Goal: Information Seeking & Learning: Learn about a topic

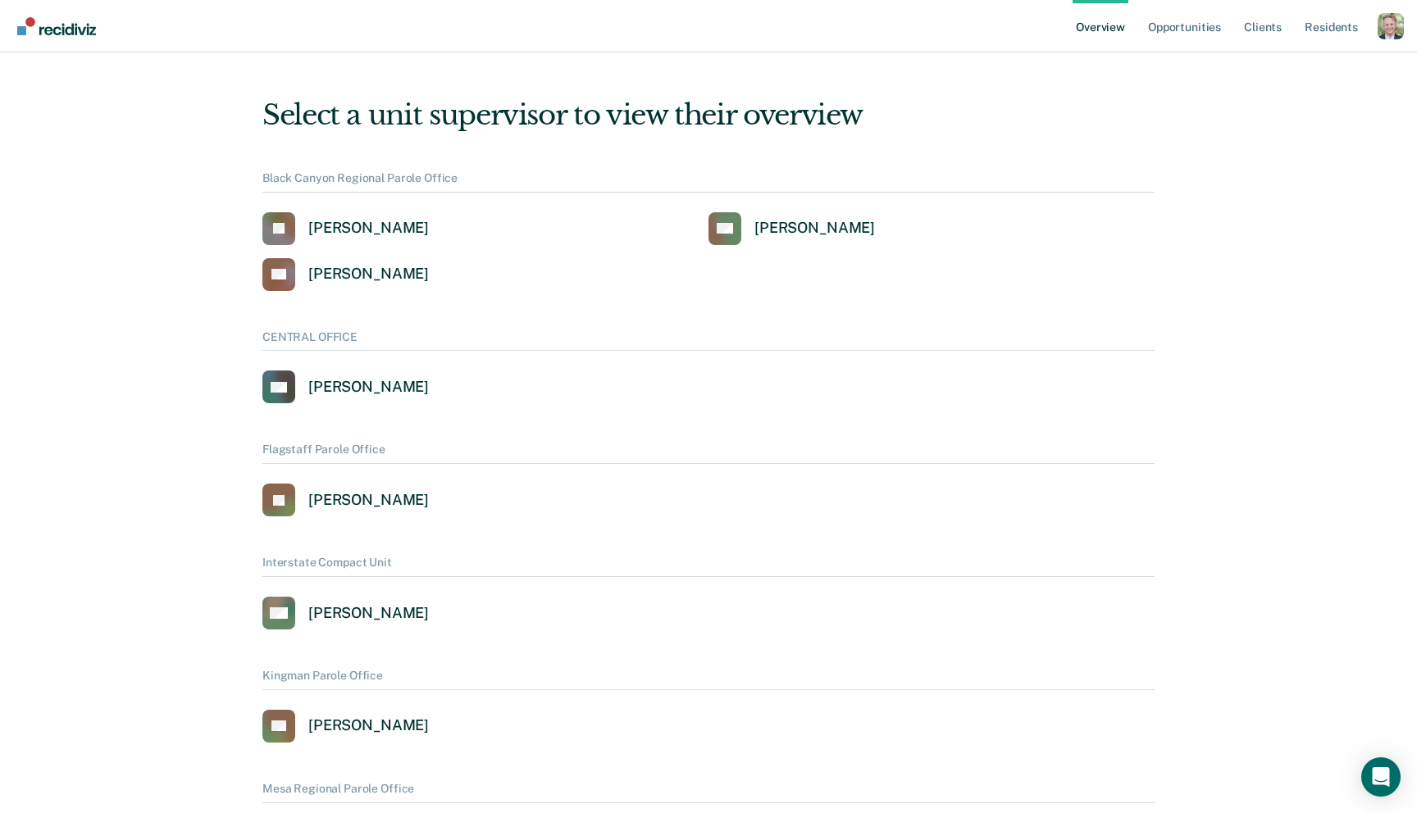
click at [1388, 20] on div "Profile dropdown button" at bounding box center [1390, 26] width 26 height 26
click at [670, 11] on nav "Overview Opportunities Client s Resident s Profile How it works Log Out" at bounding box center [708, 26] width 1390 height 52
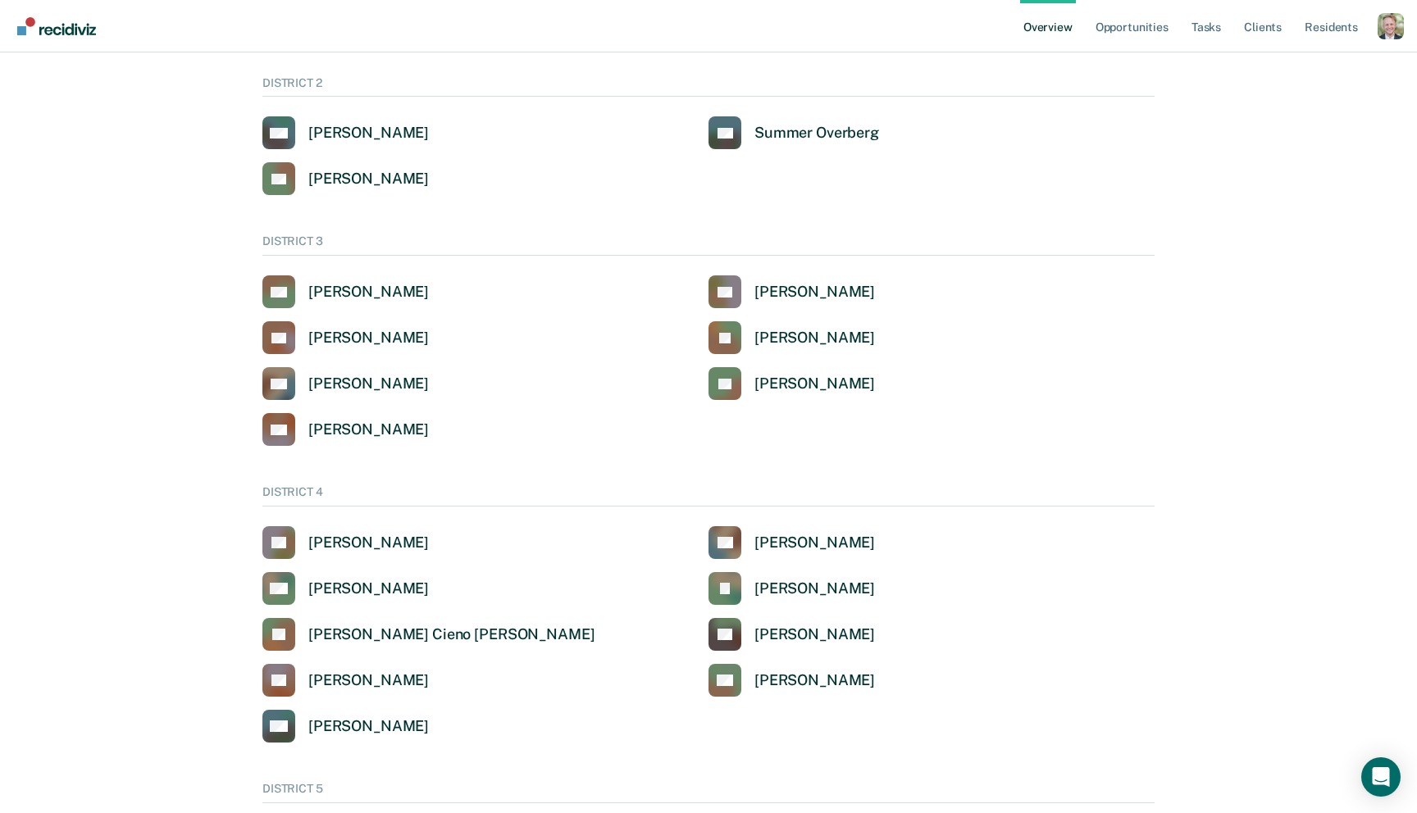
scroll to position [268, 0]
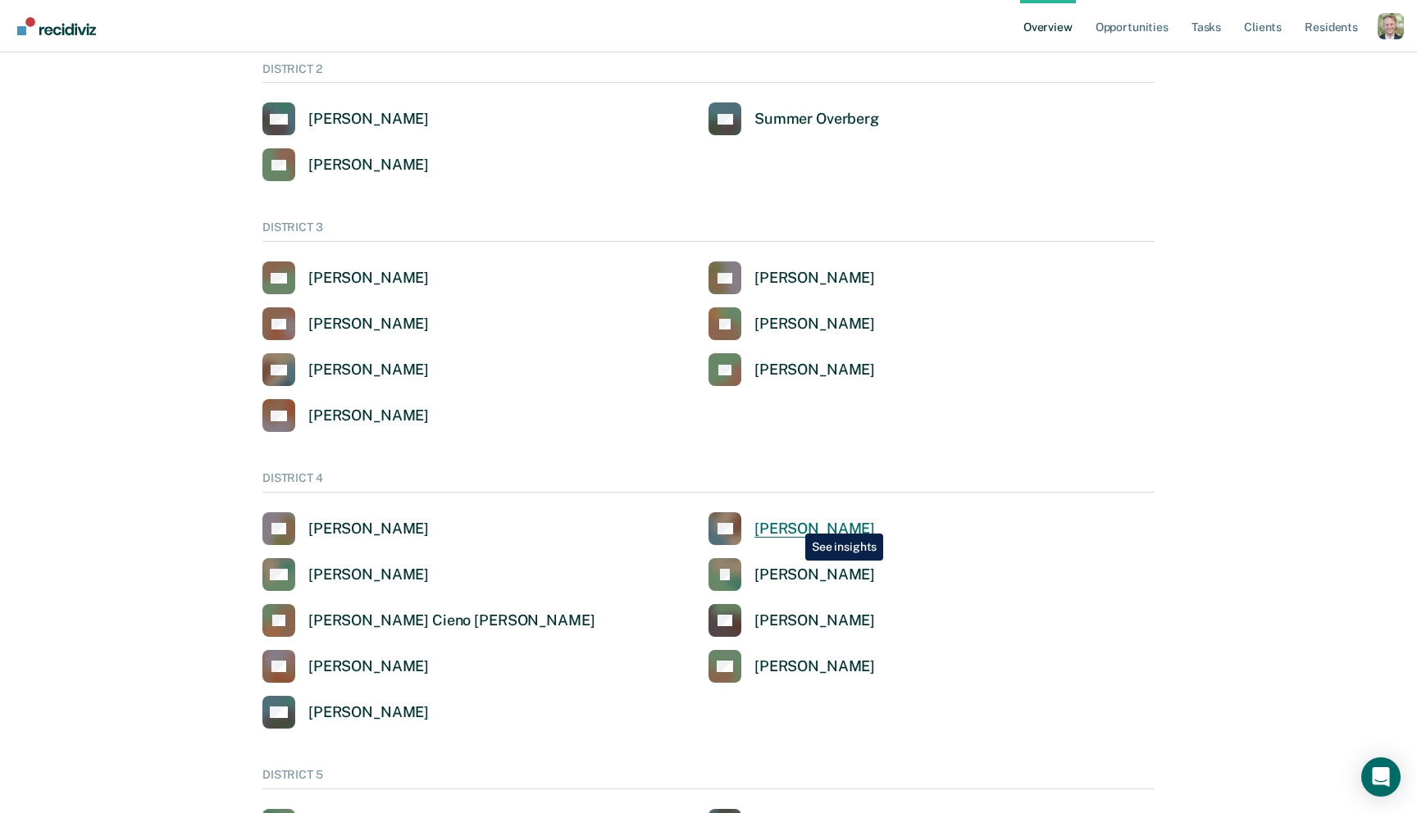
click at [793, 521] on div "Angel Andrew Dobrev" at bounding box center [814, 529] width 121 height 19
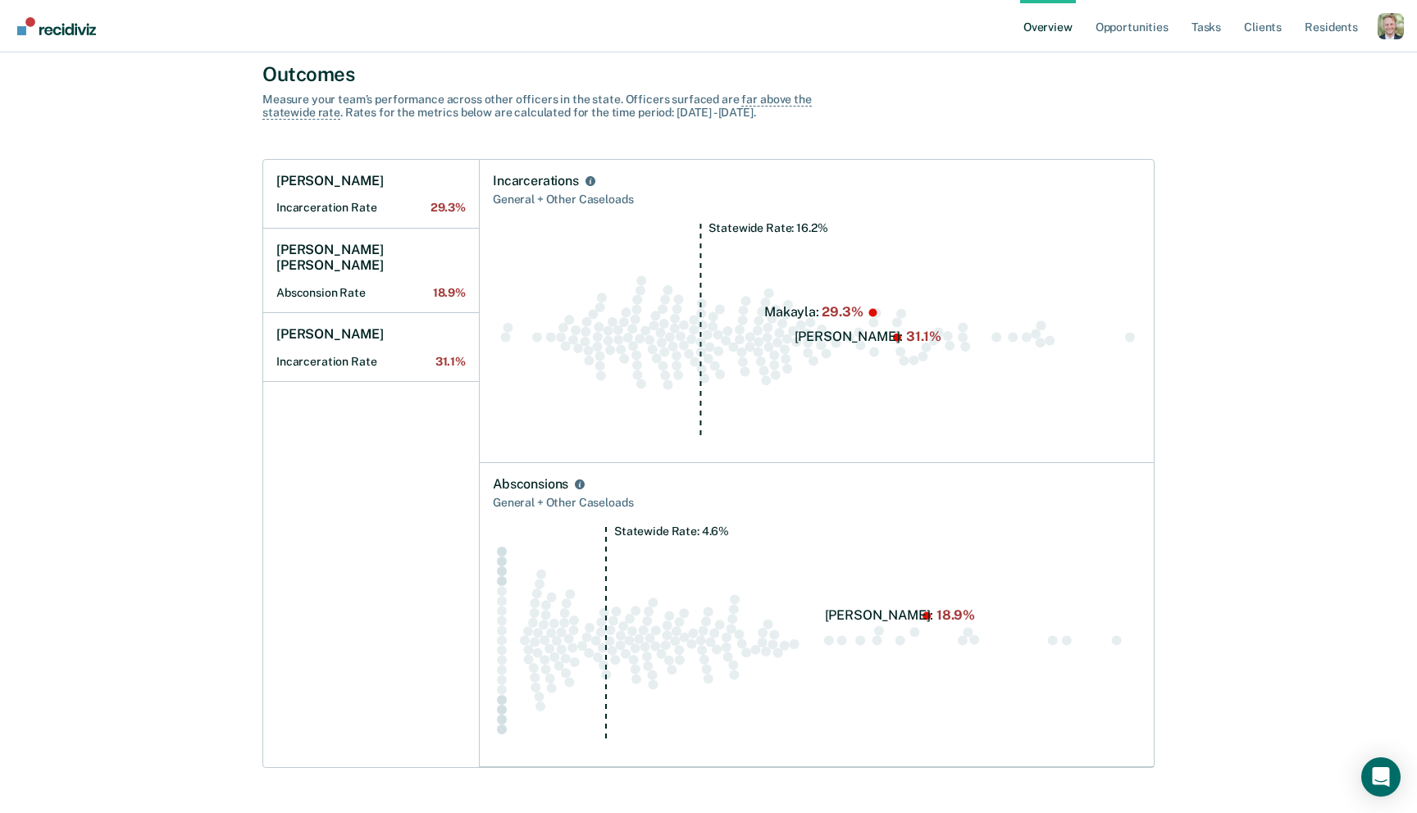
scroll to position [594, 0]
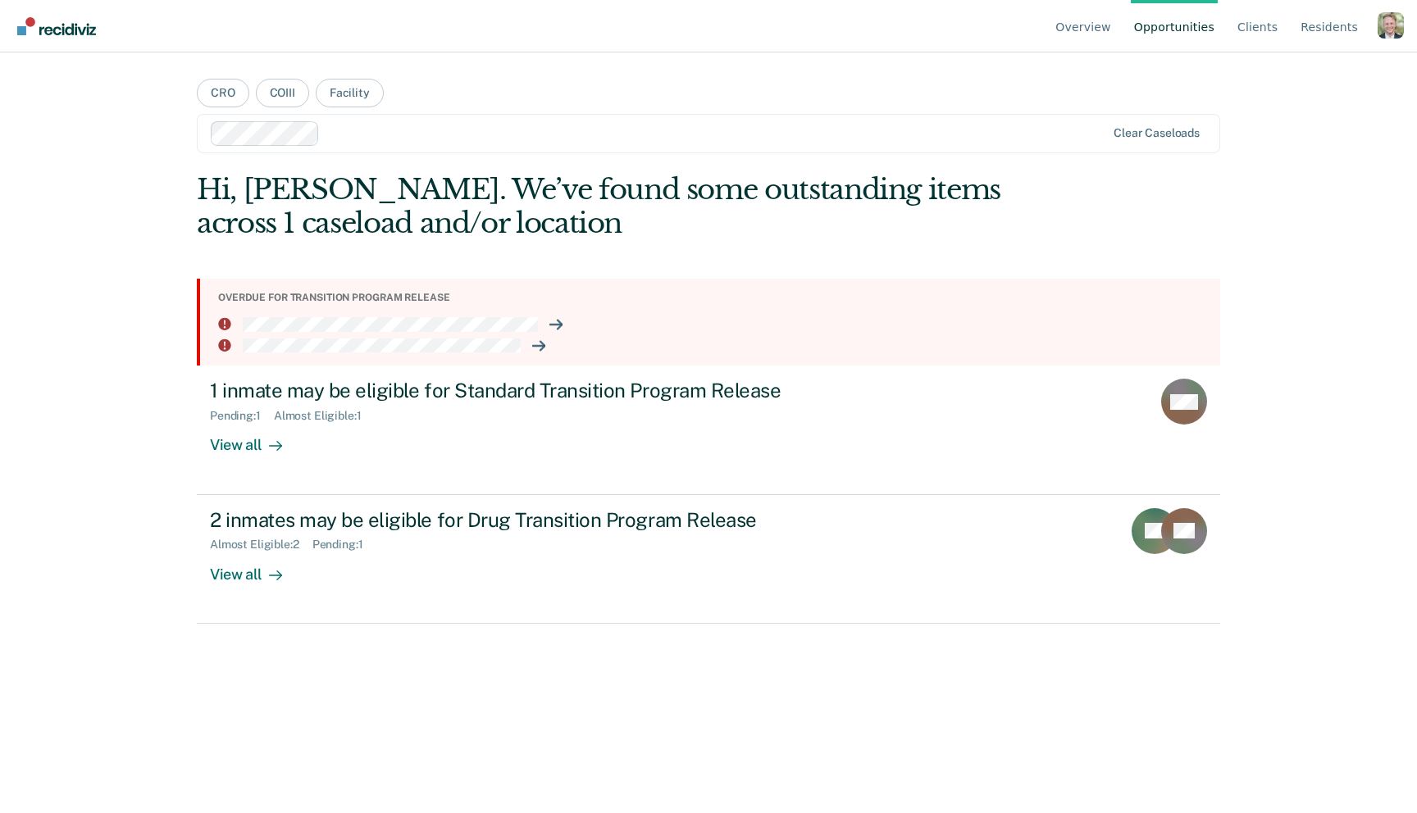
click at [1387, 30] on div "Profile dropdown button" at bounding box center [1390, 25] width 26 height 26
click at [1291, 73] on link "Profile" at bounding box center [1324, 77] width 106 height 14
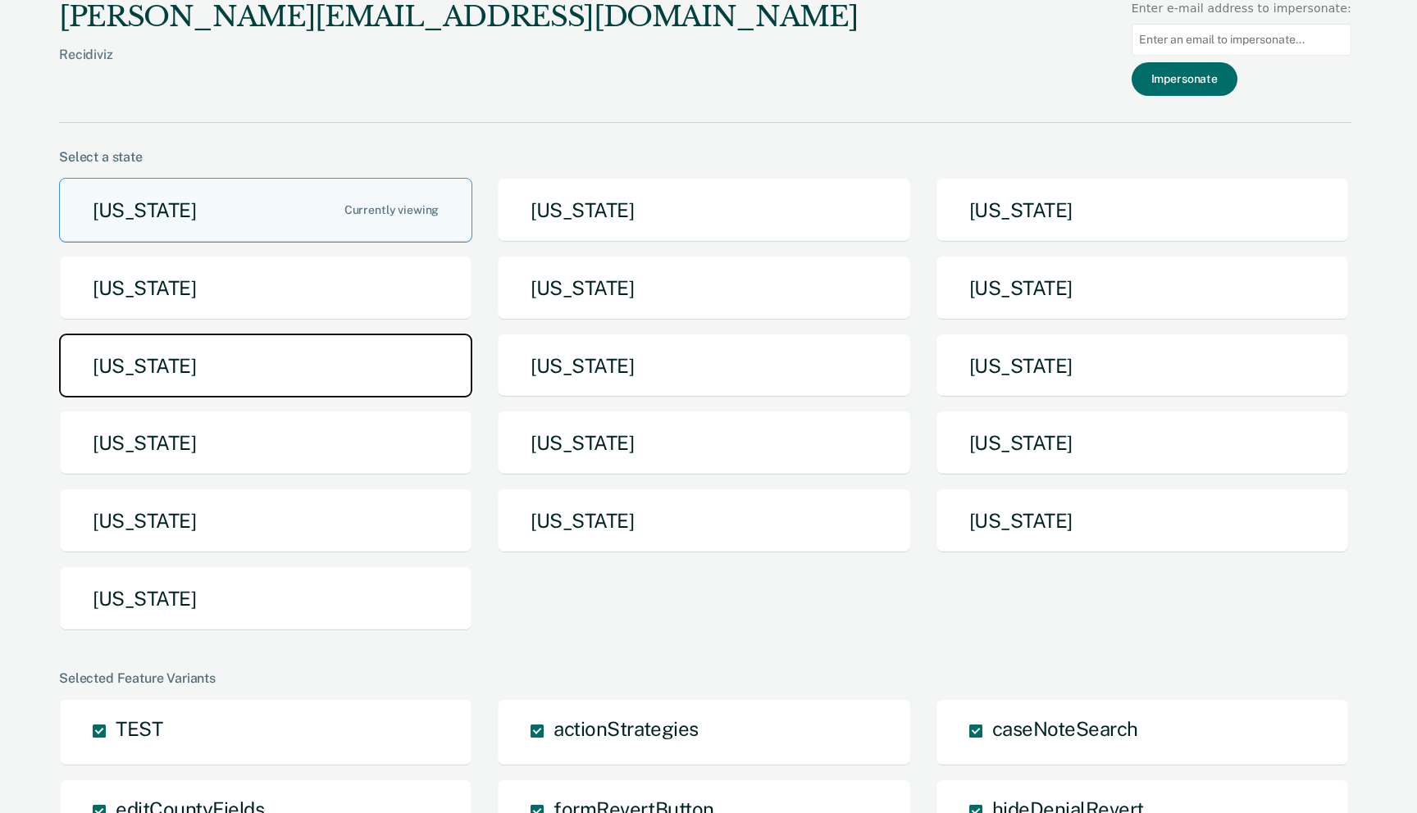
click at [361, 370] on button "Michigan" at bounding box center [265, 366] width 413 height 65
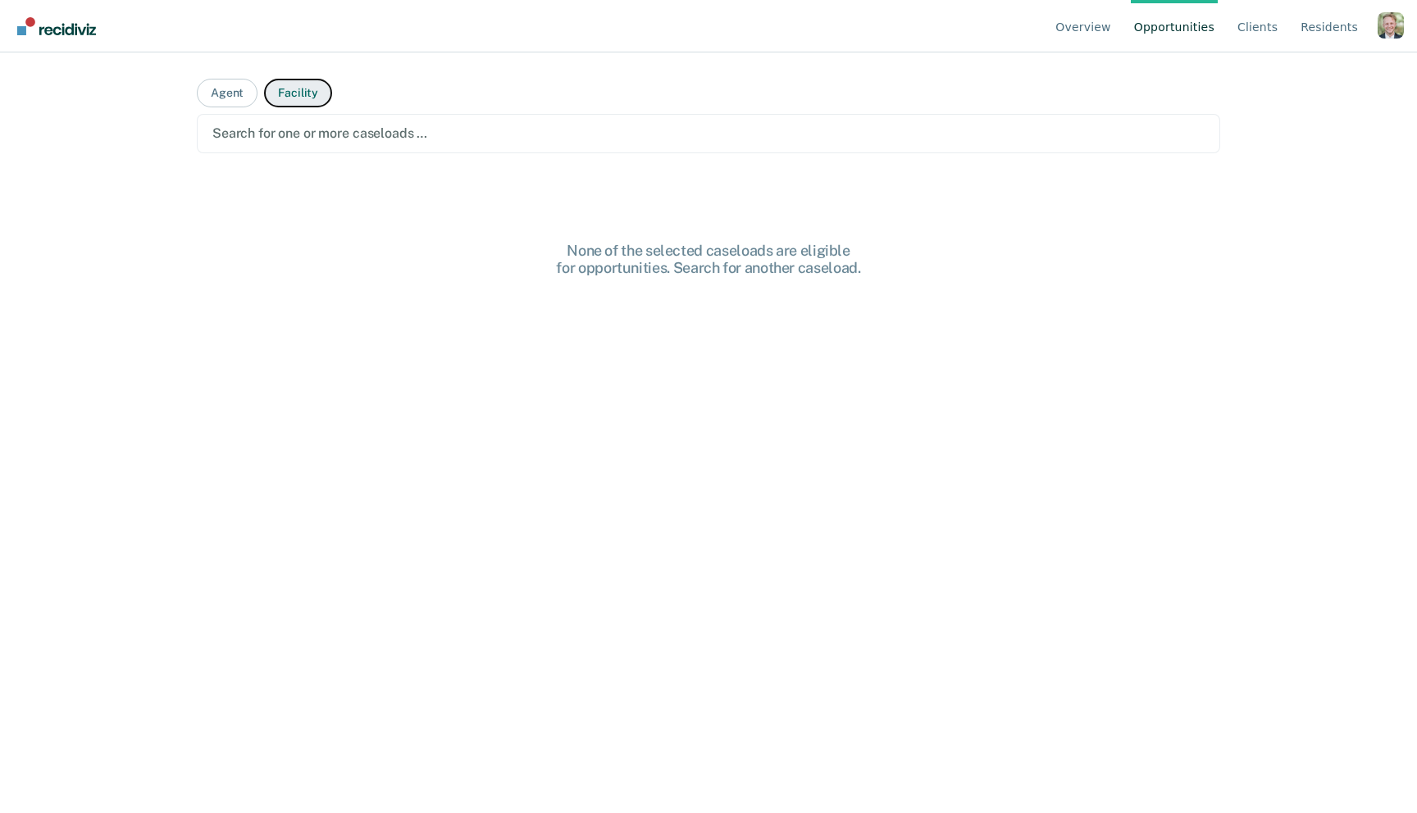
click at [293, 93] on button "Facility" at bounding box center [298, 93] width 68 height 29
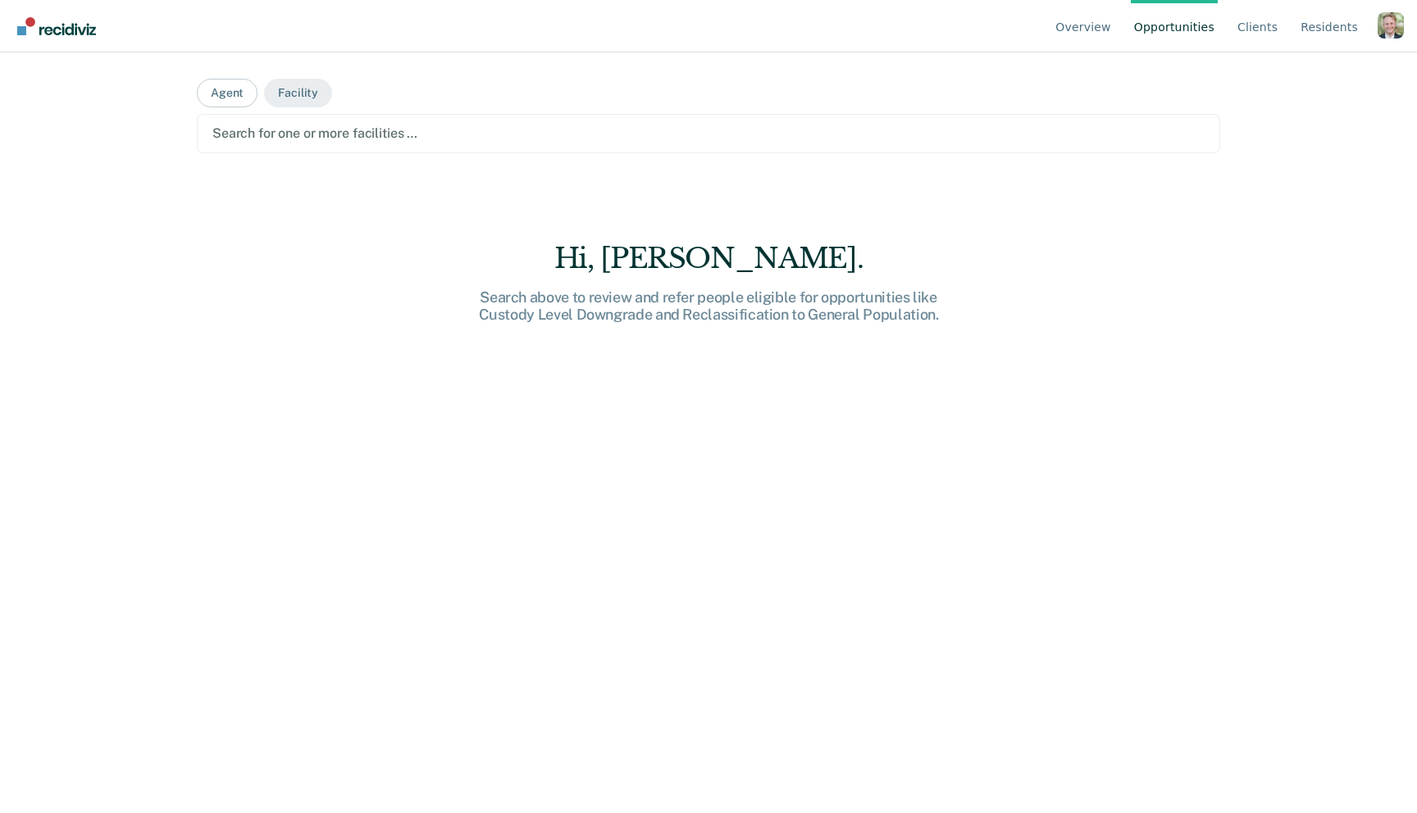
click at [375, 138] on div at bounding box center [708, 133] width 992 height 19
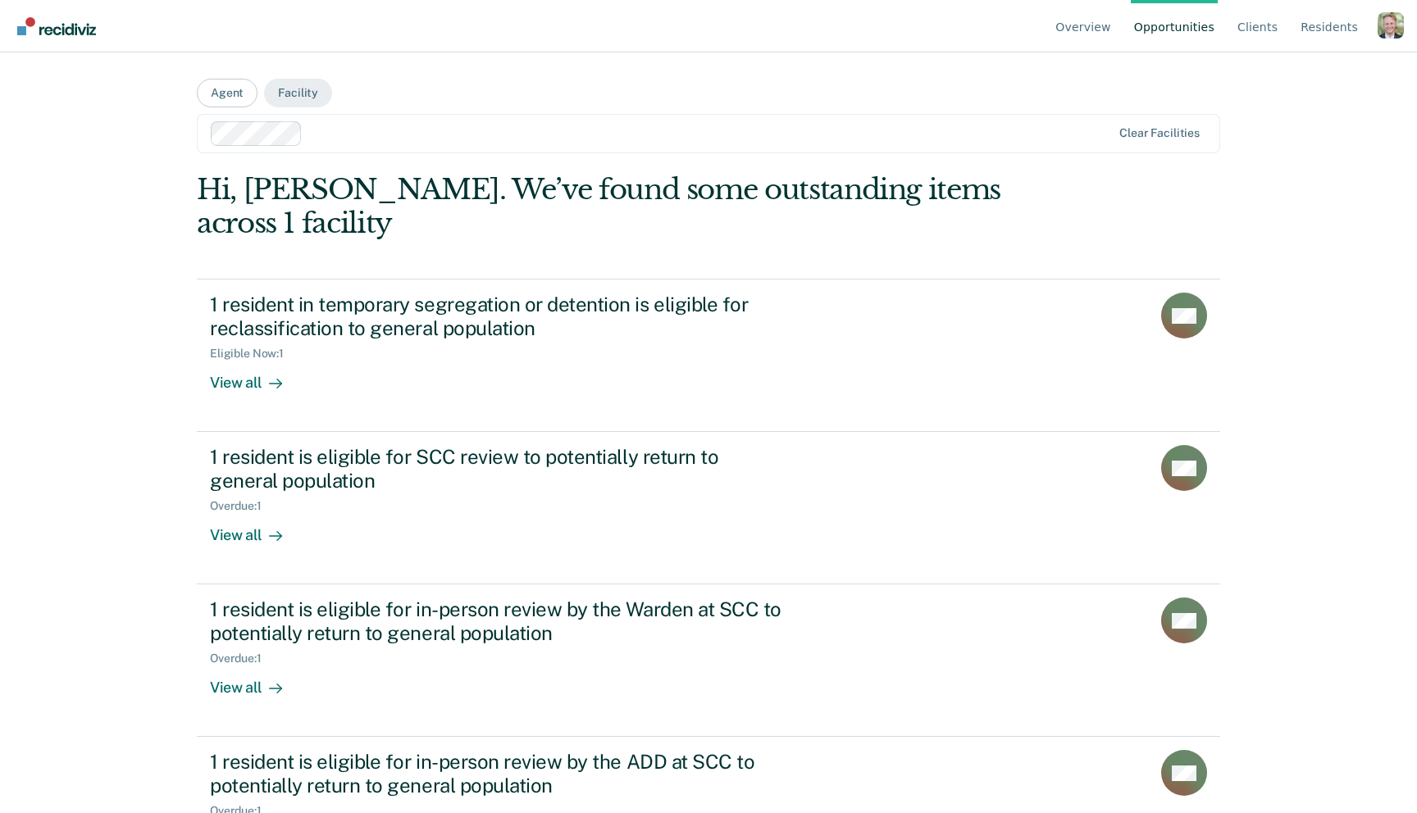
click at [330, 136] on div at bounding box center [710, 133] width 802 height 19
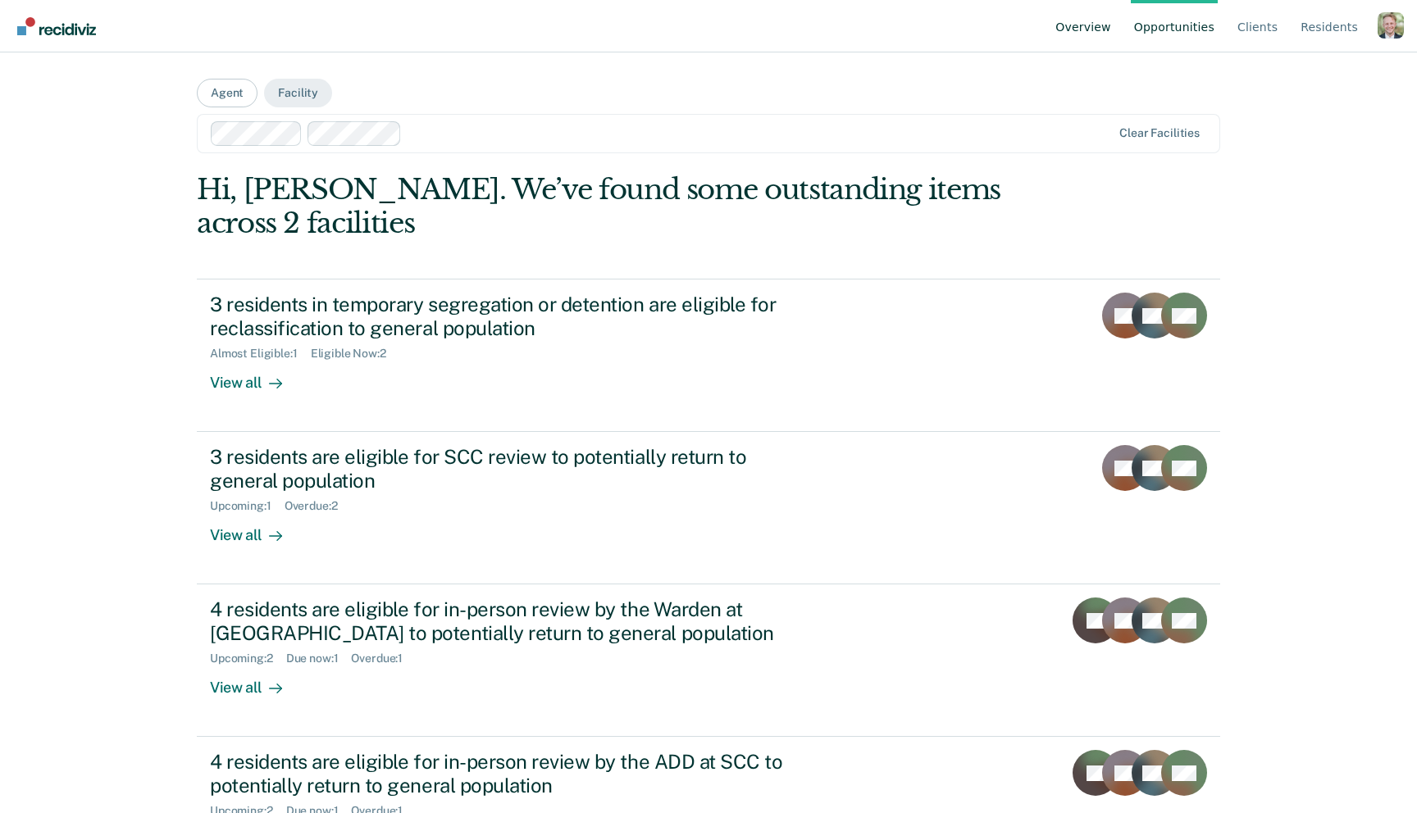
click at [1095, 20] on link "Overview" at bounding box center [1083, 26] width 62 height 52
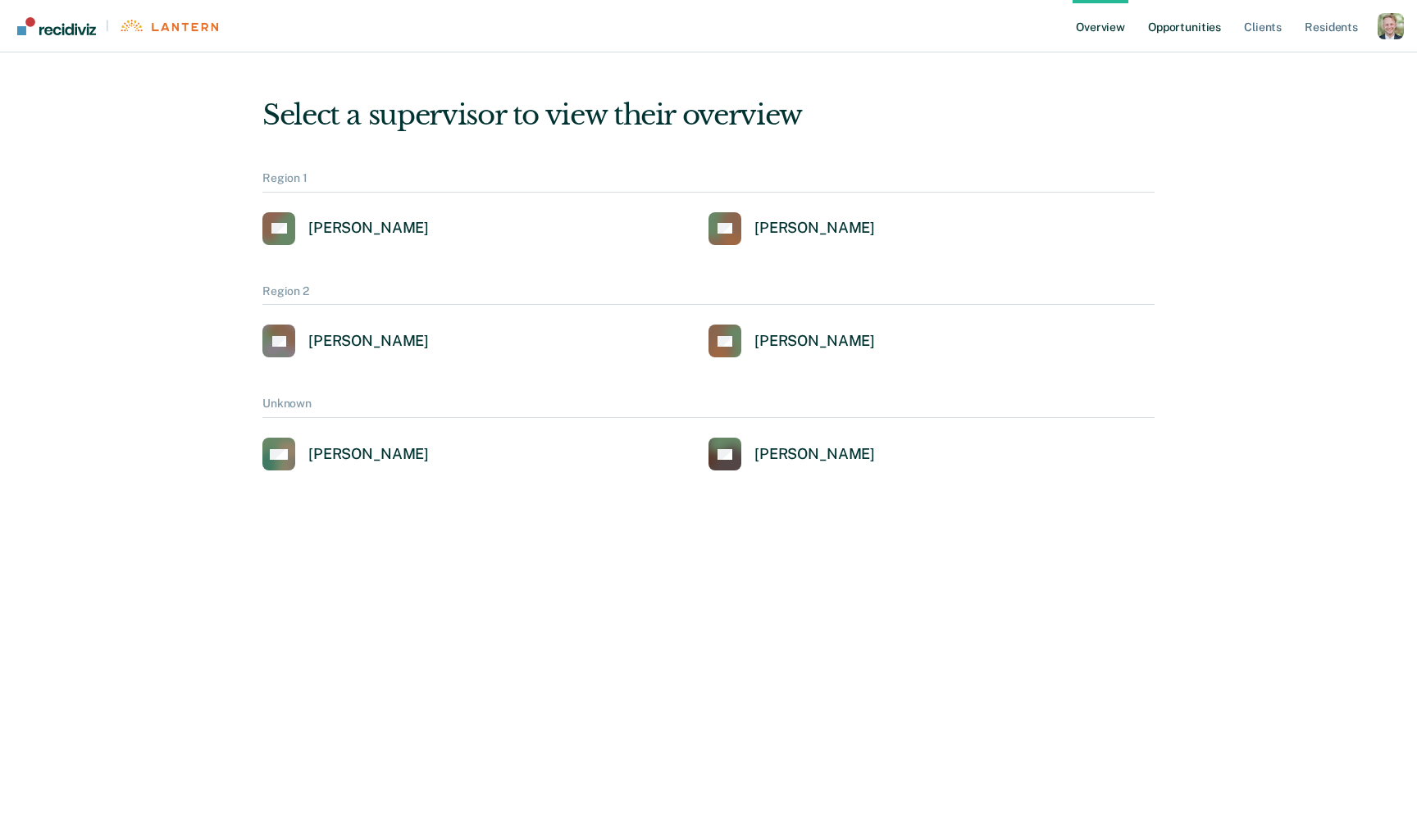
click at [1180, 22] on link "Opportunities" at bounding box center [1184, 26] width 80 height 52
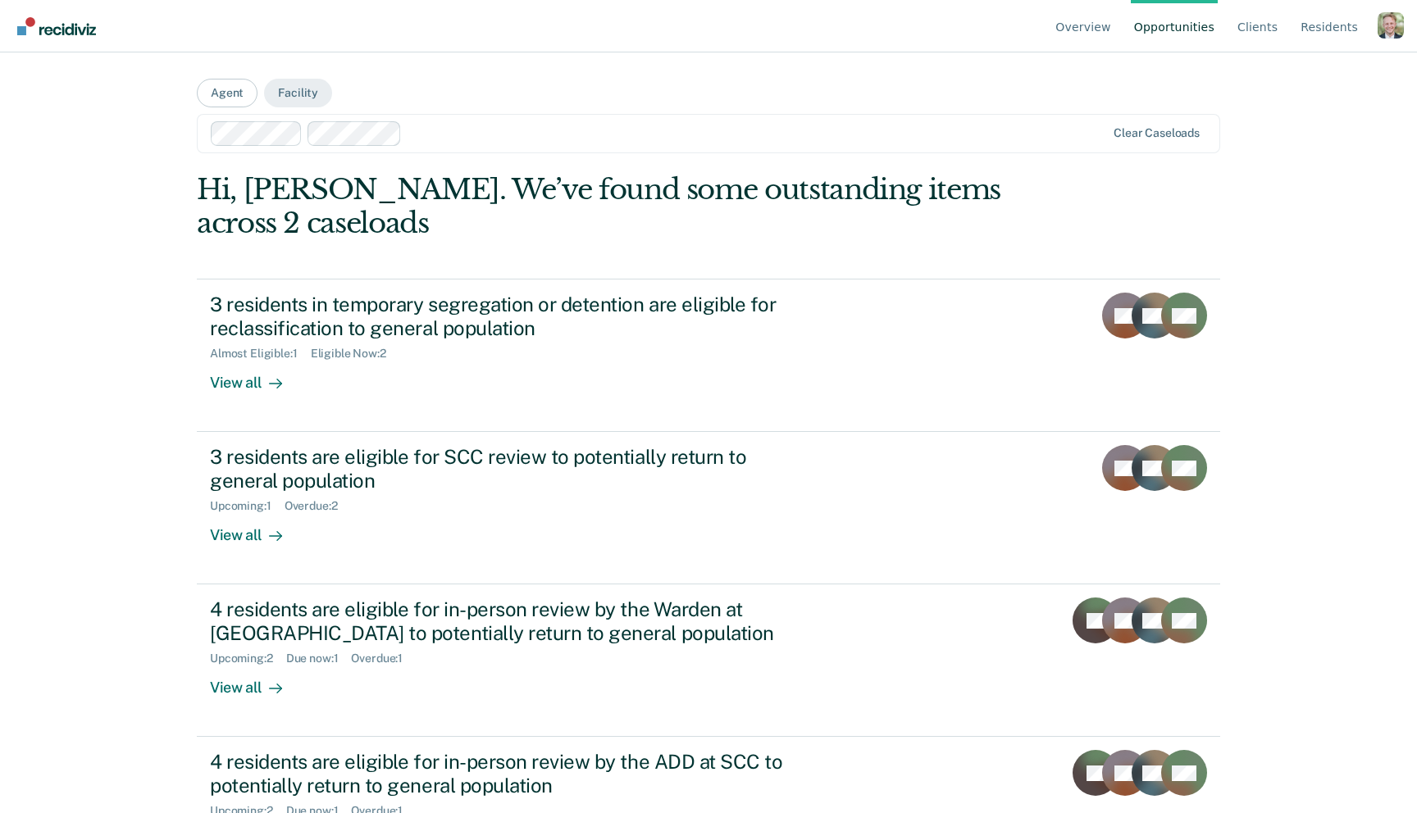
click at [1389, 20] on div "Profile dropdown button" at bounding box center [1390, 25] width 26 height 26
click at [1299, 68] on button "Profile" at bounding box center [1324, 76] width 158 height 26
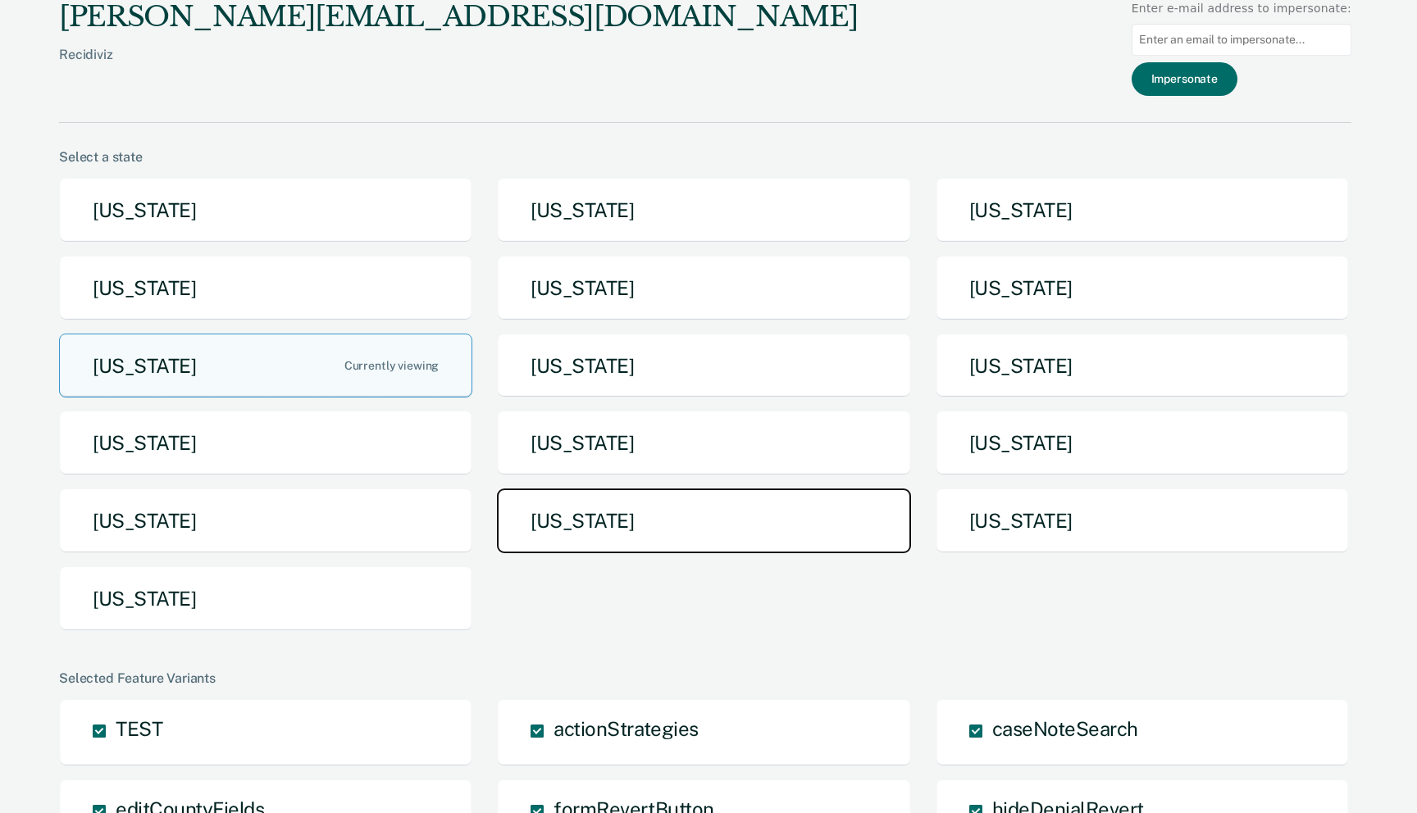
click at [698, 498] on button "Tennessee" at bounding box center [703, 521] width 413 height 65
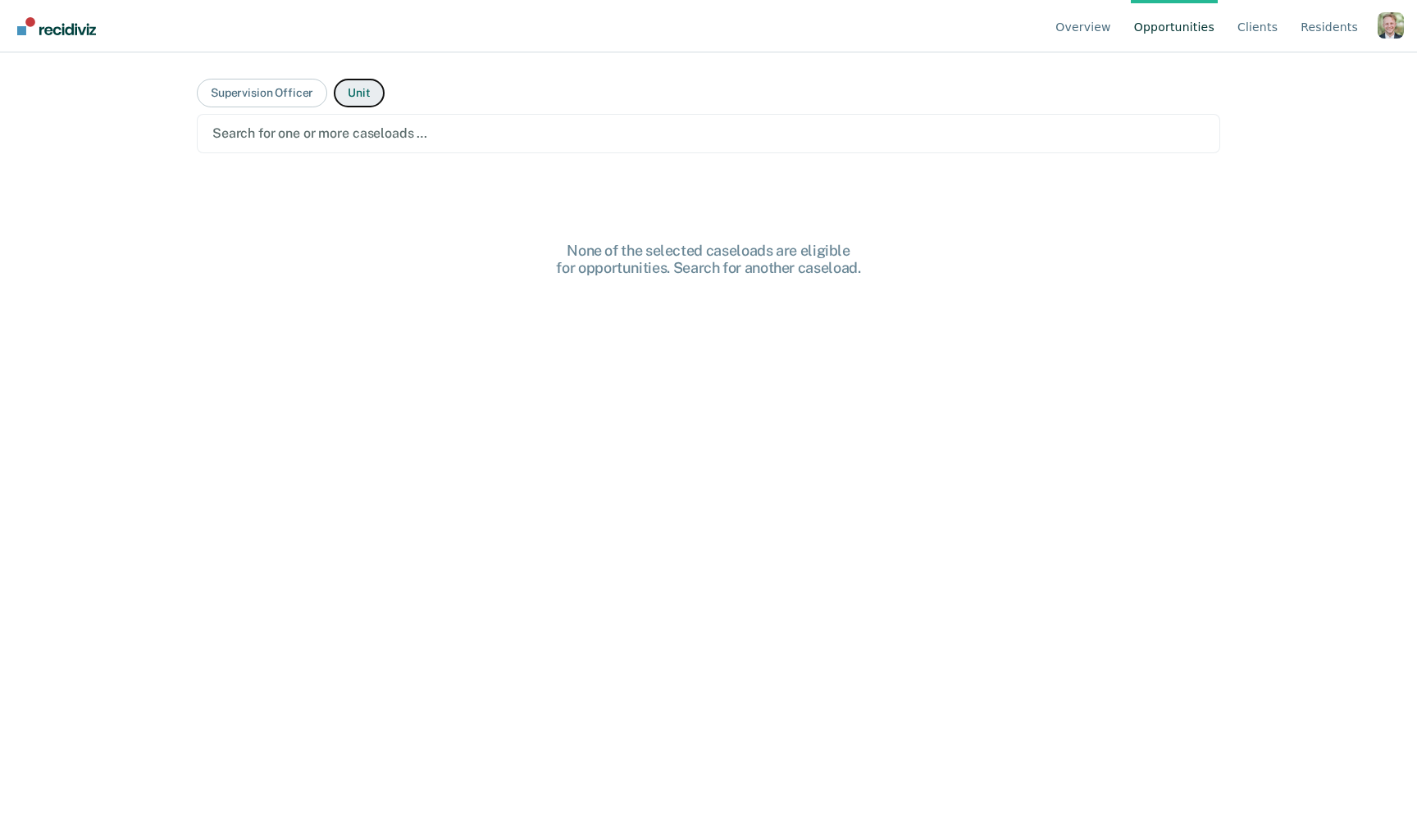
click at [357, 82] on button "Unit" at bounding box center [359, 93] width 50 height 29
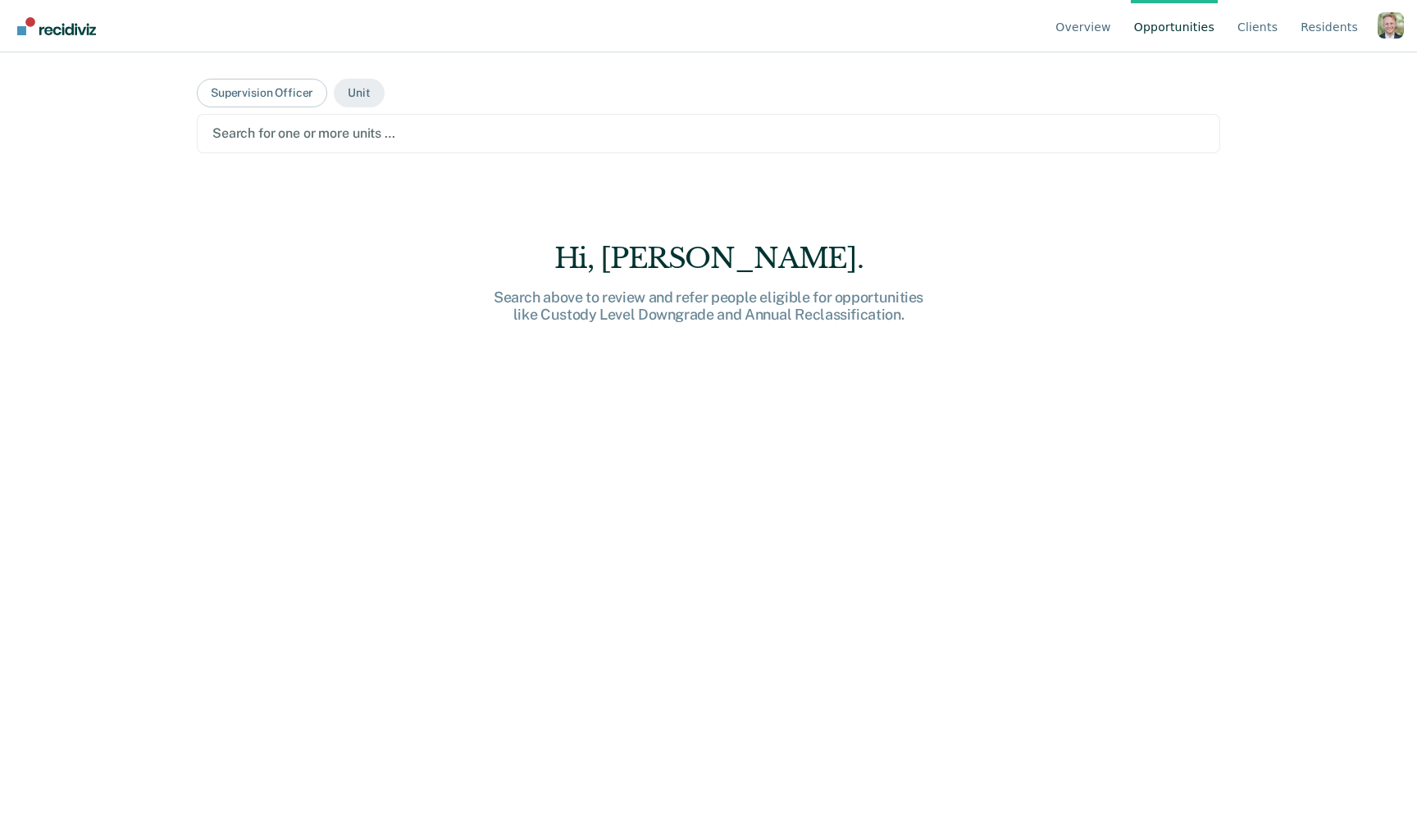
click at [360, 125] on div at bounding box center [708, 133] width 992 height 19
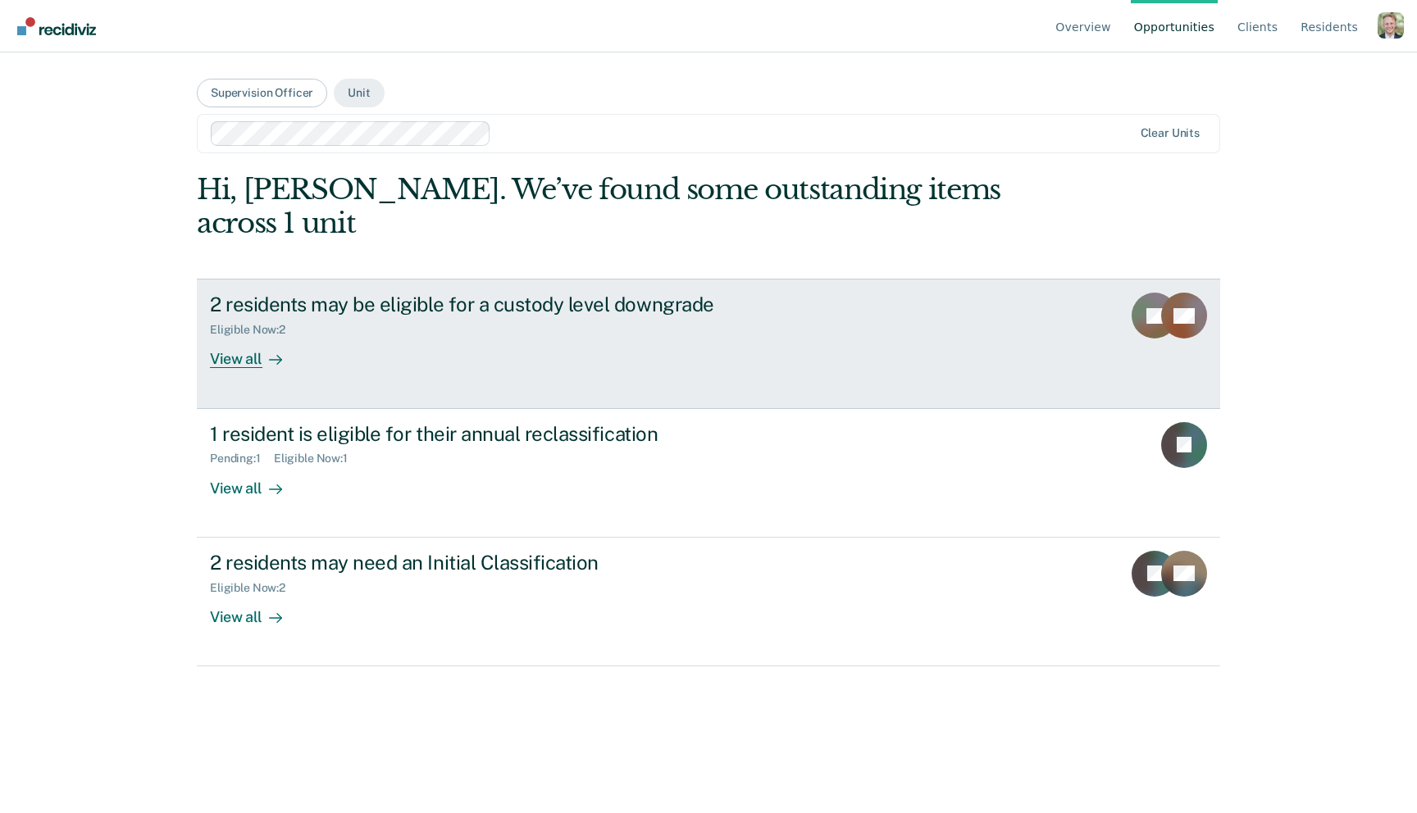
click at [439, 316] on div "2 residents may be eligible for a custody level downgrade Eligible Now : 2 View…" at bounding box center [517, 330] width 615 height 75
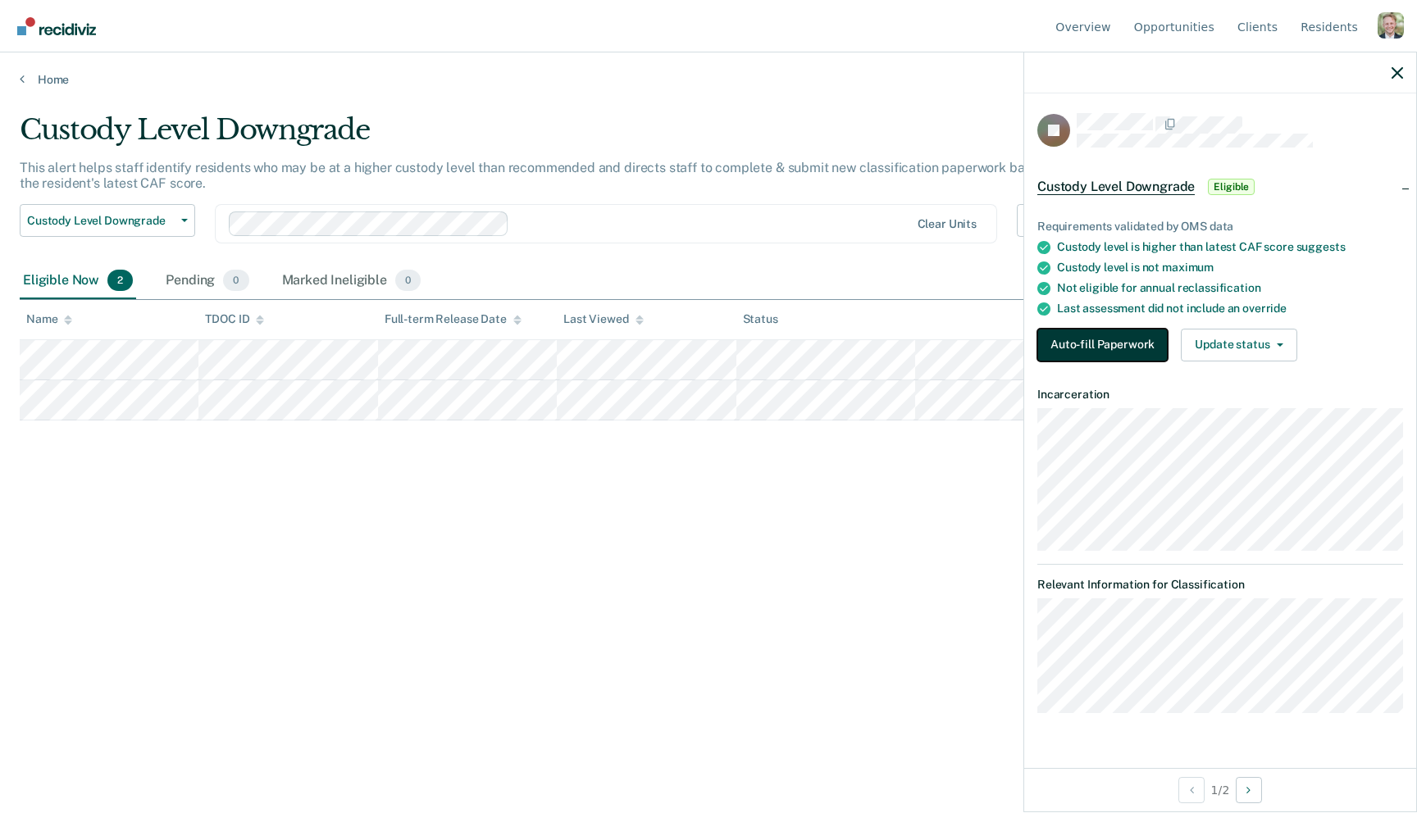
click at [1070, 349] on button "Auto-fill Paperwork" at bounding box center [1102, 345] width 130 height 33
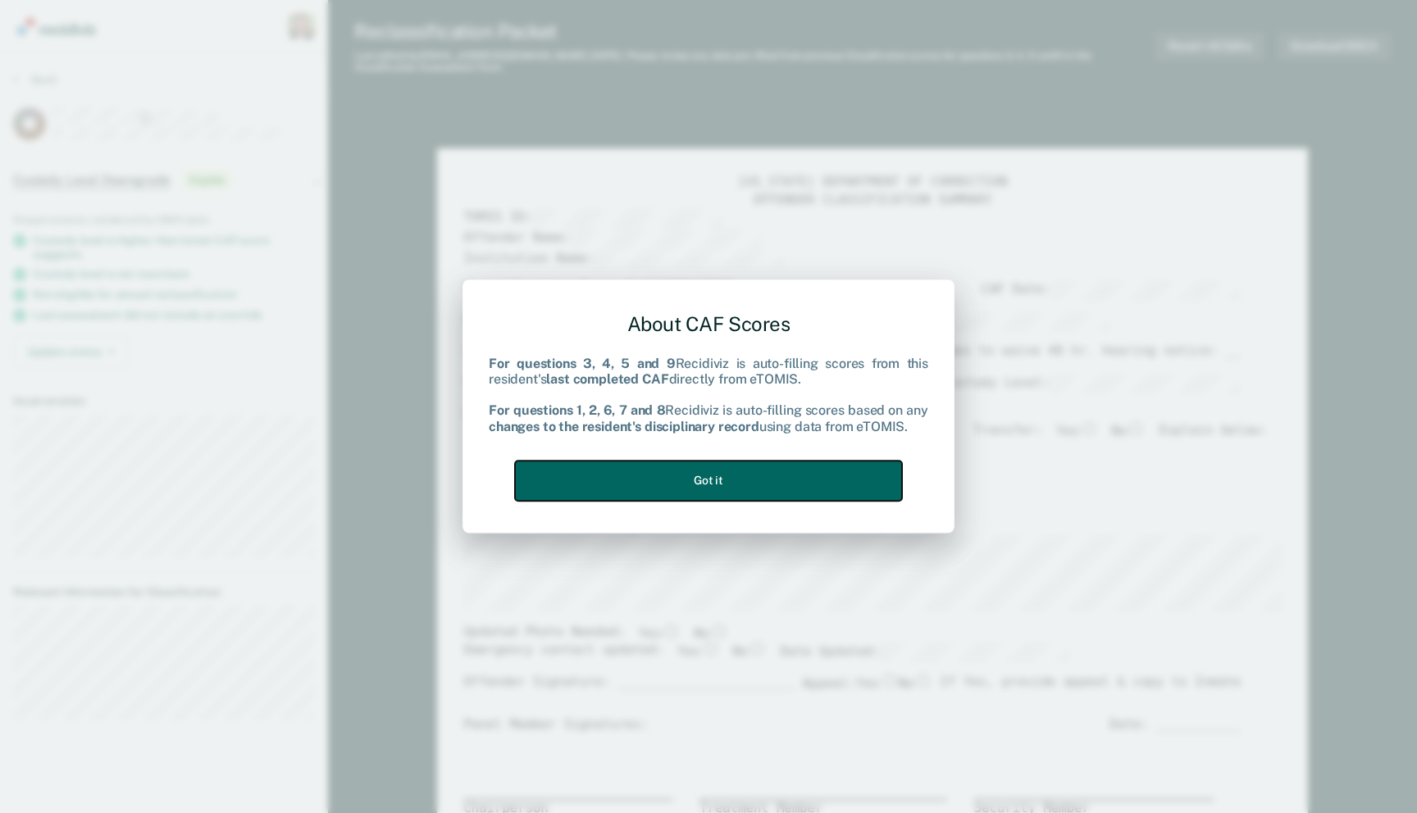
click at [819, 475] on button "Got it" at bounding box center [708, 481] width 387 height 40
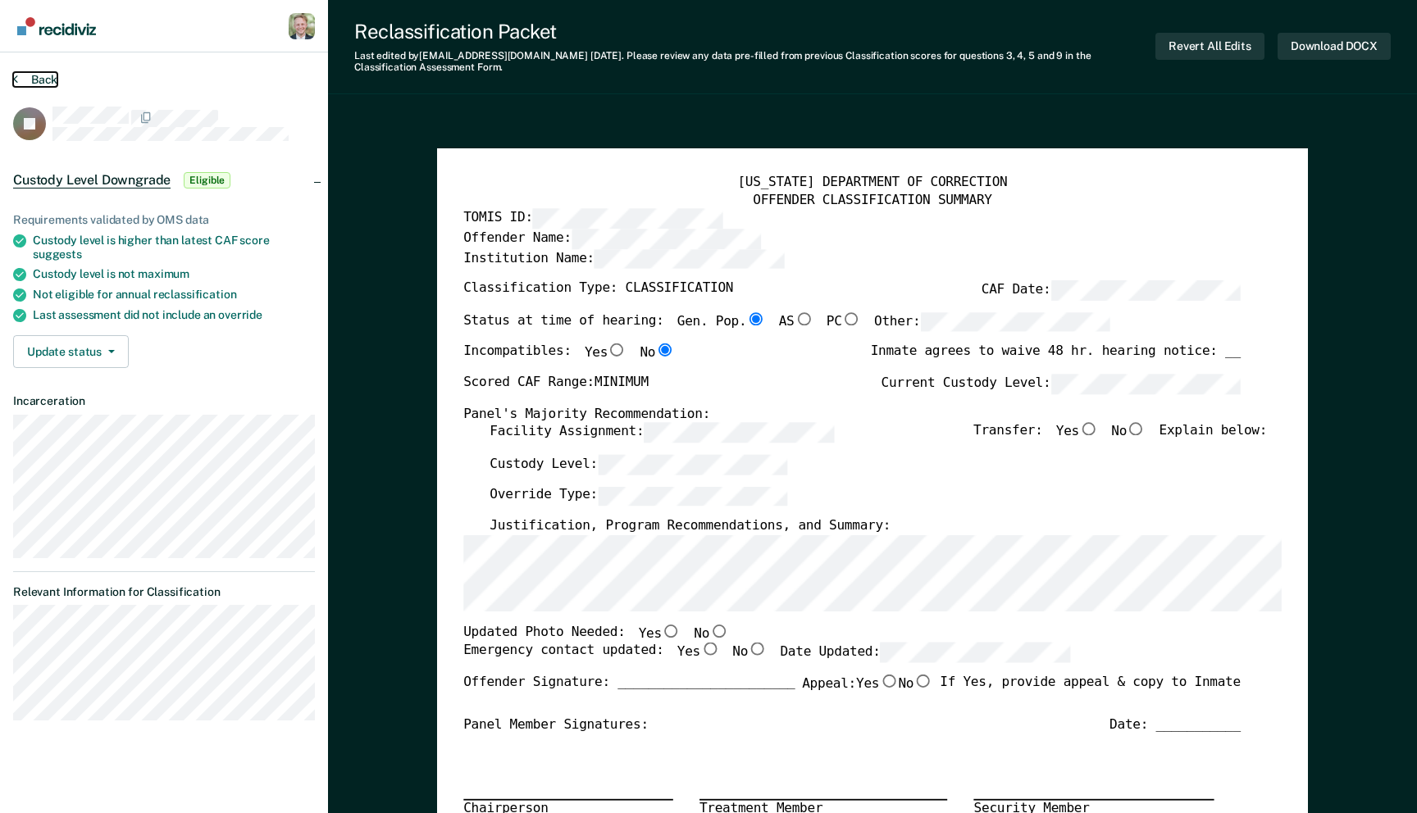
click at [45, 77] on button "Back" at bounding box center [35, 79] width 44 height 15
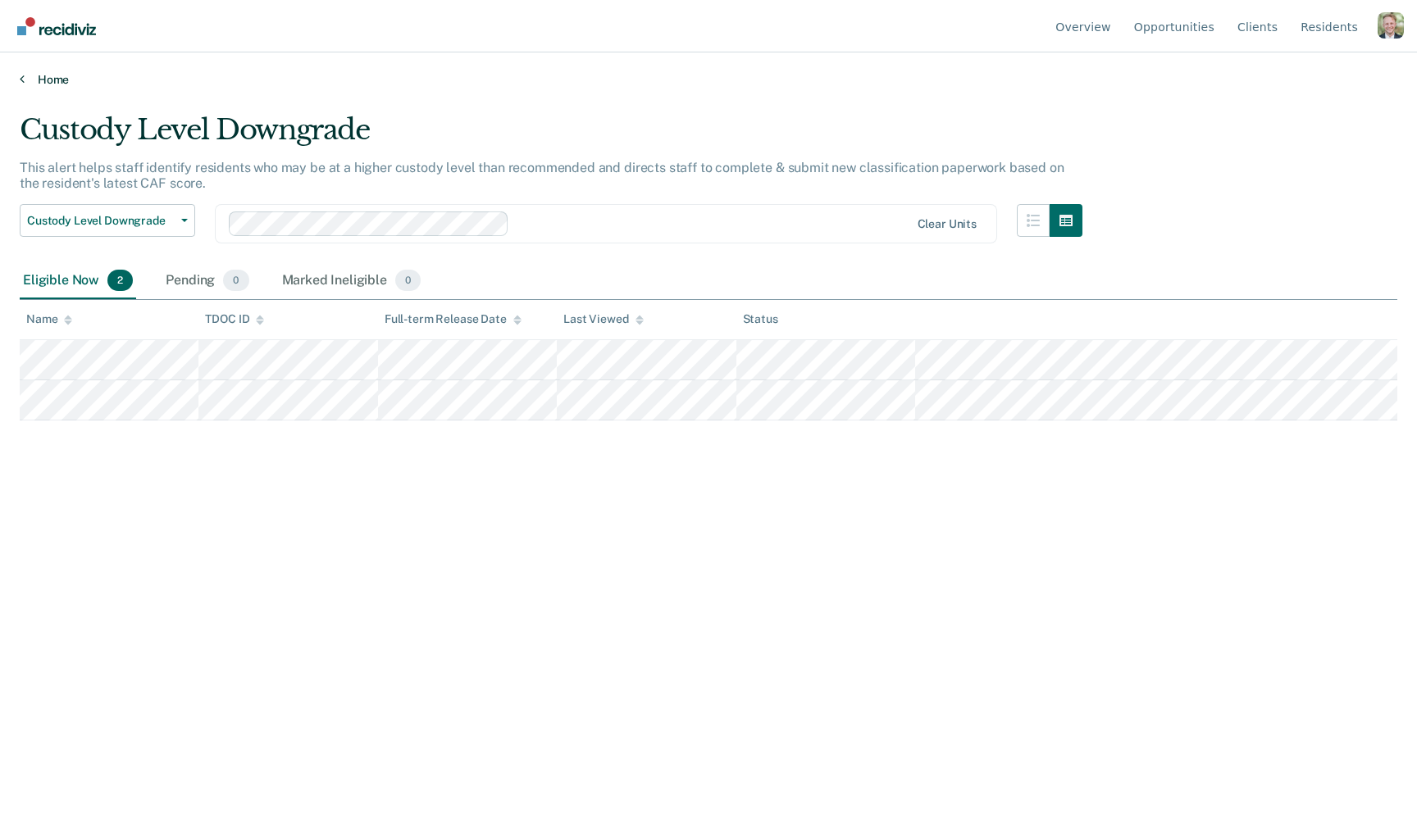
click at [48, 73] on link "Home" at bounding box center [708, 79] width 1377 height 15
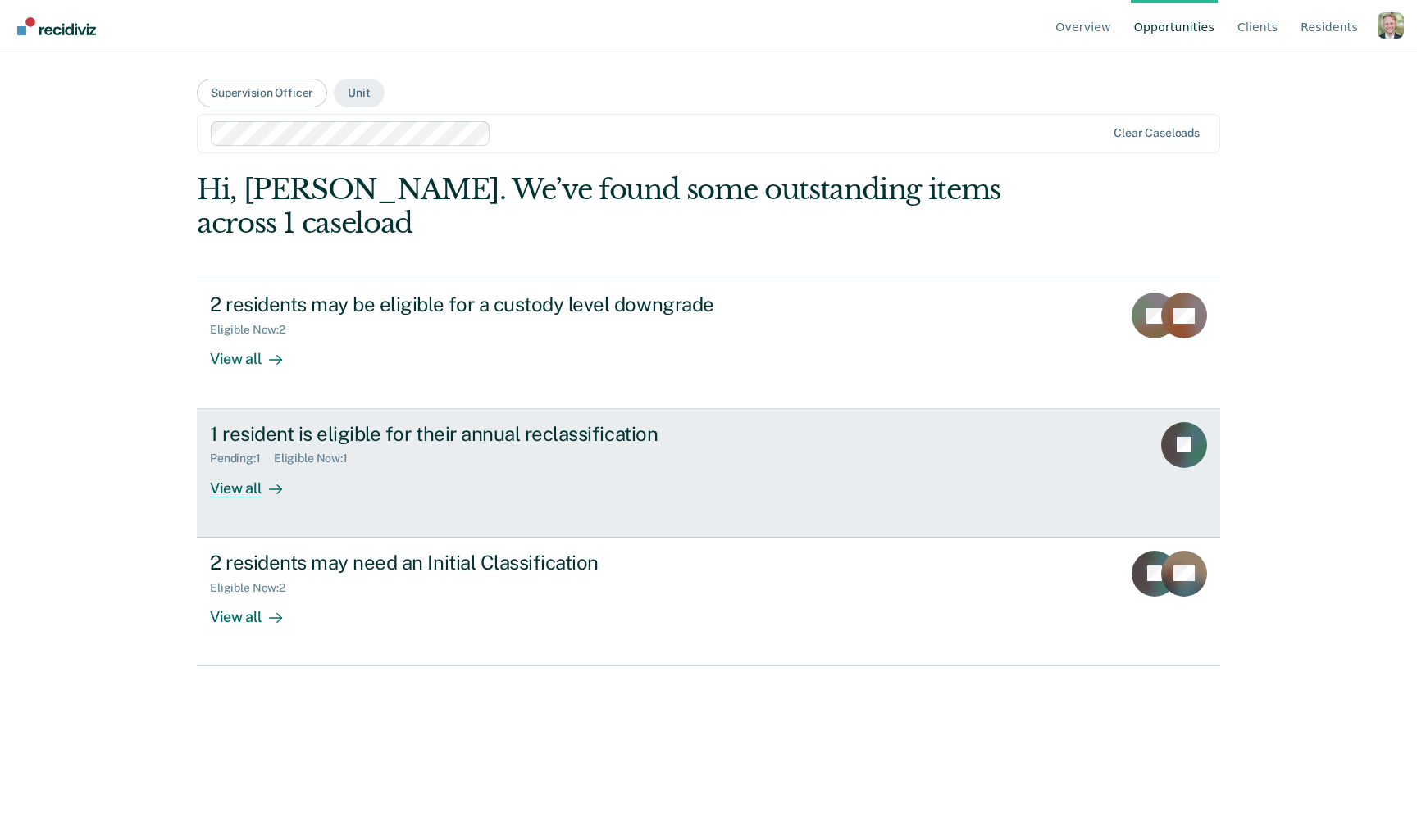
click at [545, 446] on div "Pending : 1 Eligible Now : 1" at bounding box center [497, 455] width 575 height 20
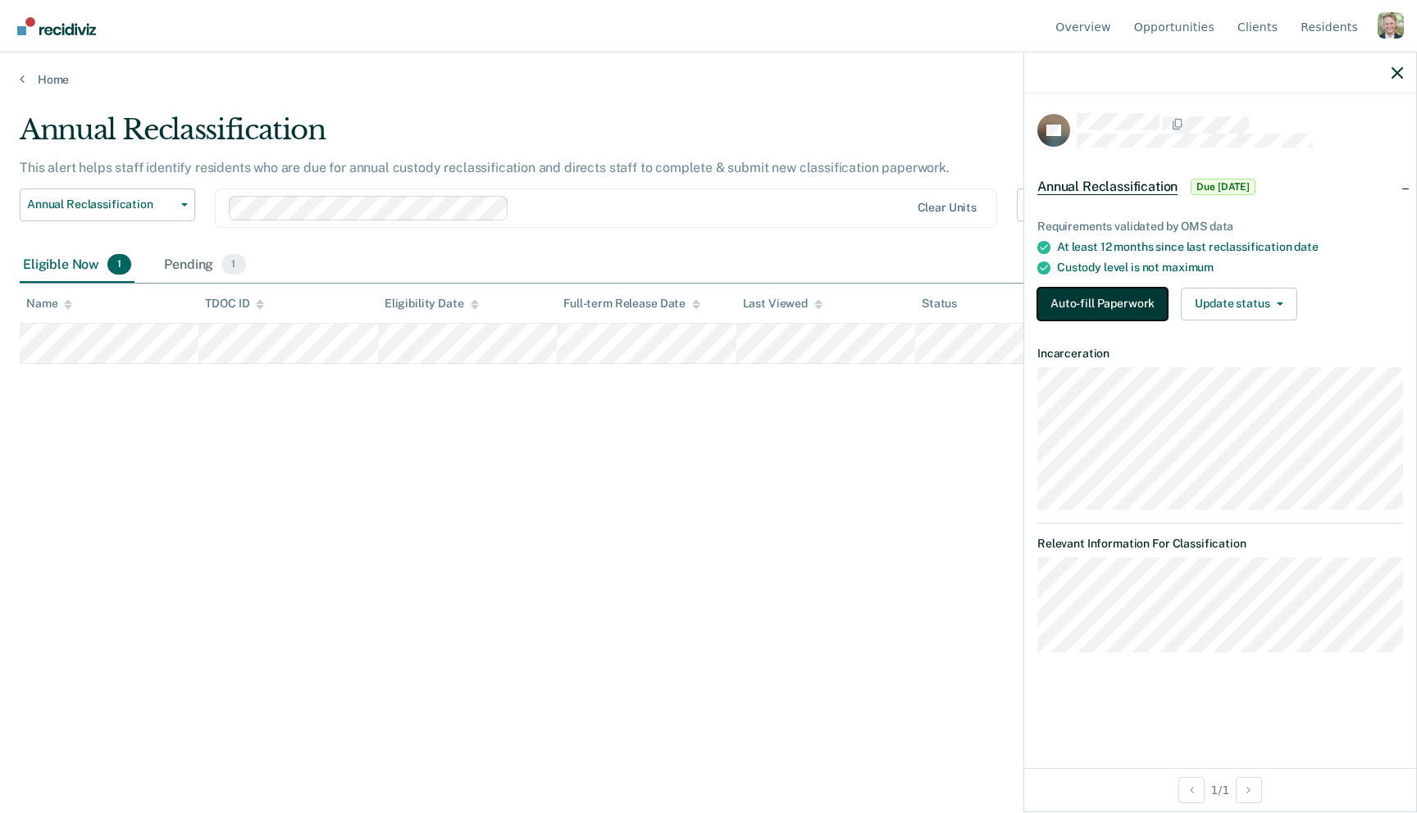
click at [1118, 308] on button "Auto-fill Paperwork" at bounding box center [1102, 304] width 130 height 33
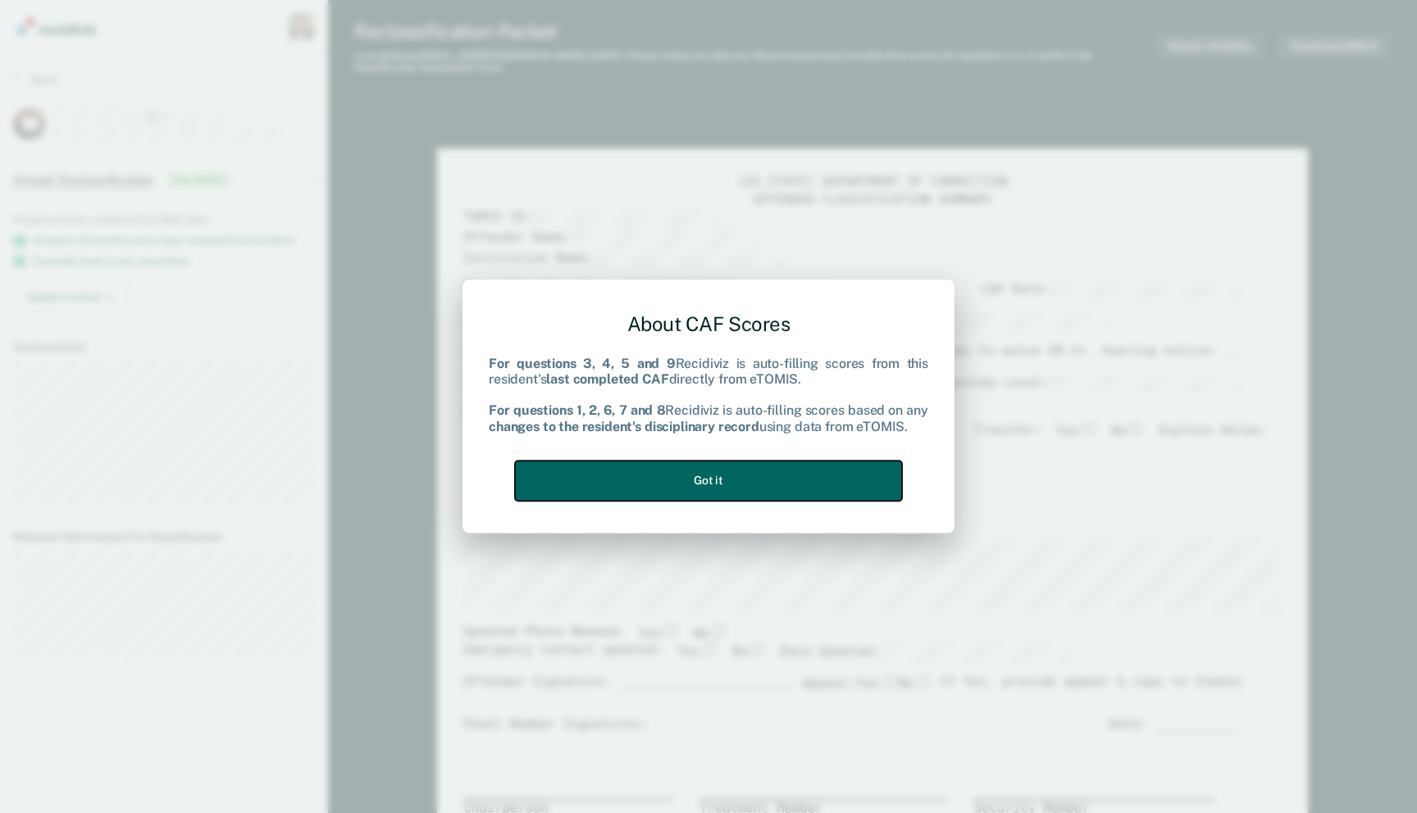
click at [748, 481] on button "Got it" at bounding box center [708, 481] width 387 height 40
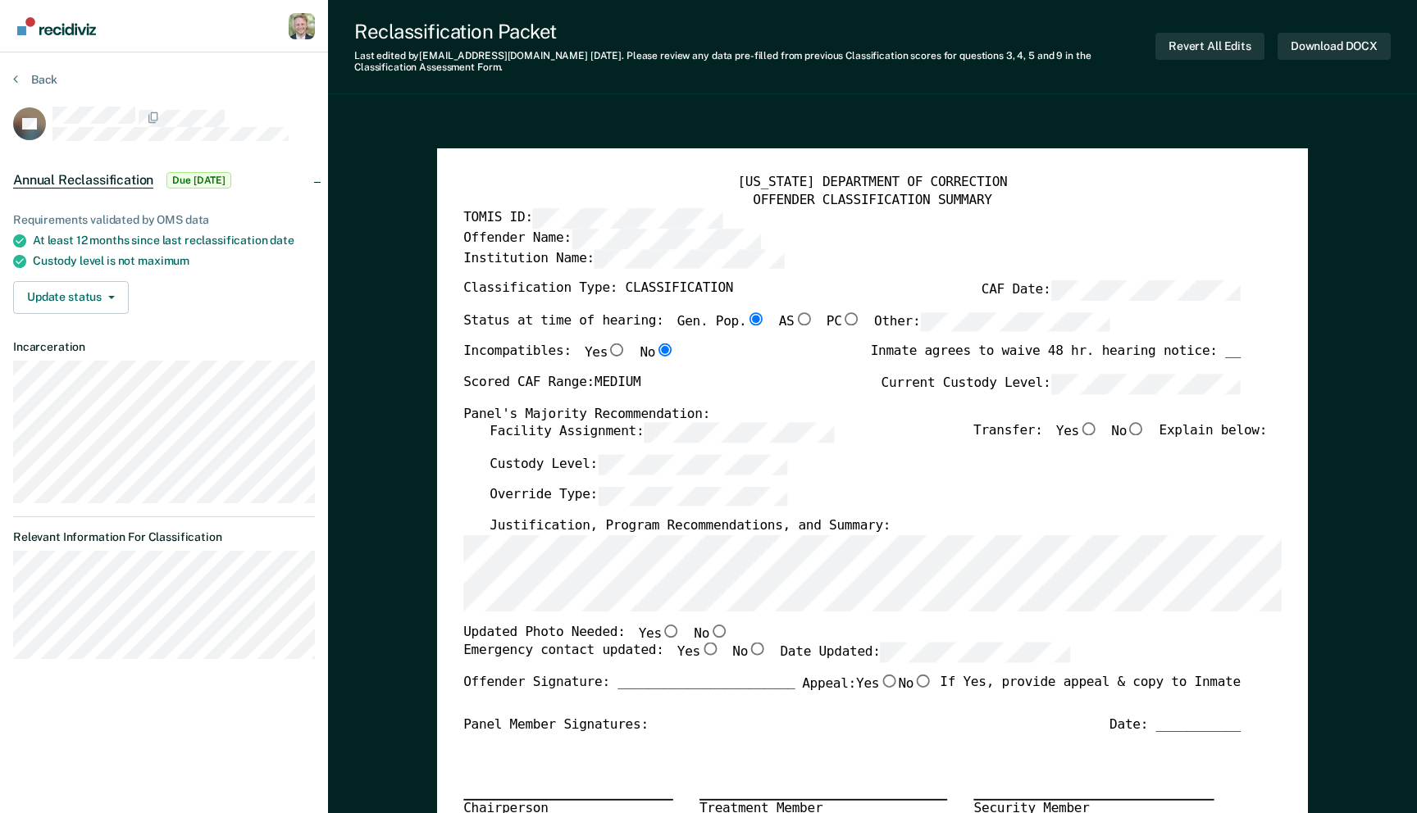
type textarea "x"
click at [46, 78] on button "Back" at bounding box center [35, 79] width 44 height 15
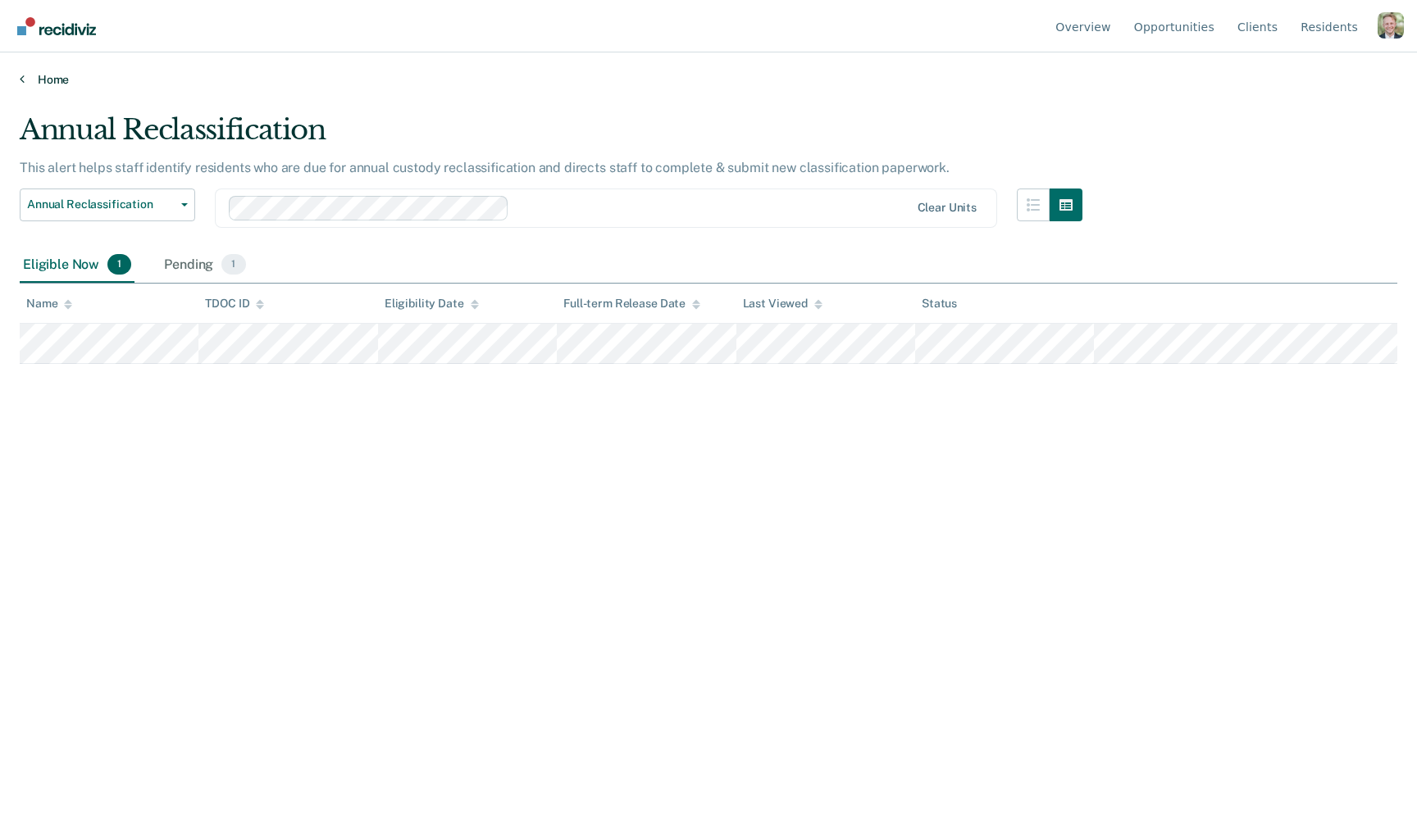
click at [46, 78] on link "Home" at bounding box center [708, 79] width 1377 height 15
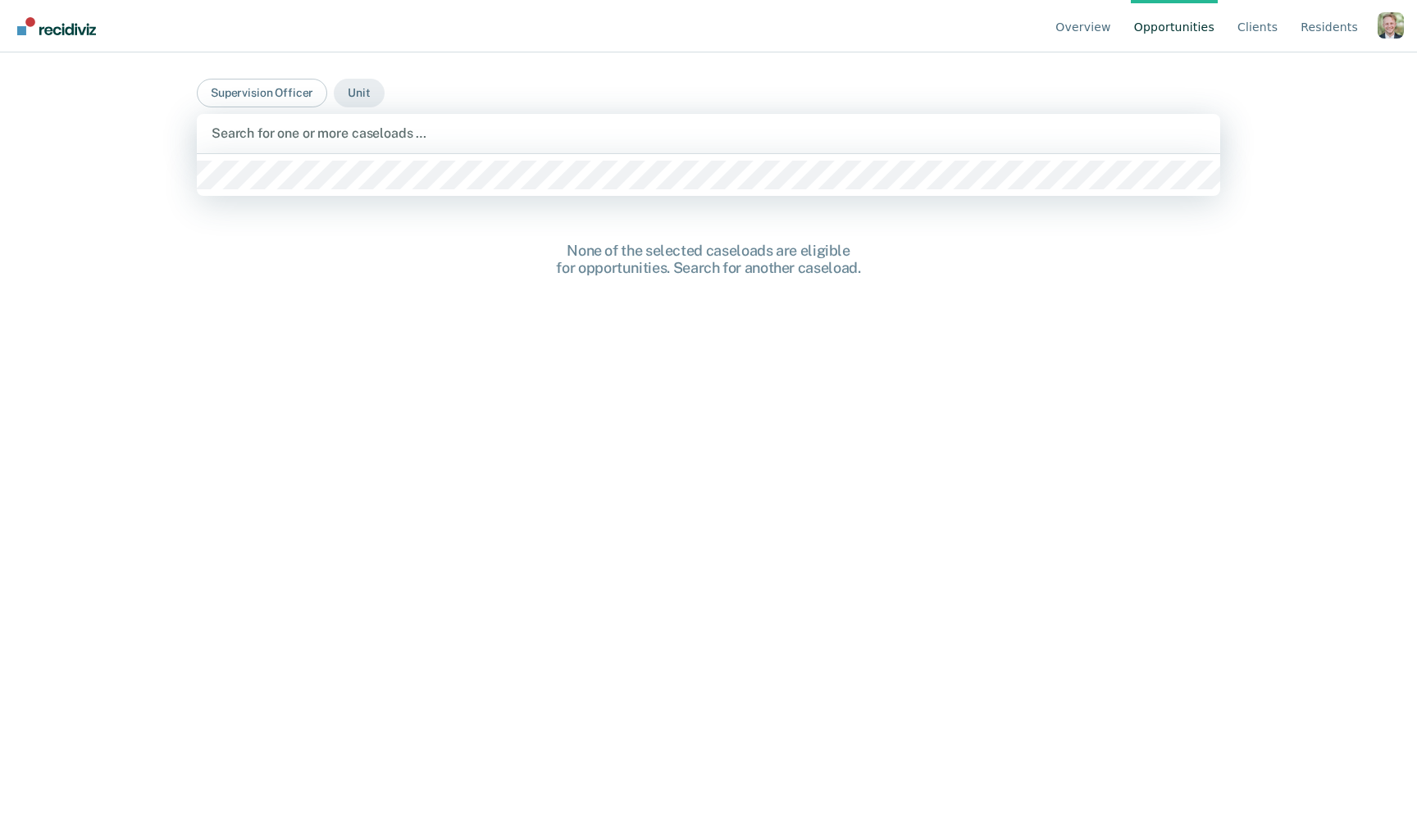
click at [513, 130] on div at bounding box center [708, 133] width 994 height 19
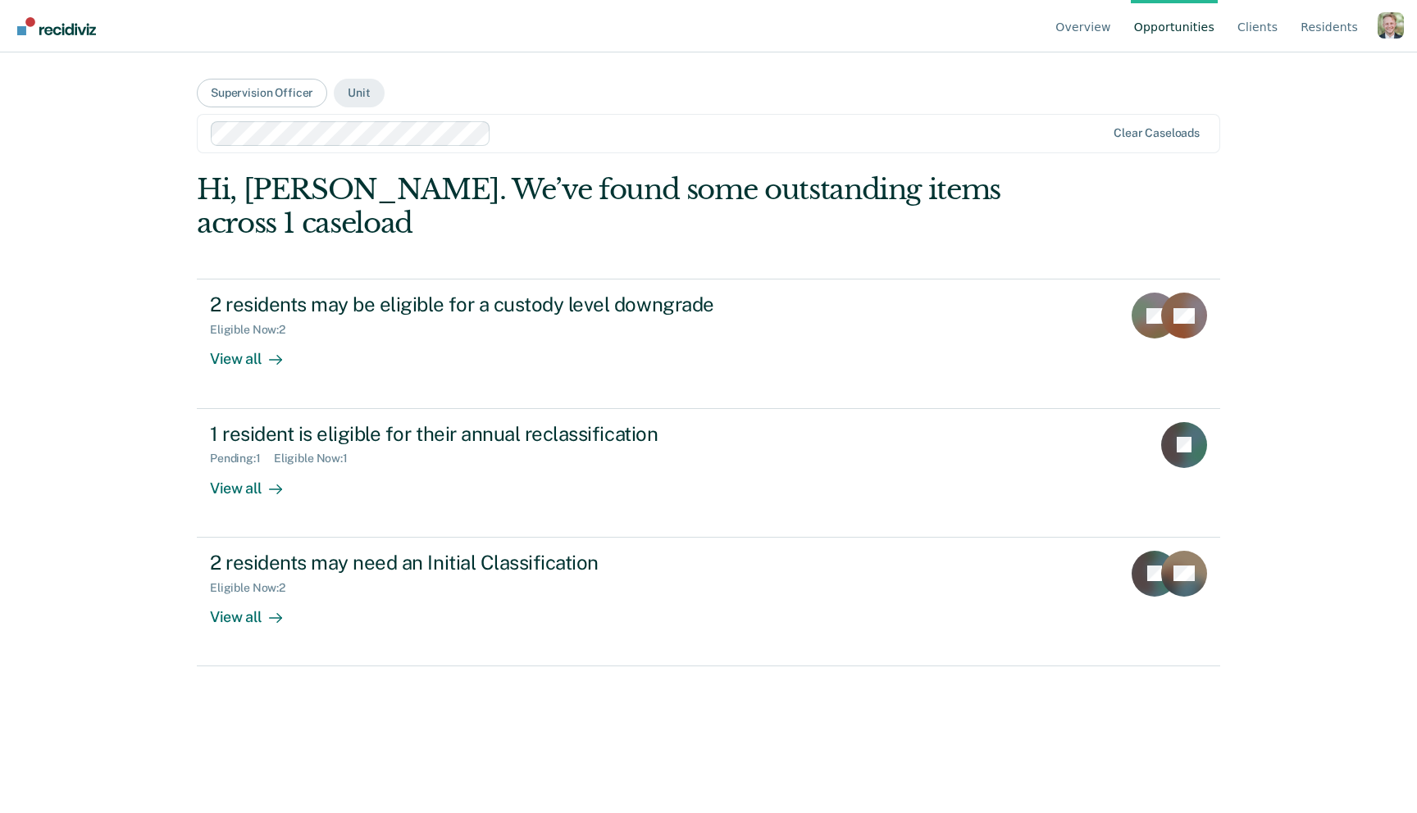
click at [1392, 28] on div "Profile dropdown button" at bounding box center [1390, 25] width 26 height 26
click at [1295, 75] on link "Profile" at bounding box center [1324, 77] width 106 height 14
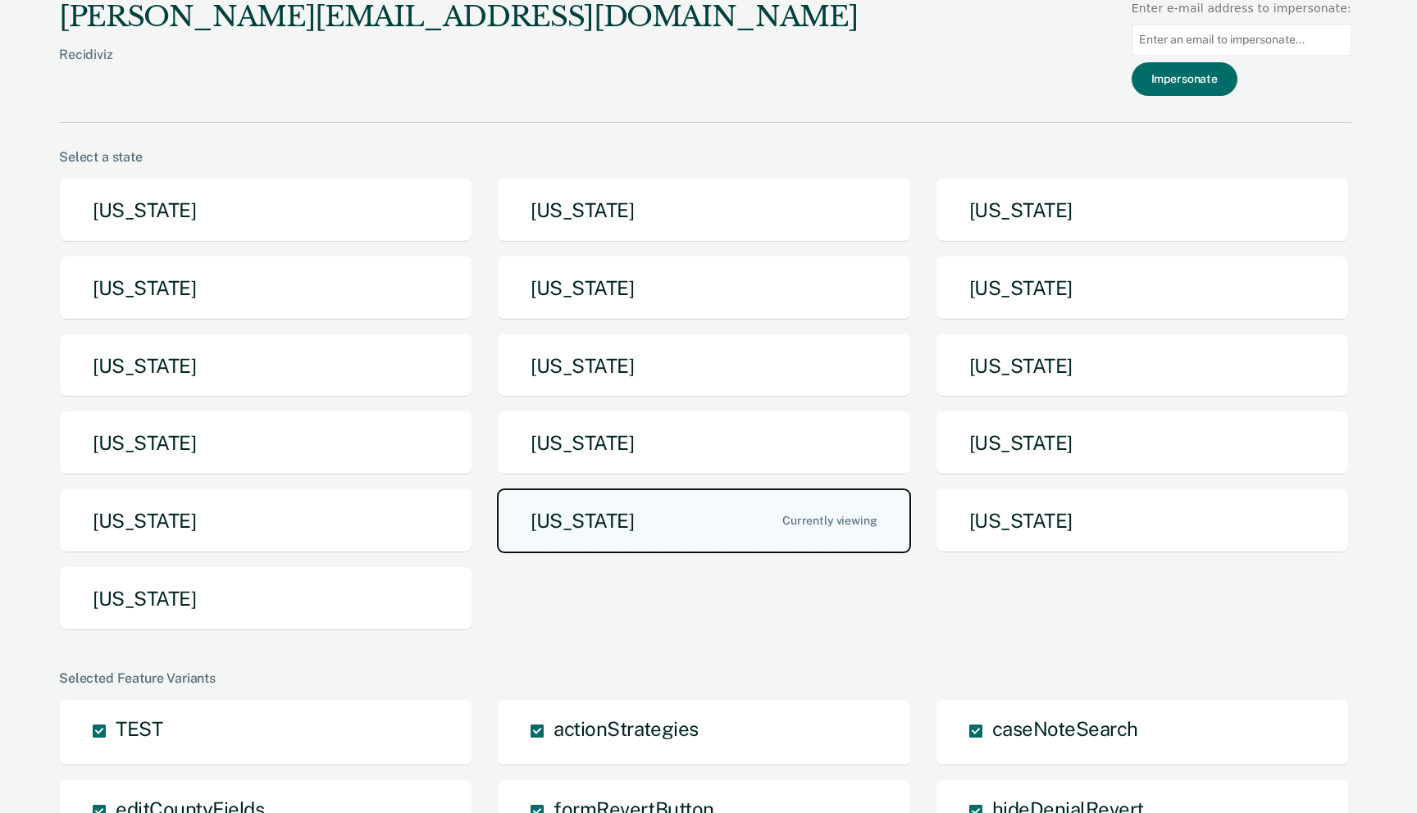
click at [796, 520] on button "Tennessee" at bounding box center [703, 521] width 413 height 65
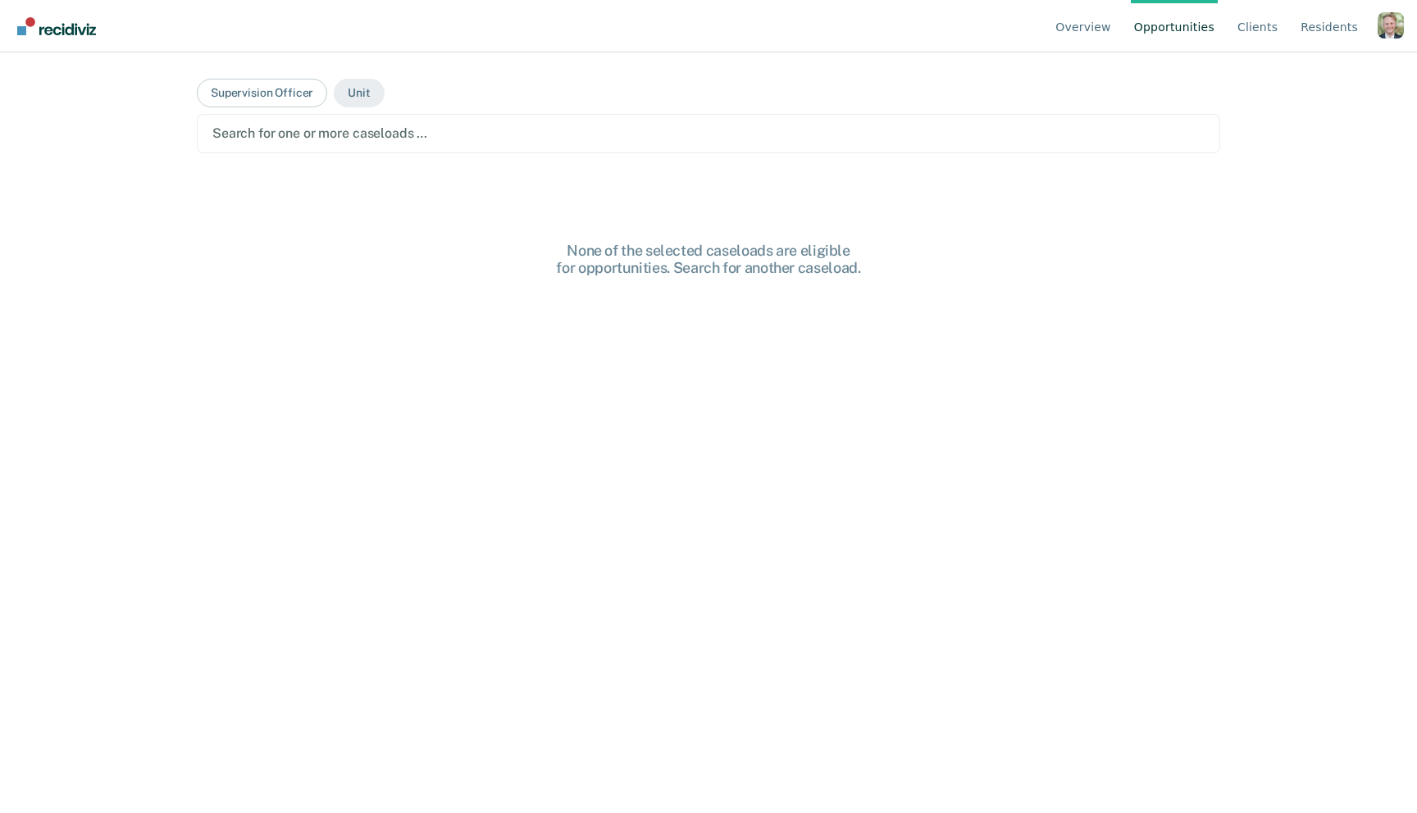
click at [357, 131] on div at bounding box center [708, 133] width 992 height 19
click at [539, 136] on div at bounding box center [708, 133] width 992 height 19
click at [520, 302] on div "None of the selected caseloads are eligible for opportunities. Search for anoth…" at bounding box center [708, 557] width 1023 height 630
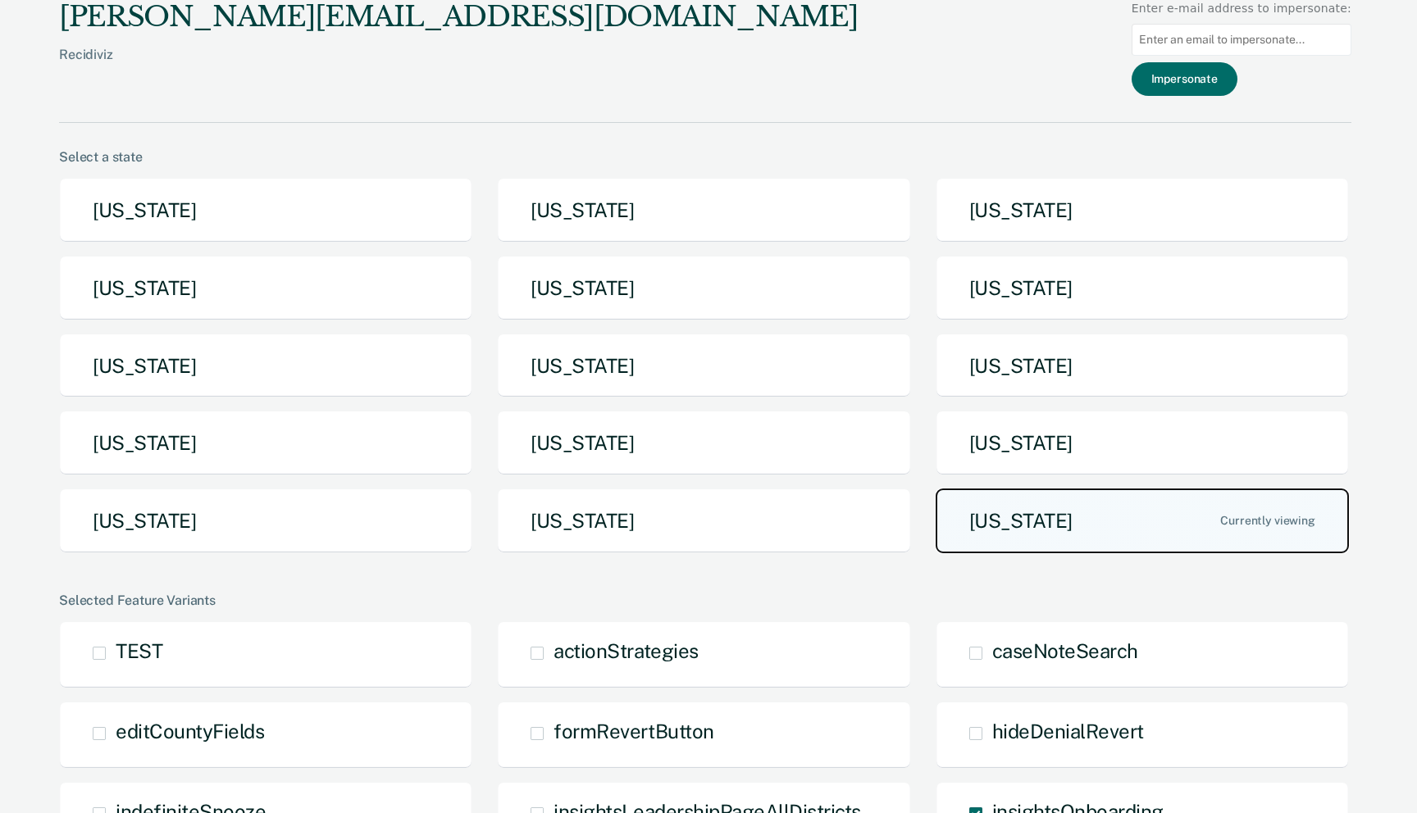
click at [1025, 525] on button "[US_STATE]" at bounding box center [1141, 521] width 413 height 65
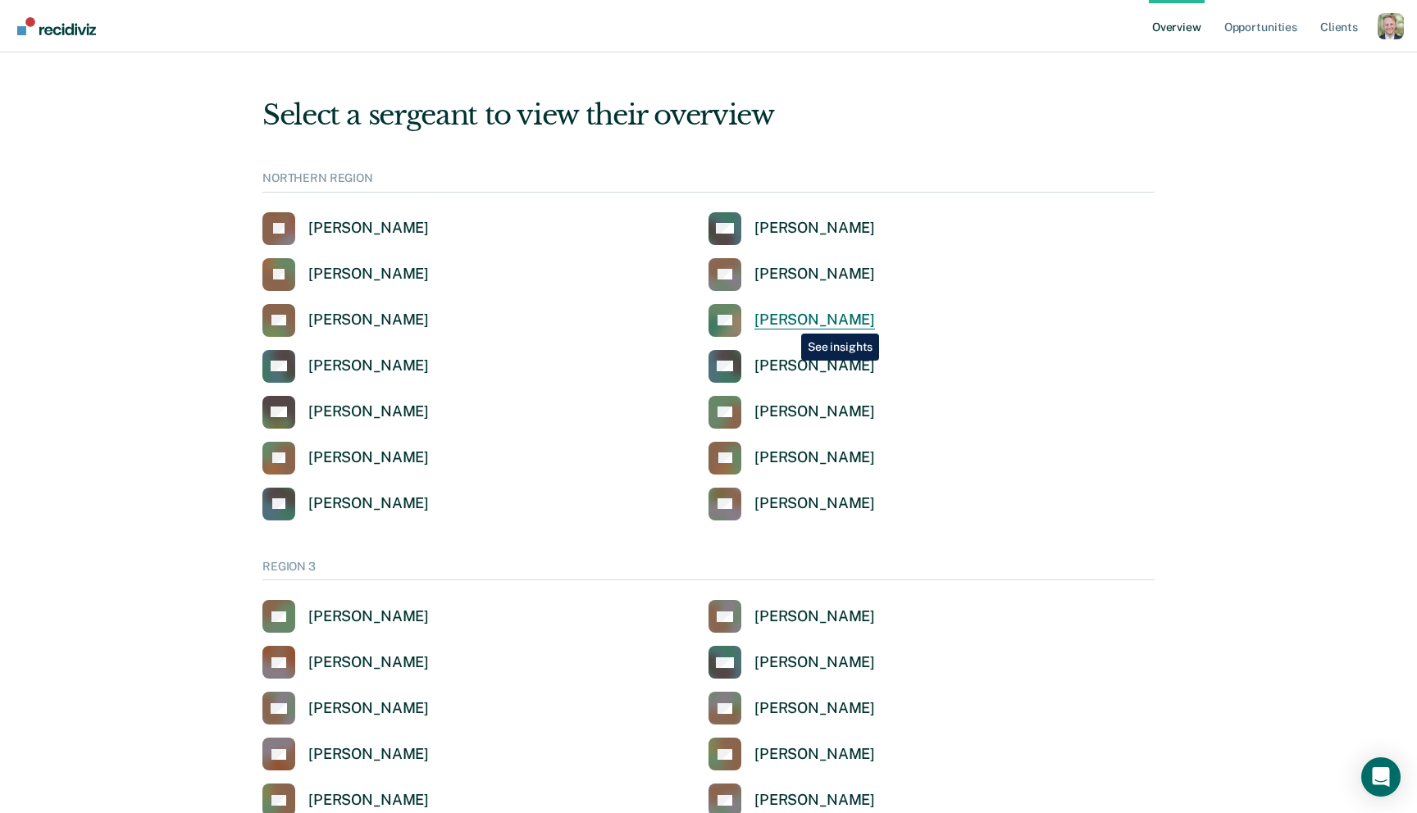
click at [789, 321] on div "[PERSON_NAME]" at bounding box center [814, 320] width 121 height 19
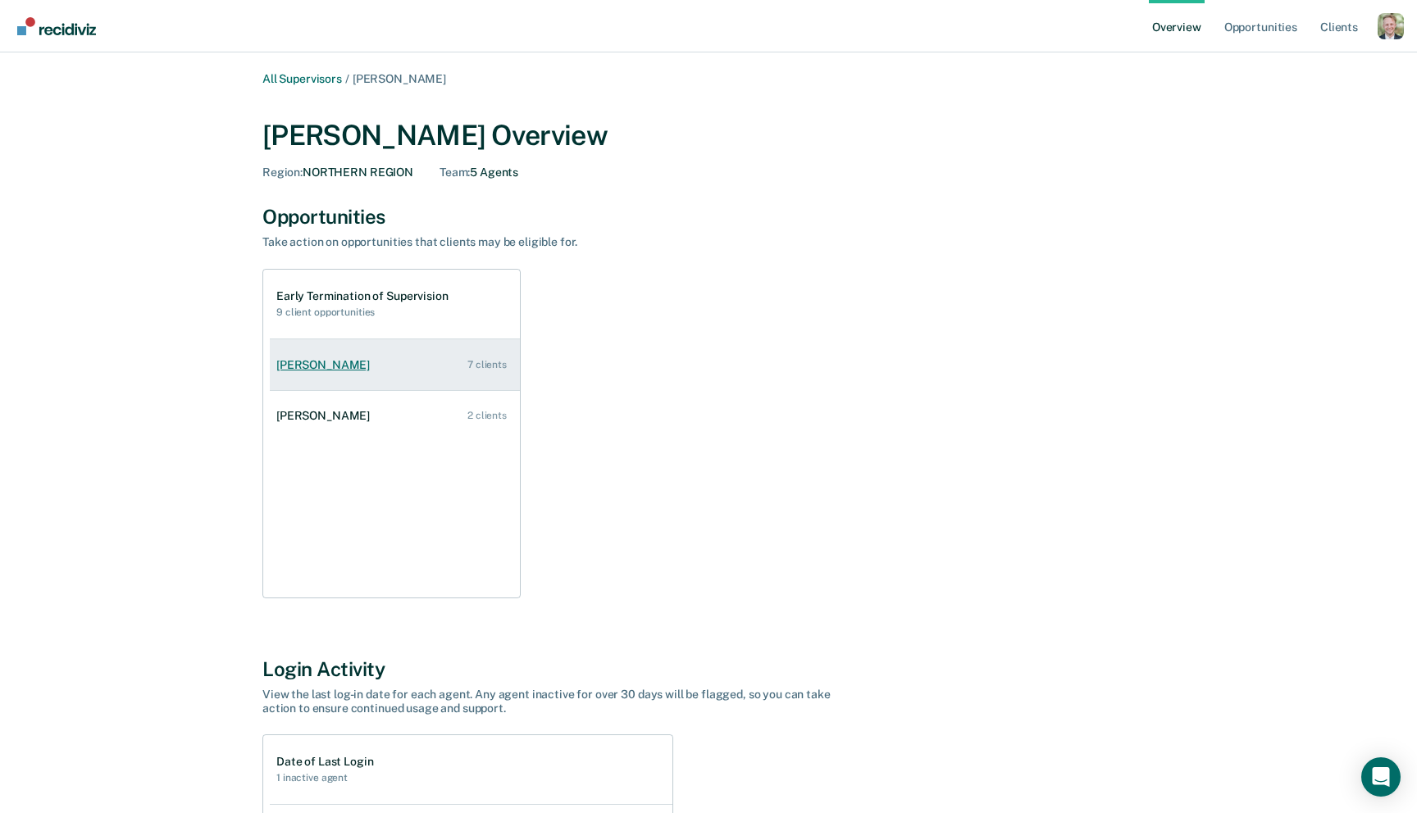
click at [395, 366] on link "James Campos 7 clients" at bounding box center [395, 365] width 250 height 47
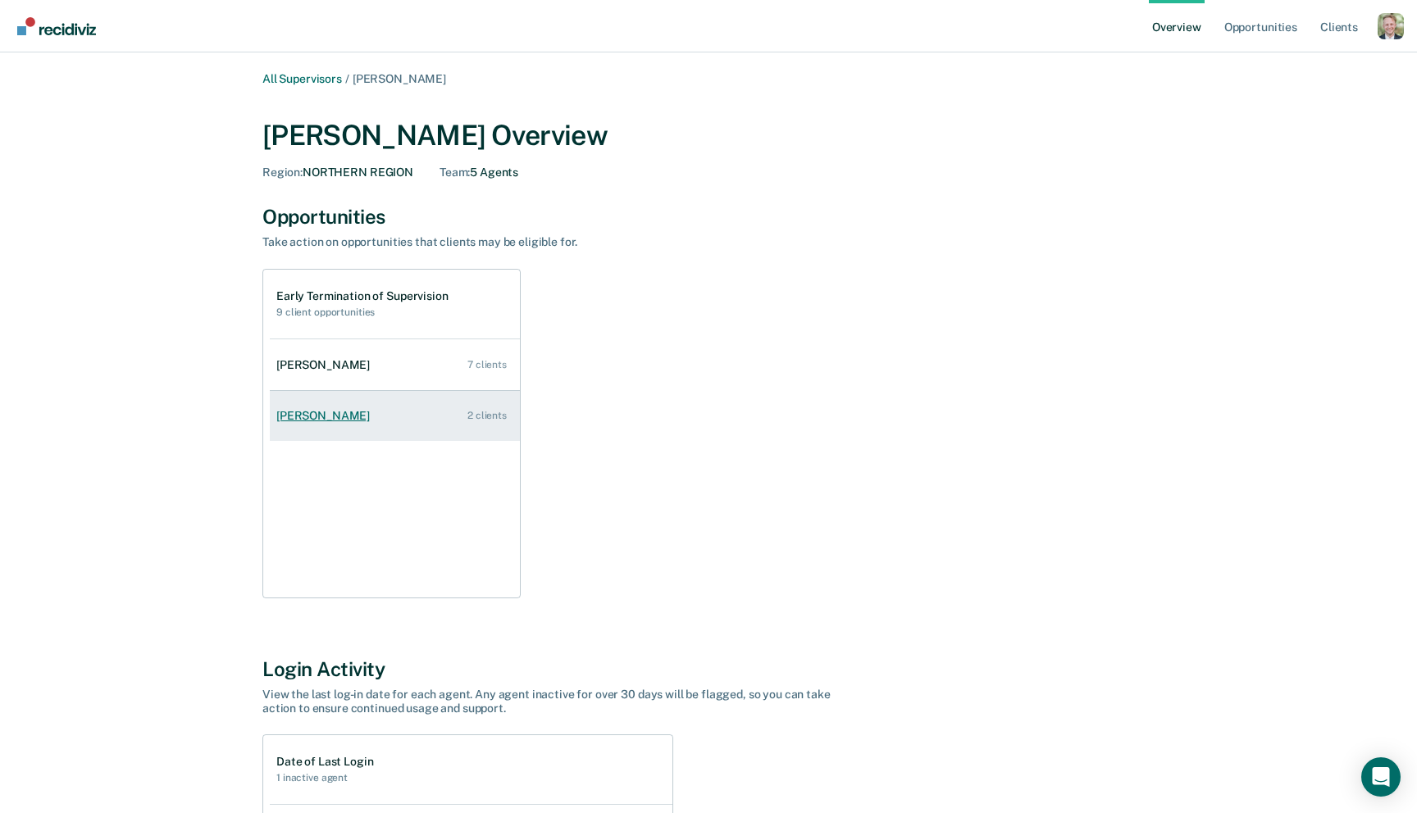
click at [412, 412] on link "Michael Adam 2 clients" at bounding box center [395, 416] width 250 height 47
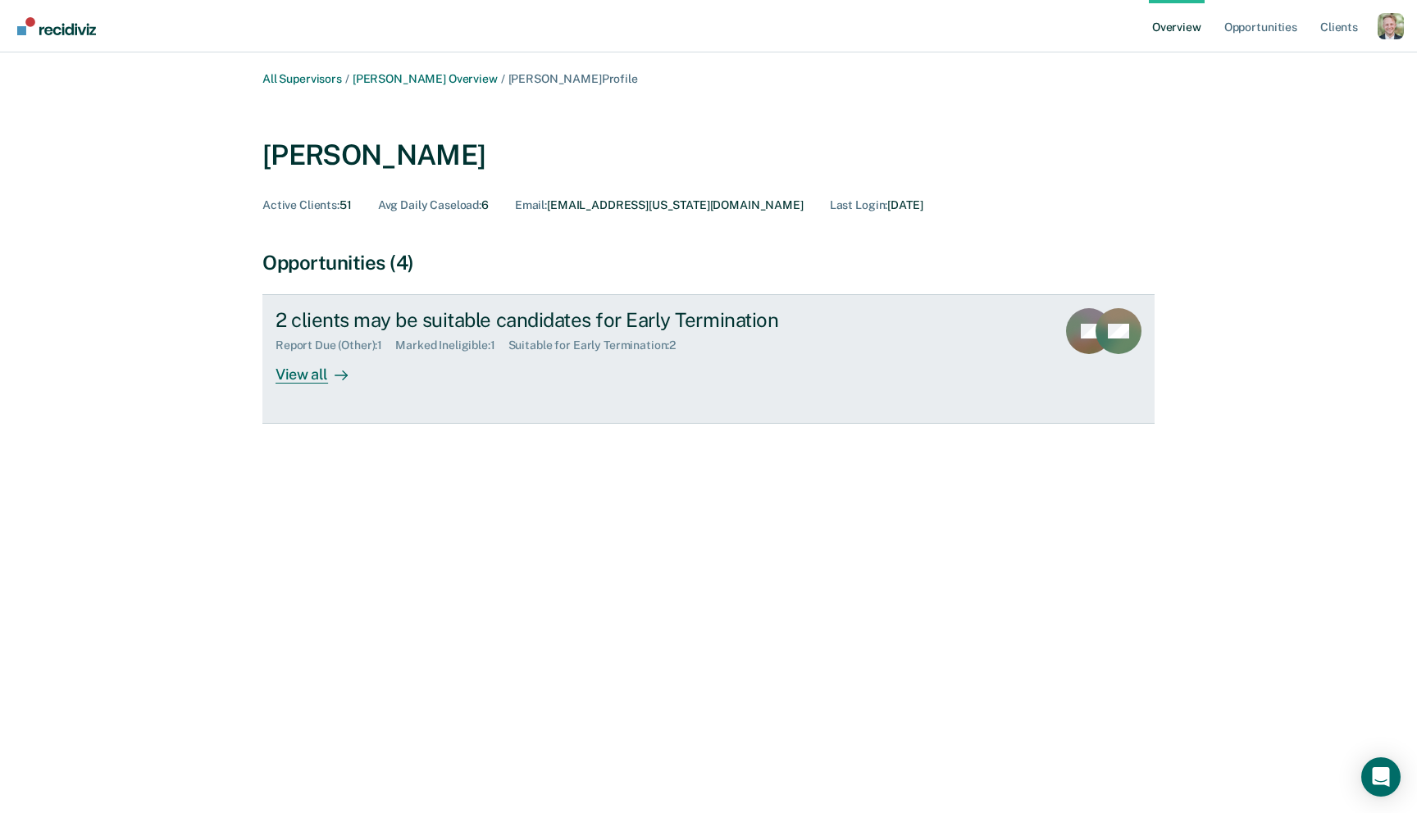
click at [553, 375] on div "2 clients may be suitable candidates for Early Termination Report Due (Other) :…" at bounding box center [582, 345] width 615 height 75
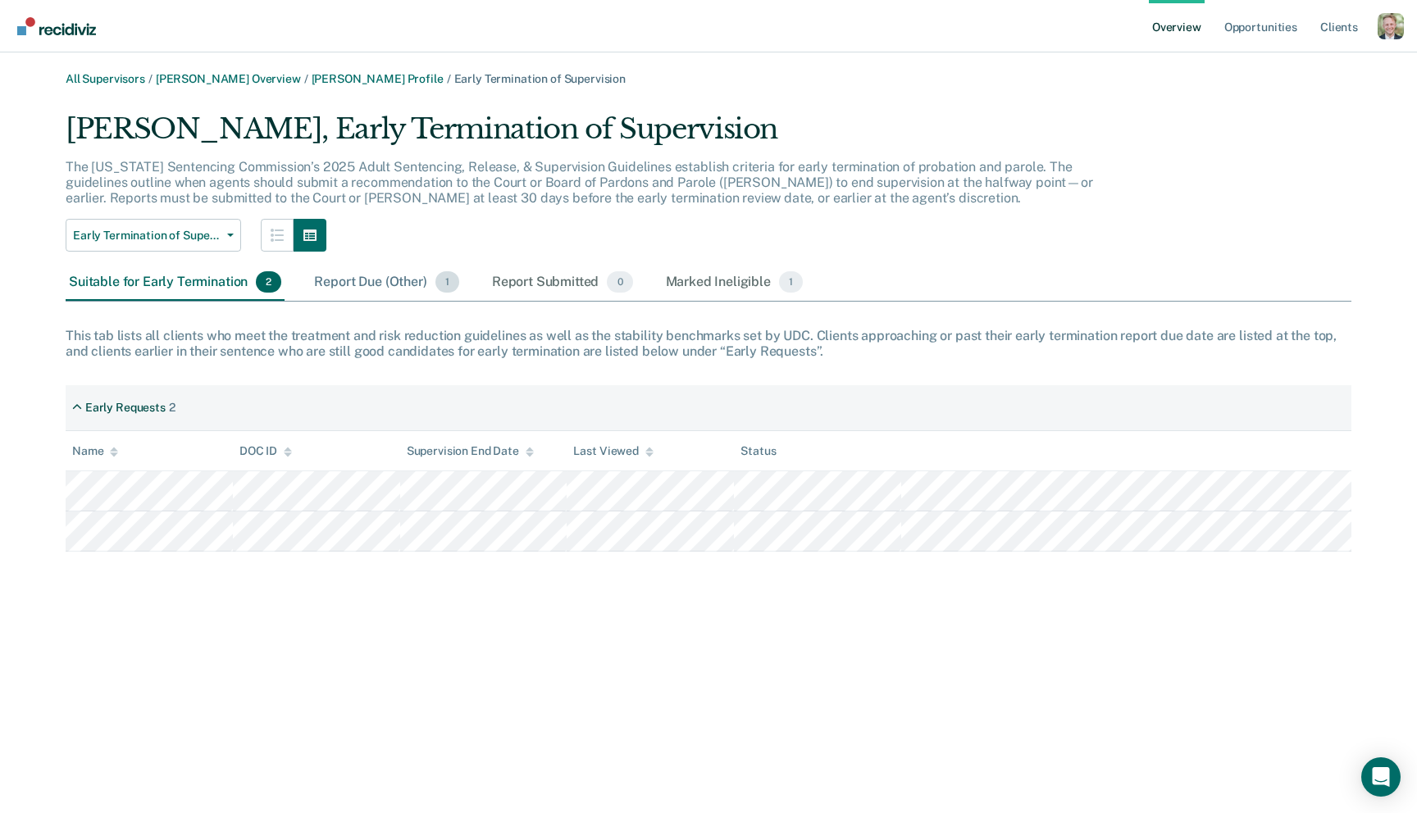
click at [393, 285] on div "Report Due (Other) 1" at bounding box center [386, 283] width 151 height 36
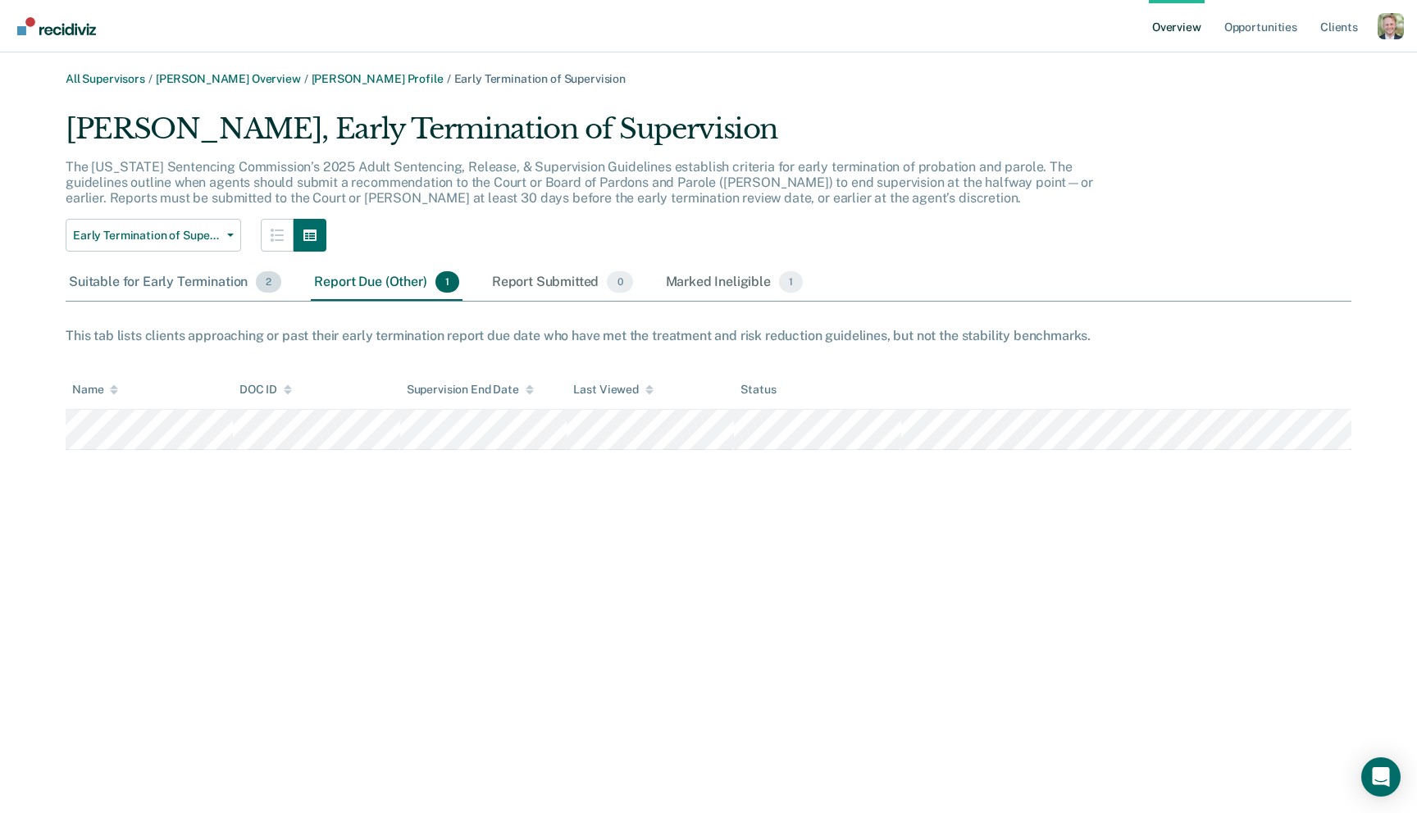
click at [184, 288] on div "Suitable for Early Termination 2" at bounding box center [175, 283] width 219 height 36
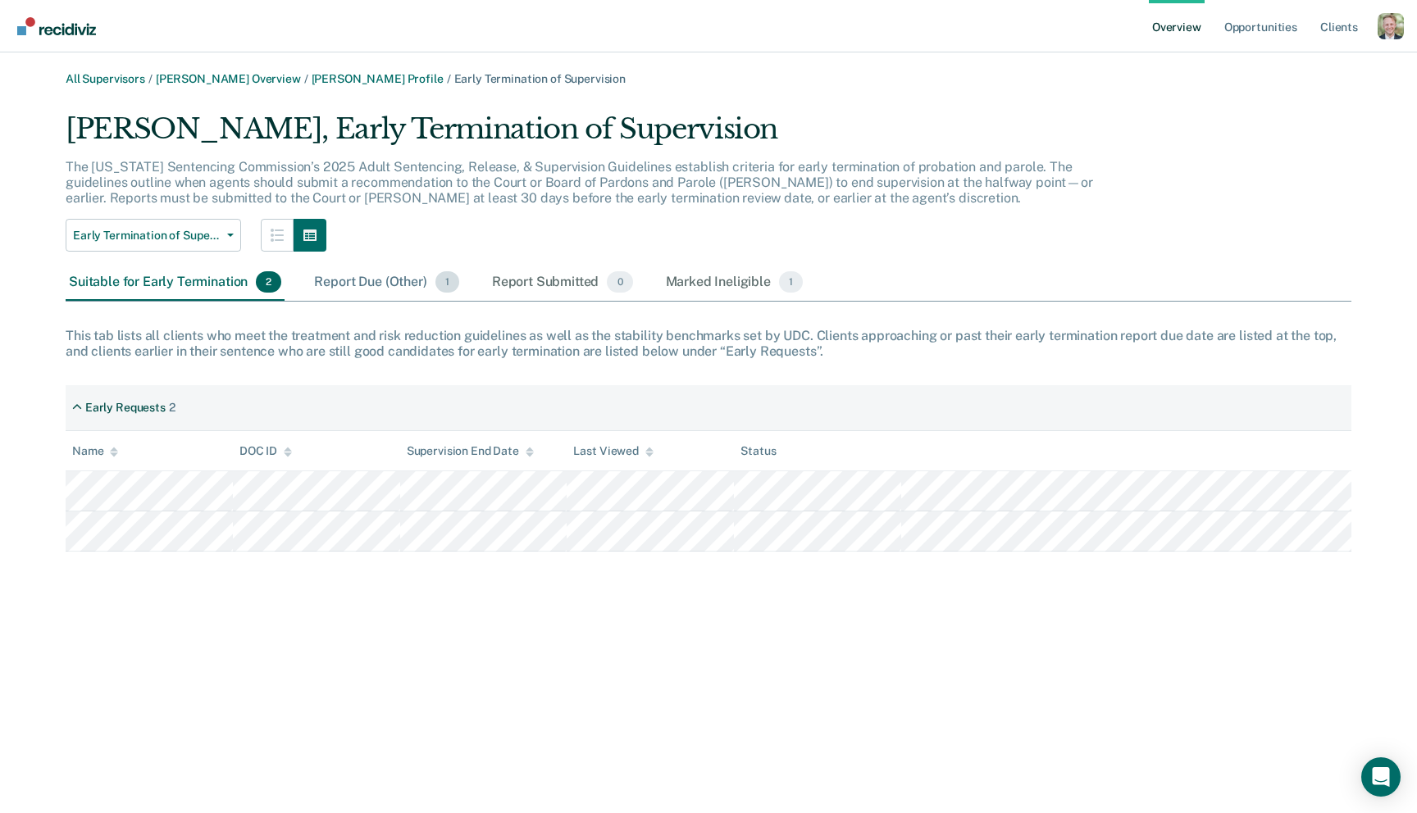
click at [397, 271] on div "Report Due (Other) 1" at bounding box center [386, 283] width 151 height 36
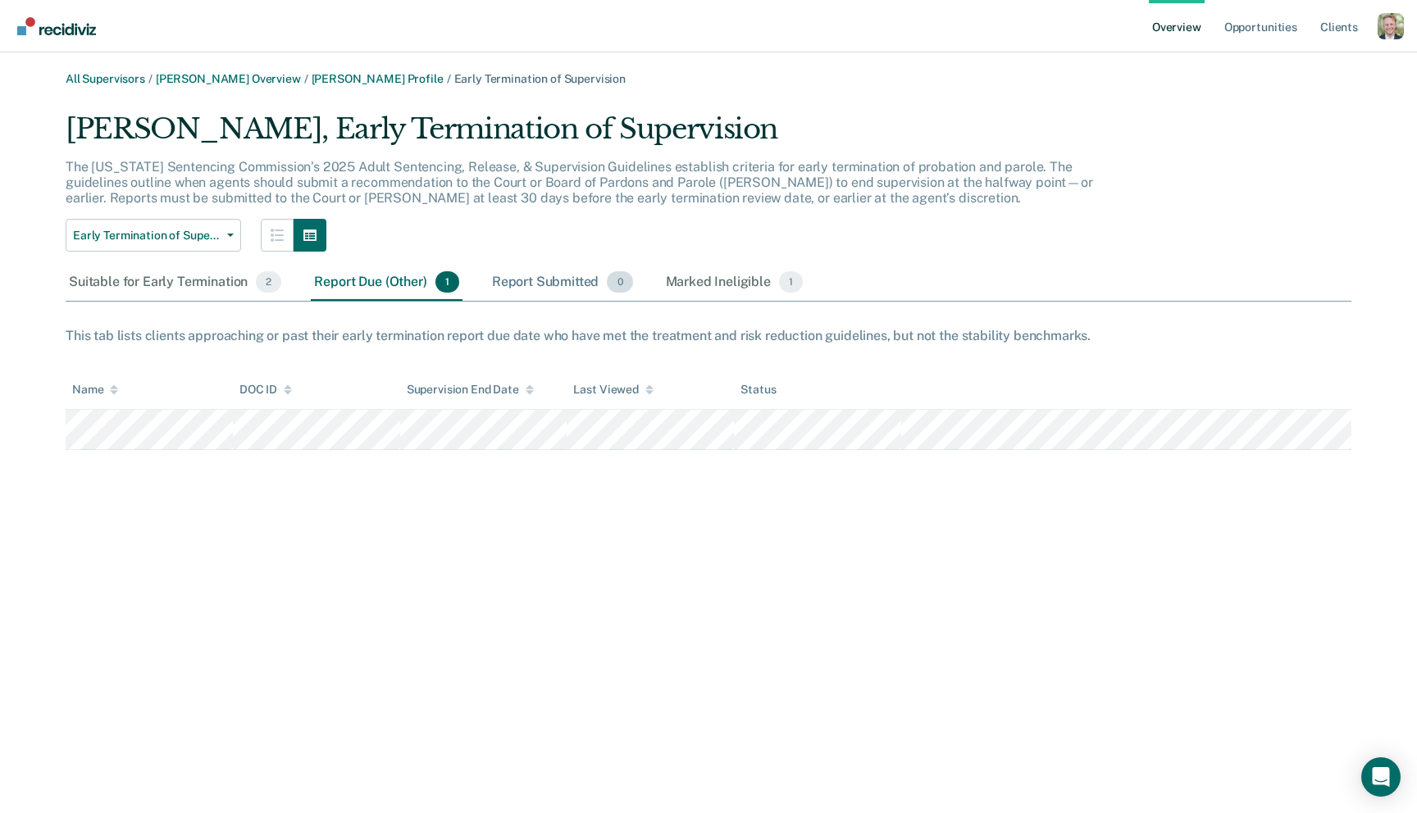
click at [547, 275] on div "Report Submitted 0" at bounding box center [563, 283] width 148 height 36
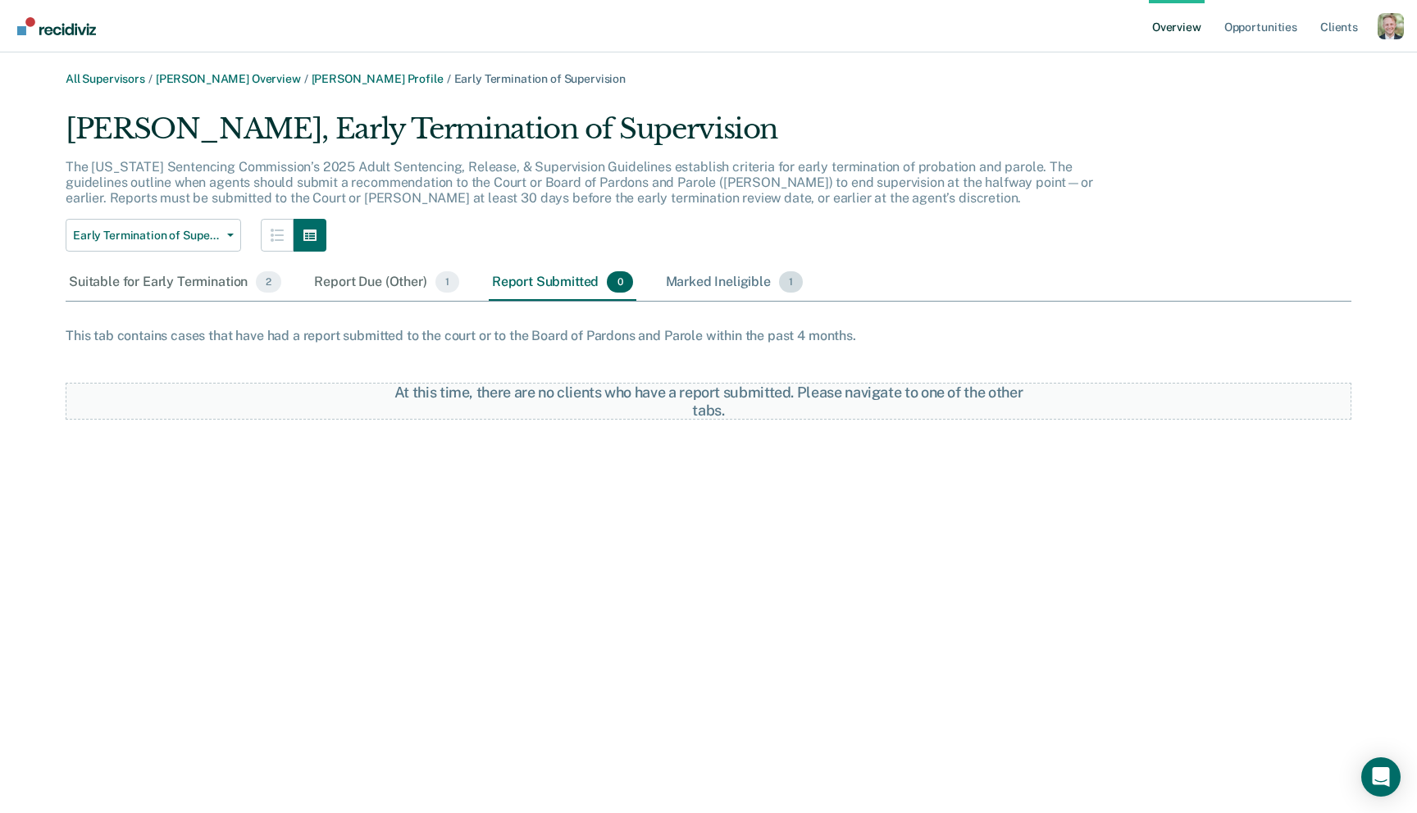
click at [720, 283] on div "Marked Ineligible 1" at bounding box center [734, 283] width 144 height 36
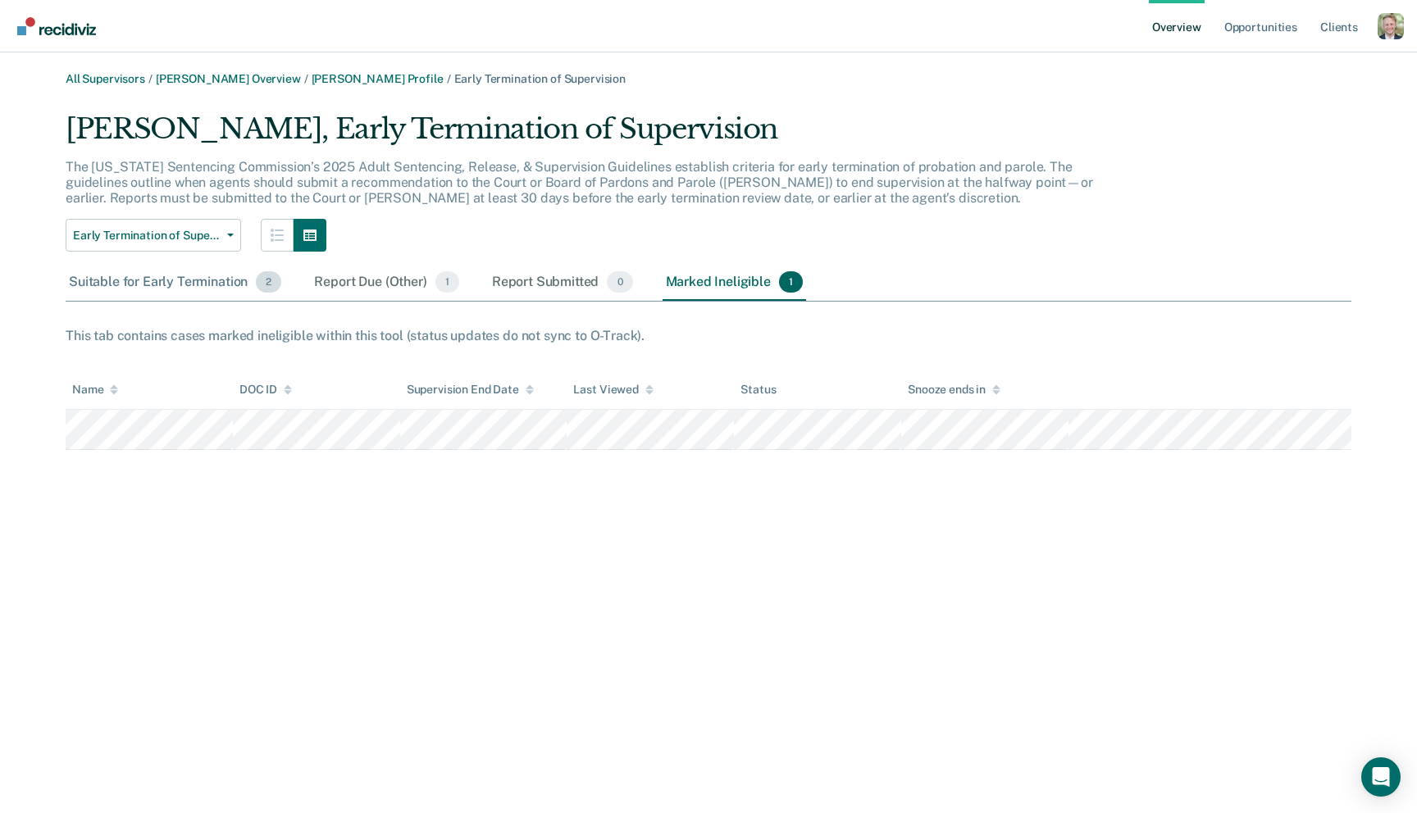
click at [226, 280] on div "Suitable for Early Termination 2" at bounding box center [175, 283] width 219 height 36
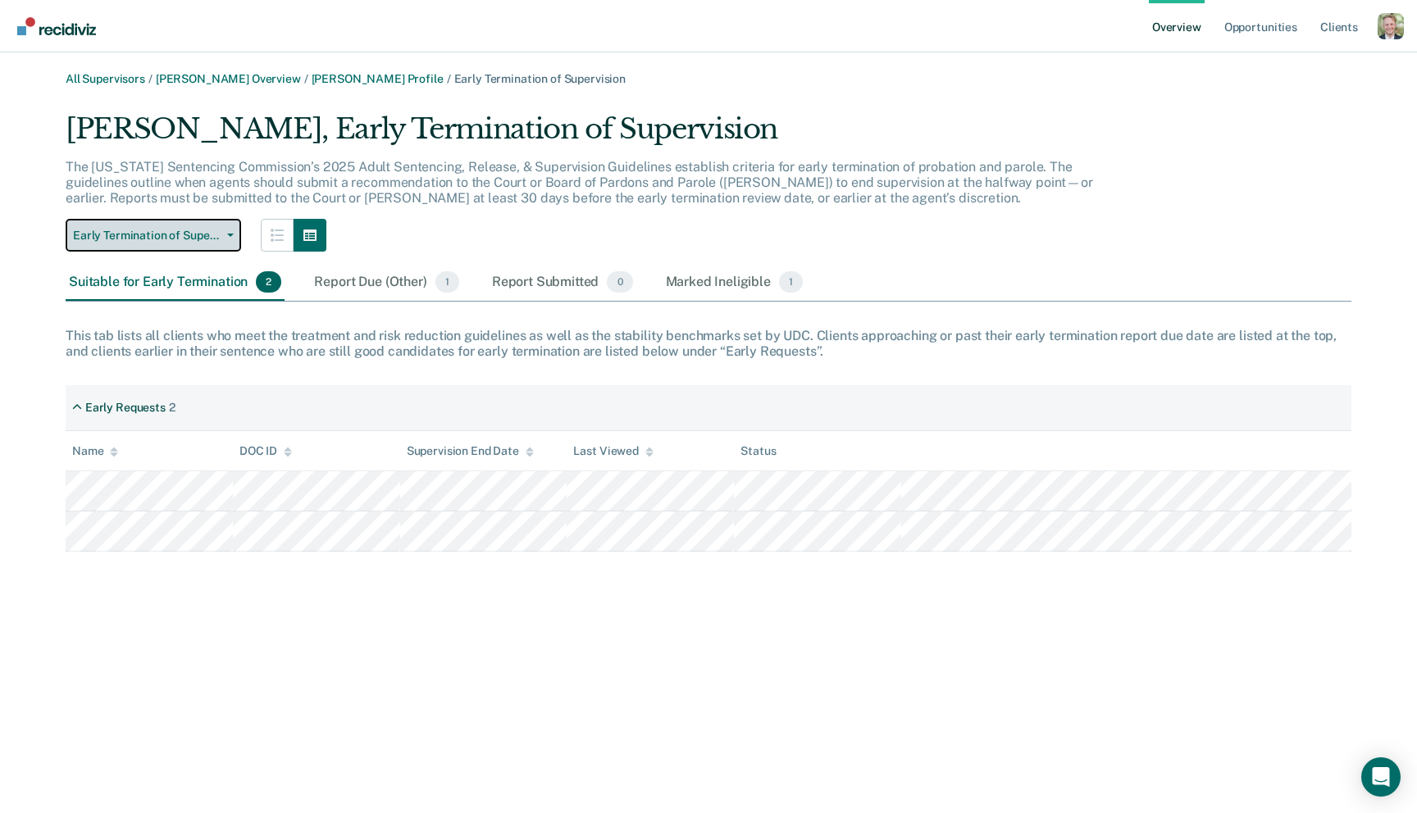
click at [211, 245] on button "Early Termination of Supervision" at bounding box center [153, 235] width 175 height 33
click at [216, 233] on span "Early Termination of Supervision" at bounding box center [147, 236] width 148 height 14
click at [15, 272] on main "All Supervisors / Dennis Franklin Overview / Michael Adam Profile / Early Termi…" at bounding box center [708, 432] width 1417 height 761
click at [392, 76] on link "Michael Adam Profile" at bounding box center [377, 79] width 132 height 14
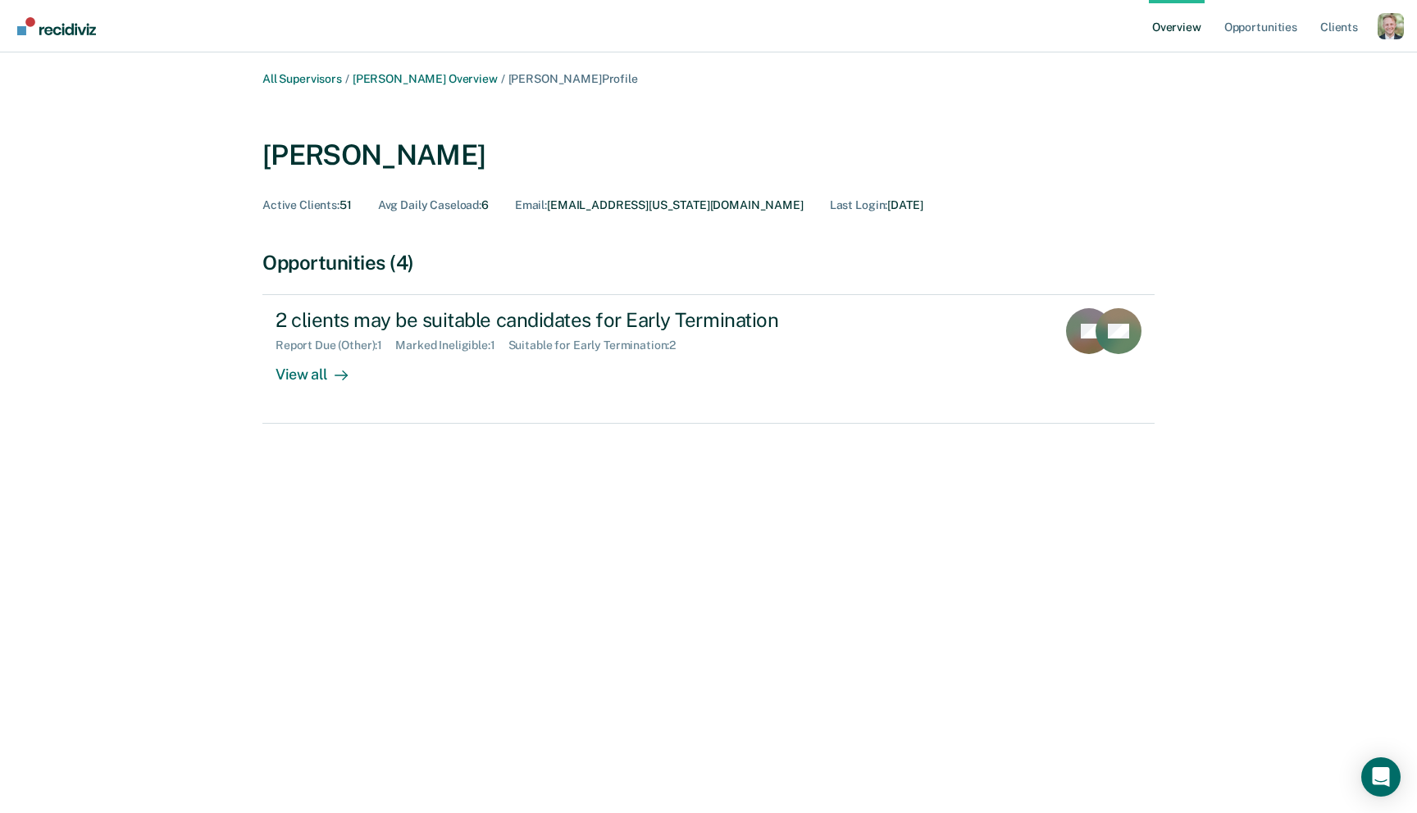
click at [434, 66] on main "All Supervisors / Dennis Franklin Overview / Michael Adam Profile Michael Adam …" at bounding box center [708, 432] width 1417 height 761
click at [441, 81] on link "Dennis Franklin Overview" at bounding box center [424, 79] width 145 height 14
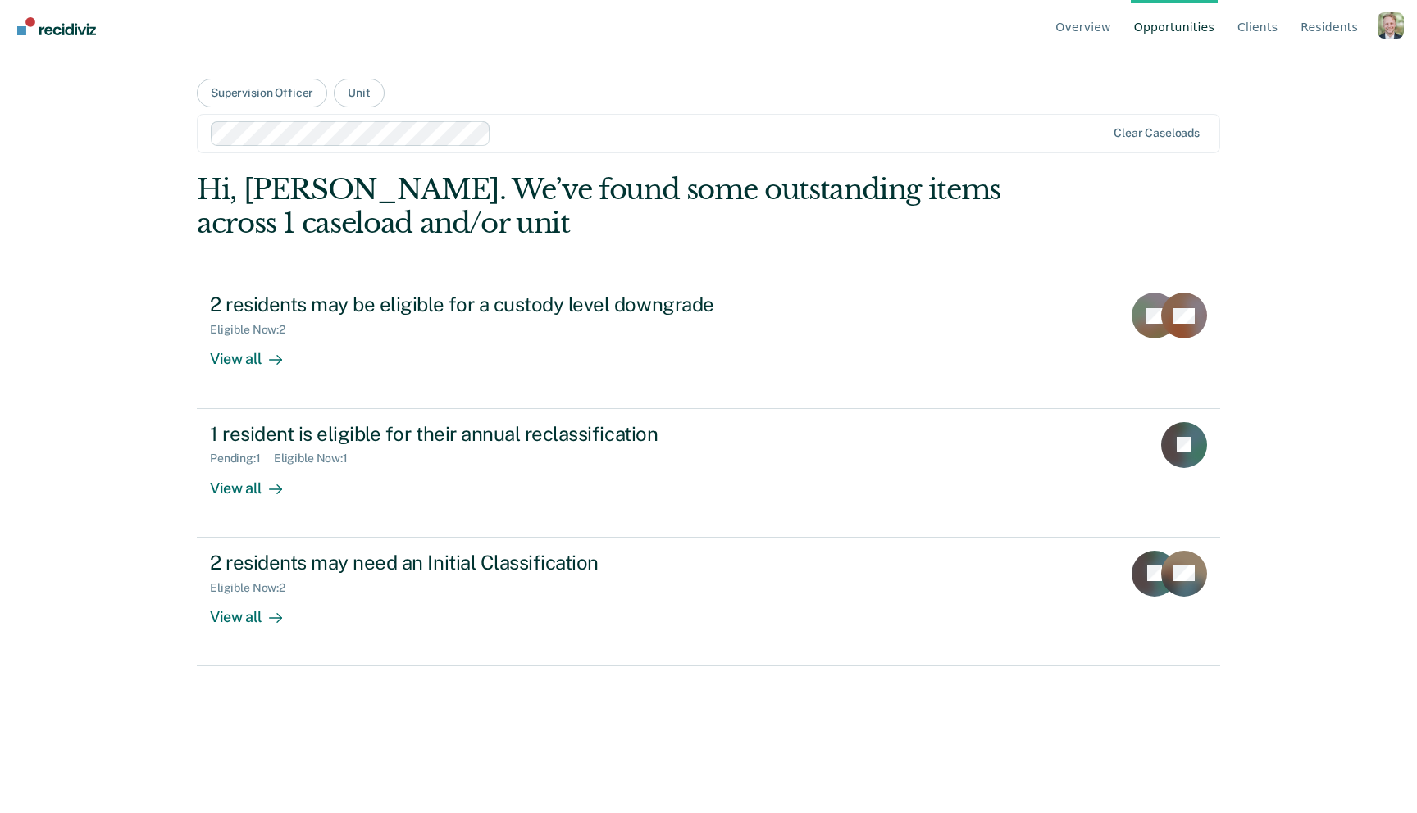
click at [1390, 33] on div "Profile dropdown button" at bounding box center [1390, 25] width 26 height 26
click at [1307, 75] on link "Profile" at bounding box center [1324, 77] width 106 height 14
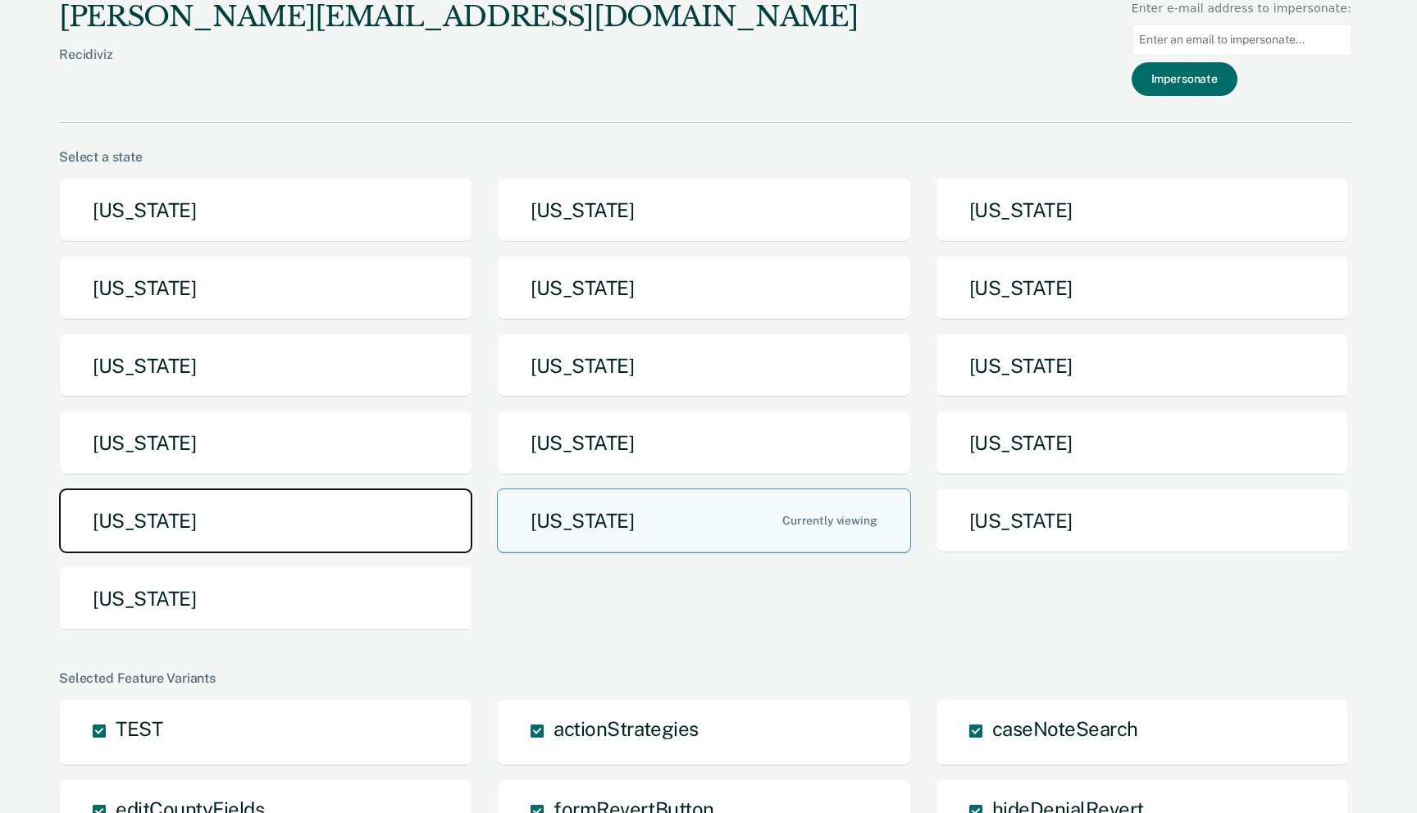
click at [338, 518] on button "[US_STATE]" at bounding box center [265, 521] width 413 height 65
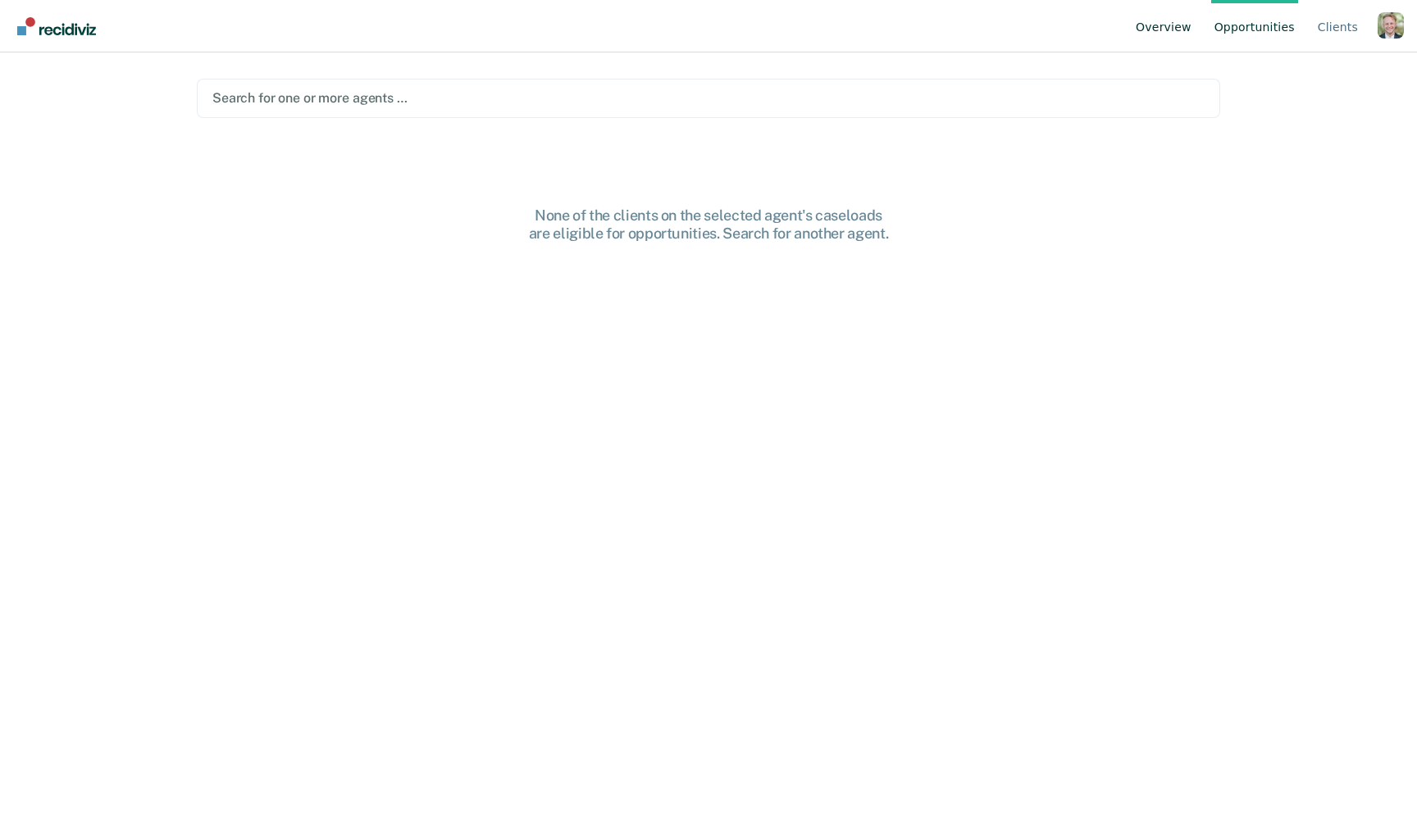
click at [1184, 26] on link "Overview" at bounding box center [1163, 26] width 62 height 52
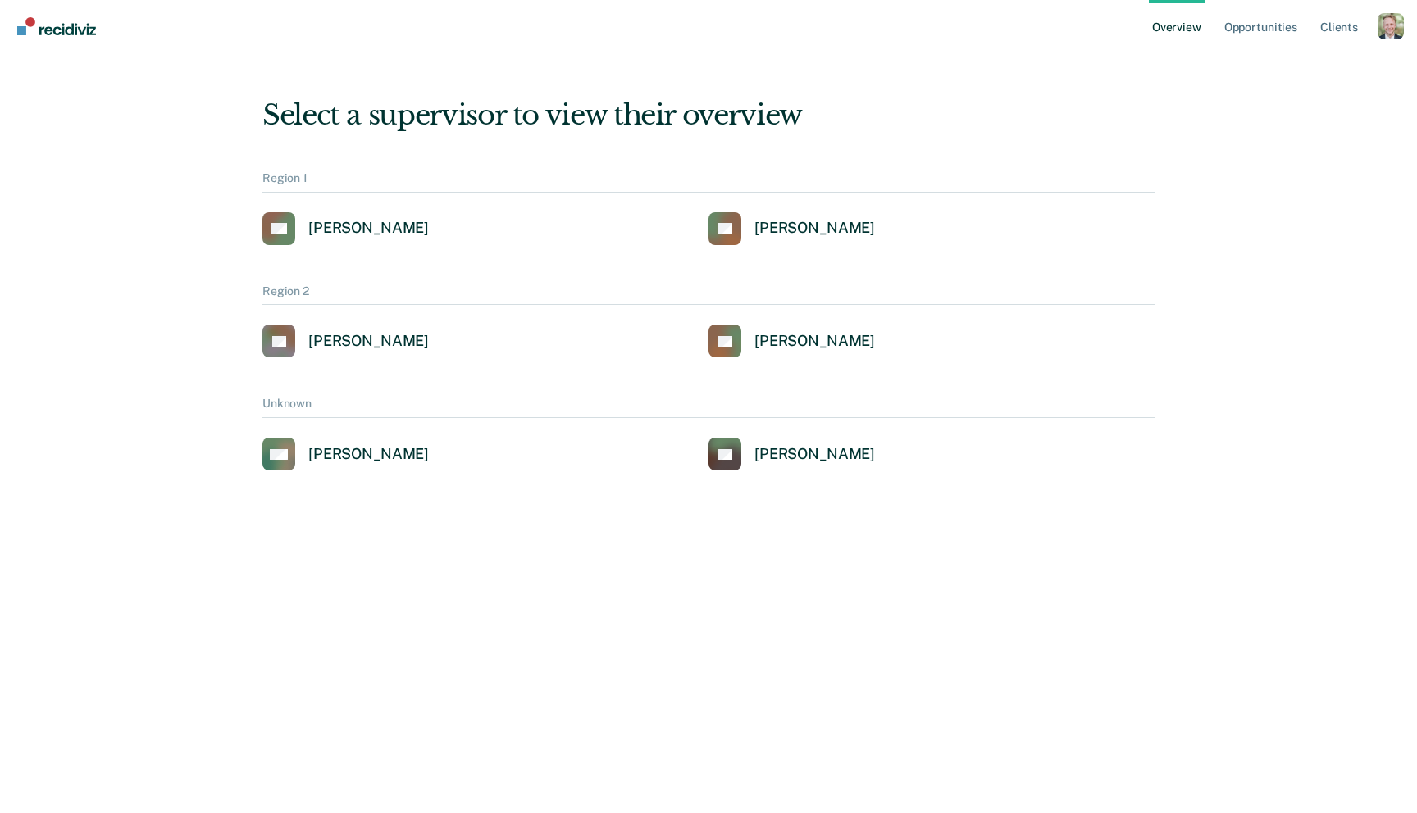
click at [1398, 19] on div "Profile dropdown button" at bounding box center [1390, 26] width 26 height 26
click at [1301, 71] on link "Profile" at bounding box center [1324, 75] width 106 height 14
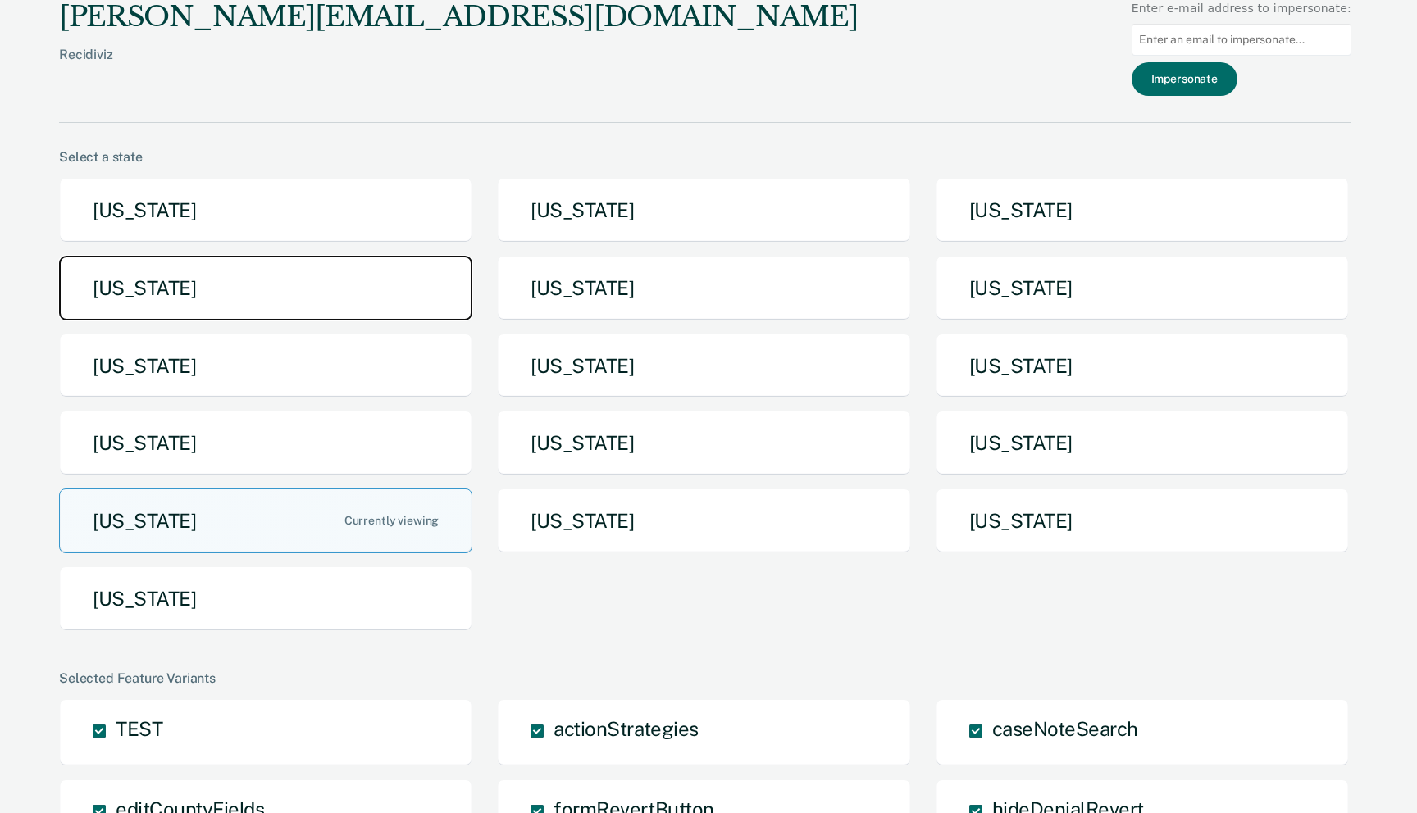
click at [413, 300] on button "[US_STATE]" at bounding box center [265, 288] width 413 height 65
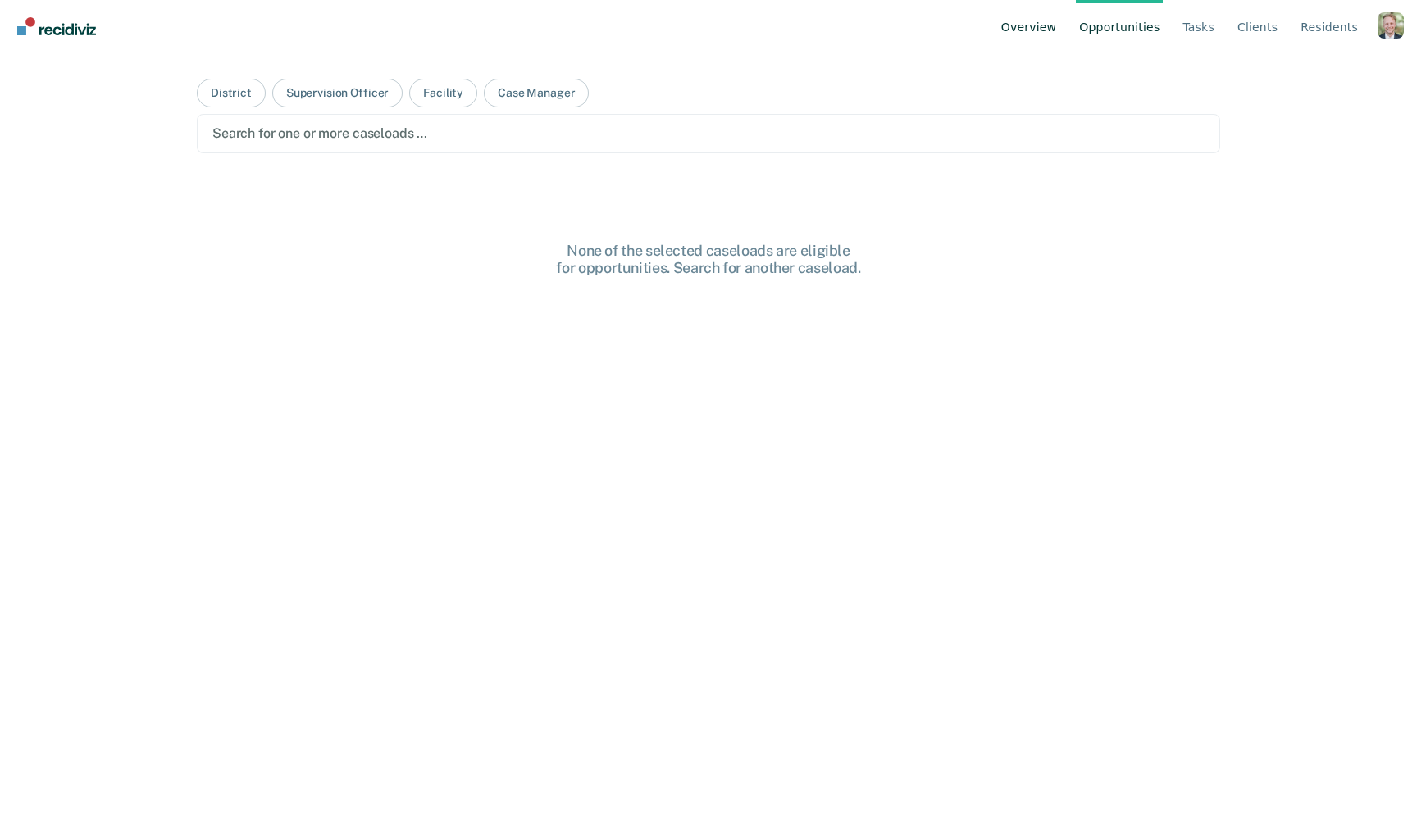
click at [1048, 28] on link "Overview" at bounding box center [1029, 26] width 62 height 52
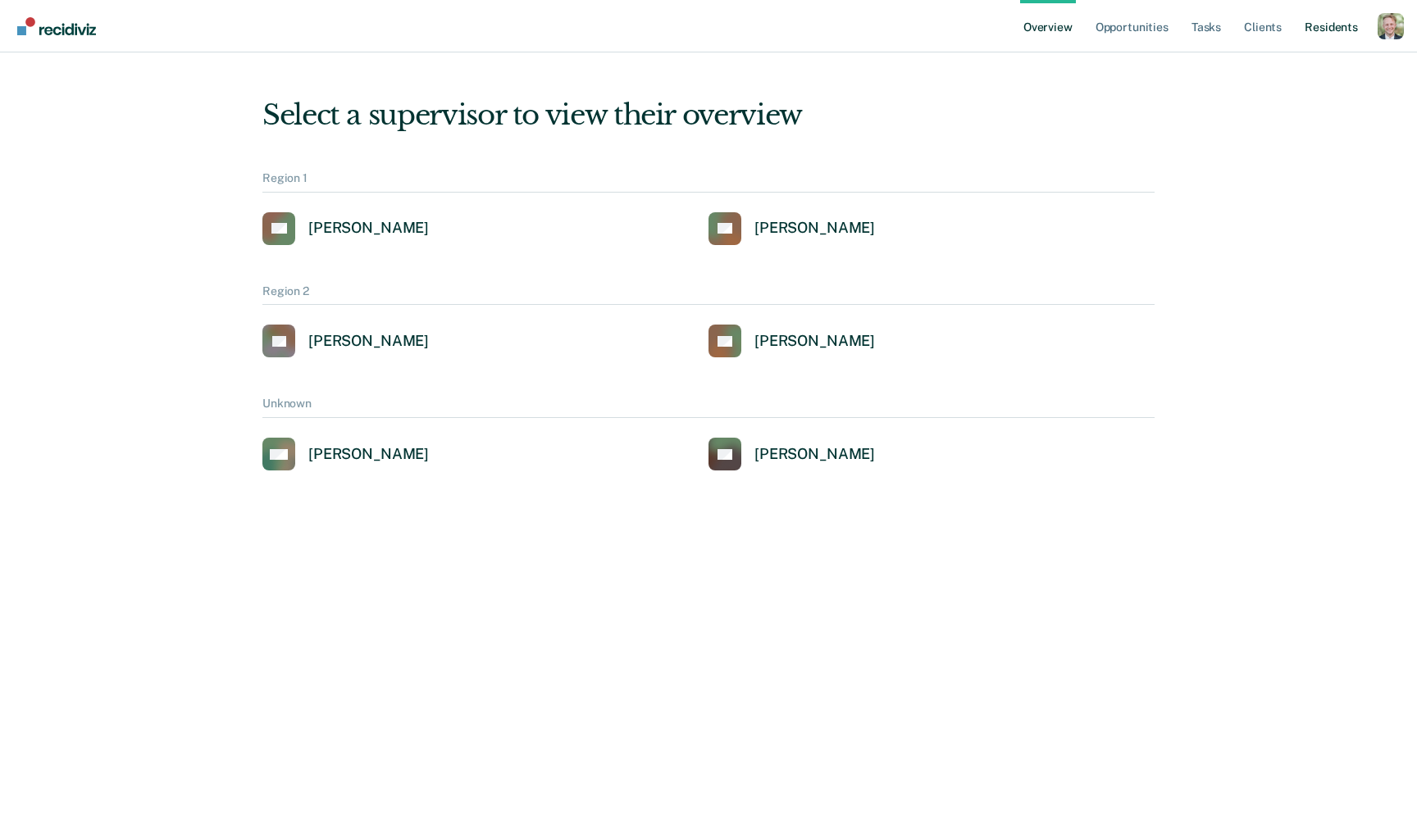
click at [1333, 27] on link "Resident s" at bounding box center [1331, 26] width 60 height 52
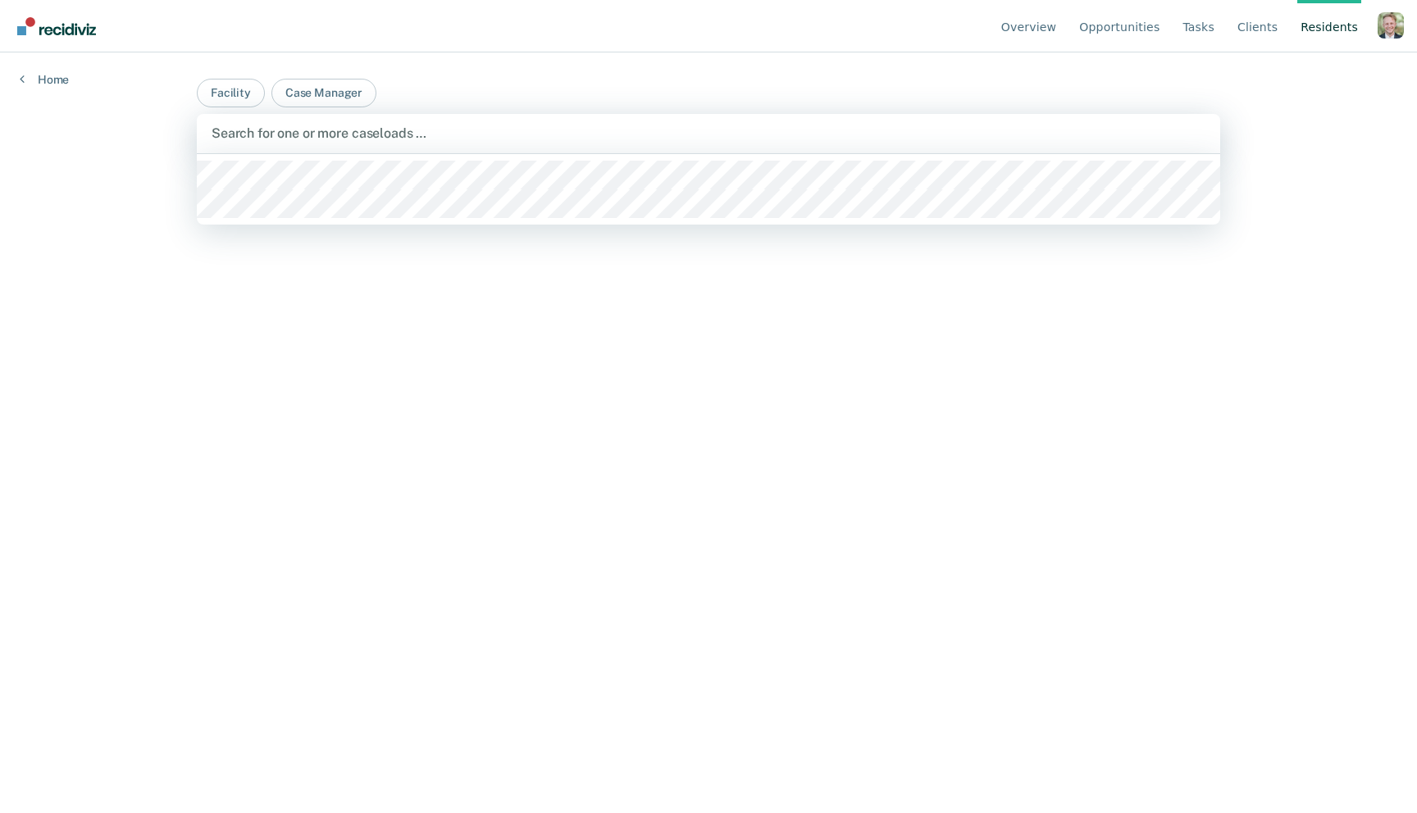
click at [531, 119] on div "Search for one or more caseloads …" at bounding box center [708, 133] width 1023 height 39
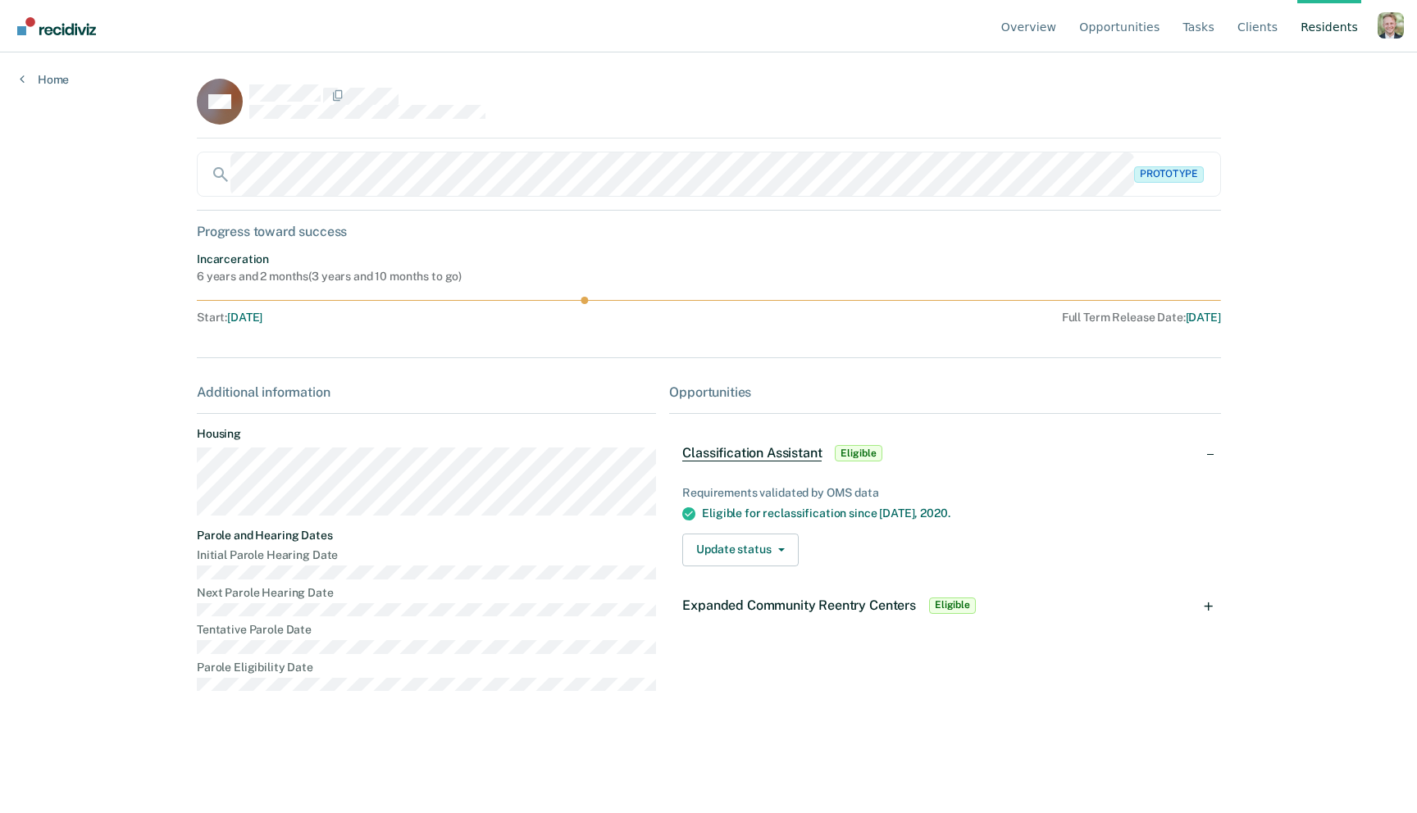
click at [1316, 23] on link "Resident s" at bounding box center [1329, 26] width 64 height 52
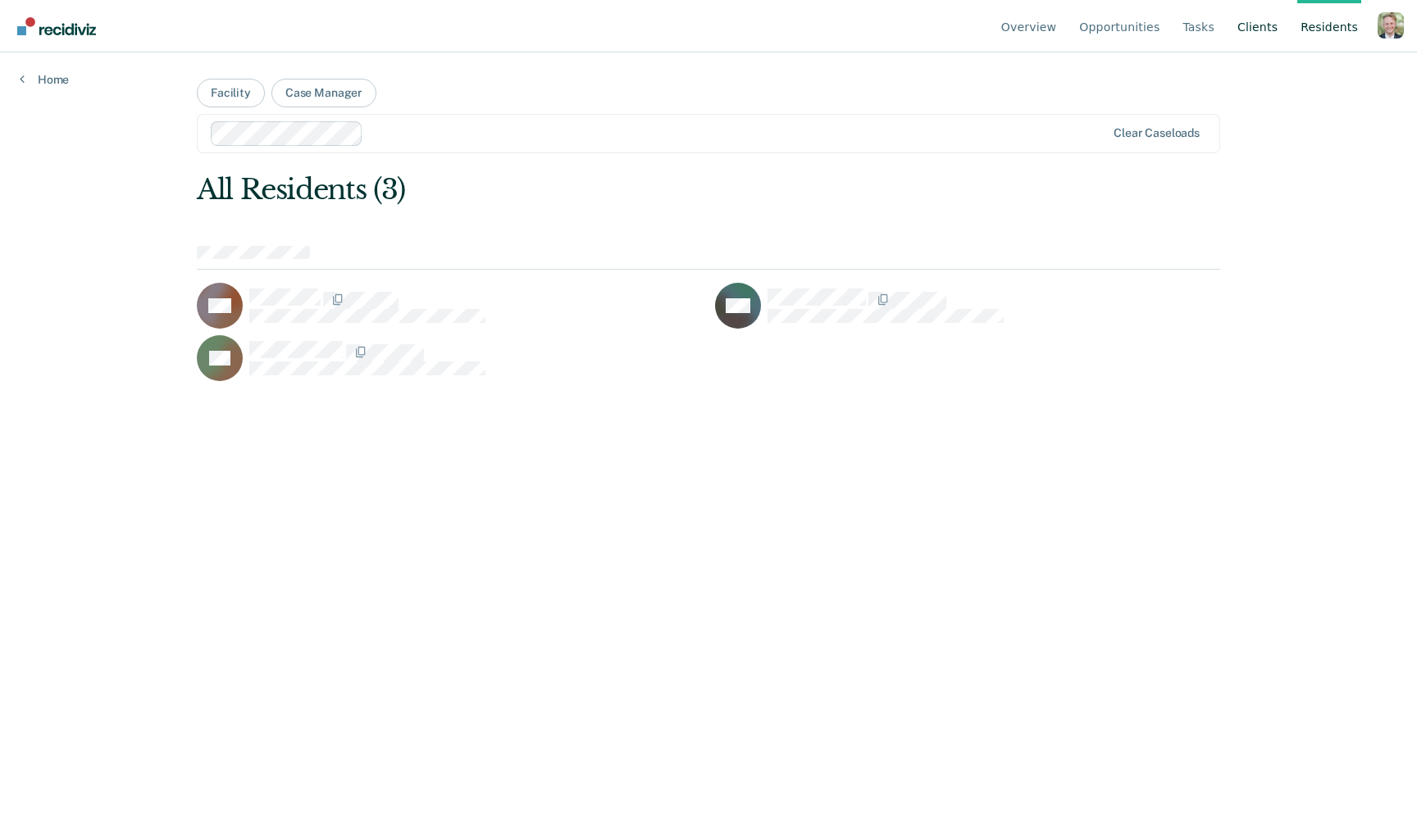
click at [1271, 24] on link "Client s" at bounding box center [1257, 26] width 47 height 52
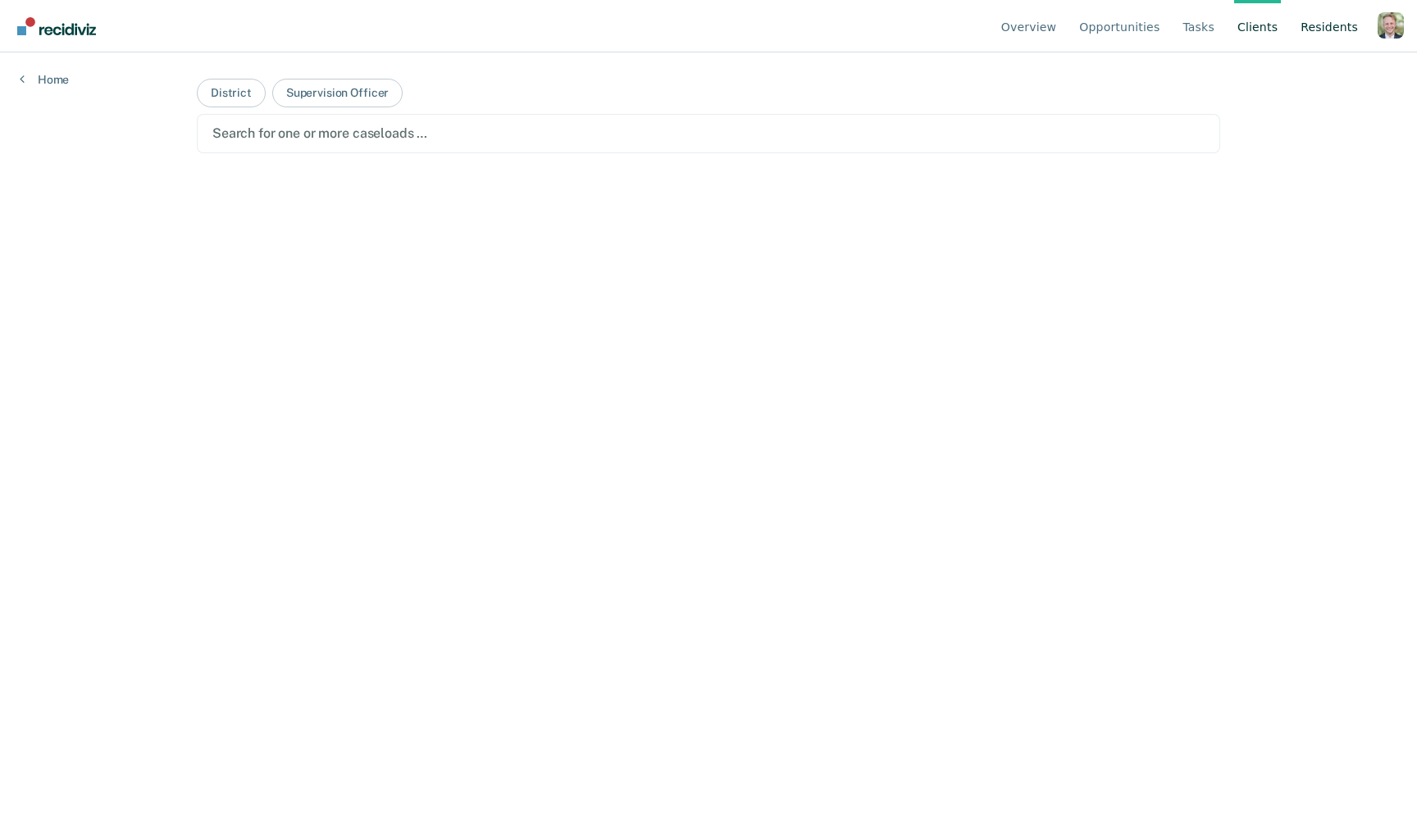
click at [1324, 24] on link "Resident s" at bounding box center [1329, 26] width 64 height 52
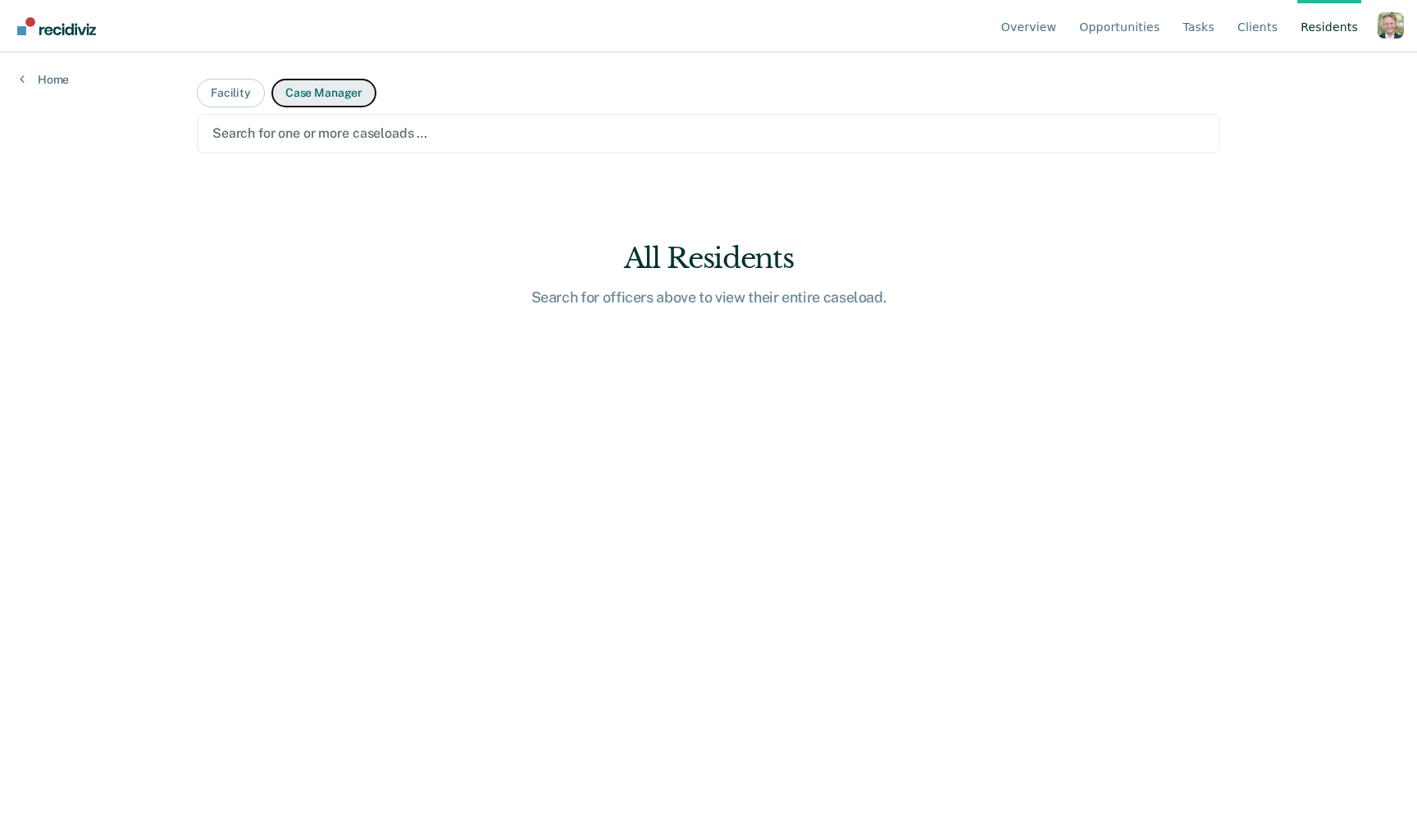
click at [324, 95] on button "Case Manager" at bounding box center [323, 93] width 105 height 29
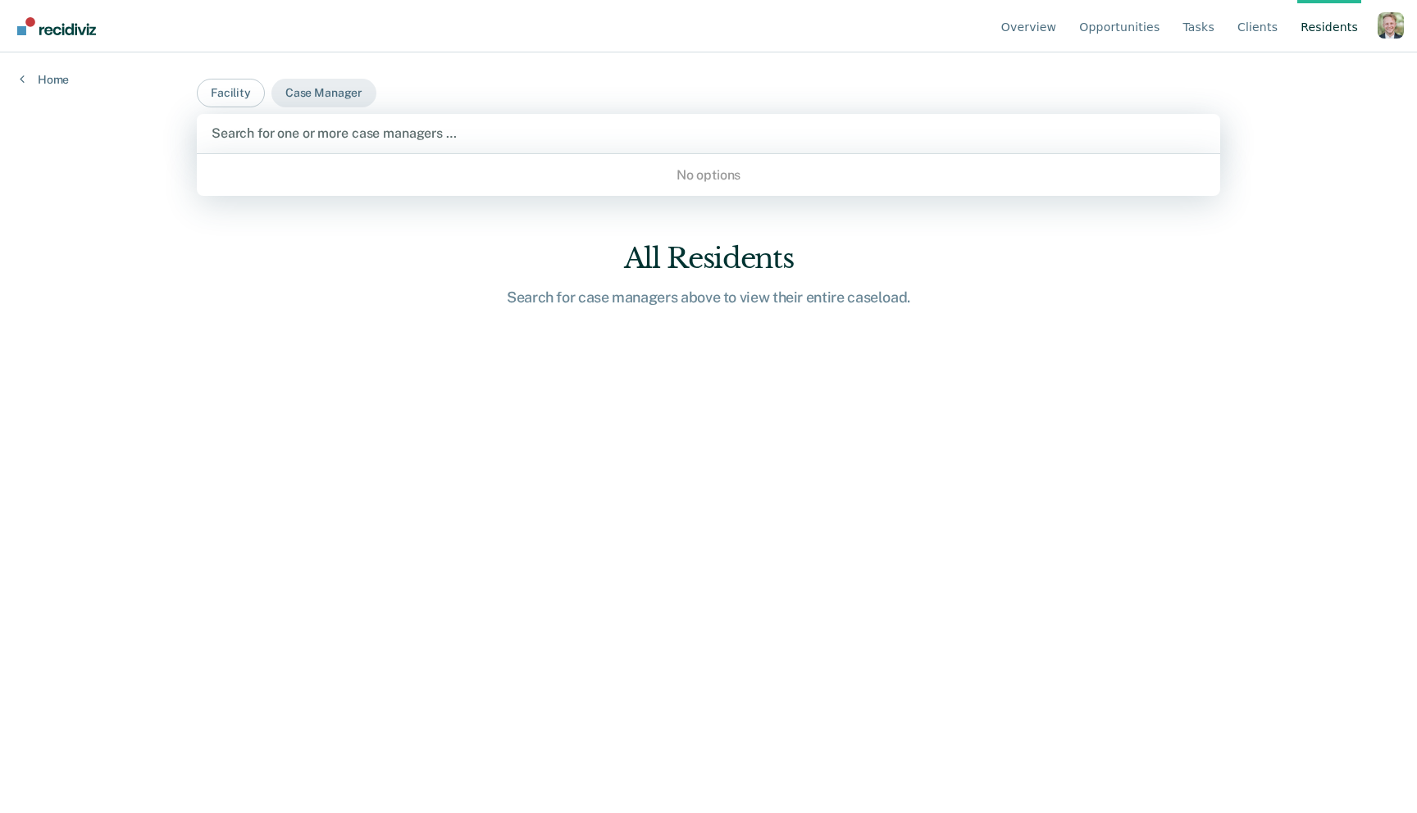
click at [325, 128] on div at bounding box center [708, 133] width 994 height 19
click at [311, 130] on div at bounding box center [708, 133] width 994 height 19
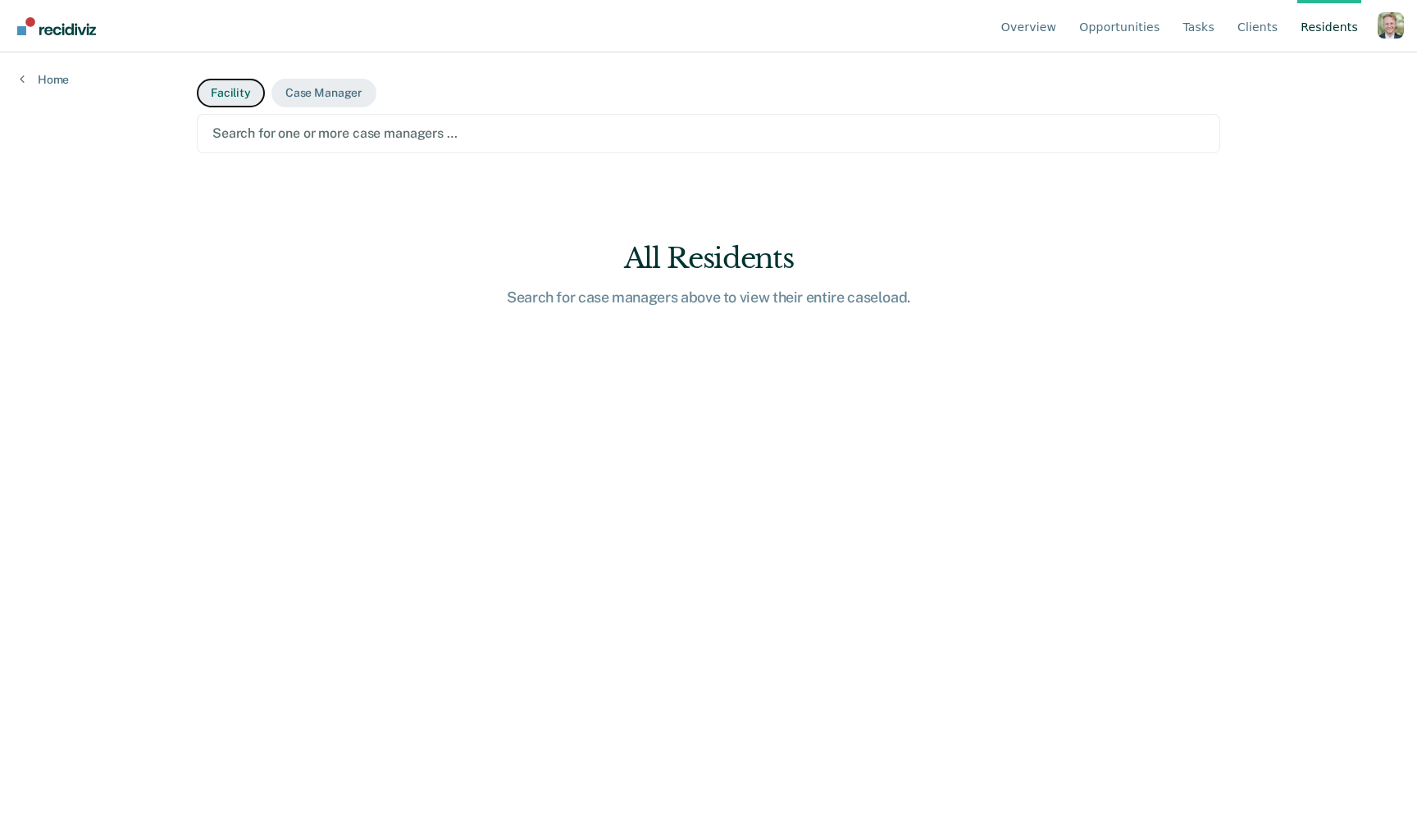
click at [236, 97] on button "Facility" at bounding box center [231, 93] width 68 height 29
click at [295, 141] on div at bounding box center [708, 133] width 992 height 19
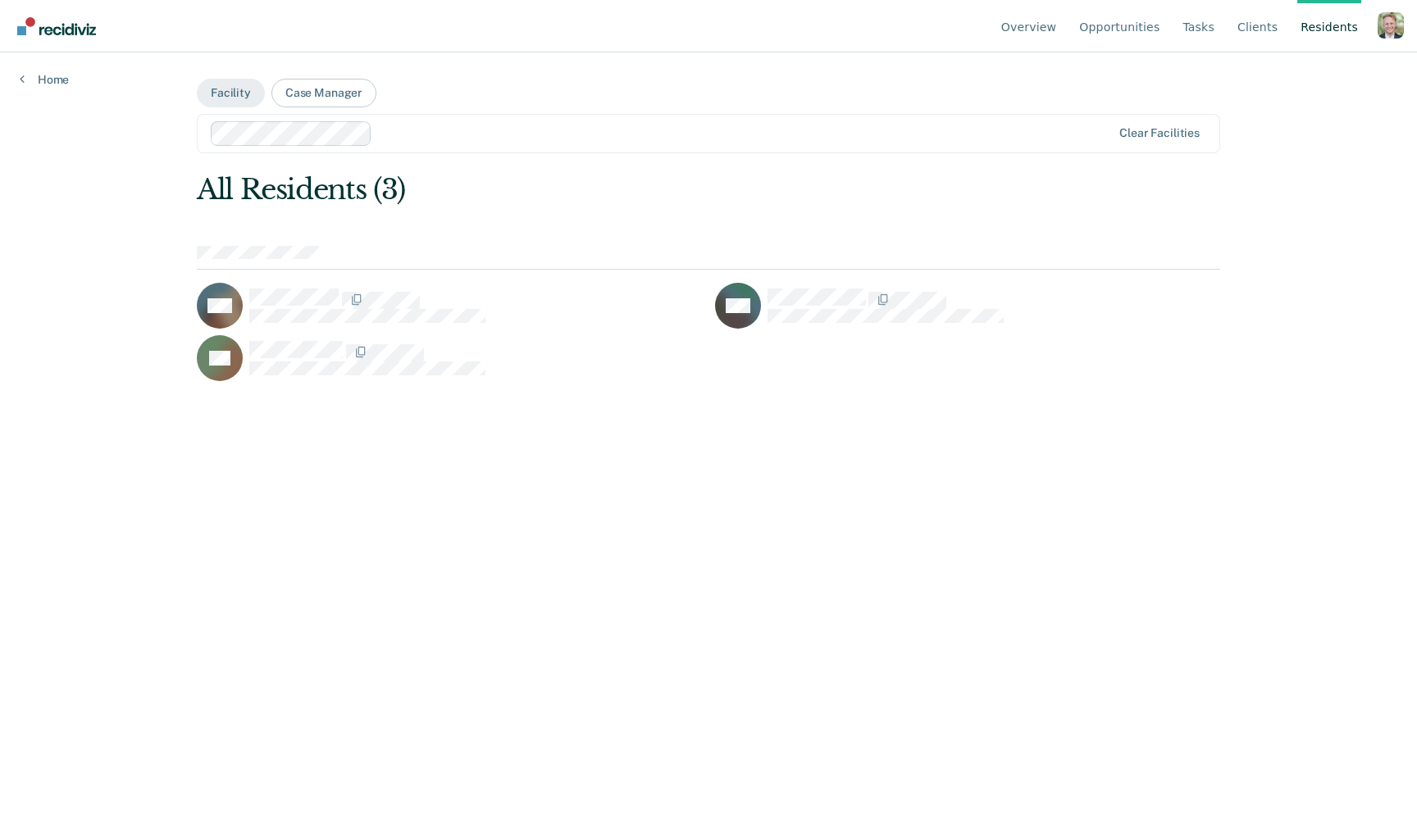
click at [1393, 26] on div "Profile dropdown button" at bounding box center [1390, 25] width 26 height 26
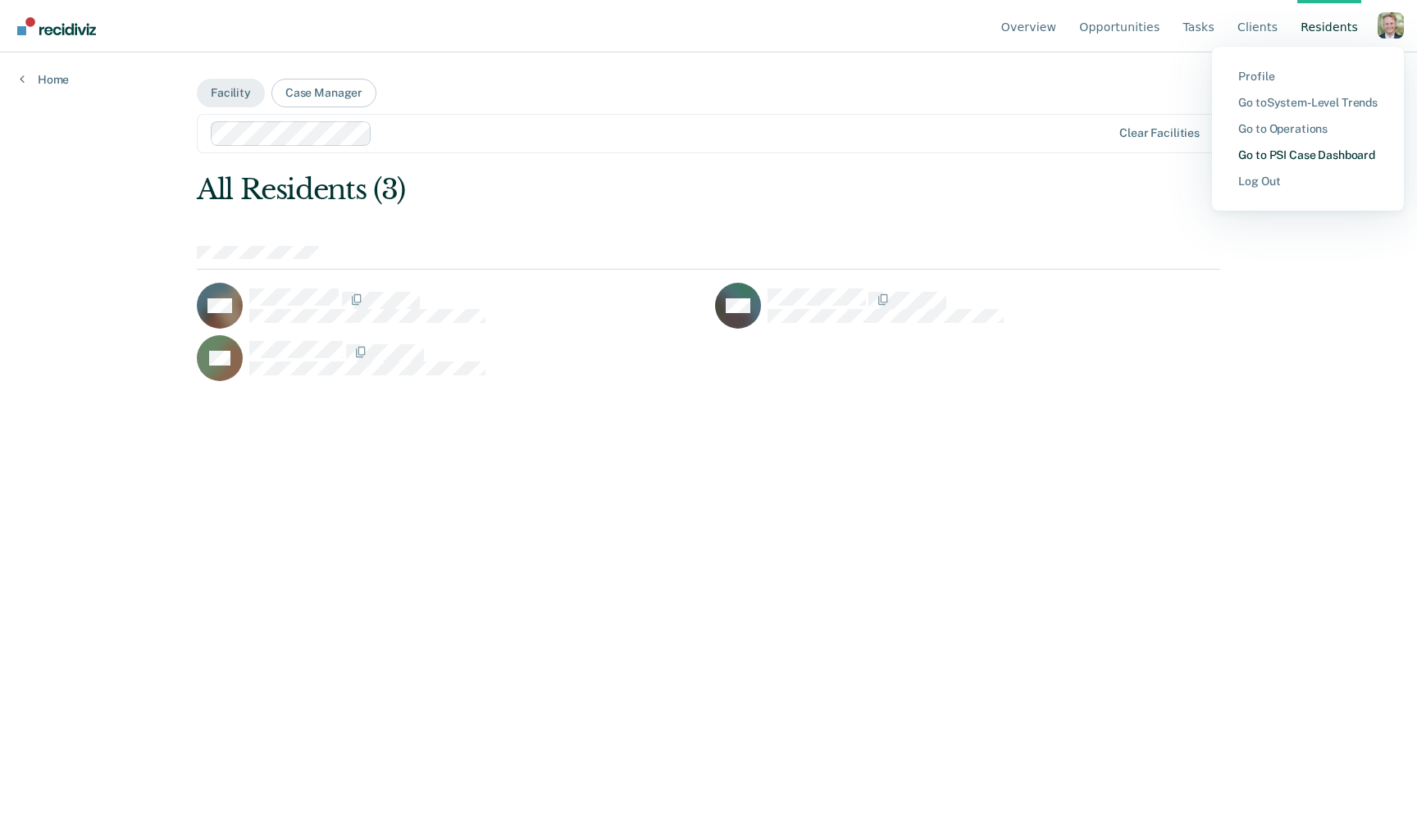
click at [1294, 149] on link "Go to PSI Case Dashboard" at bounding box center [1307, 155] width 139 height 14
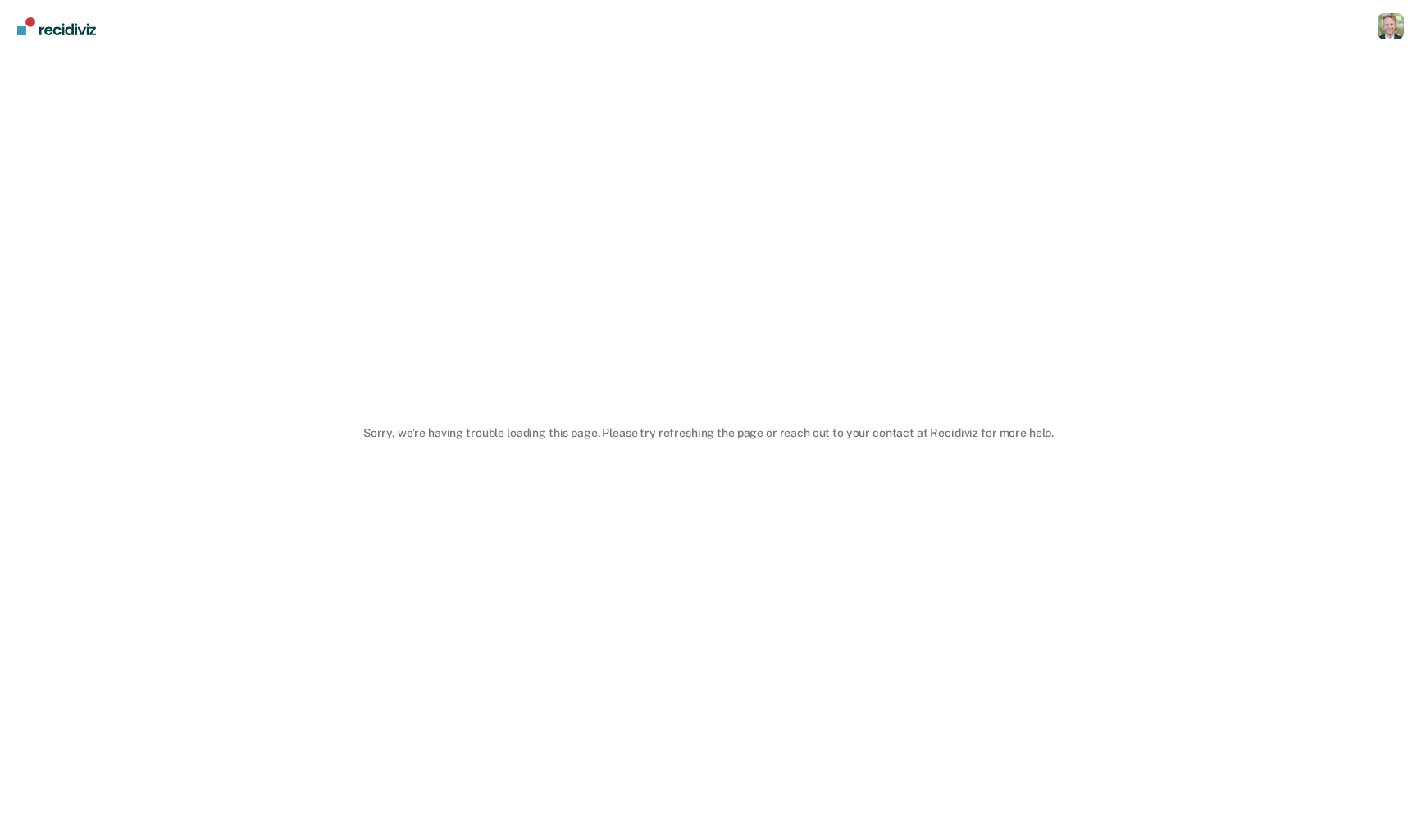
click at [1386, 21] on div "Profile dropdown button" at bounding box center [1390, 26] width 26 height 26
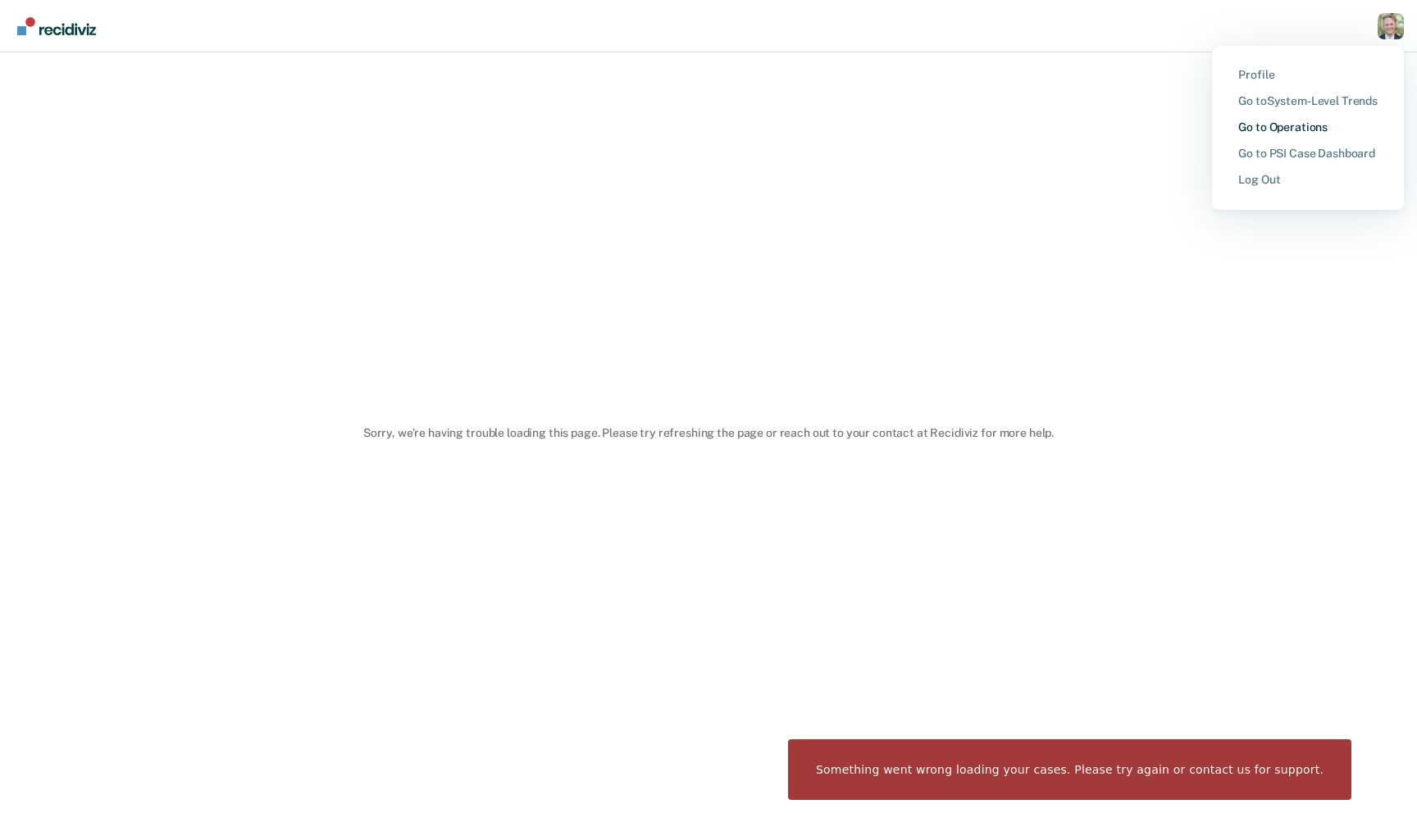
click at [1297, 126] on link "Go to Operations" at bounding box center [1307, 128] width 139 height 14
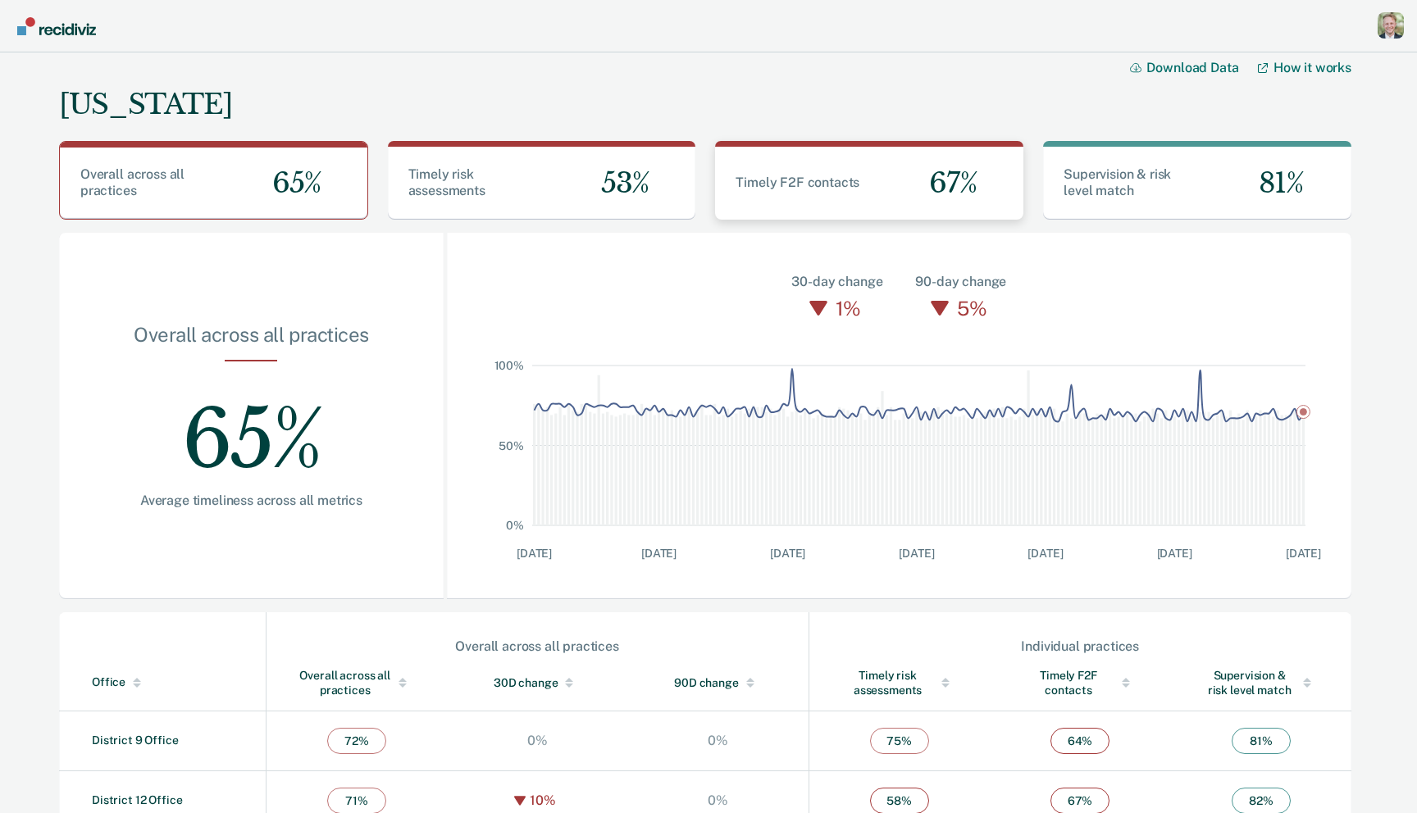
click at [869, 165] on div "67%" at bounding box center [946, 183] width 154 height 73
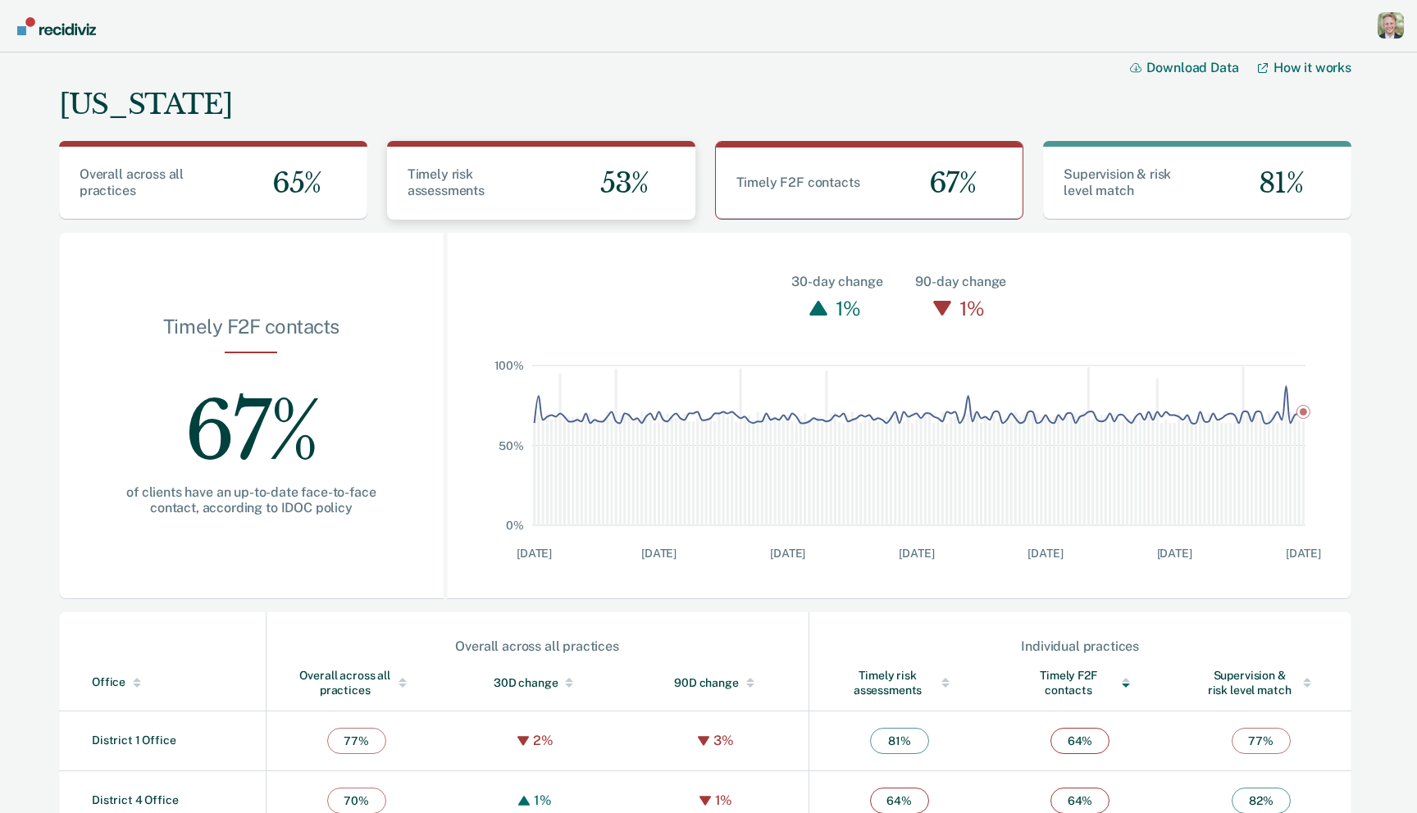
click at [543, 180] on div "53%" at bounding box center [618, 183] width 154 height 73
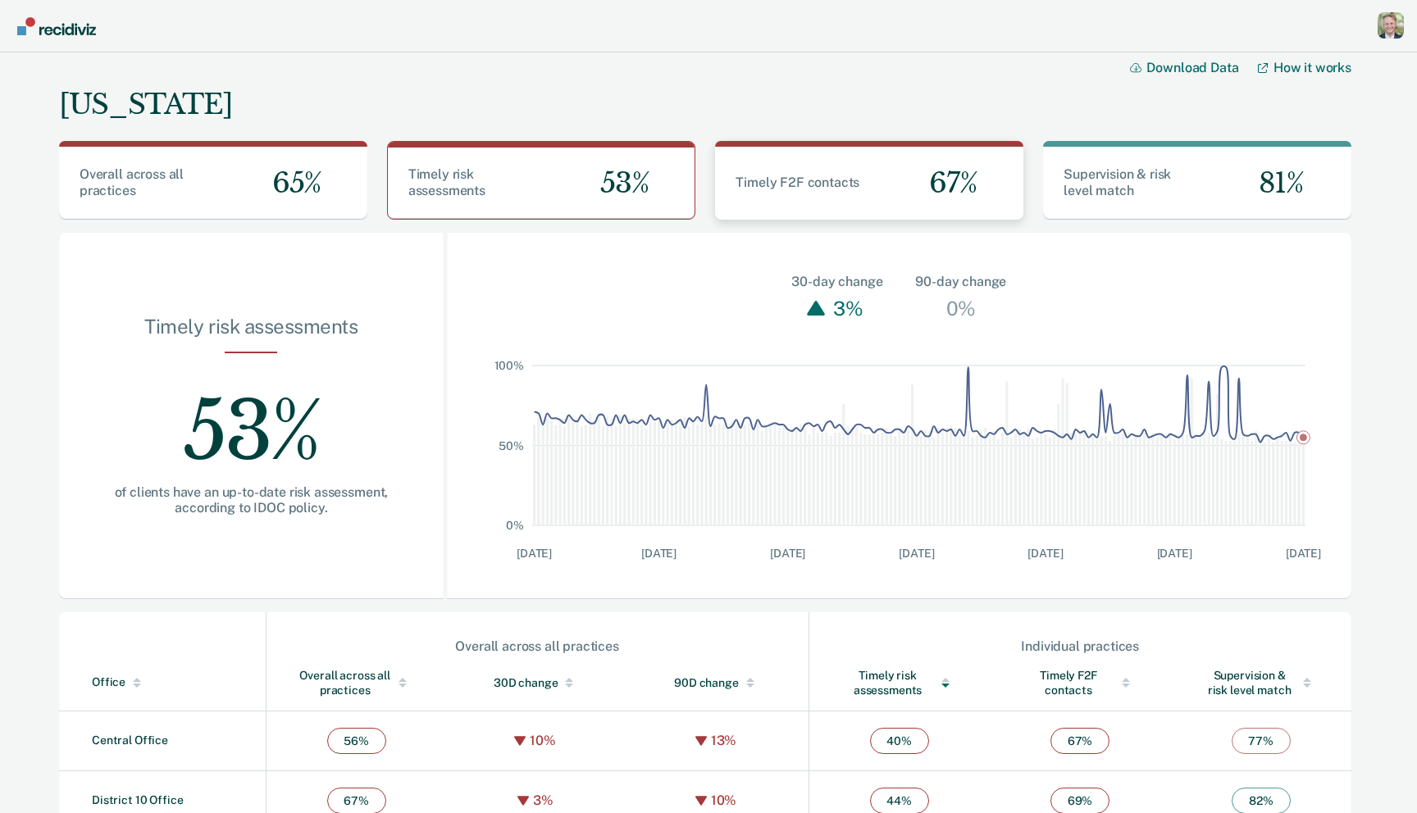
click at [936, 196] on span "67%" at bounding box center [946, 183] width 61 height 34
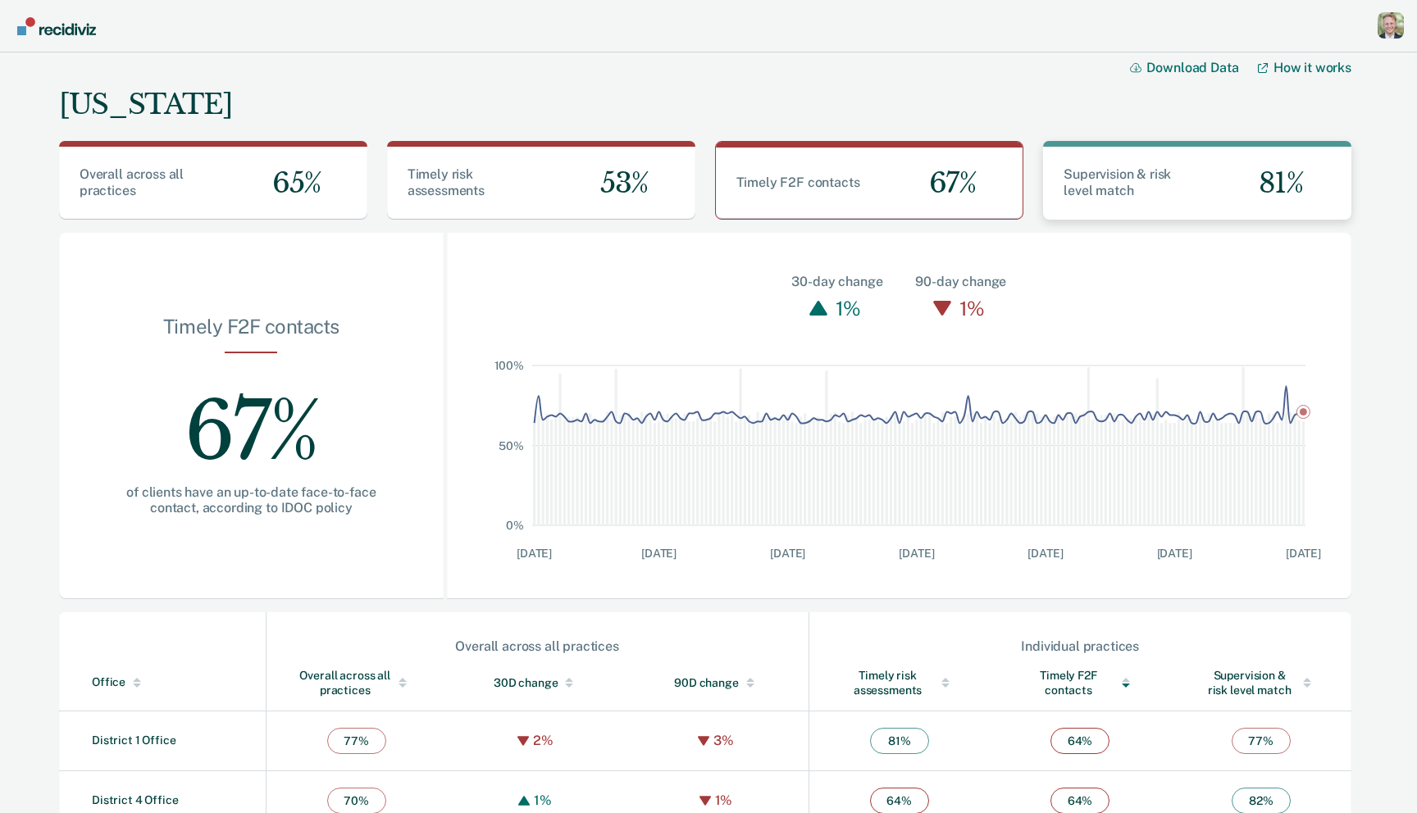
click at [1183, 160] on div "Supervision & risk level match 81%" at bounding box center [1197, 183] width 308 height 73
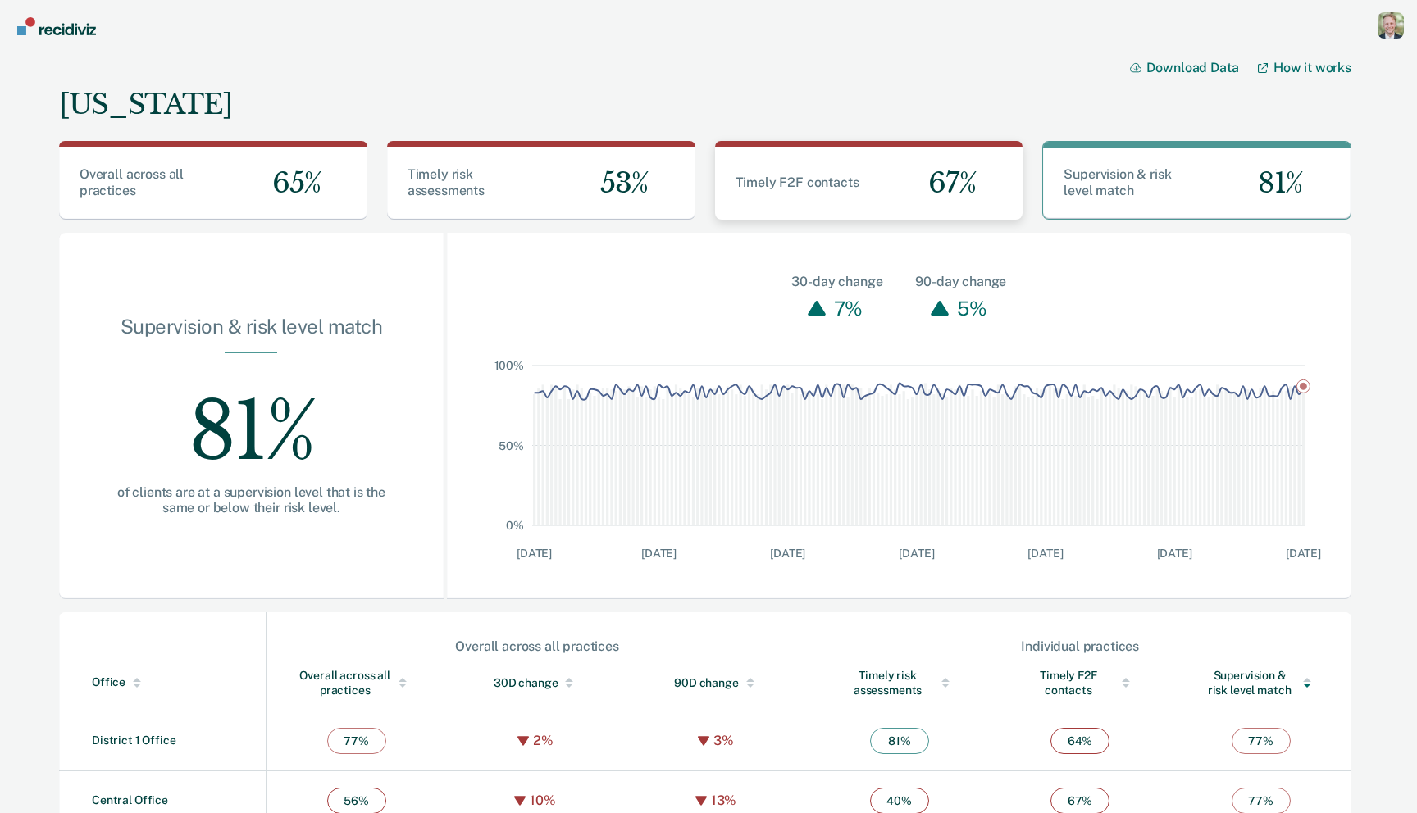
click at [933, 180] on span "67%" at bounding box center [945, 183] width 61 height 34
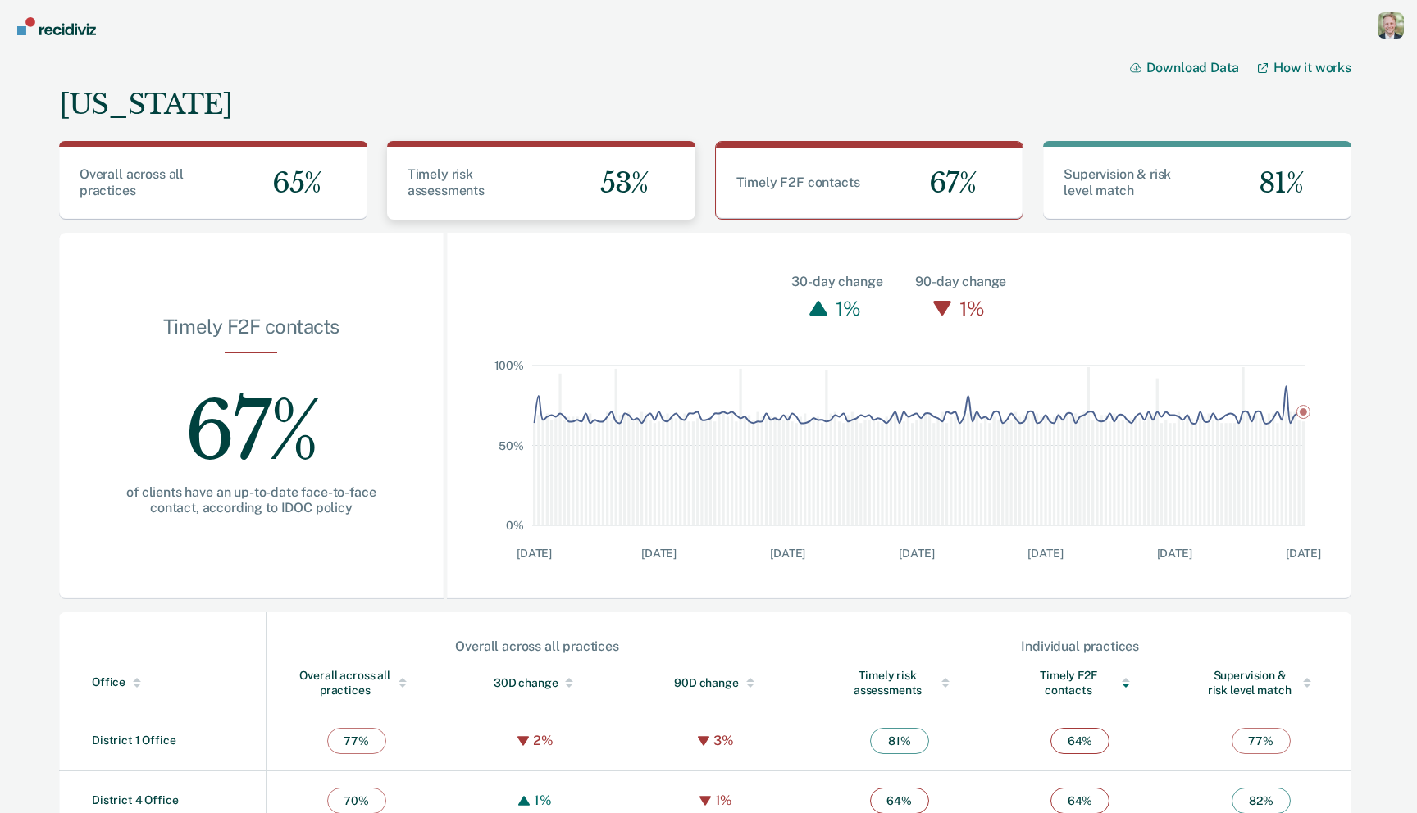
click at [638, 184] on span "53%" at bounding box center [617, 183] width 61 height 34
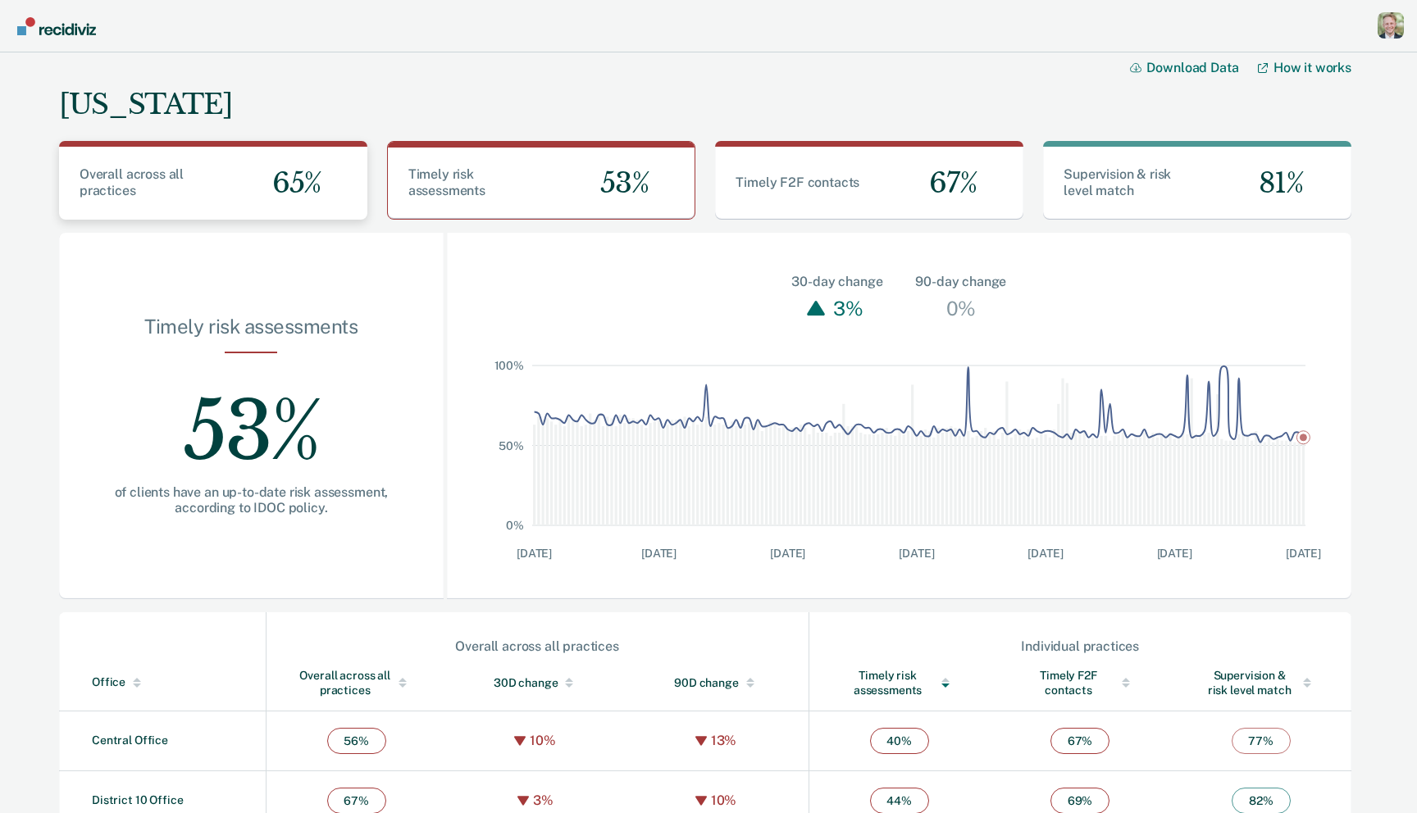
click at [247, 189] on div "65%" at bounding box center [290, 183] width 154 height 73
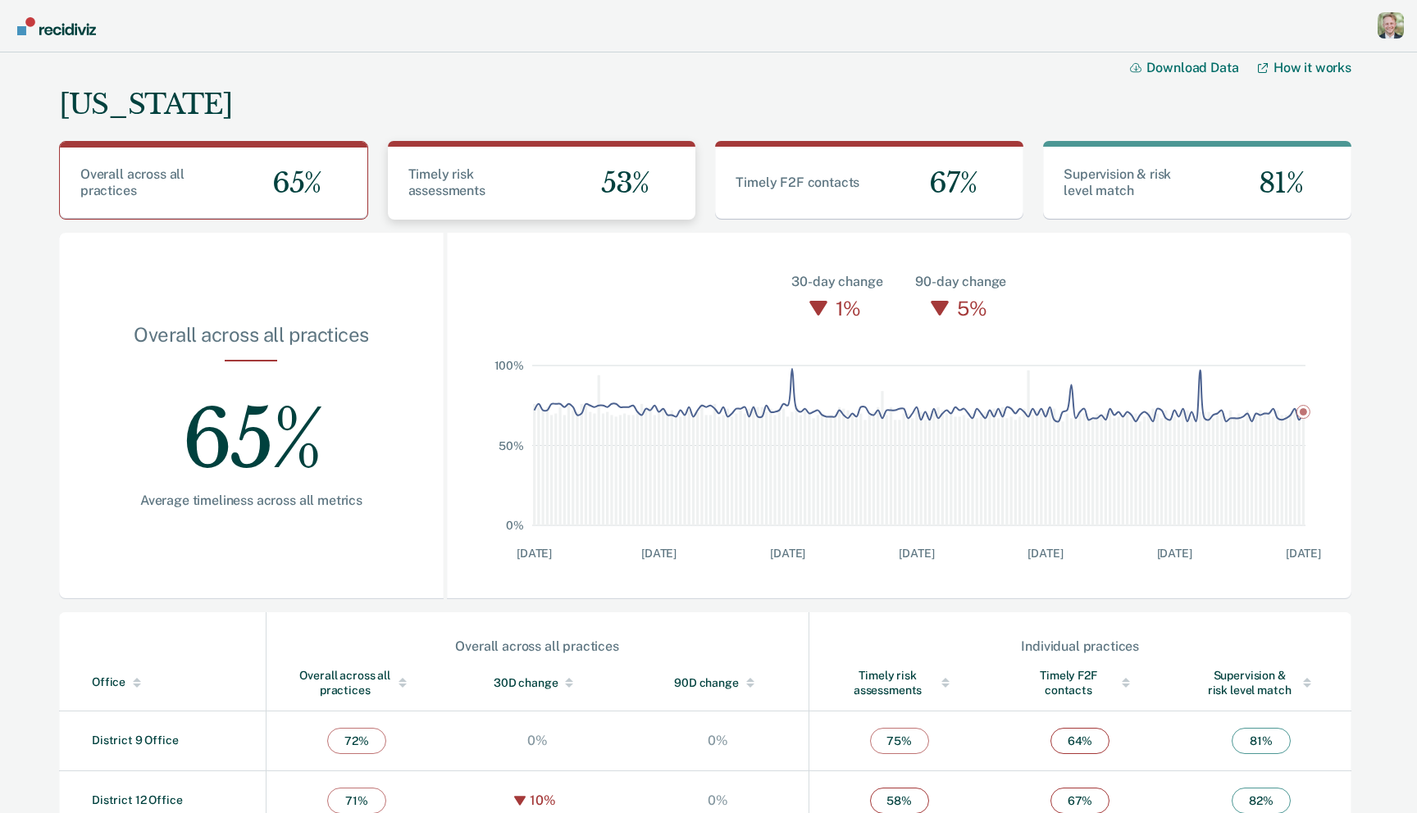
click at [462, 203] on div "Timely risk assessments 53%" at bounding box center [542, 183] width 308 height 73
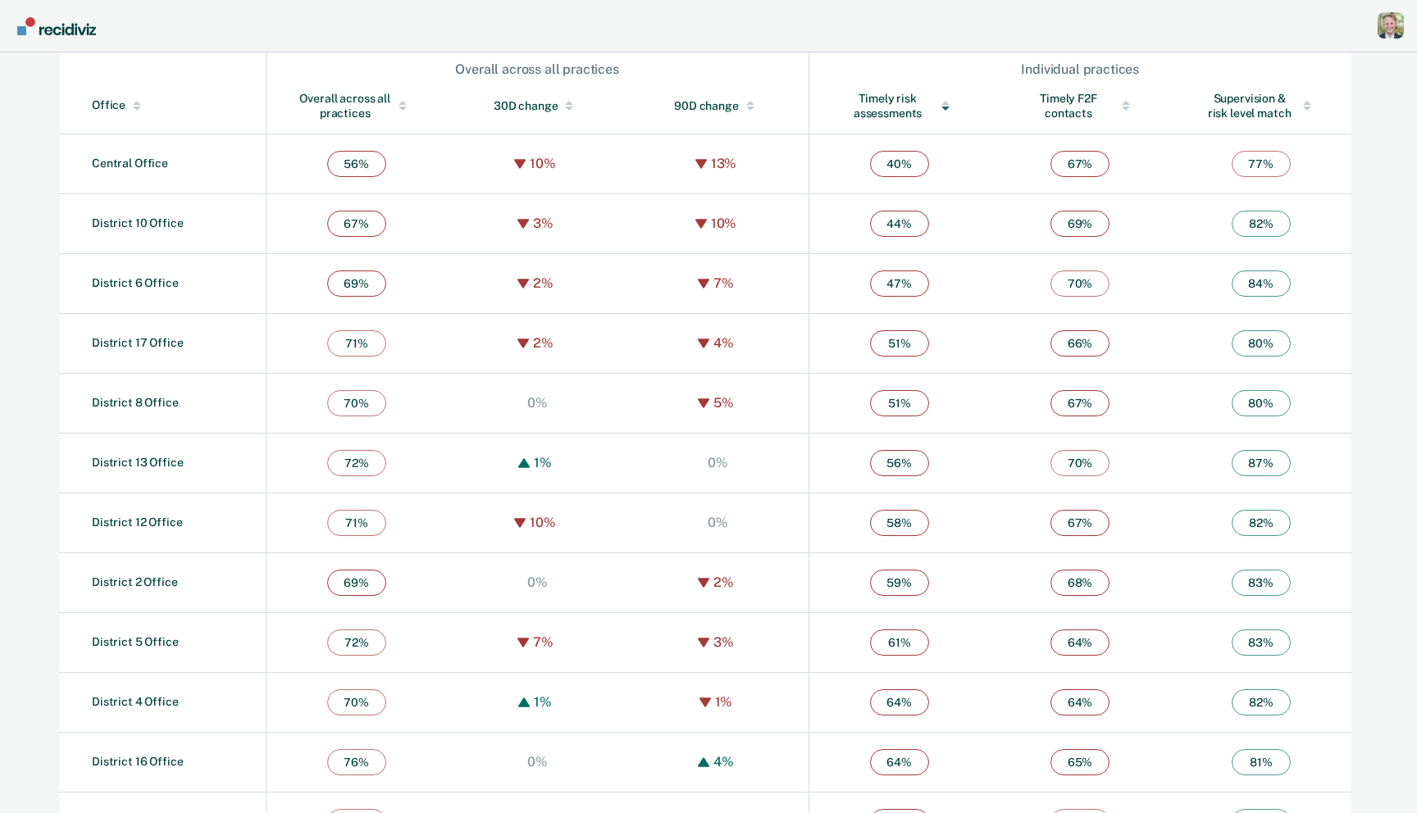
scroll to position [574, 0]
click at [401, 108] on div "Main chart and filter content" at bounding box center [402, 108] width 23 height 11
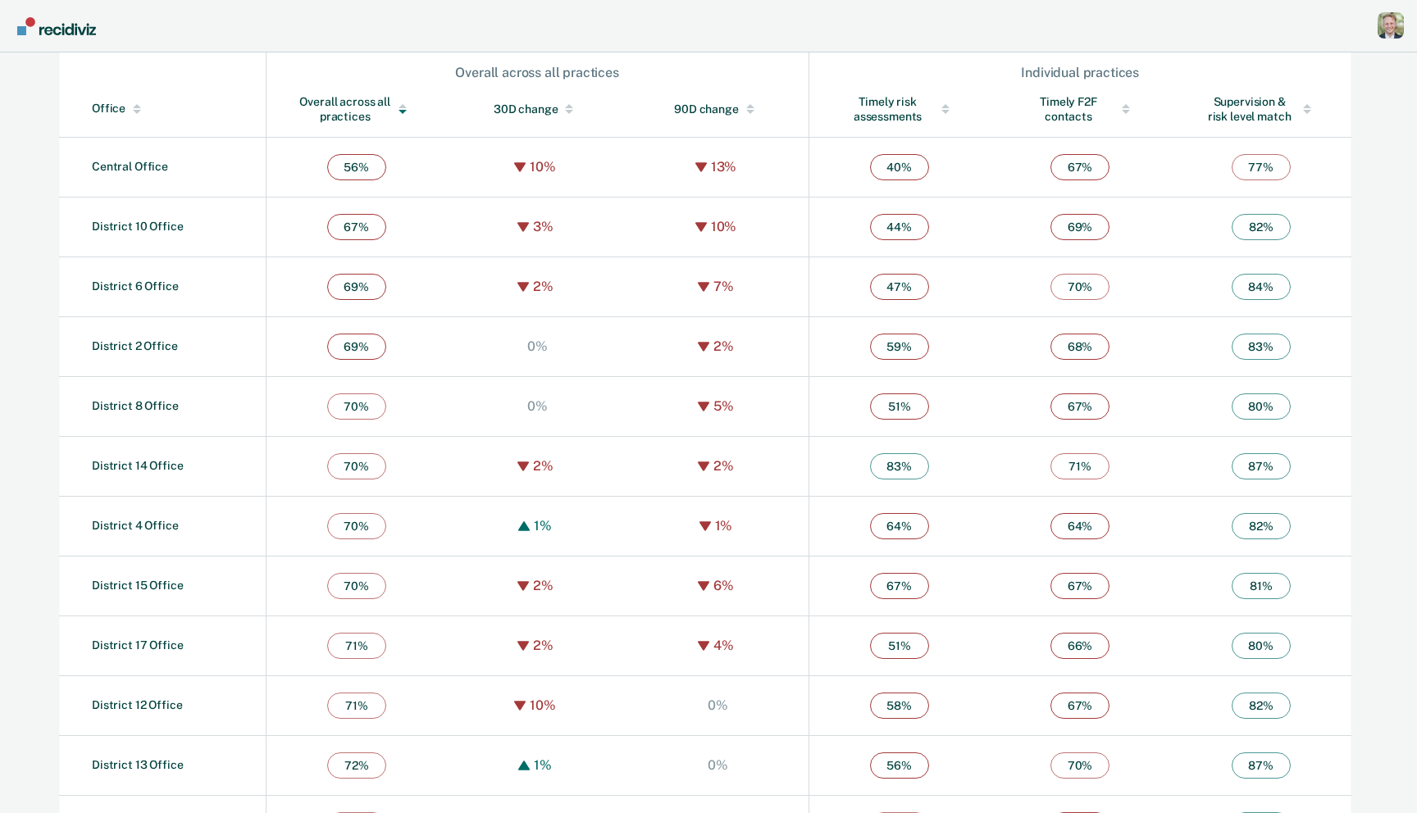
click at [400, 108] on div "Main chart and filter content" at bounding box center [402, 108] width 23 height 11
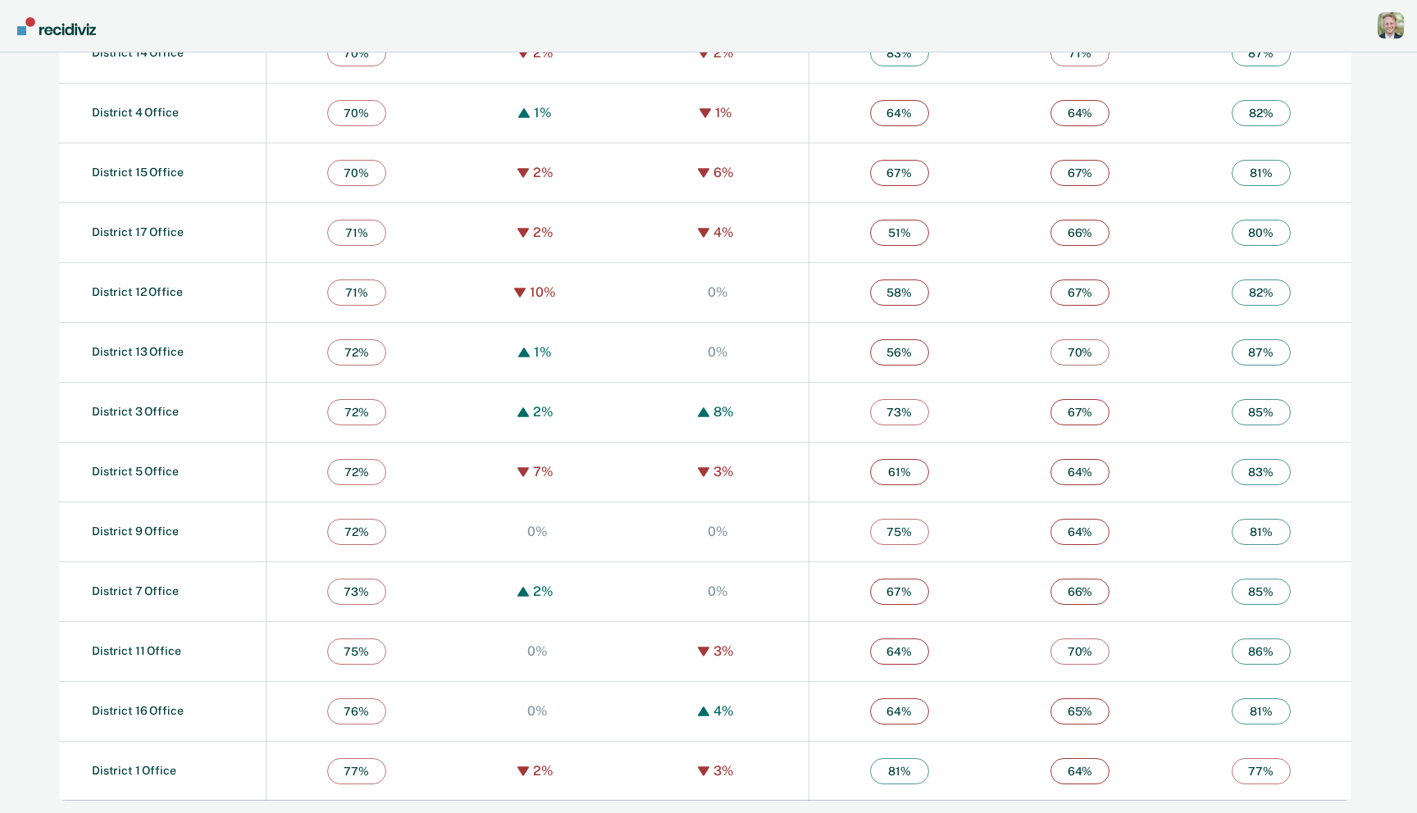
scroll to position [0, 0]
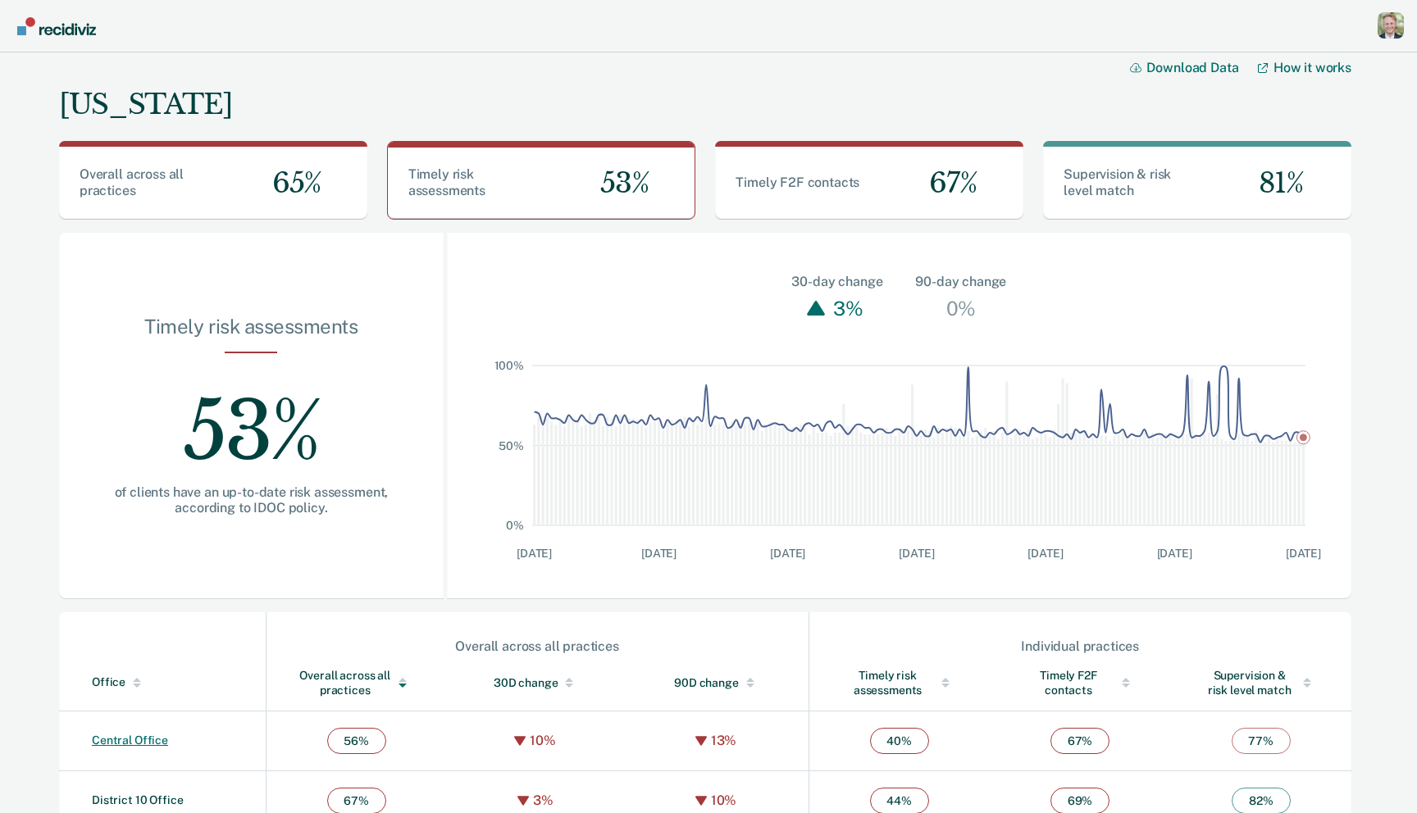
click at [125, 739] on link "Central Office" at bounding box center [130, 740] width 76 height 13
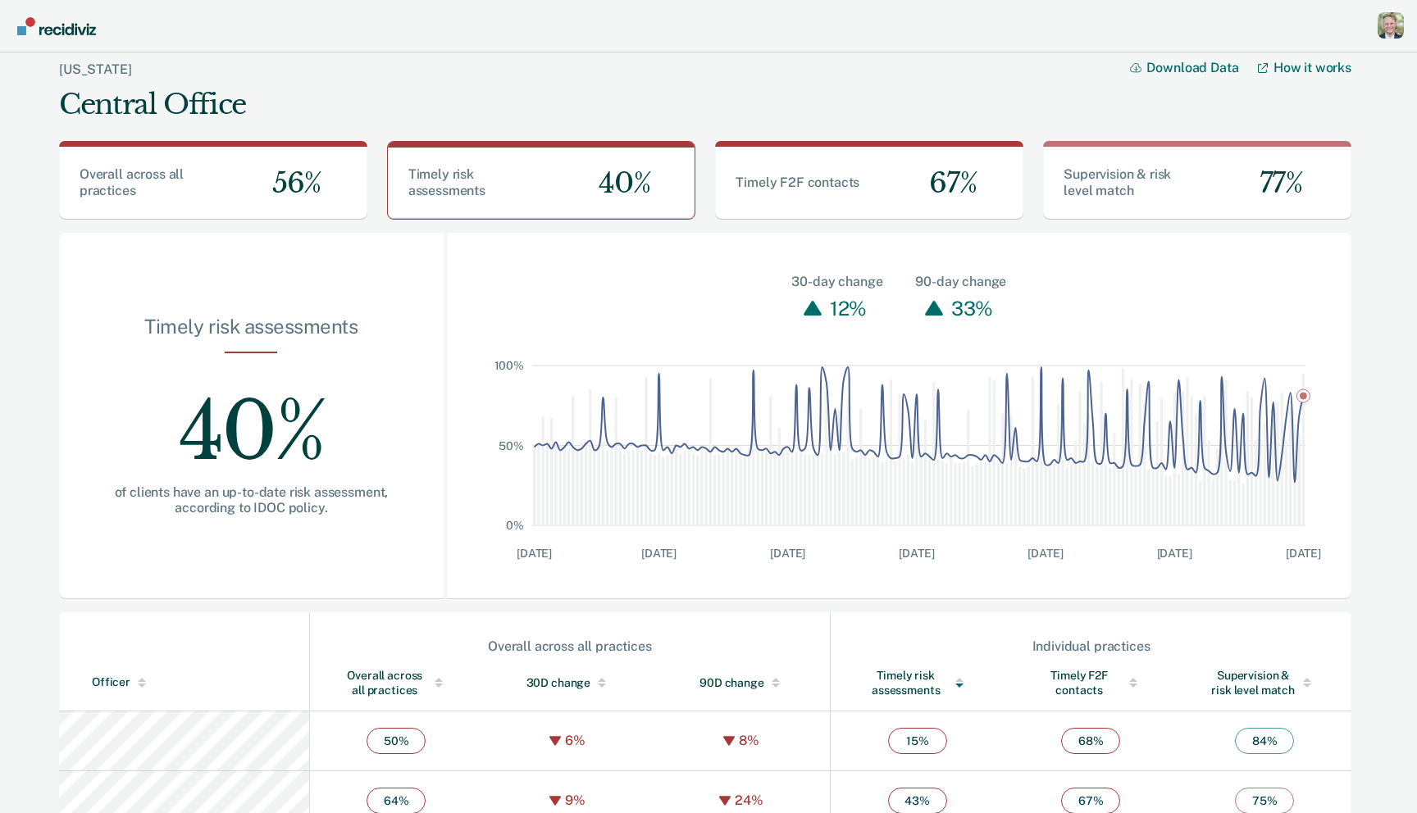
scroll to position [30, 0]
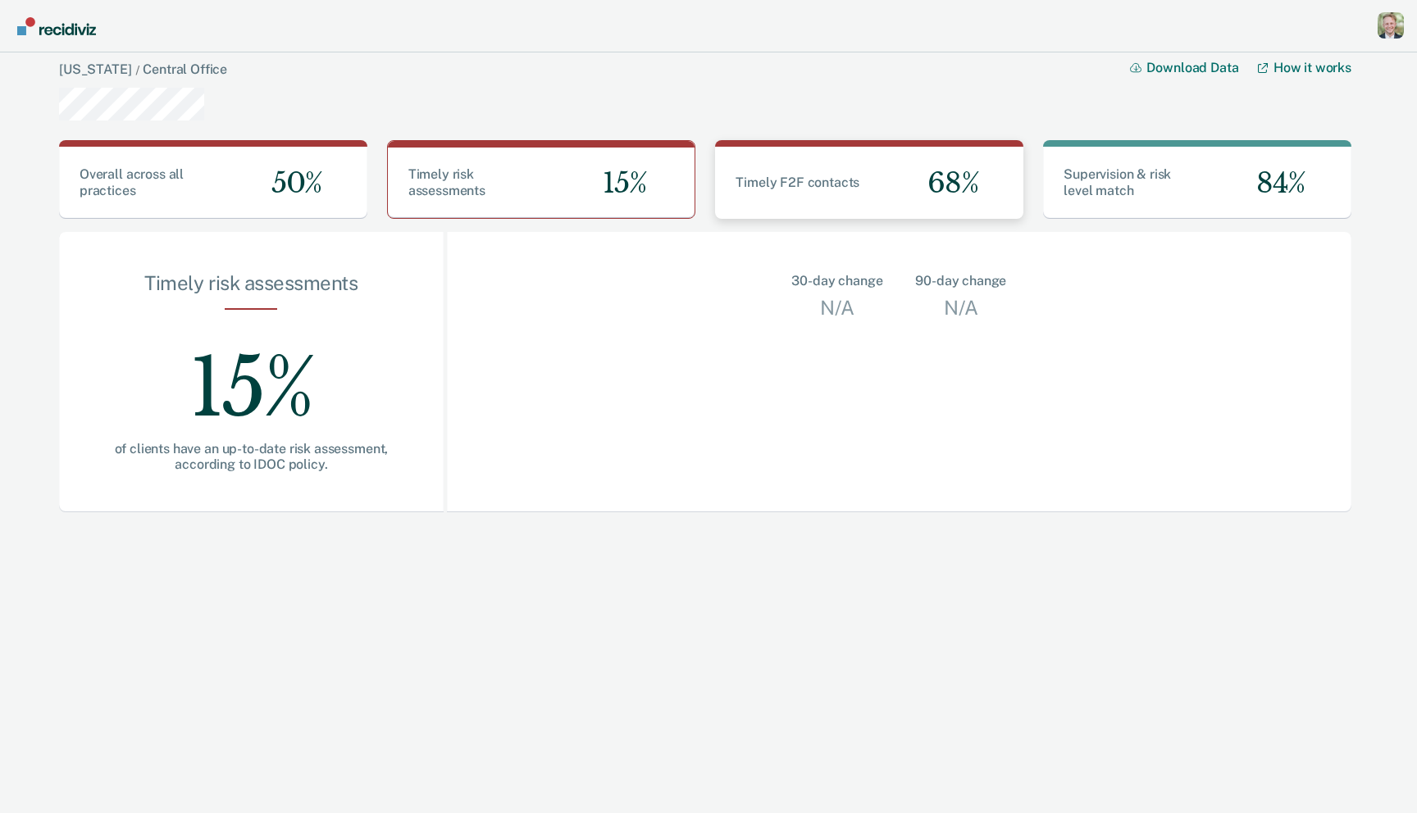
click at [889, 164] on div "68%" at bounding box center [946, 183] width 154 height 73
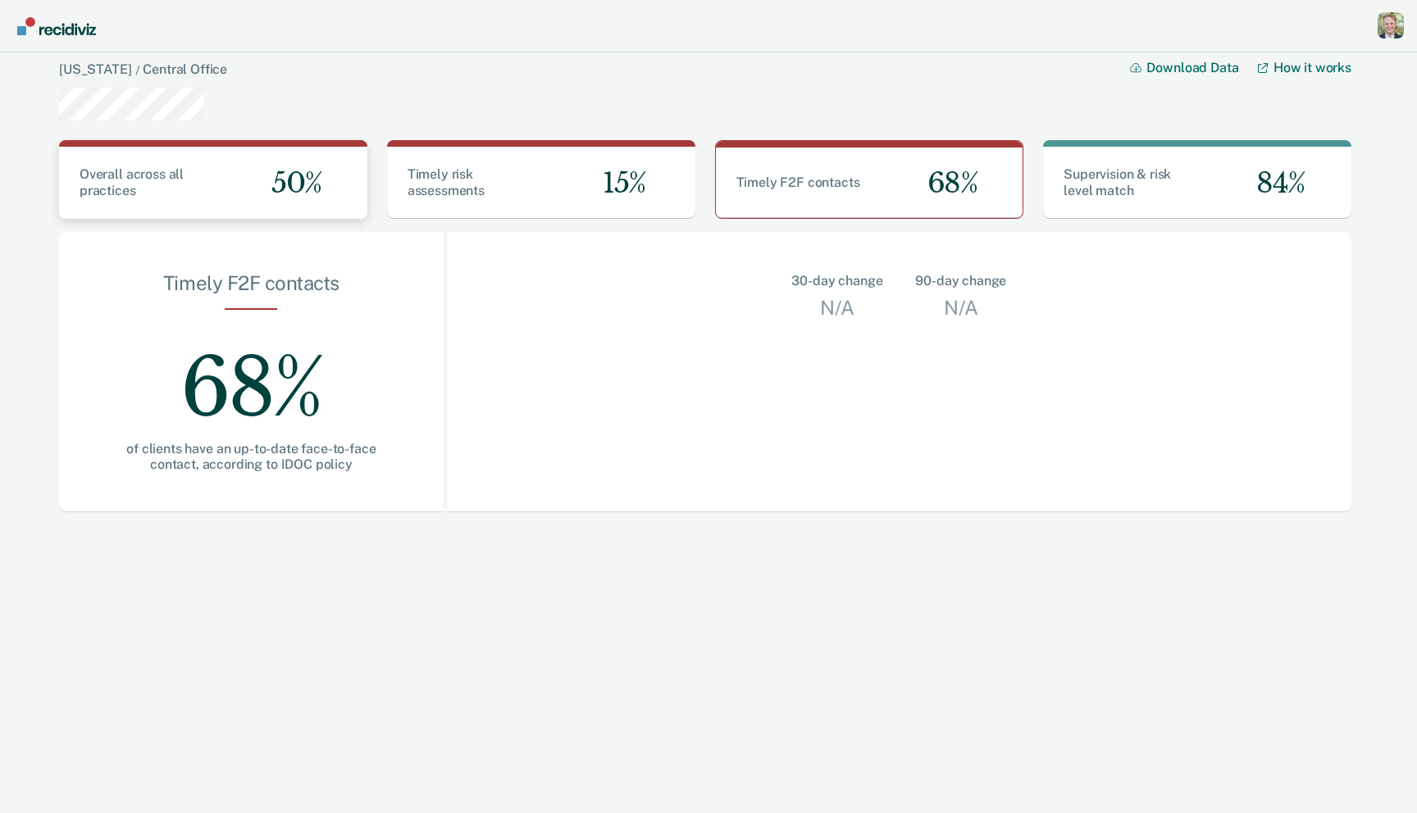
click at [284, 171] on span "50%" at bounding box center [290, 183] width 64 height 34
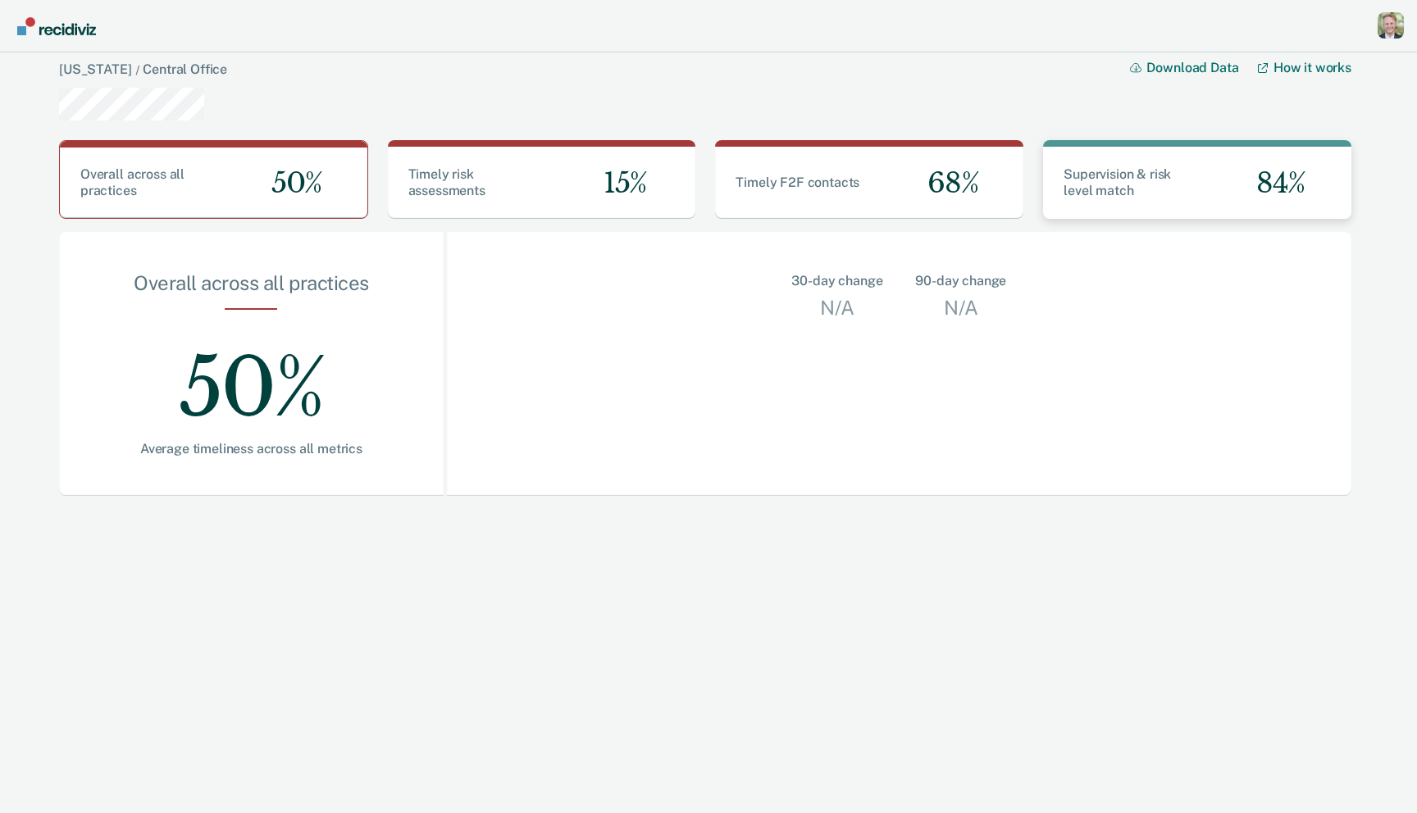
click at [1163, 175] on span "Supervision & risk level match" at bounding box center [1116, 182] width 107 height 32
click at [243, 148] on div "50%" at bounding box center [290, 183] width 154 height 73
click at [78, 66] on link "Idaho" at bounding box center [95, 69] width 72 height 16
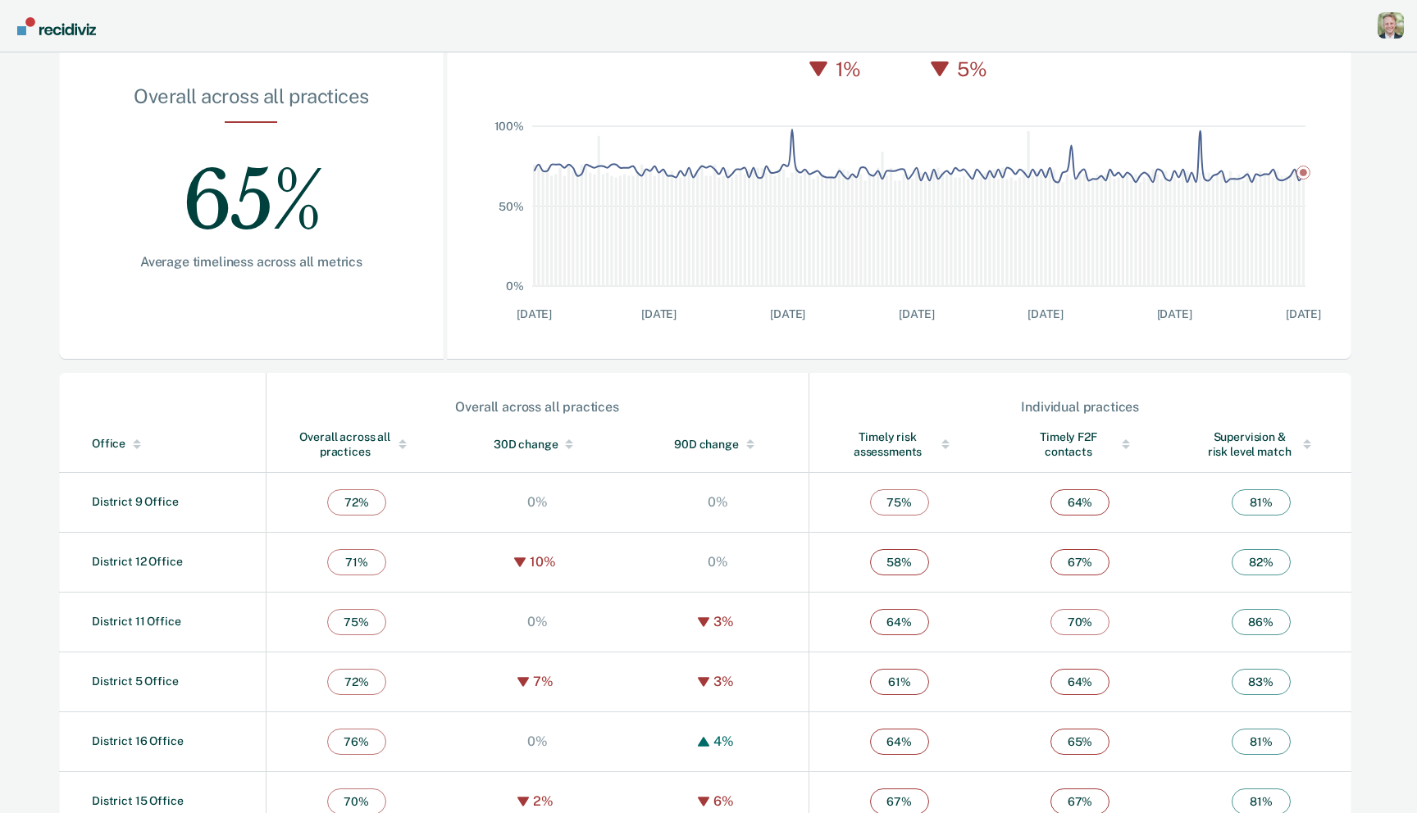
scroll to position [280, 0]
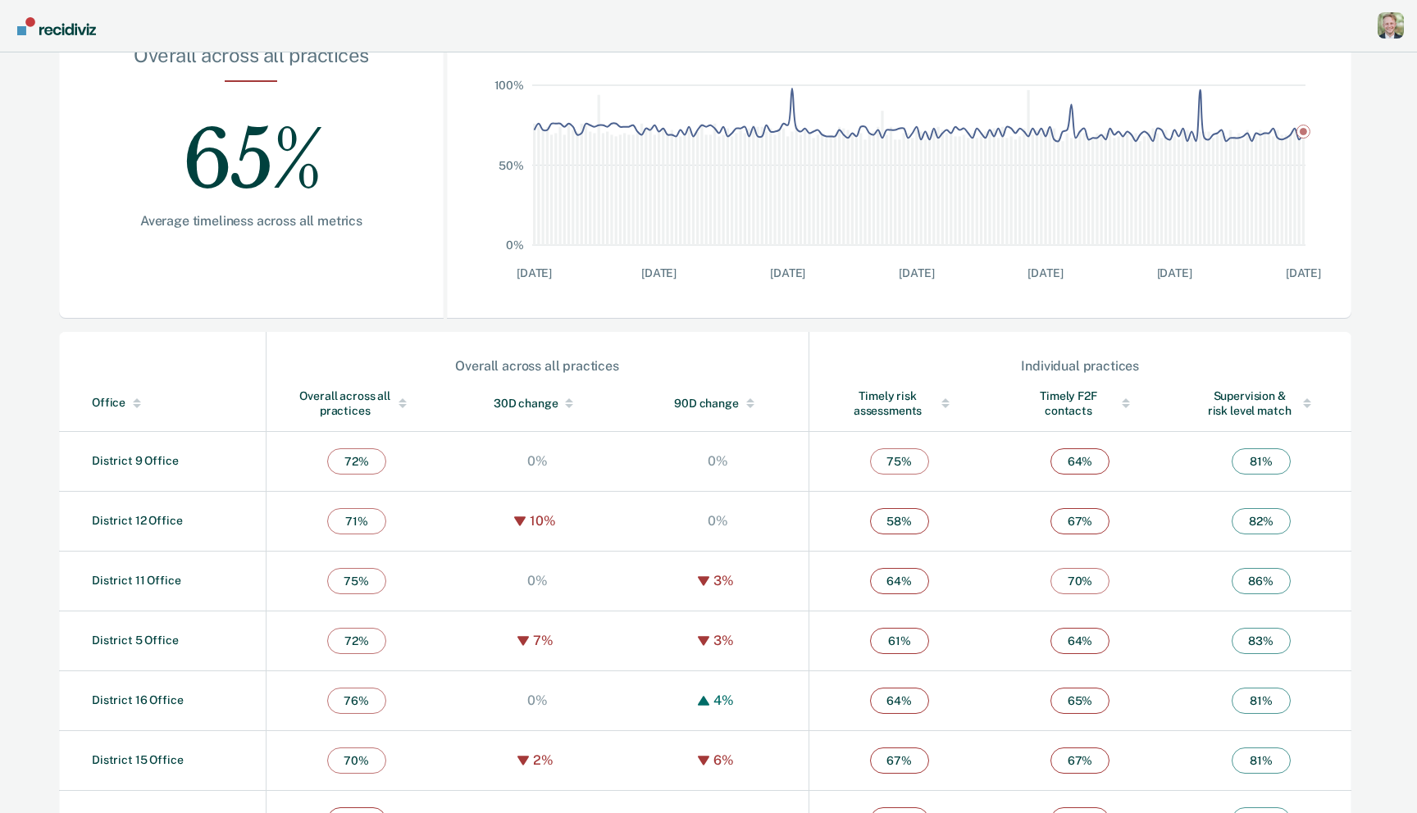
click at [407, 413] on div "Overall across all practices" at bounding box center [356, 404] width 115 height 30
click at [153, 462] on link "Central Office" at bounding box center [130, 460] width 76 height 13
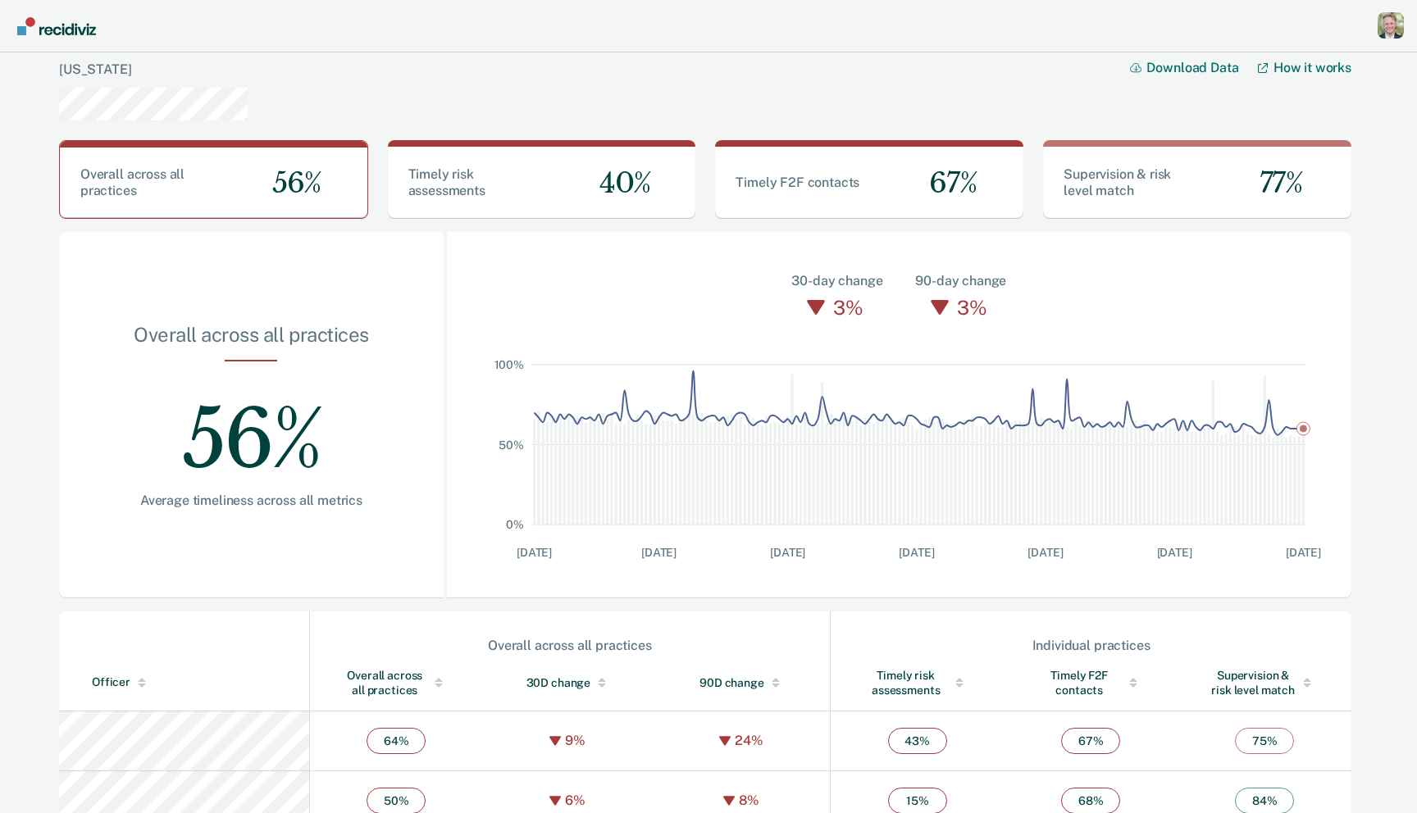
scroll to position [30, 0]
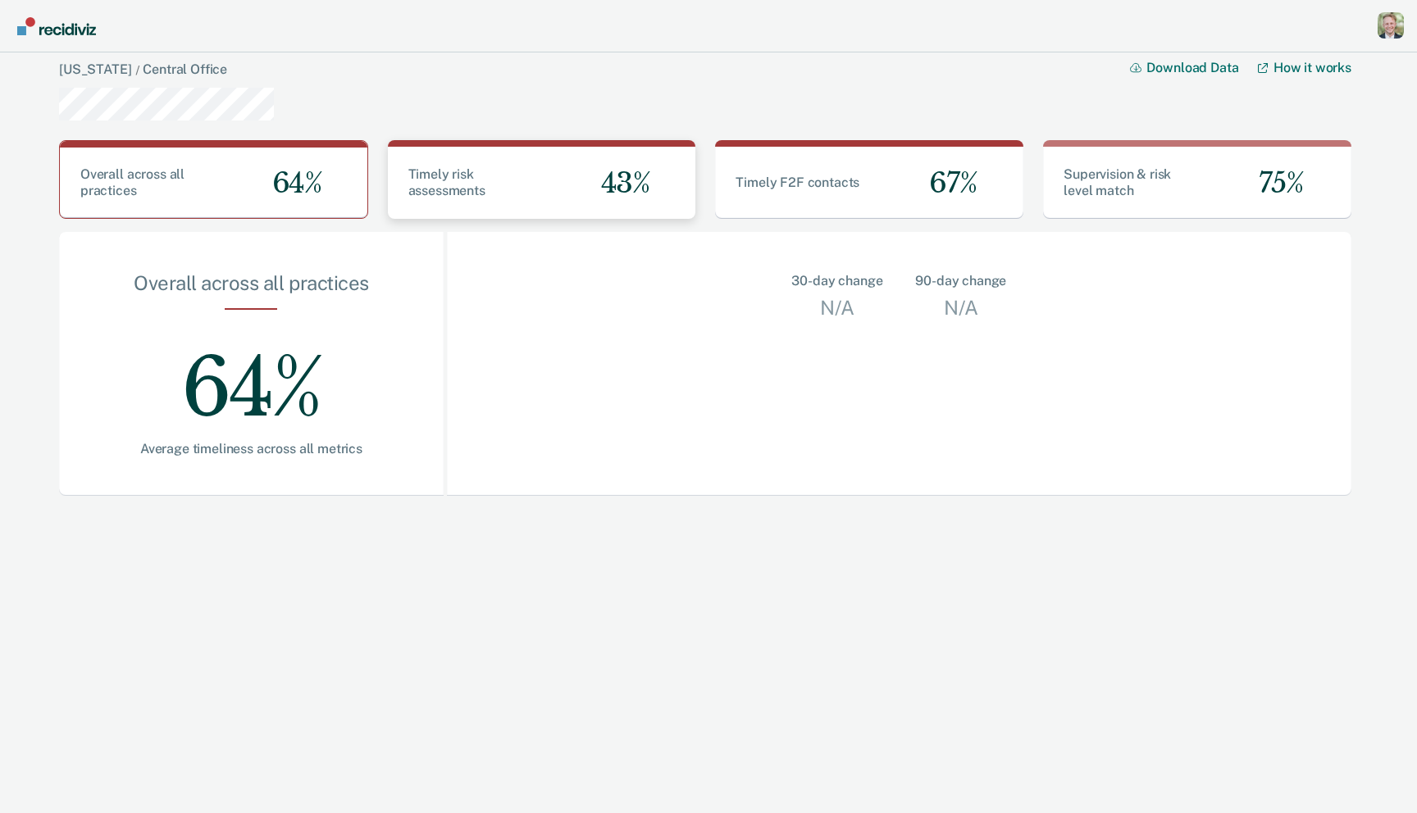
click at [566, 184] on div "43%" at bounding box center [619, 183] width 154 height 73
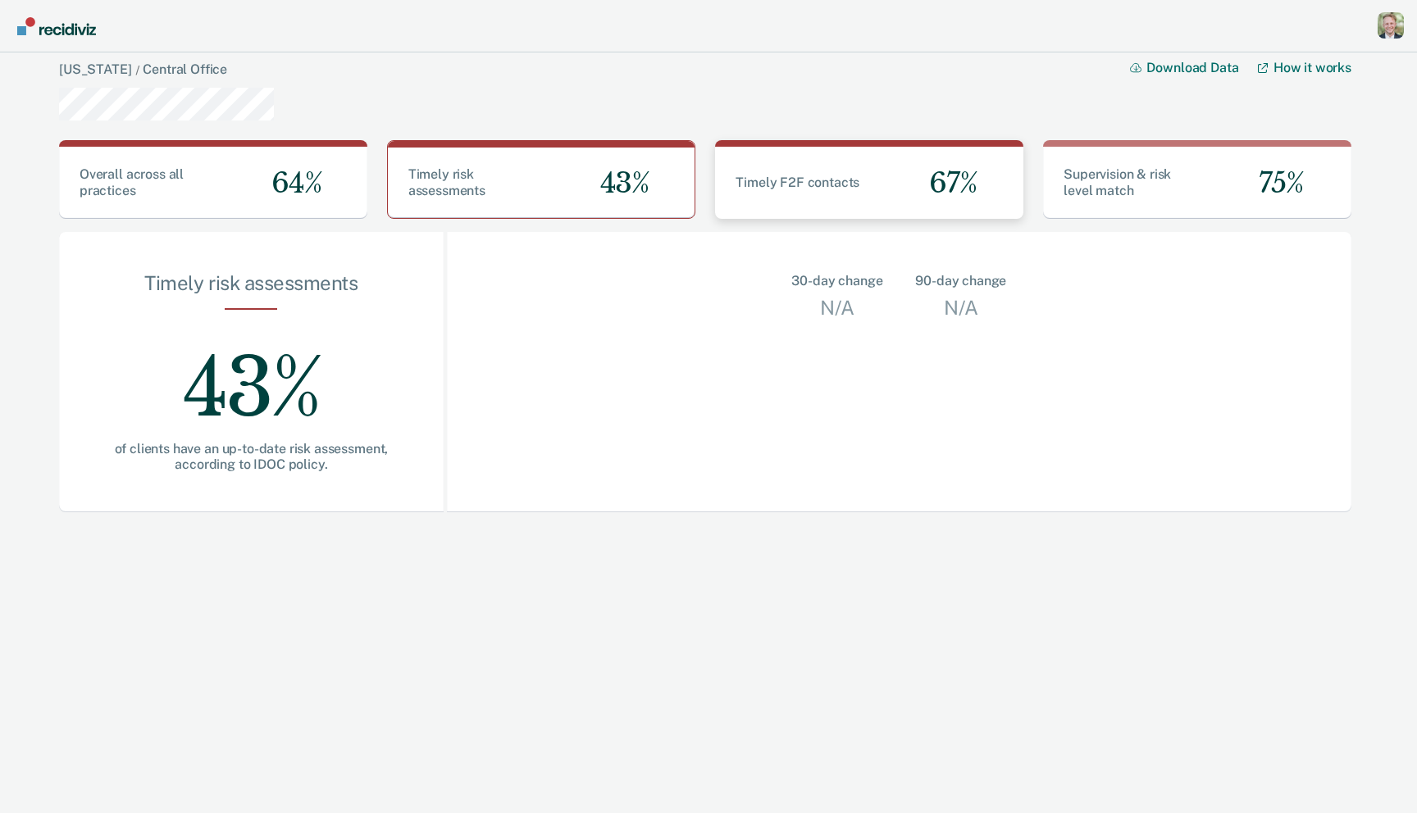
click at [882, 181] on div "67%" at bounding box center [946, 183] width 154 height 73
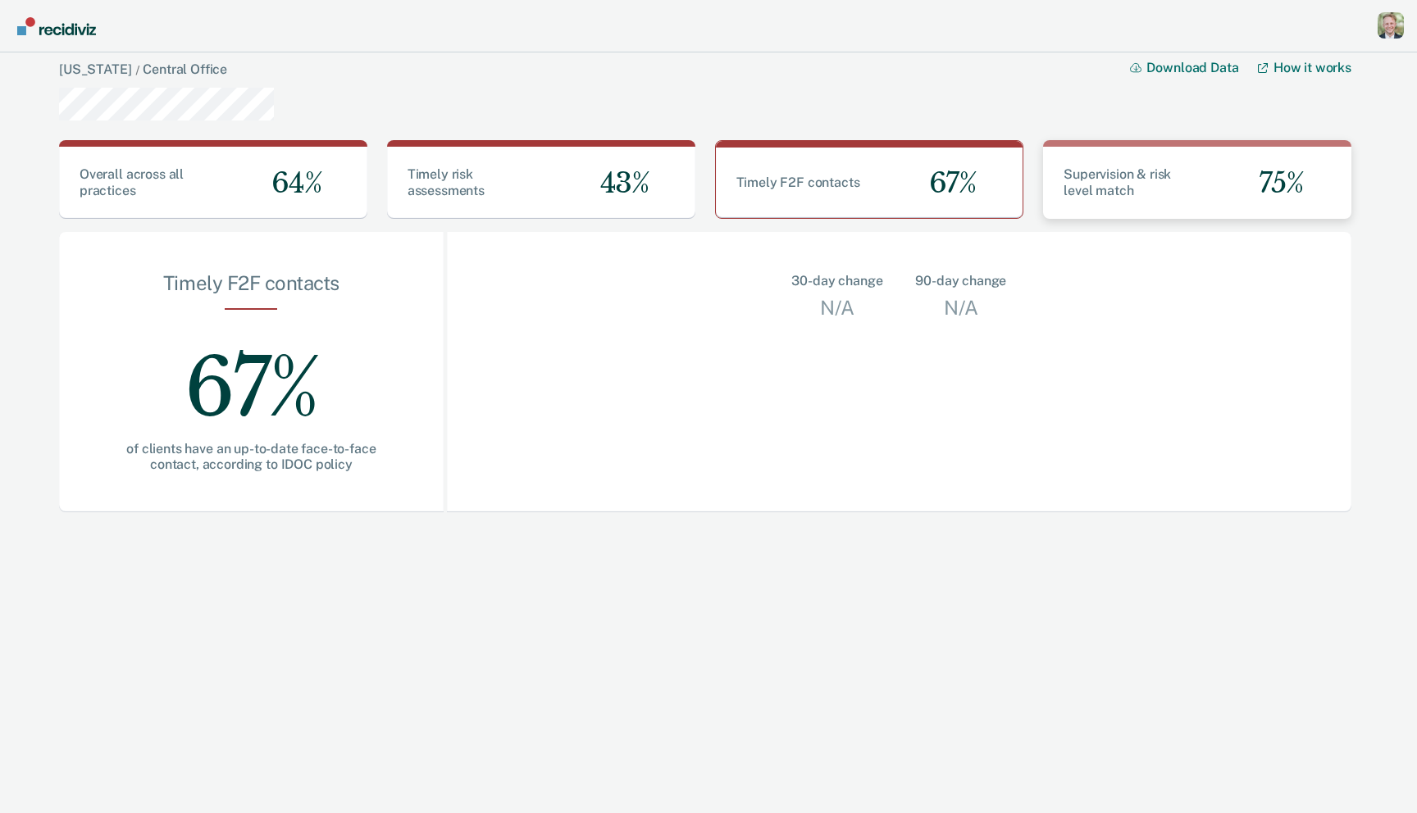
click at [1165, 174] on span "Supervision & risk level match" at bounding box center [1116, 182] width 107 height 32
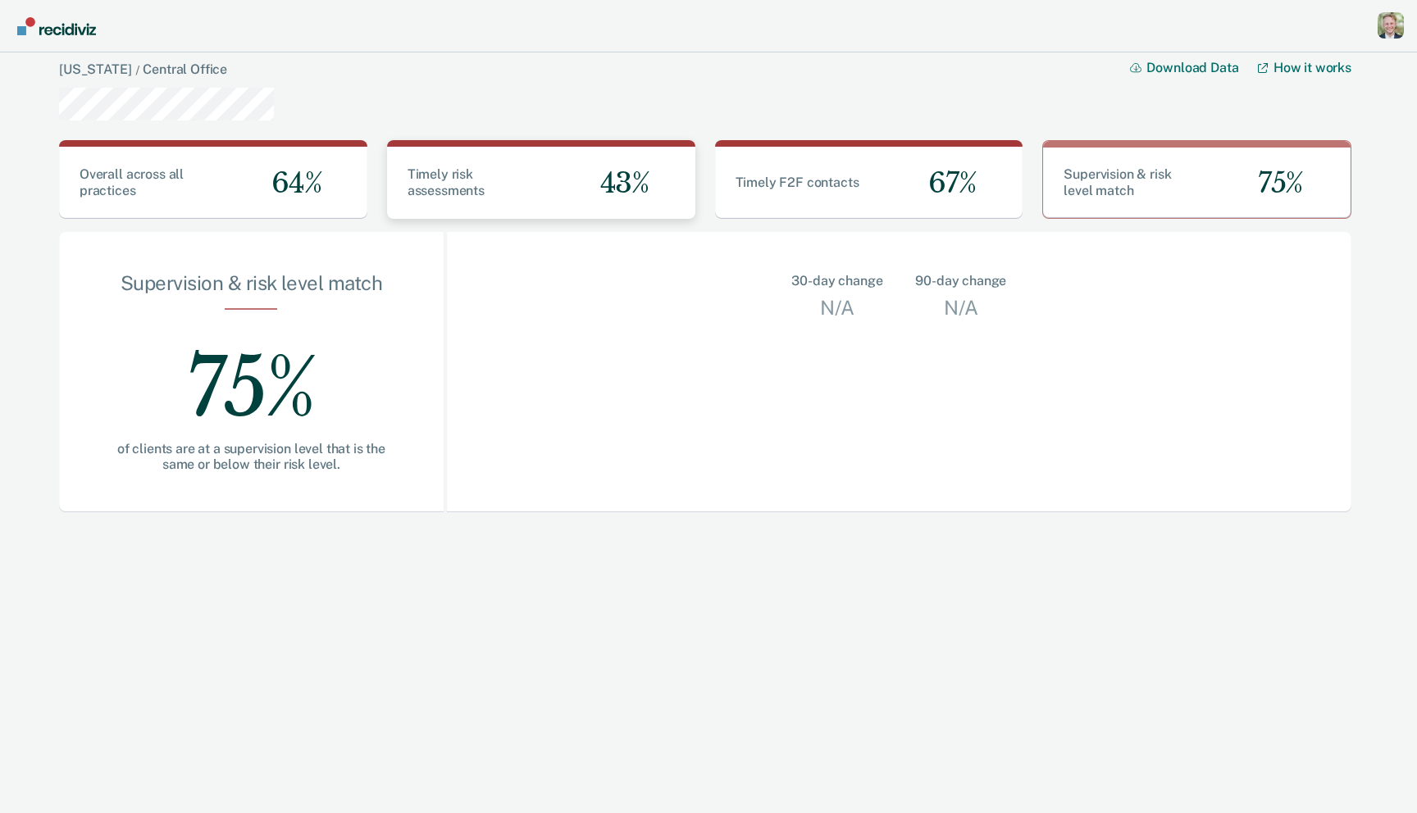
click at [500, 175] on div "Timely risk assessments" at bounding box center [464, 182] width 154 height 33
click at [265, 168] on span "64%" at bounding box center [289, 183] width 63 height 34
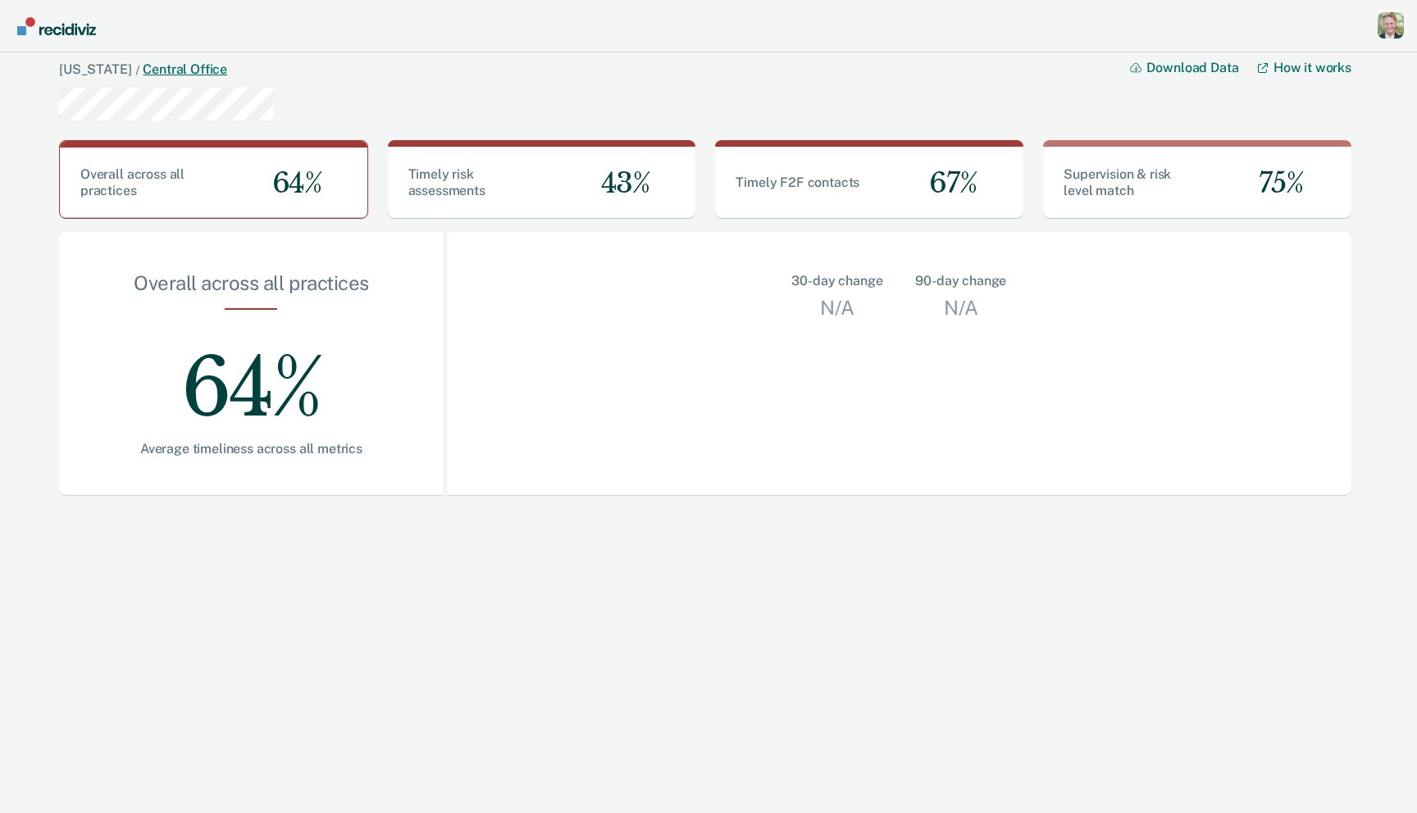
click at [143, 68] on link "Central Office" at bounding box center [185, 69] width 84 height 16
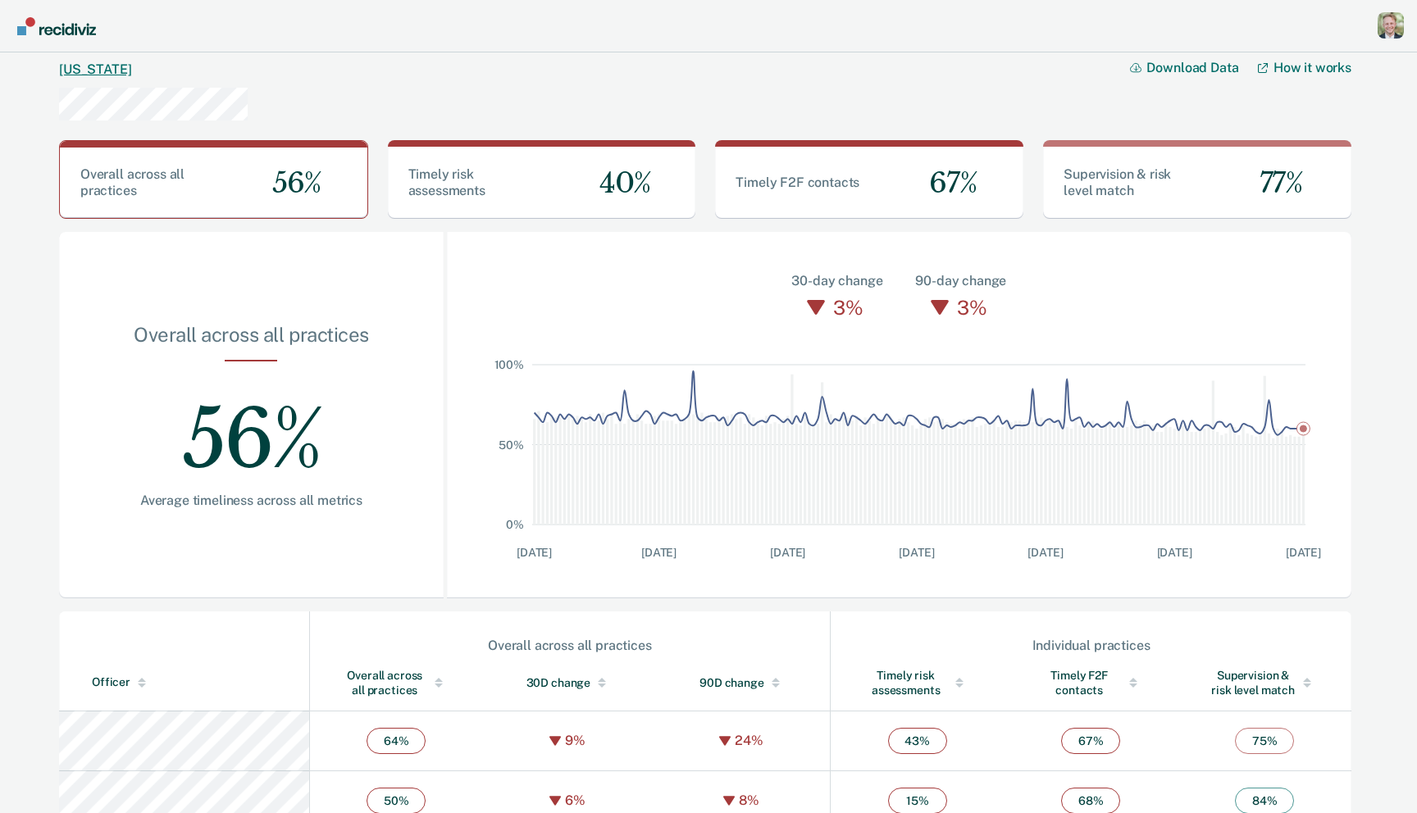
click at [73, 66] on link "Idaho" at bounding box center [95, 69] width 72 height 16
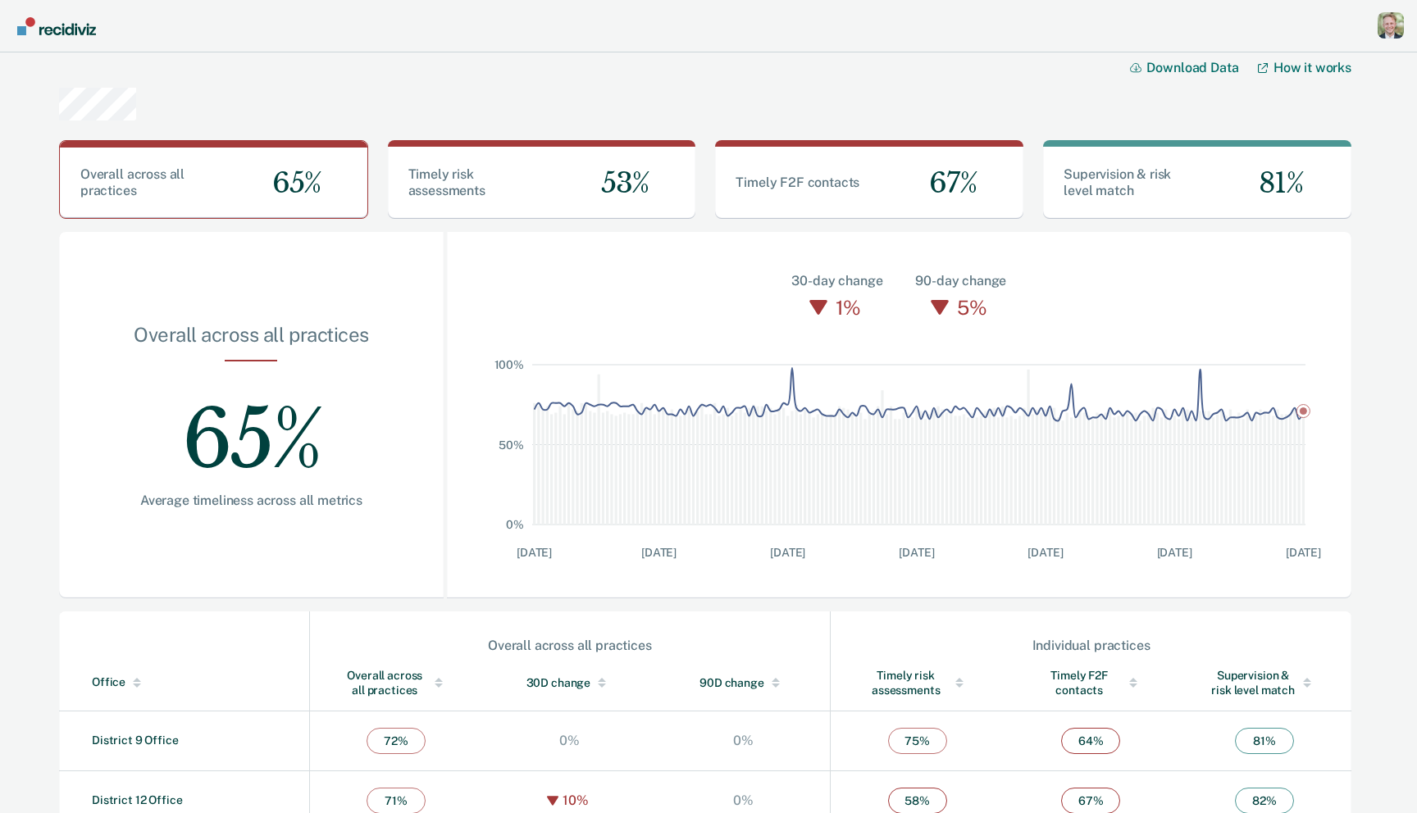
click at [1380, 28] on div "Profile dropdown button" at bounding box center [1390, 25] width 26 height 26
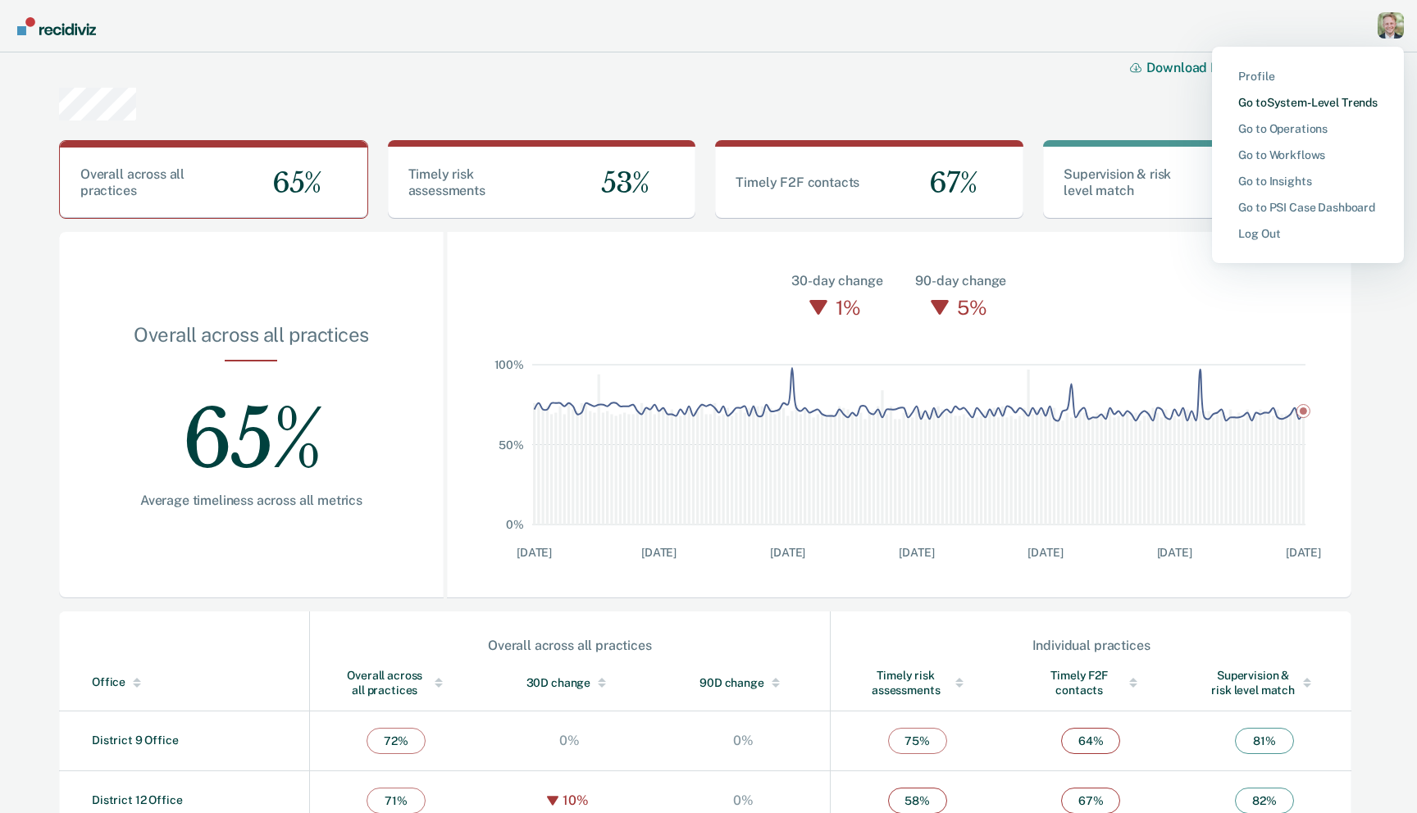
click at [1339, 98] on link "Go to System-Level Trends" at bounding box center [1307, 103] width 139 height 14
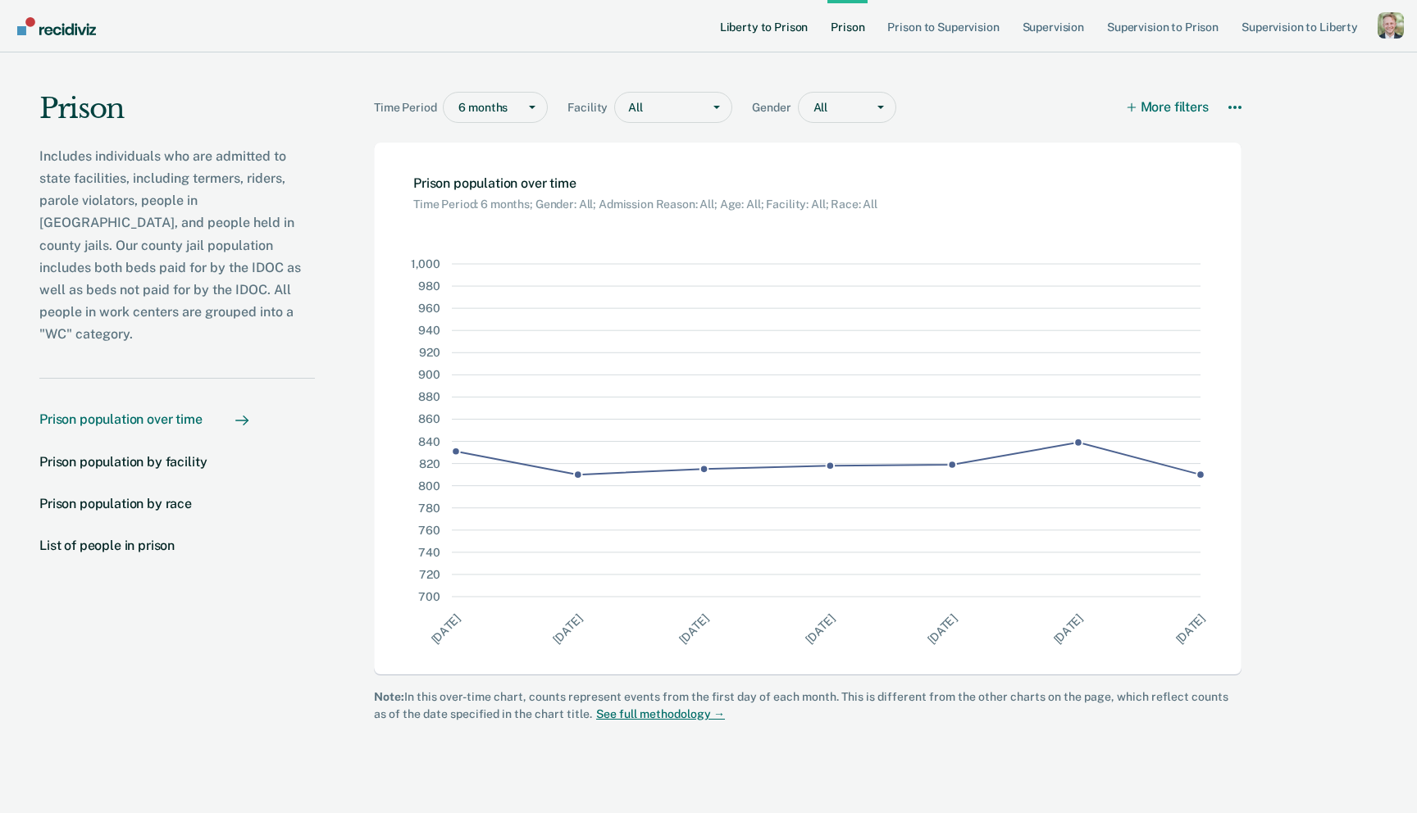
click at [781, 25] on link "Liberty to Prison" at bounding box center [763, 26] width 95 height 52
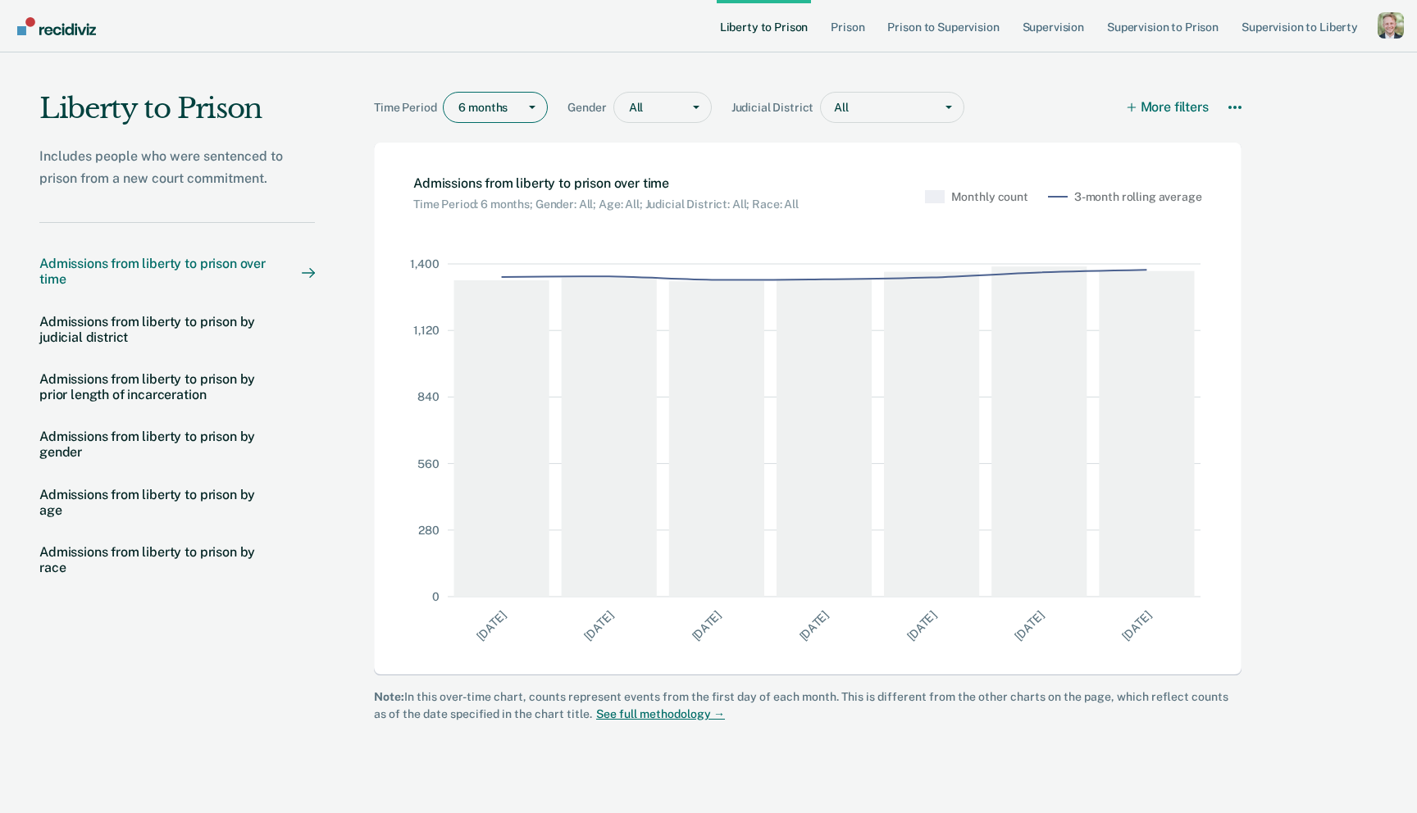
click at [525, 96] on div "Main chart and filter content" at bounding box center [532, 108] width 30 height 30
click at [509, 198] on div "2 years" at bounding box center [494, 197] width 103 height 27
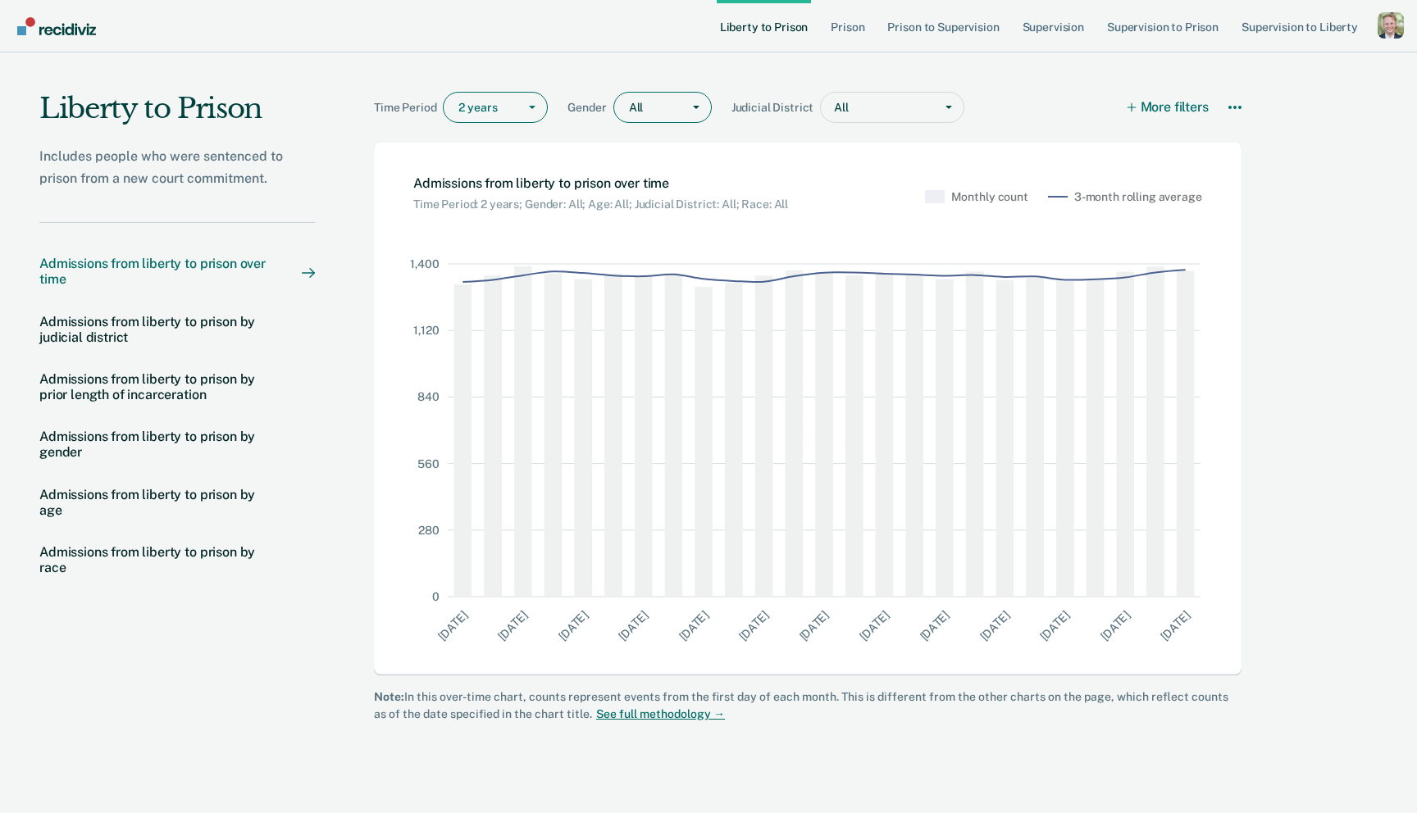
click at [676, 107] on div "All" at bounding box center [647, 108] width 67 height 24
click at [850, 111] on input "Main chart and filter content" at bounding box center [851, 108] width 2 height 14
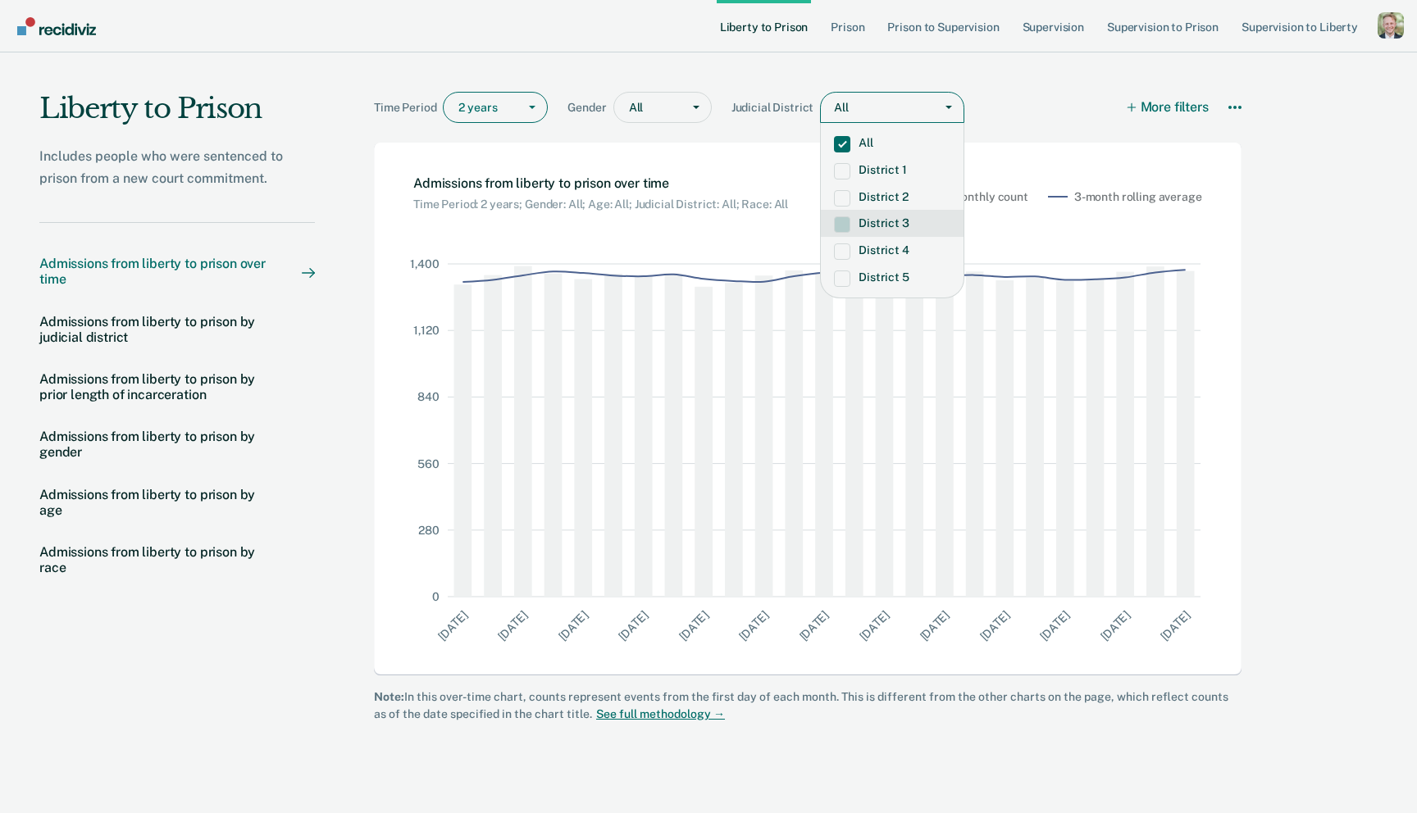
click at [840, 221] on span "Main chart and filter content" at bounding box center [842, 224] width 16 height 16
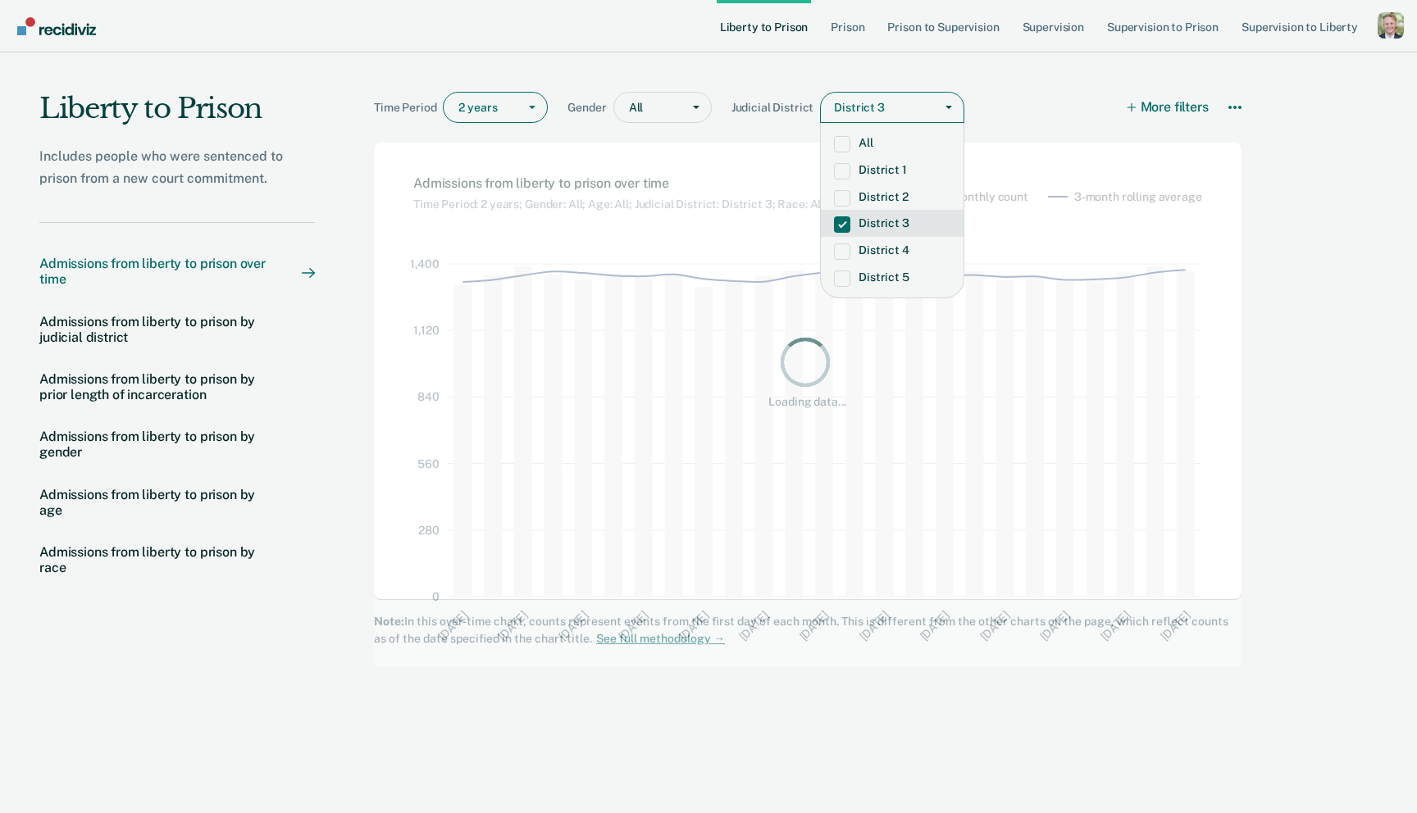
click at [840, 202] on span "Main chart and filter content" at bounding box center [842, 198] width 16 height 16
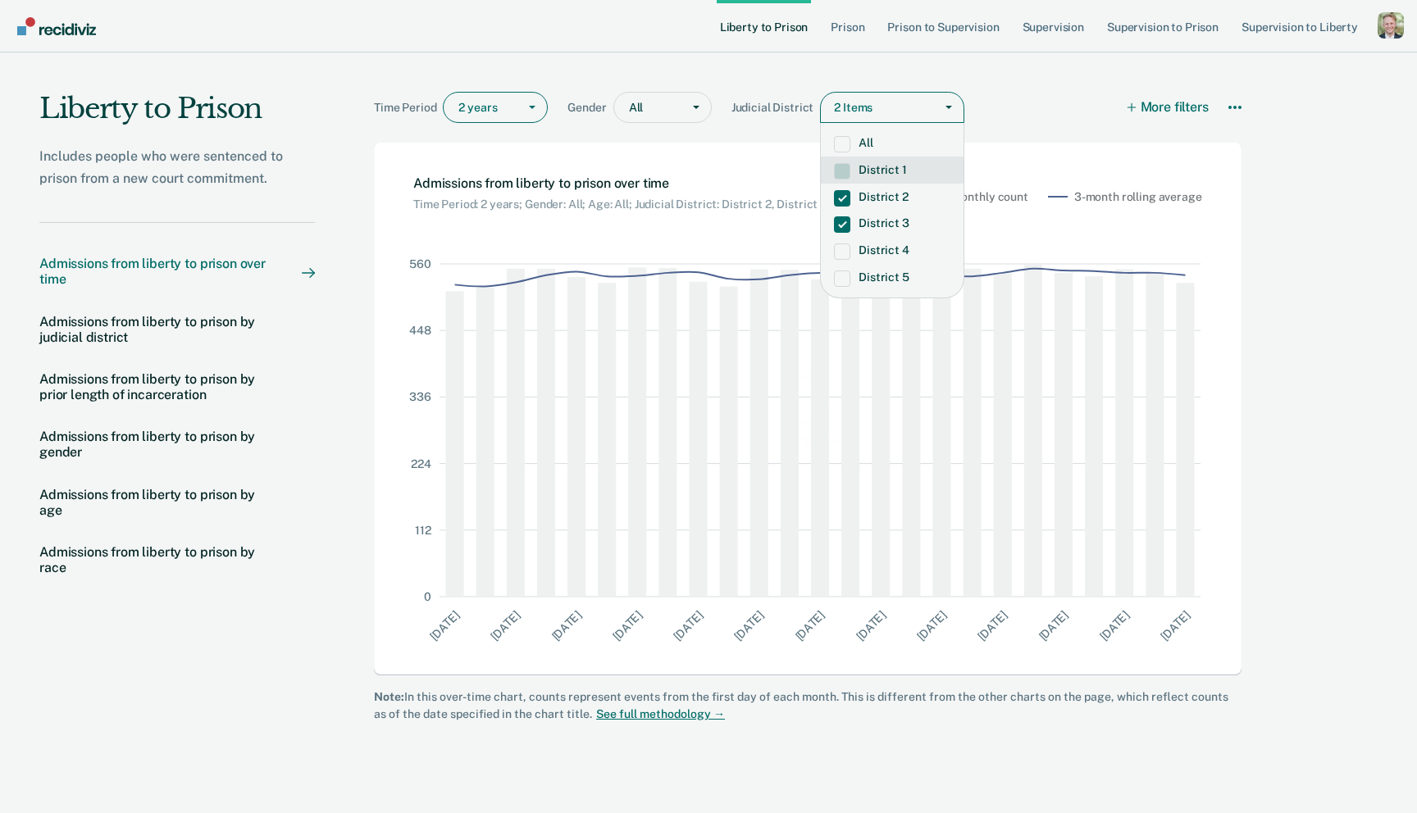
click at [1344, 311] on div "Liberty to Prison Includes people who were sentenced to prison from a new court…" at bounding box center [708, 426] width 1417 height 748
click at [1180, 115] on button "More filters" at bounding box center [1167, 107] width 82 height 31
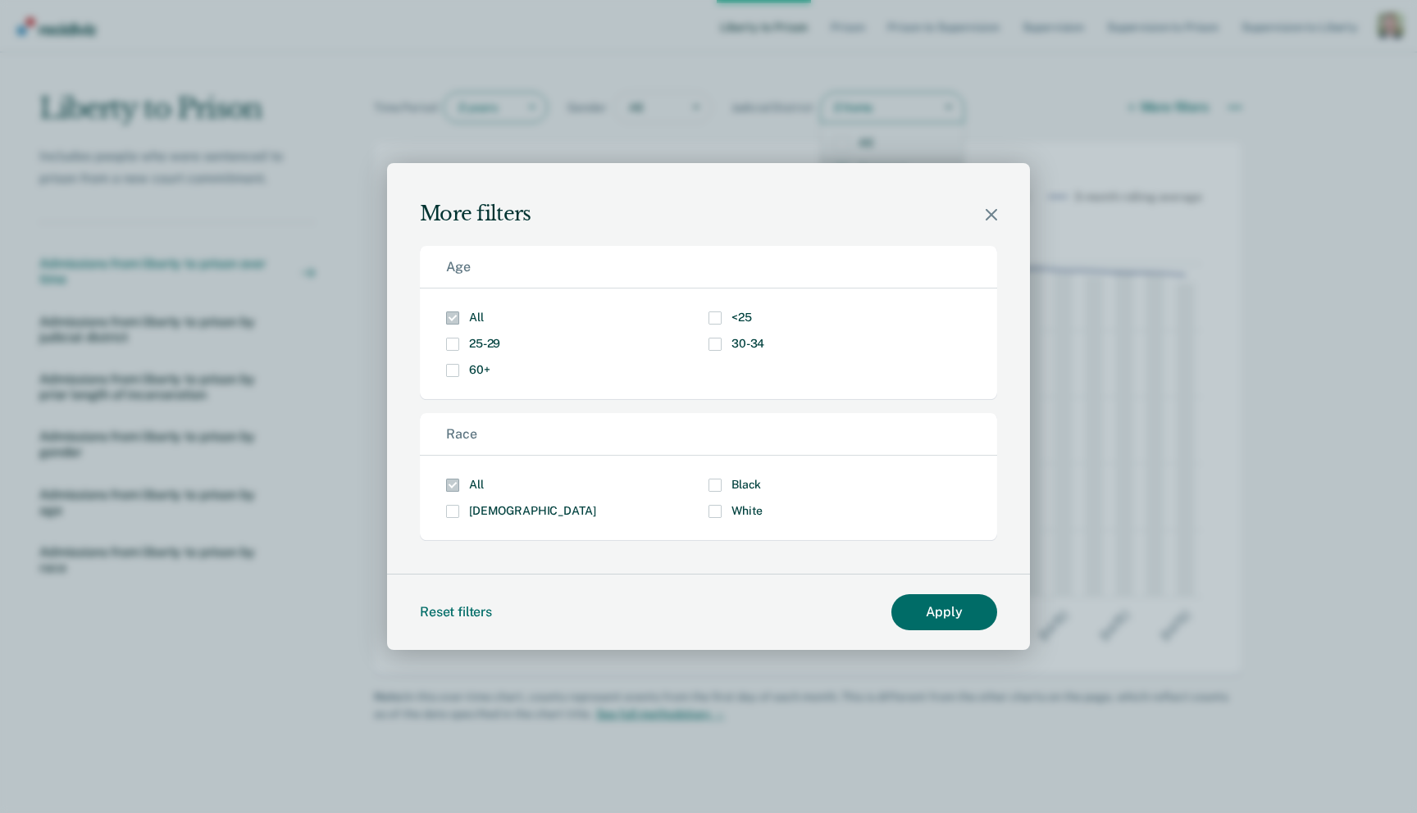
click at [992, 215] on icon "Close modal" at bounding box center [990, 214] width 11 height 11
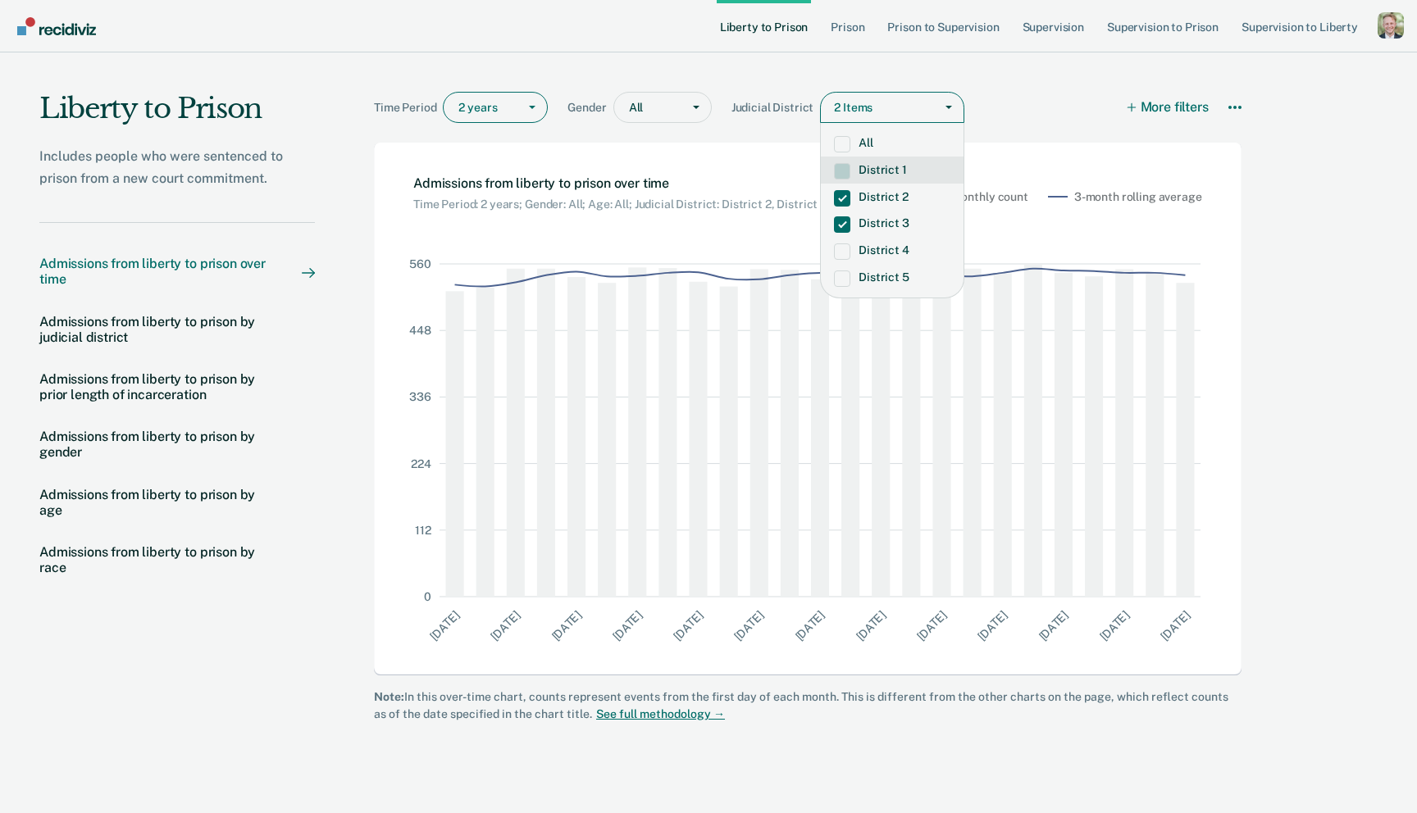
click at [1303, 106] on main "Time Period 2 years Gender All Judicial District option District 2, selected. D…" at bounding box center [811, 426] width 992 height 748
click at [1232, 107] on icon "More options" at bounding box center [1234, 107] width 13 height 13
click at [939, 116] on div "Main chart and filter content" at bounding box center [949, 108] width 30 height 30
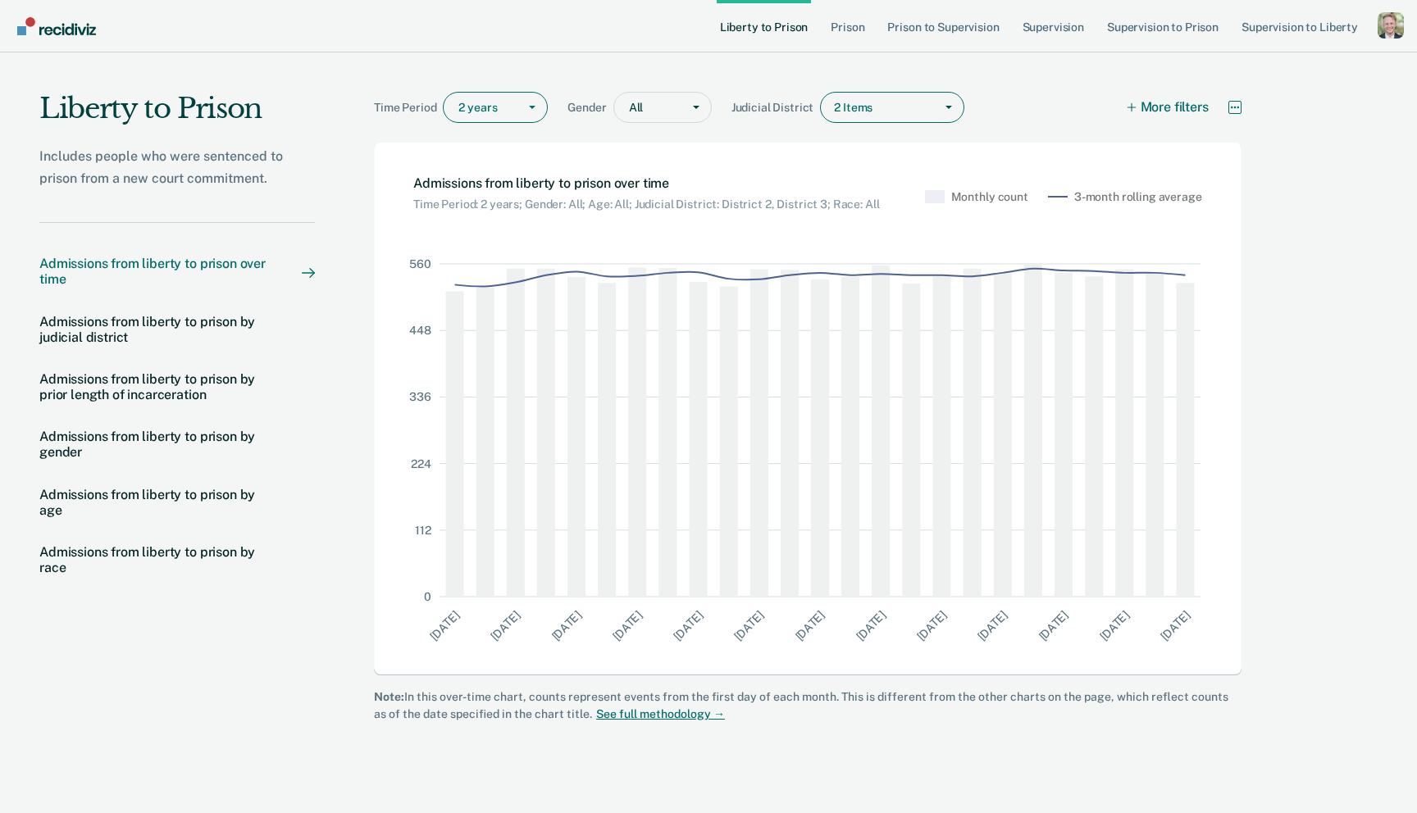
click at [1234, 107] on icon "More options" at bounding box center [1234, 108] width 2 height 2
click at [1312, 167] on div "Liberty to Prison Includes people who were sentenced to prison from a new court…" at bounding box center [708, 426] width 1417 height 748
click at [1243, 111] on main "Time Period 2 years Gender All Judicial District option District 2, selected. 2…" at bounding box center [811, 426] width 992 height 748
click at [1239, 104] on icon "More options" at bounding box center [1234, 107] width 13 height 13
click at [1185, 188] on link "How it works" at bounding box center [1173, 198] width 148 height 37
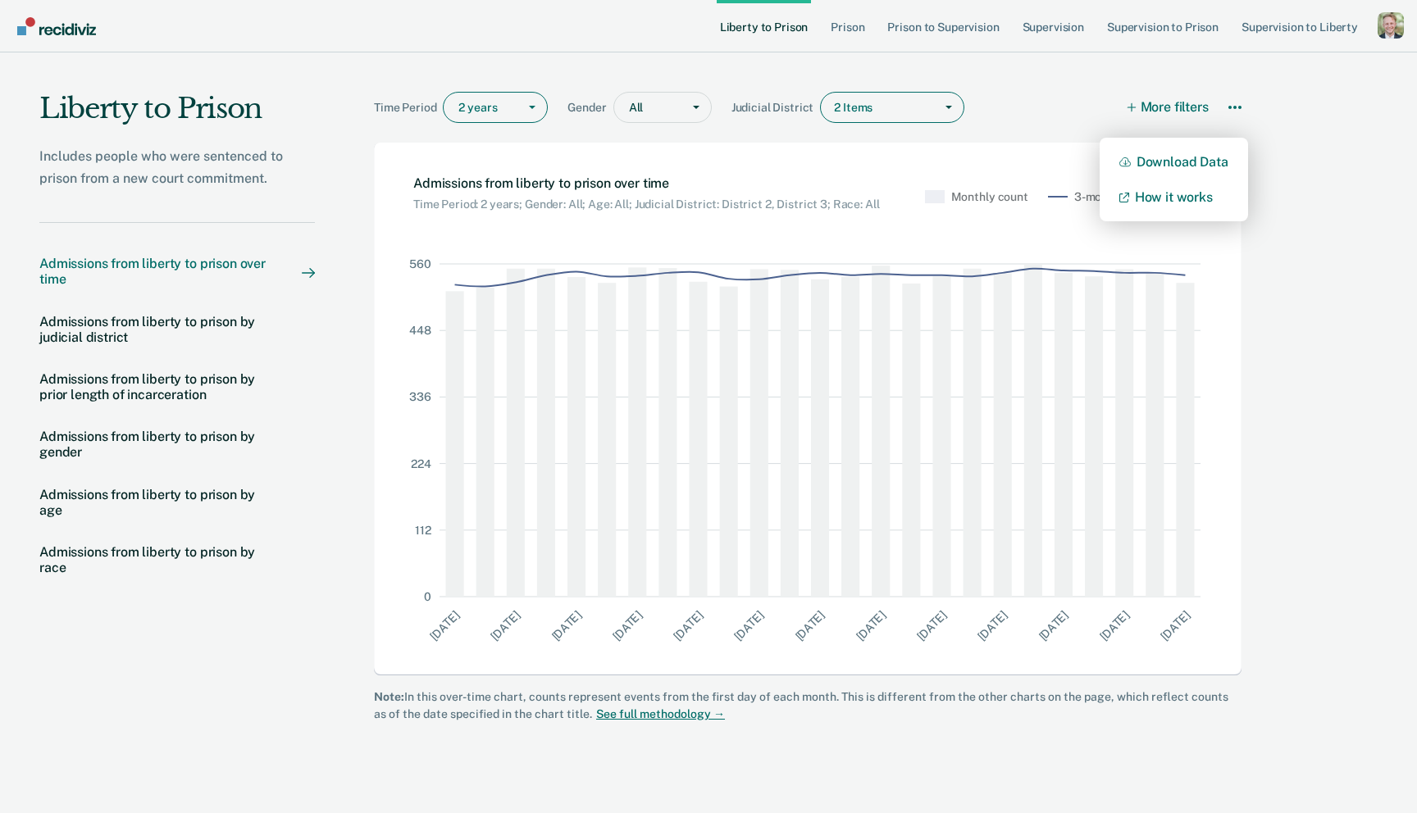
click at [1356, 135] on div "Liberty to Prison Includes people who were sentenced to prison from a new court…" at bounding box center [708, 426] width 1417 height 748
click at [1303, 25] on link "Supervision to Liberty" at bounding box center [1299, 26] width 123 height 52
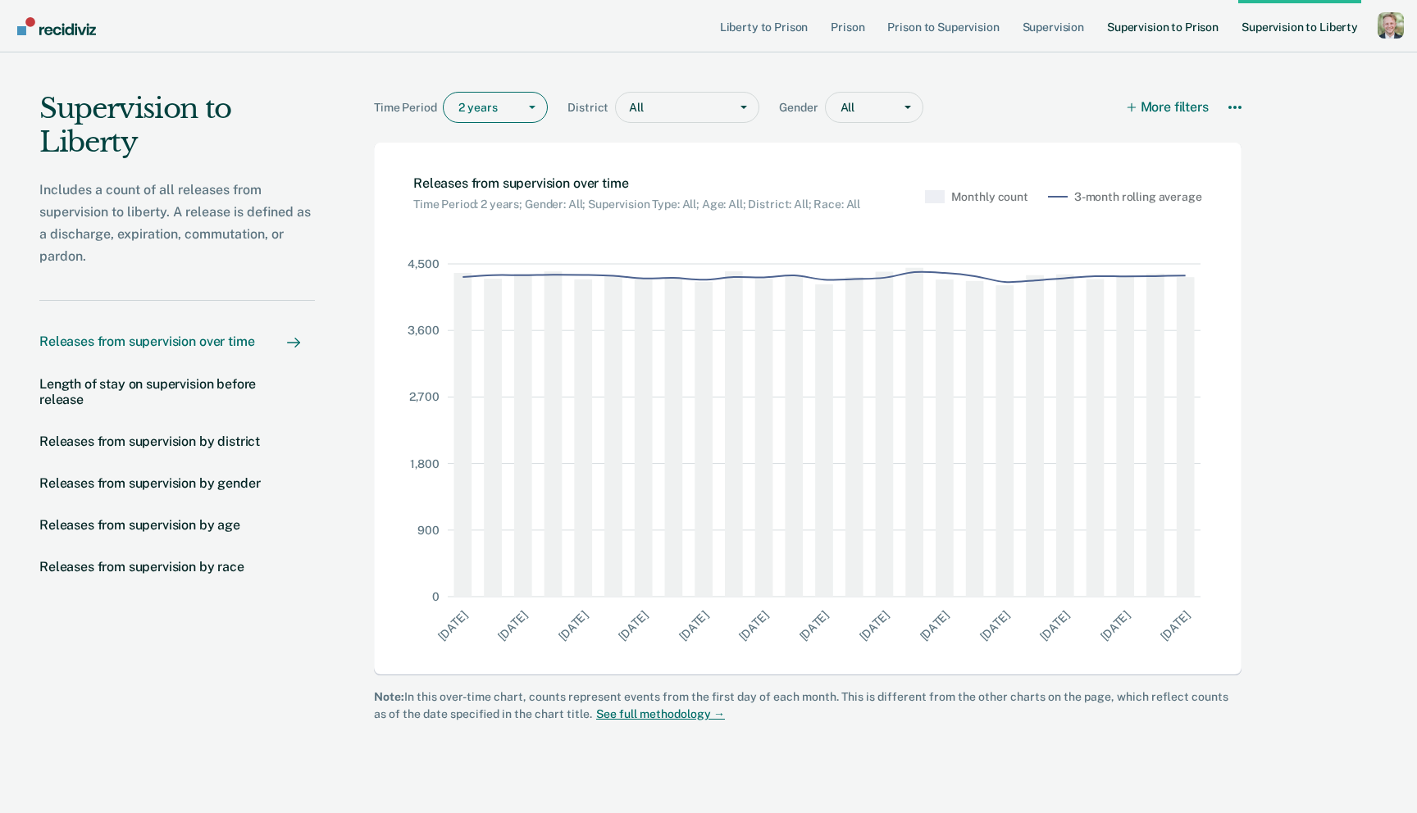
click at [1181, 25] on link "Supervision to Prison" at bounding box center [1162, 26] width 118 height 52
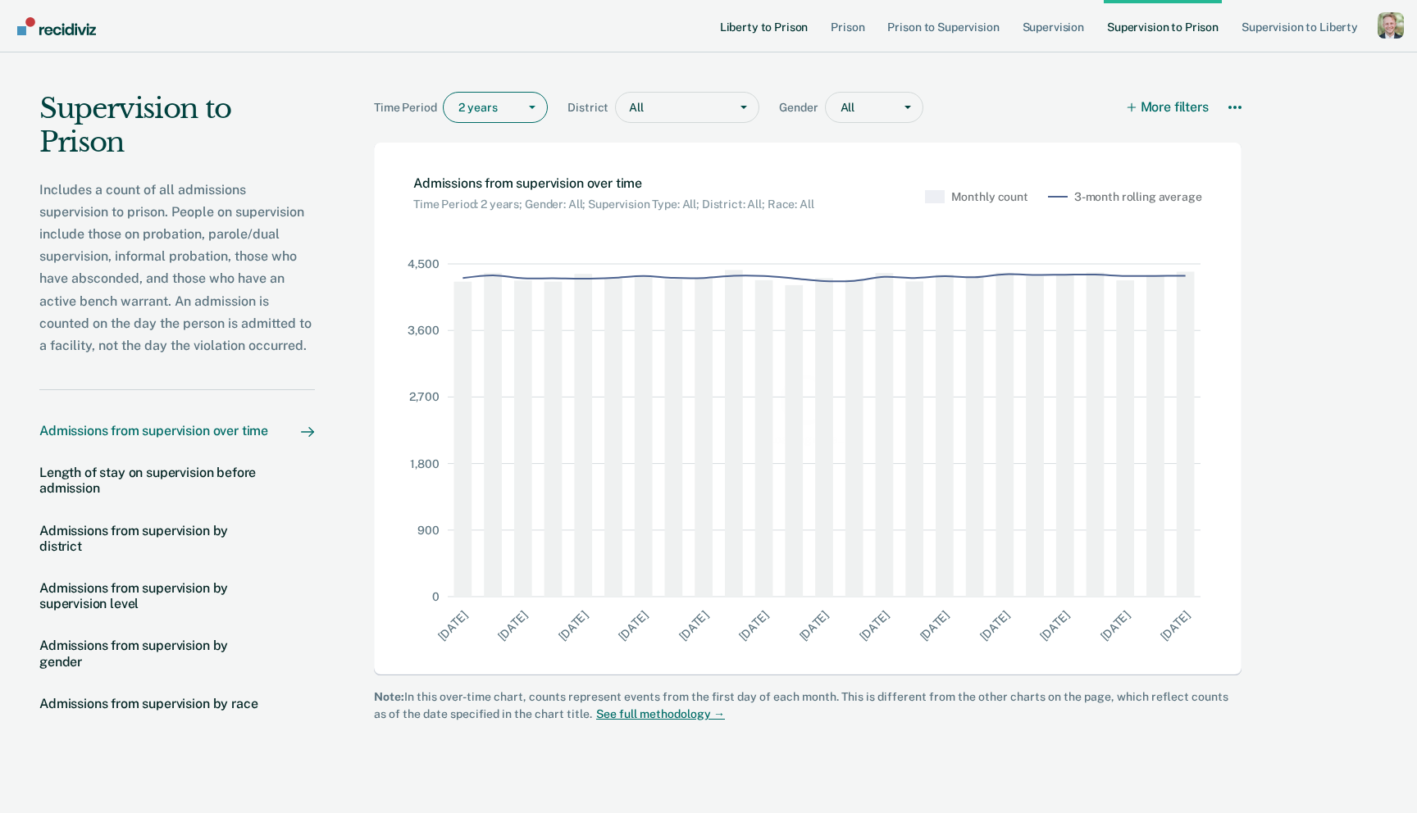
click at [796, 19] on link "Liberty to Prison" at bounding box center [763, 26] width 95 height 52
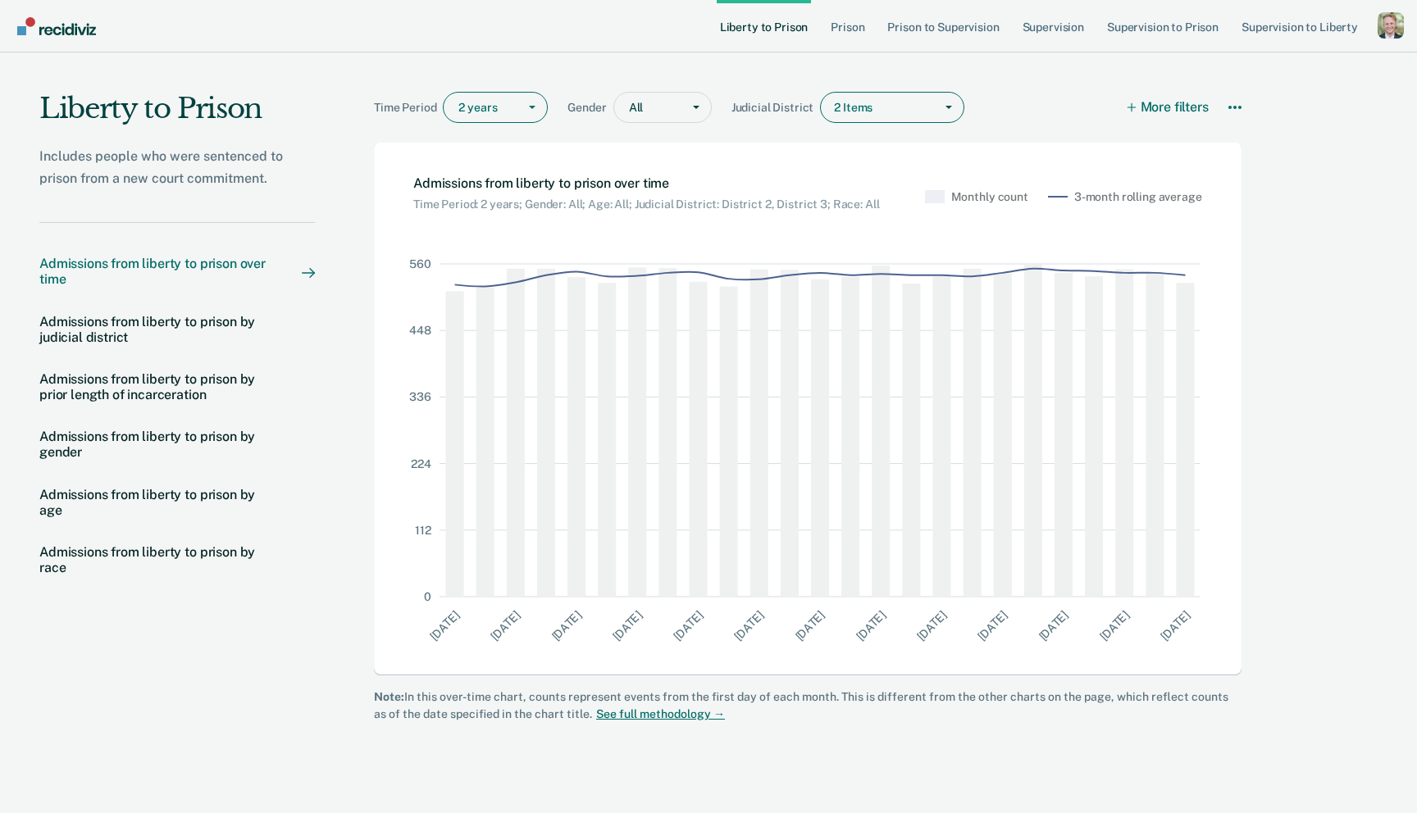
click at [1398, 34] on div "Profile dropdown button" at bounding box center [1390, 25] width 26 height 26
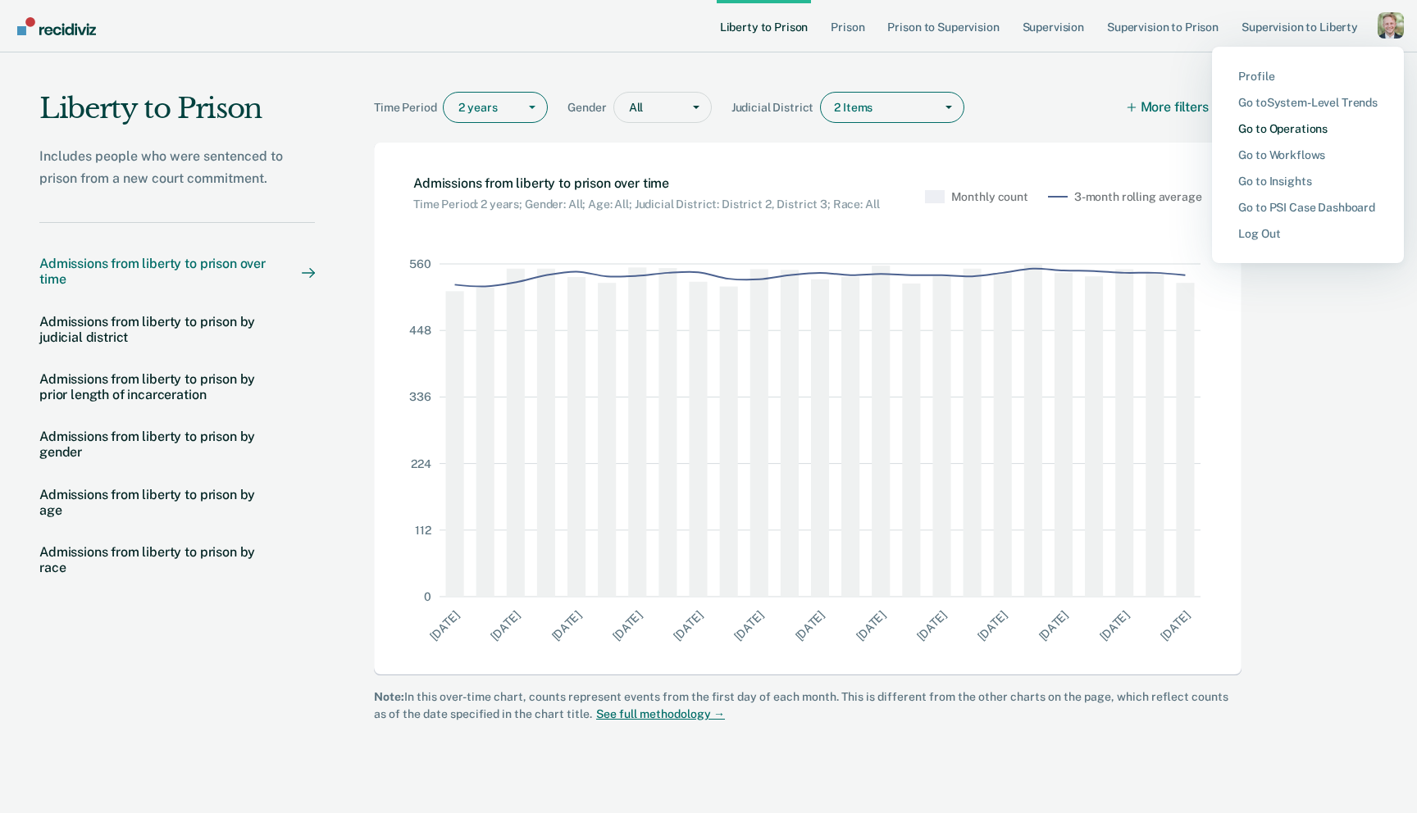
click at [1283, 122] on link "Go to Operations" at bounding box center [1307, 129] width 139 height 14
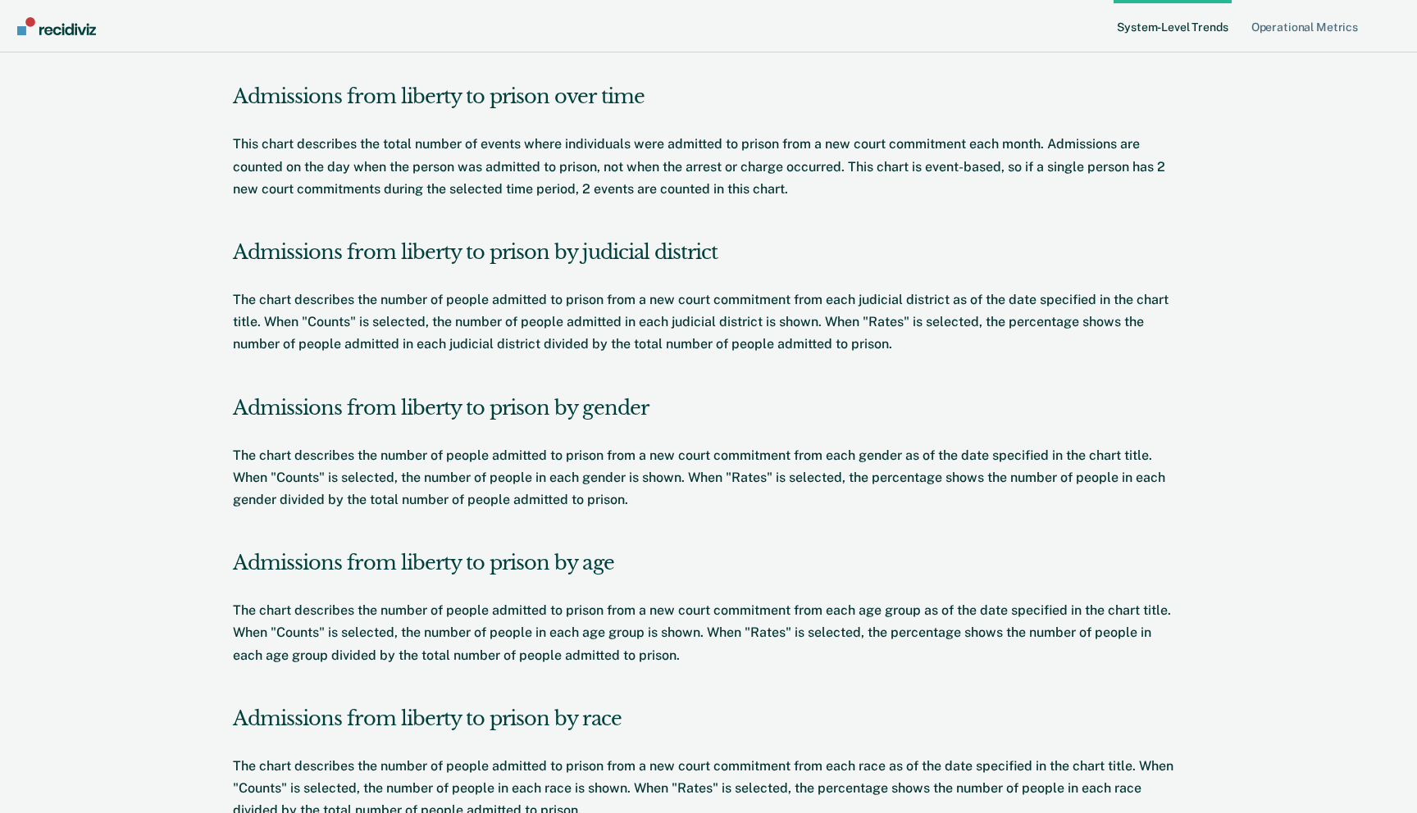
scroll to position [604, 0]
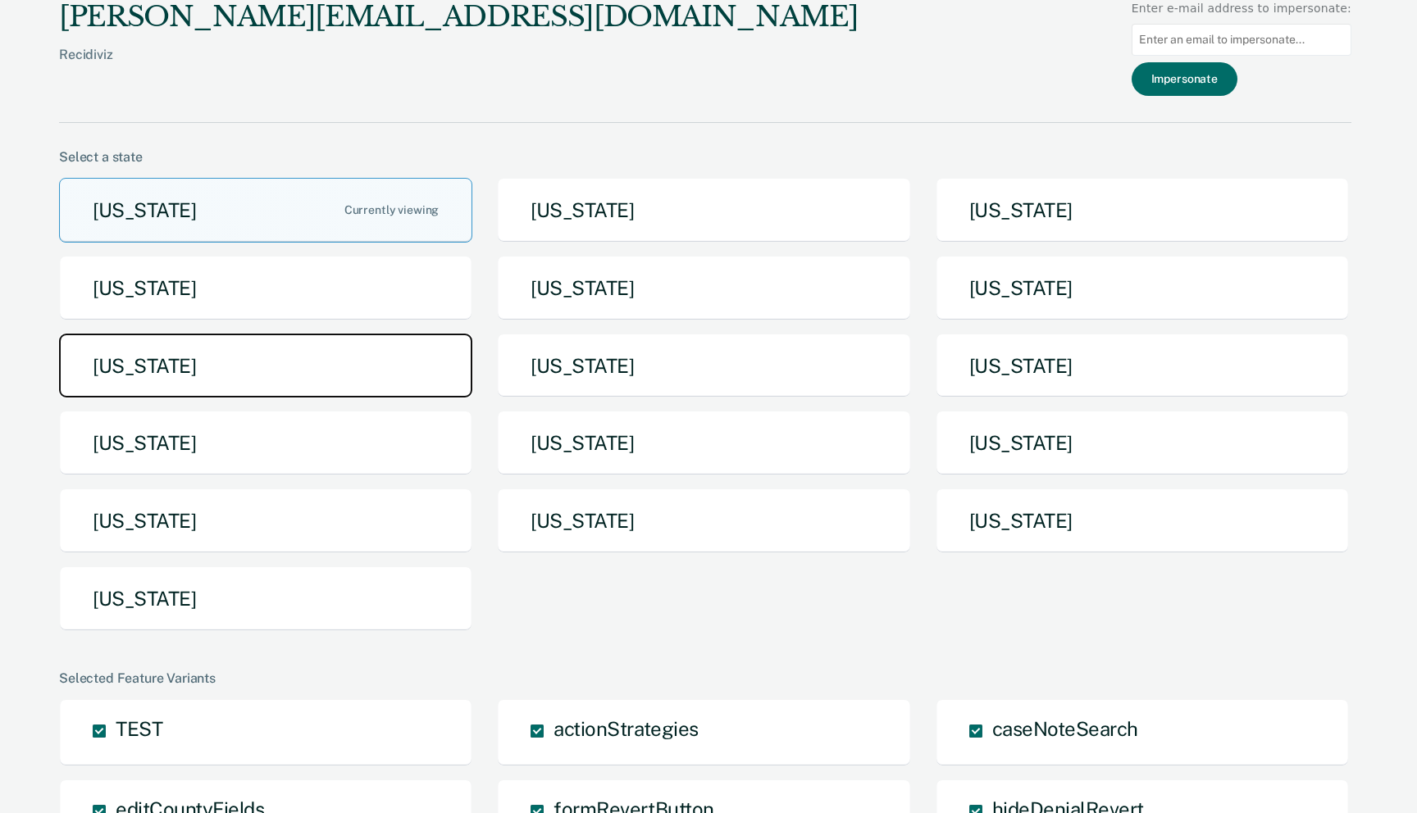
click at [265, 374] on button "[US_STATE]" at bounding box center [265, 366] width 413 height 65
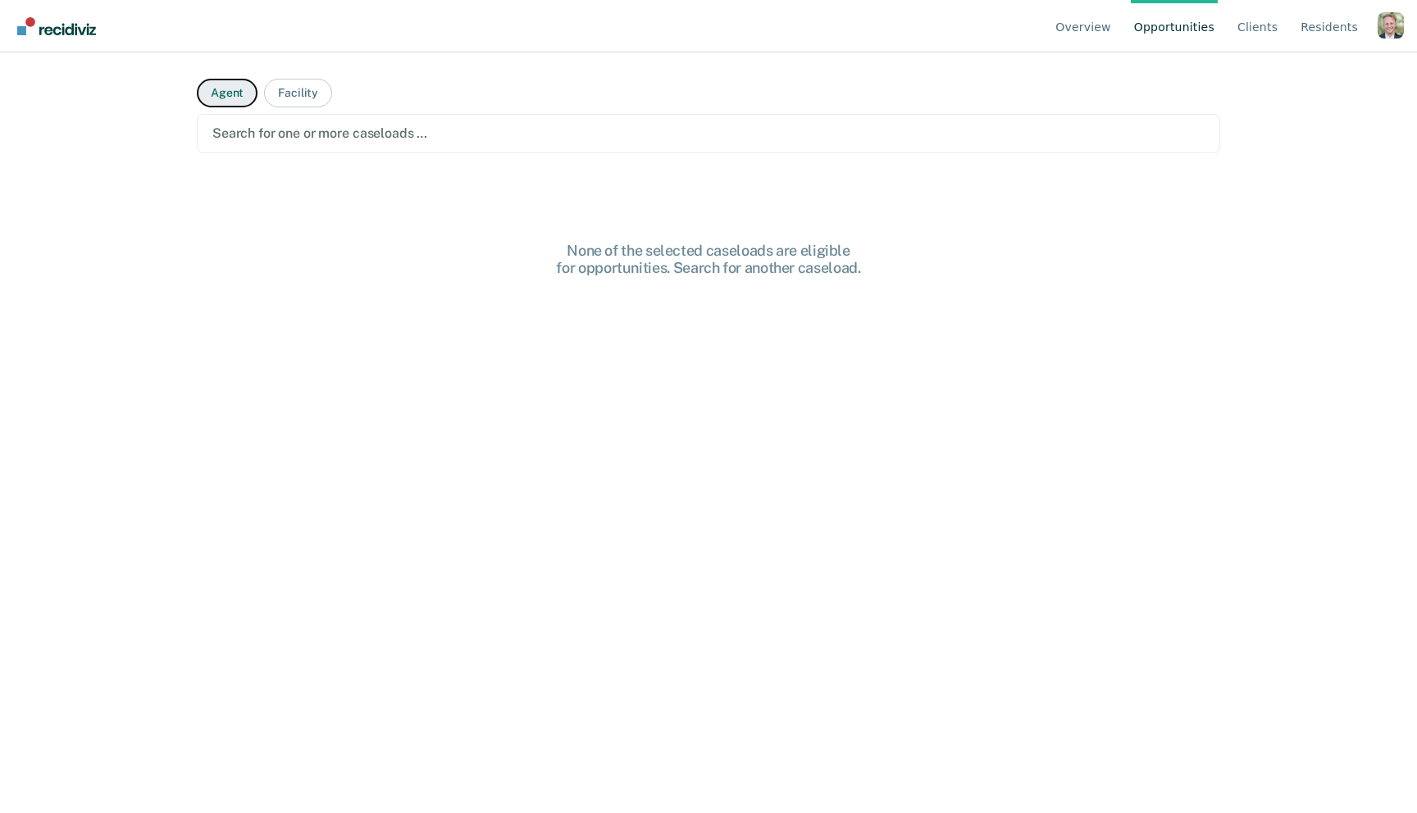
click at [236, 98] on button "Agent" at bounding box center [227, 93] width 61 height 29
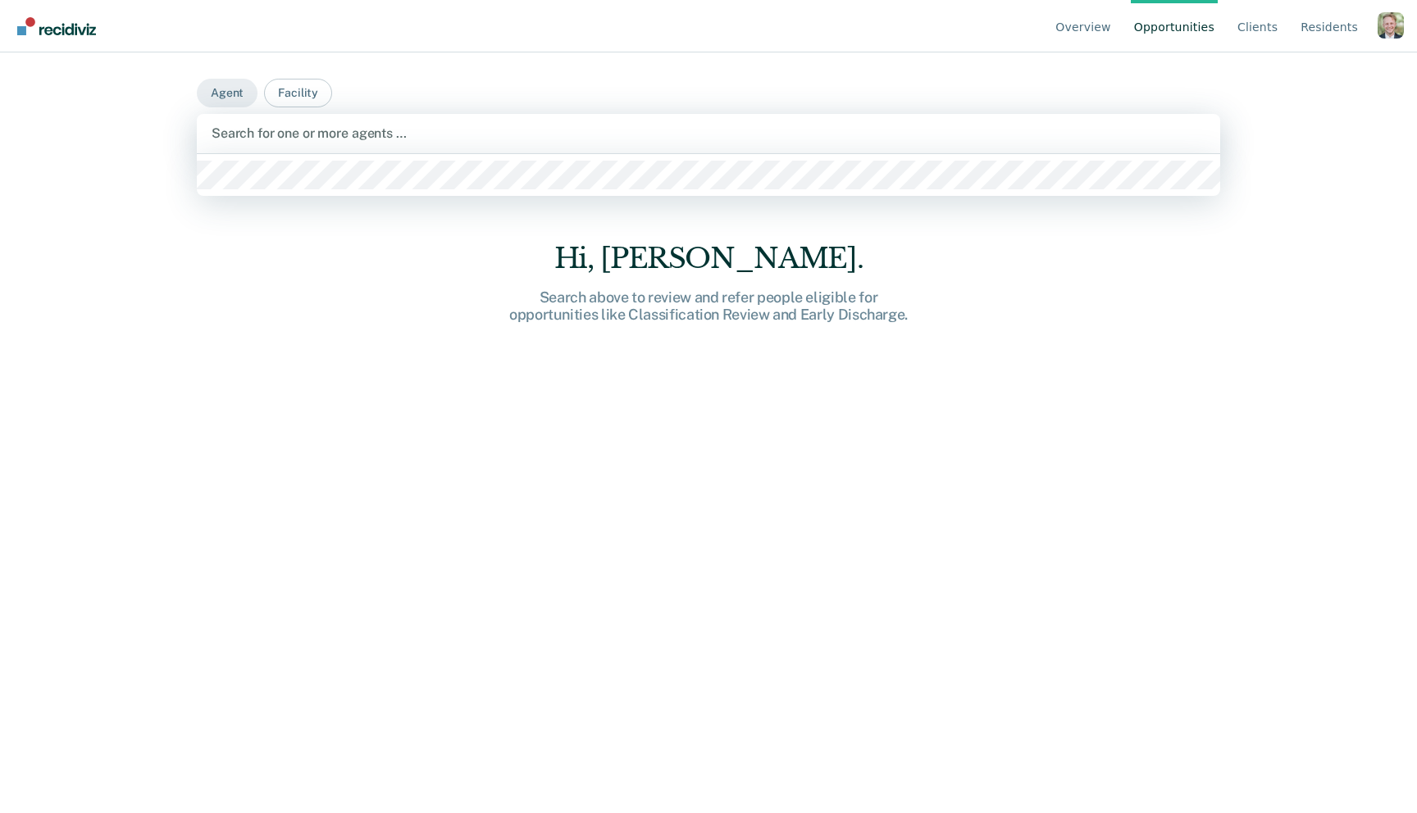
click at [293, 125] on div at bounding box center [708, 133] width 994 height 19
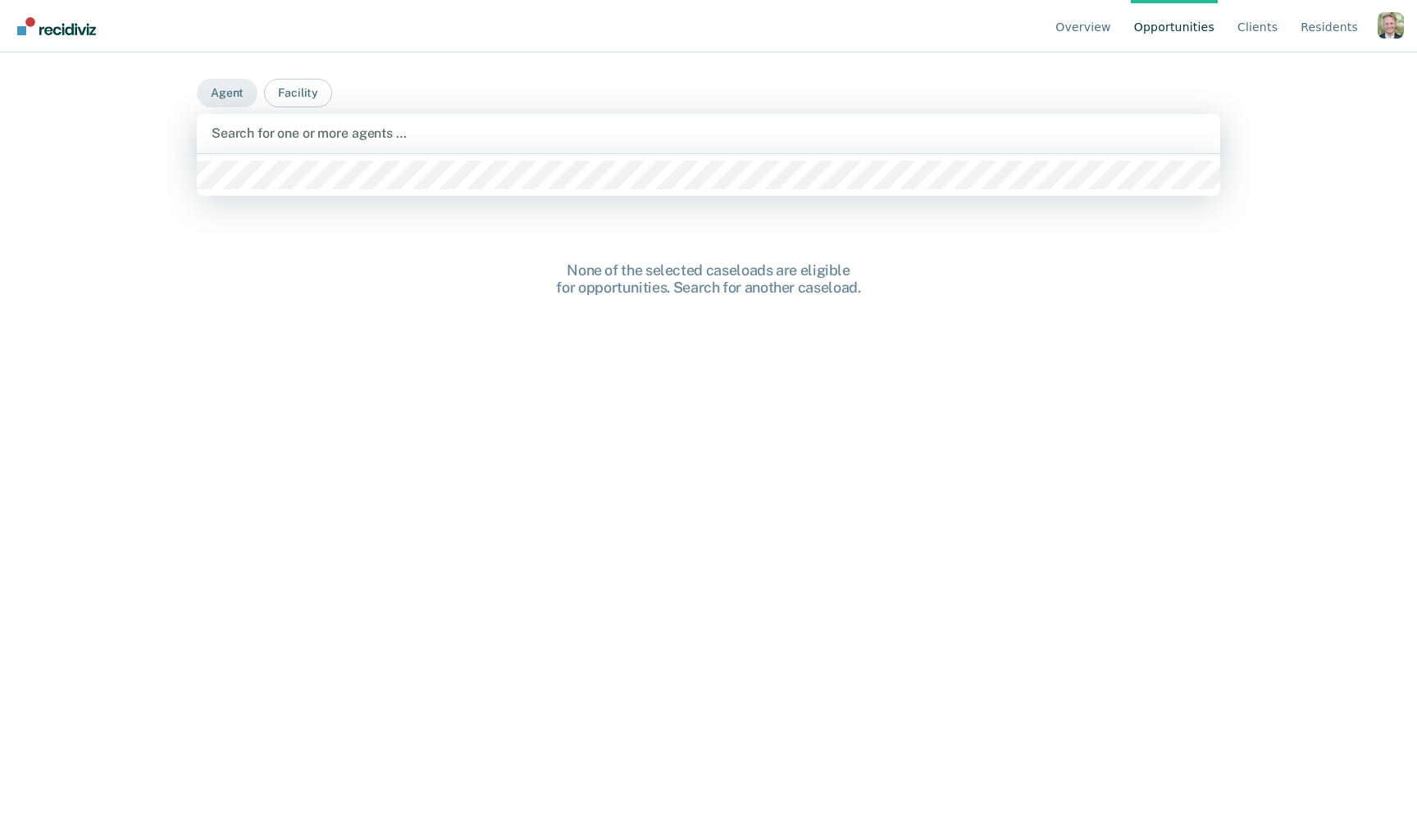
click at [414, 133] on div at bounding box center [708, 133] width 994 height 19
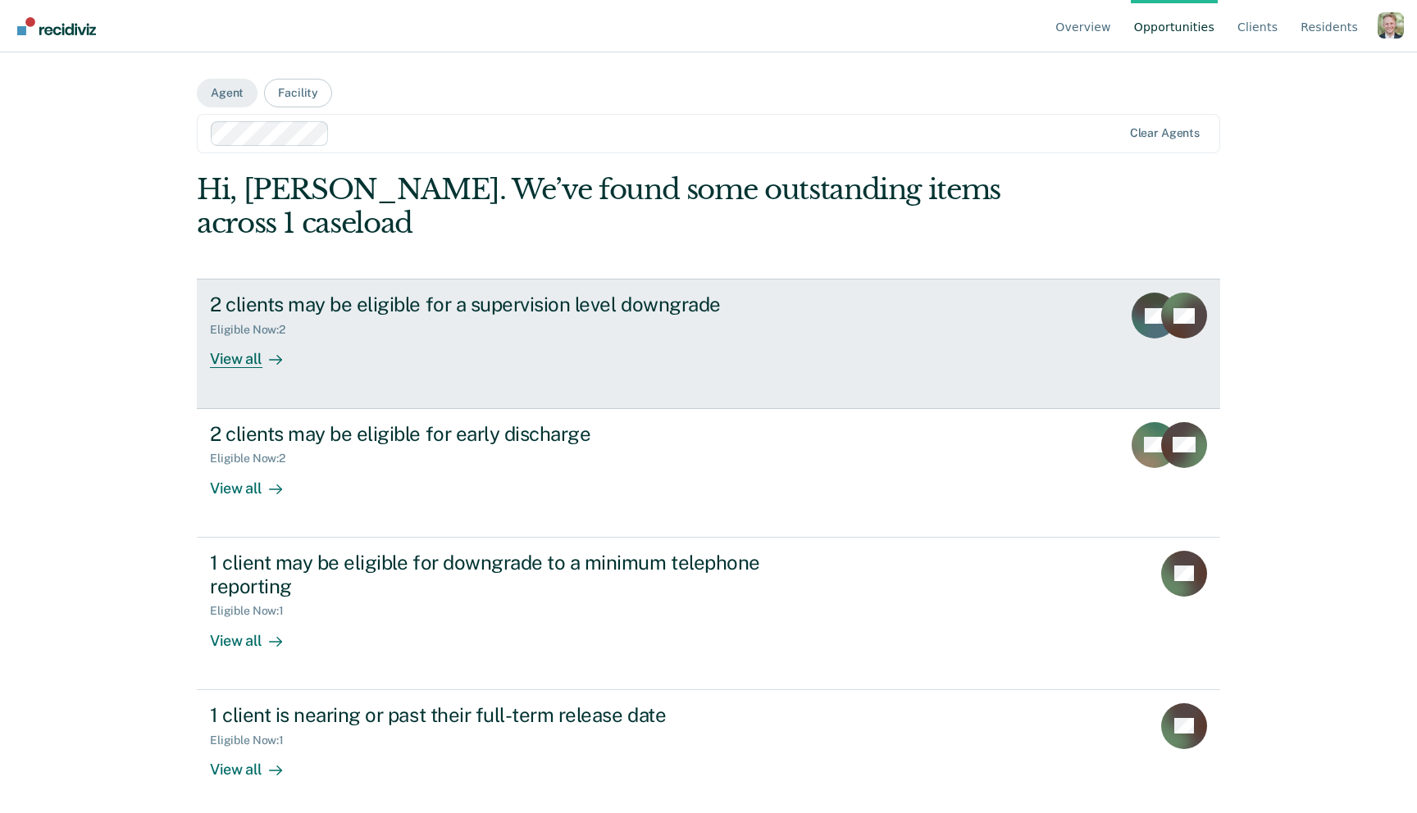
click at [605, 309] on div "2 clients may be eligible for a supervision level downgrade" at bounding box center [497, 305] width 575 height 24
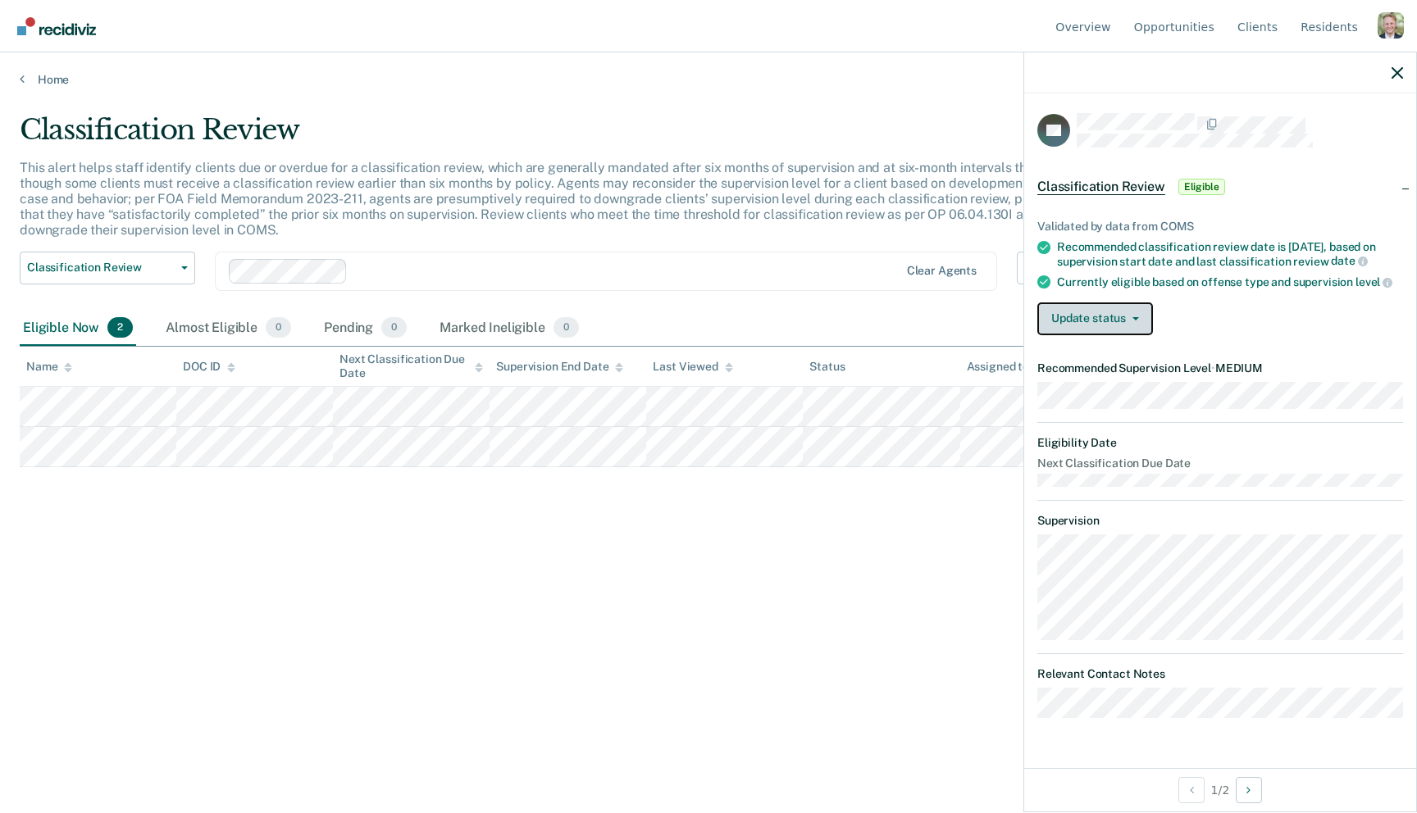
click at [1125, 317] on span "button" at bounding box center [1131, 318] width 13 height 3
click at [1307, 281] on div "Currently eligible based on offense type and supervision level" at bounding box center [1230, 282] width 346 height 15
click at [1398, 75] on icon "button" at bounding box center [1396, 72] width 11 height 11
click at [1391, 74] on icon "button" at bounding box center [1396, 72] width 11 height 11
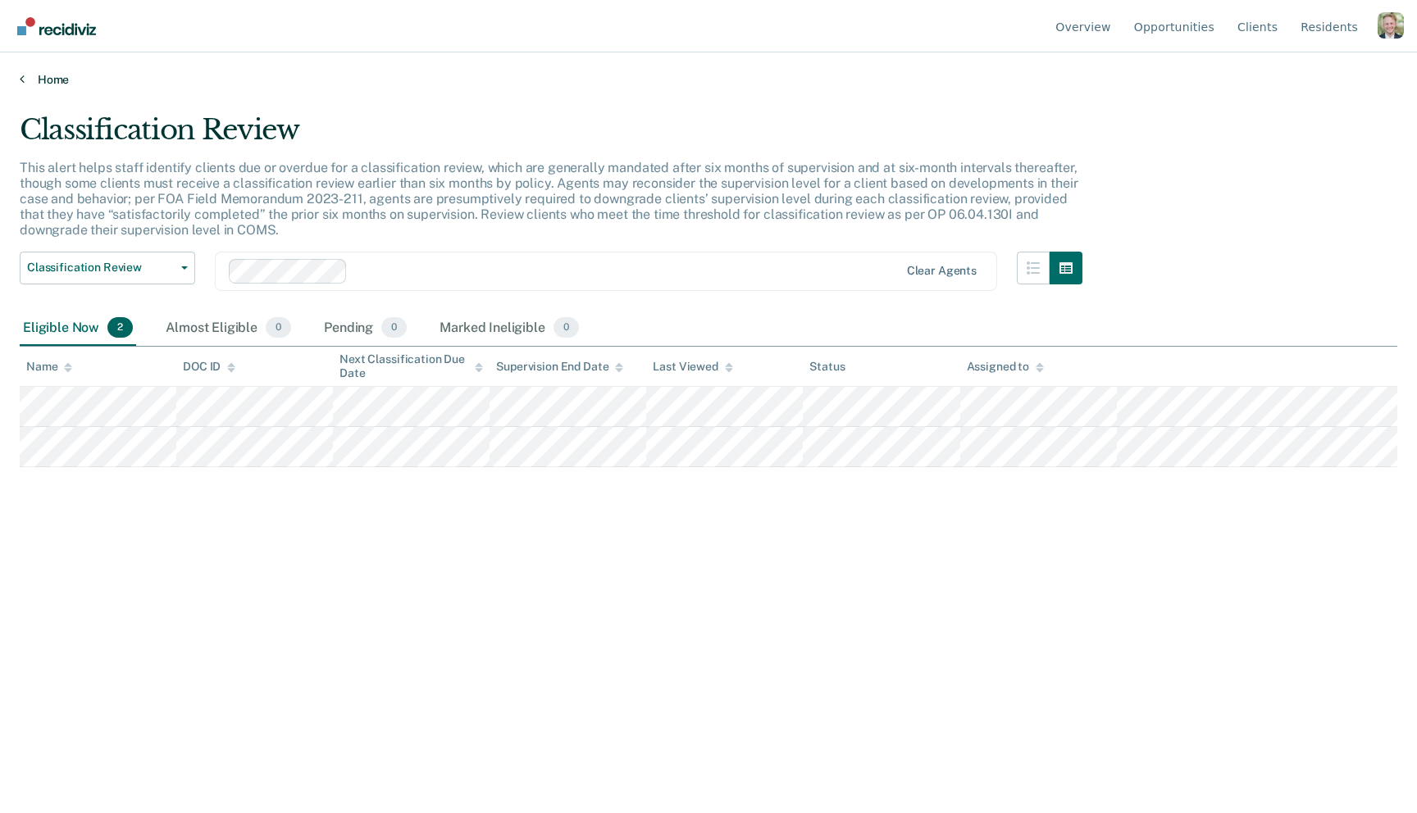
click at [50, 78] on link "Home" at bounding box center [708, 79] width 1377 height 15
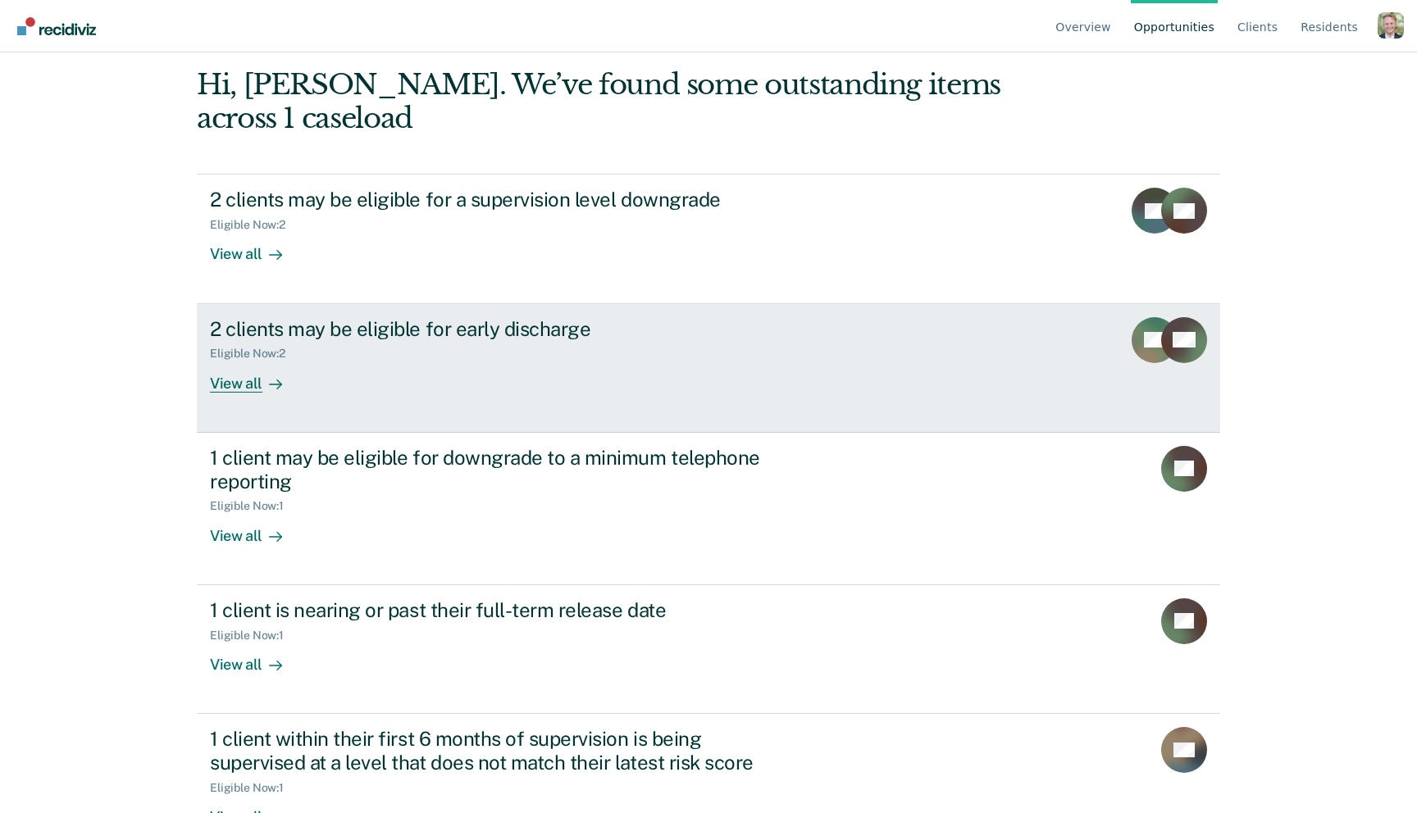
scroll to position [158, 0]
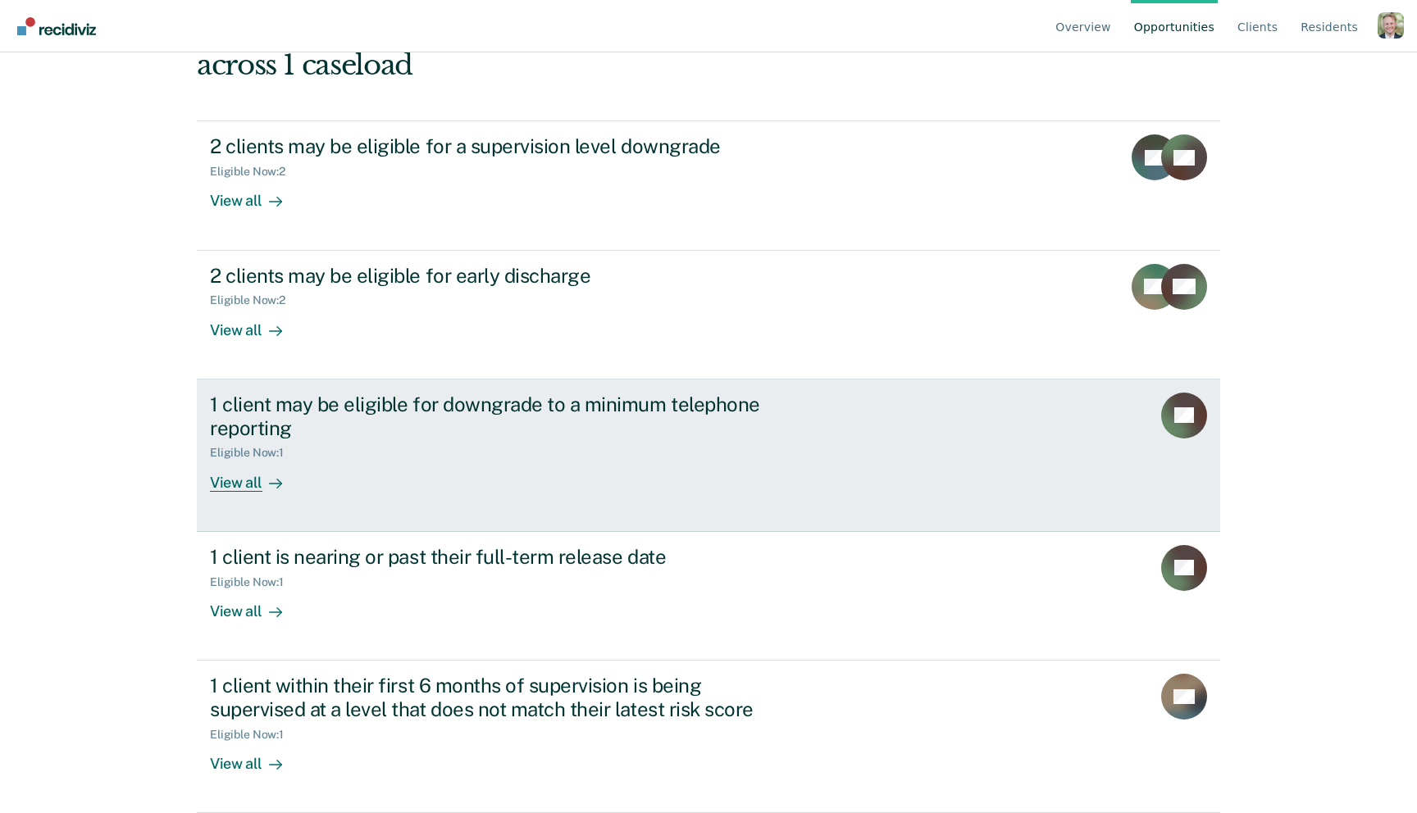
click at [612, 417] on div "1 client may be eligible for downgrade to a minimum telephone reporting" at bounding box center [497, 417] width 575 height 48
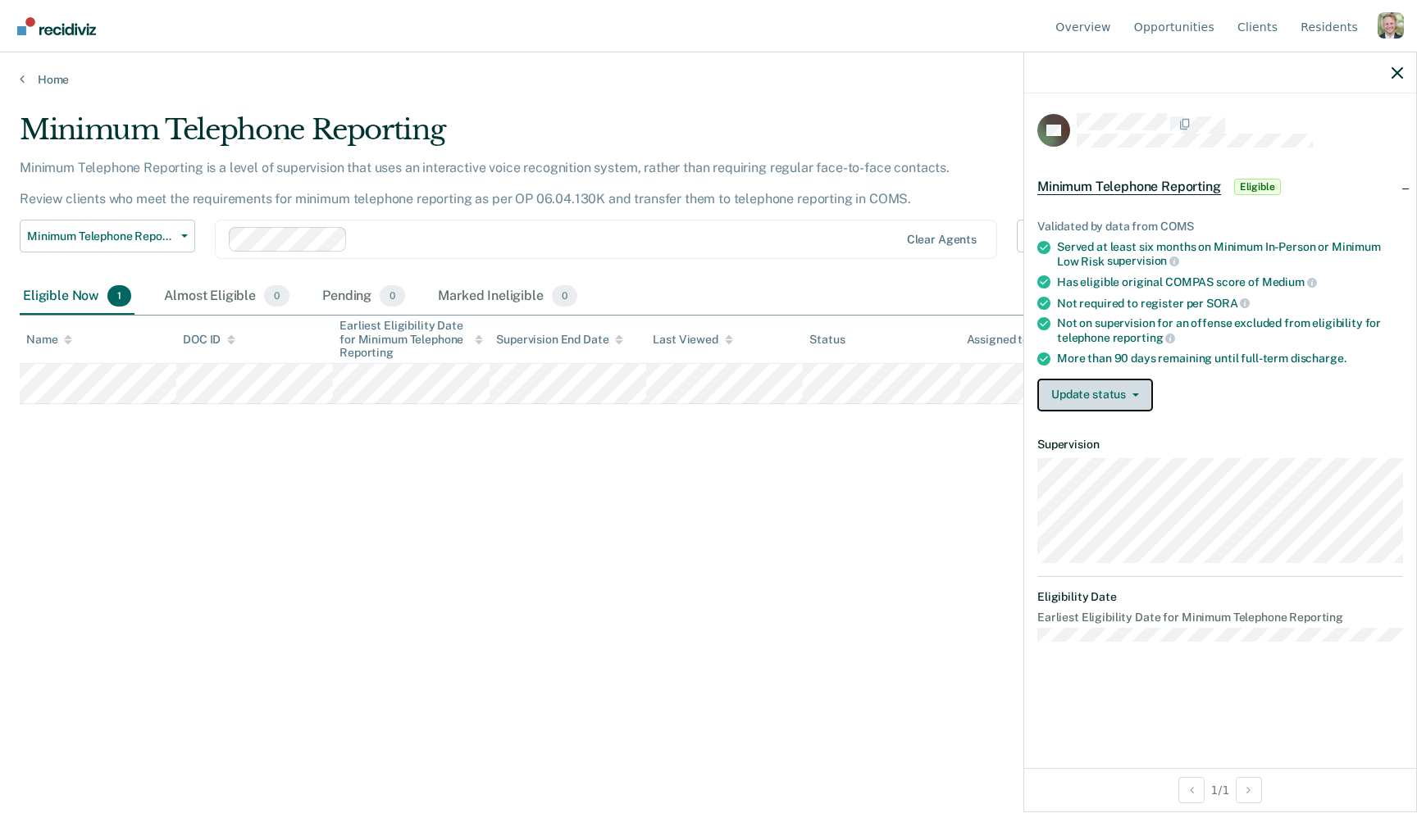
click at [1114, 391] on button "Update status" at bounding box center [1095, 395] width 116 height 33
click at [1251, 384] on div "Update status [PERSON_NAME] Mark Ineligible" at bounding box center [1220, 395] width 366 height 33
click at [1396, 73] on icon "button" at bounding box center [1396, 72] width 11 height 11
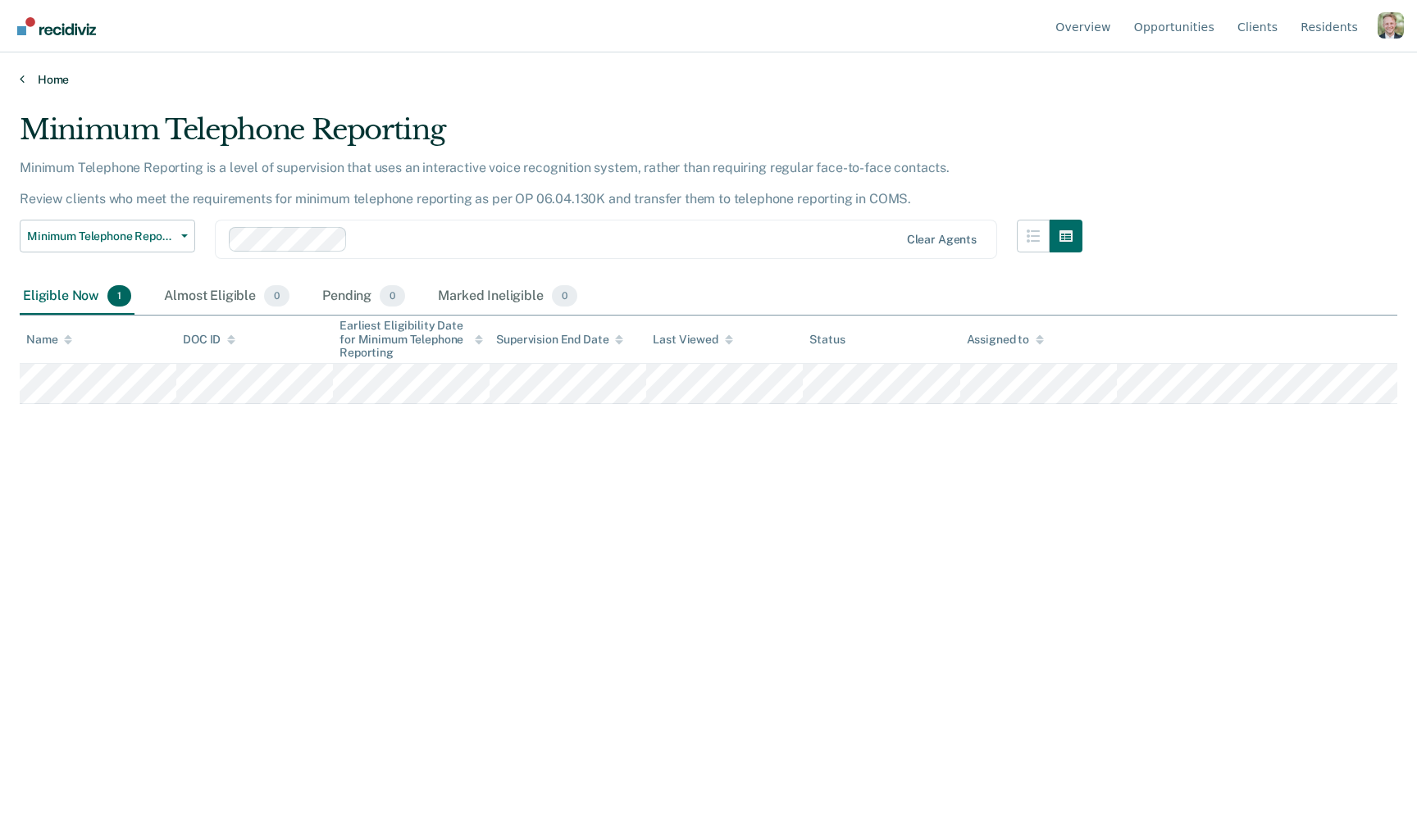
click at [45, 77] on link "Home" at bounding box center [708, 79] width 1377 height 15
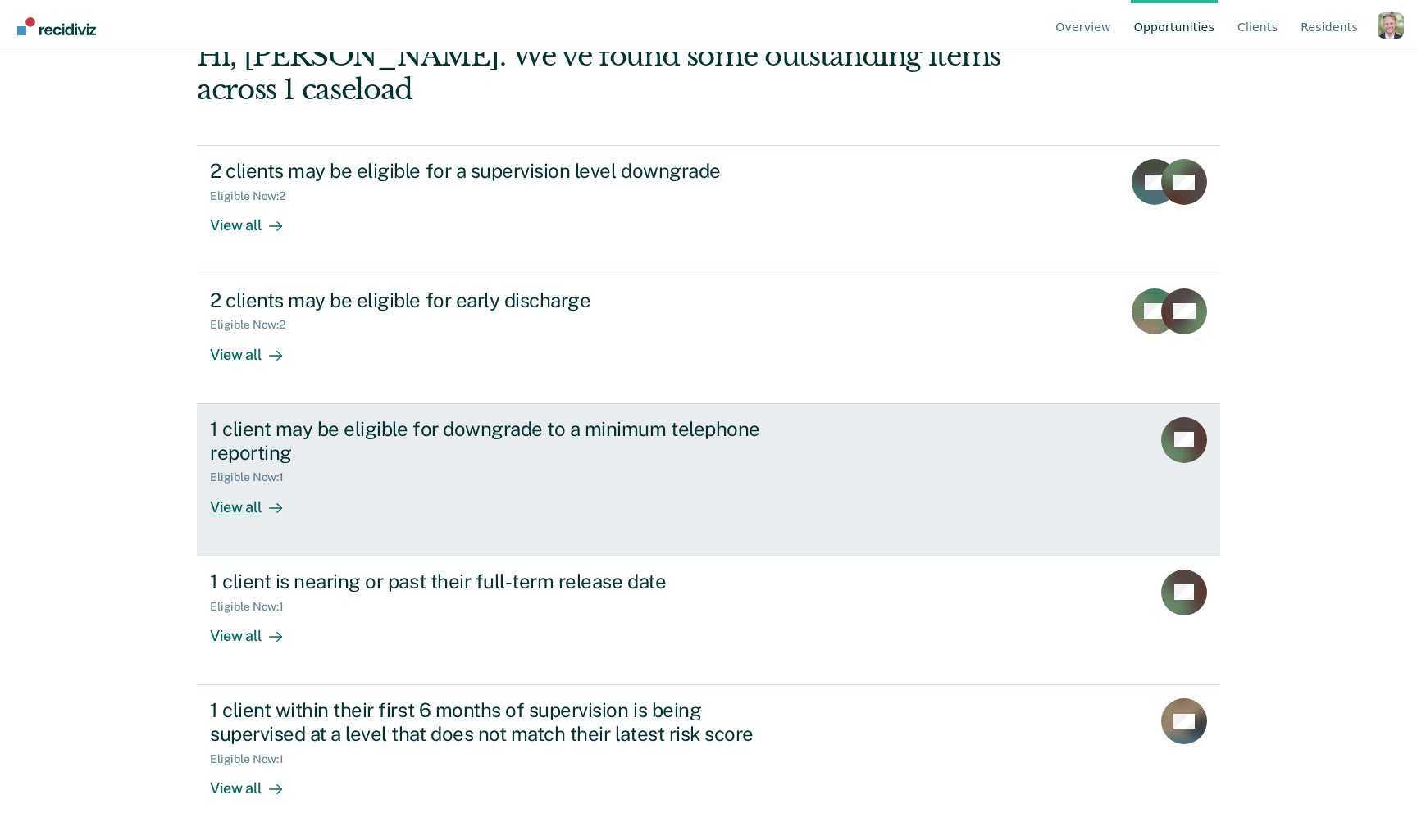
scroll to position [158, 0]
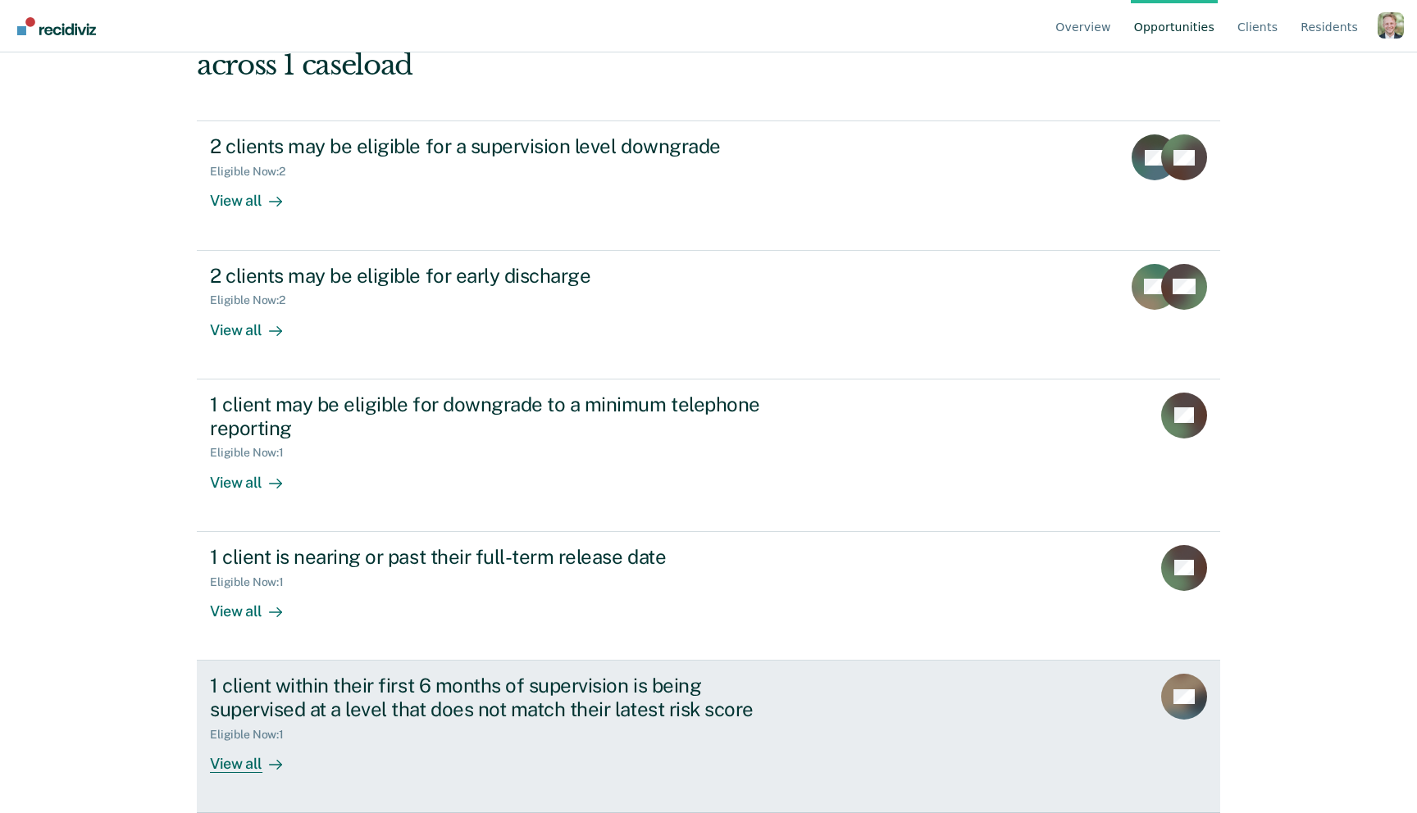
click at [639, 707] on div "1 client within their first 6 months of supervision is being supervised at a le…" at bounding box center [497, 698] width 575 height 48
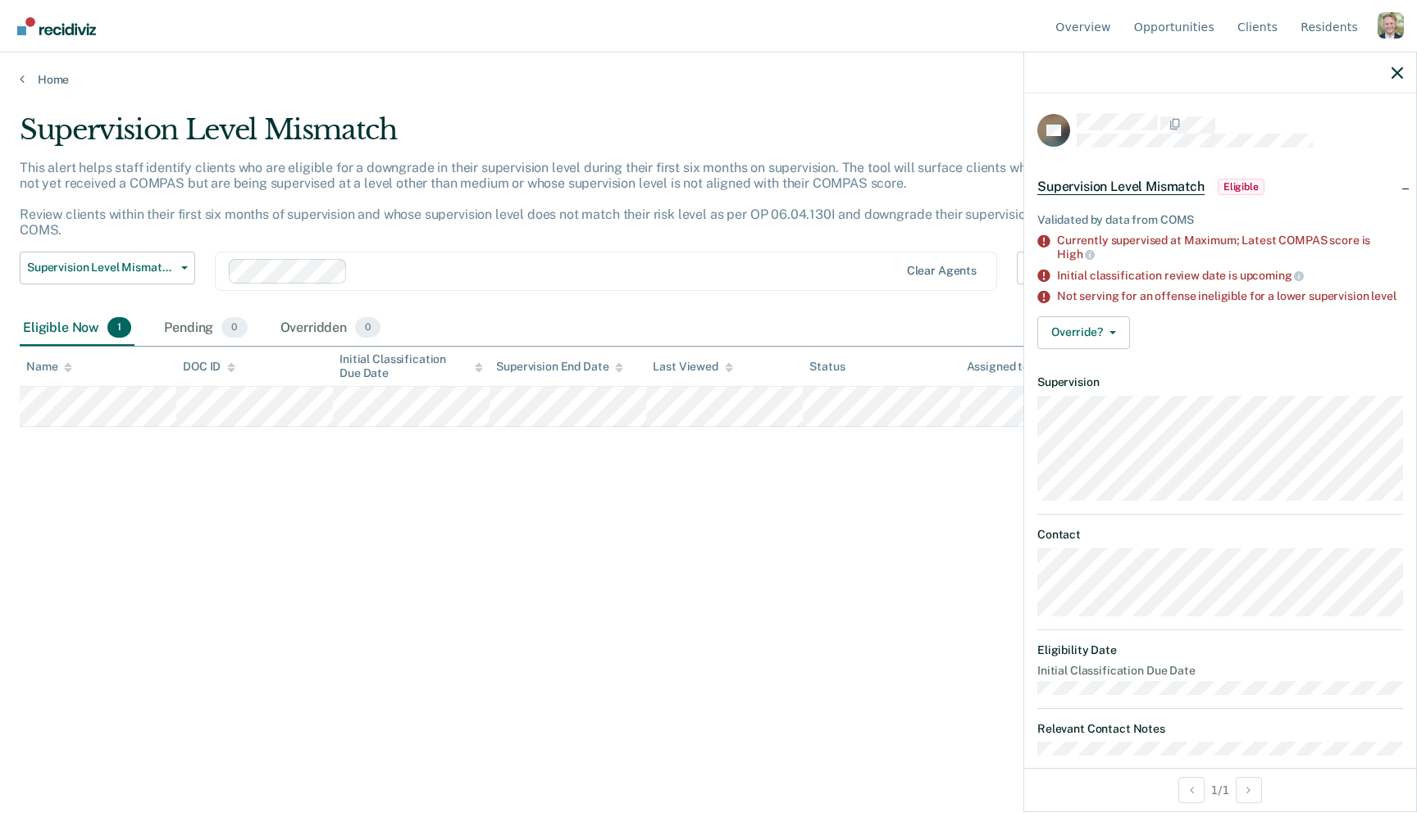
click at [1042, 238] on icon at bounding box center [1043, 241] width 12 height 12
click at [1103, 317] on button "Override?" at bounding box center [1083, 332] width 93 height 33
click at [1189, 323] on div "Override? [PERSON_NAME] Mark Overridden" at bounding box center [1220, 332] width 366 height 33
click at [207, 105] on main "Supervision Level Mismatch This alert helps staff identify clients who are elig…" at bounding box center [708, 447] width 1417 height 721
click at [53, 68] on div "Home" at bounding box center [708, 69] width 1417 height 34
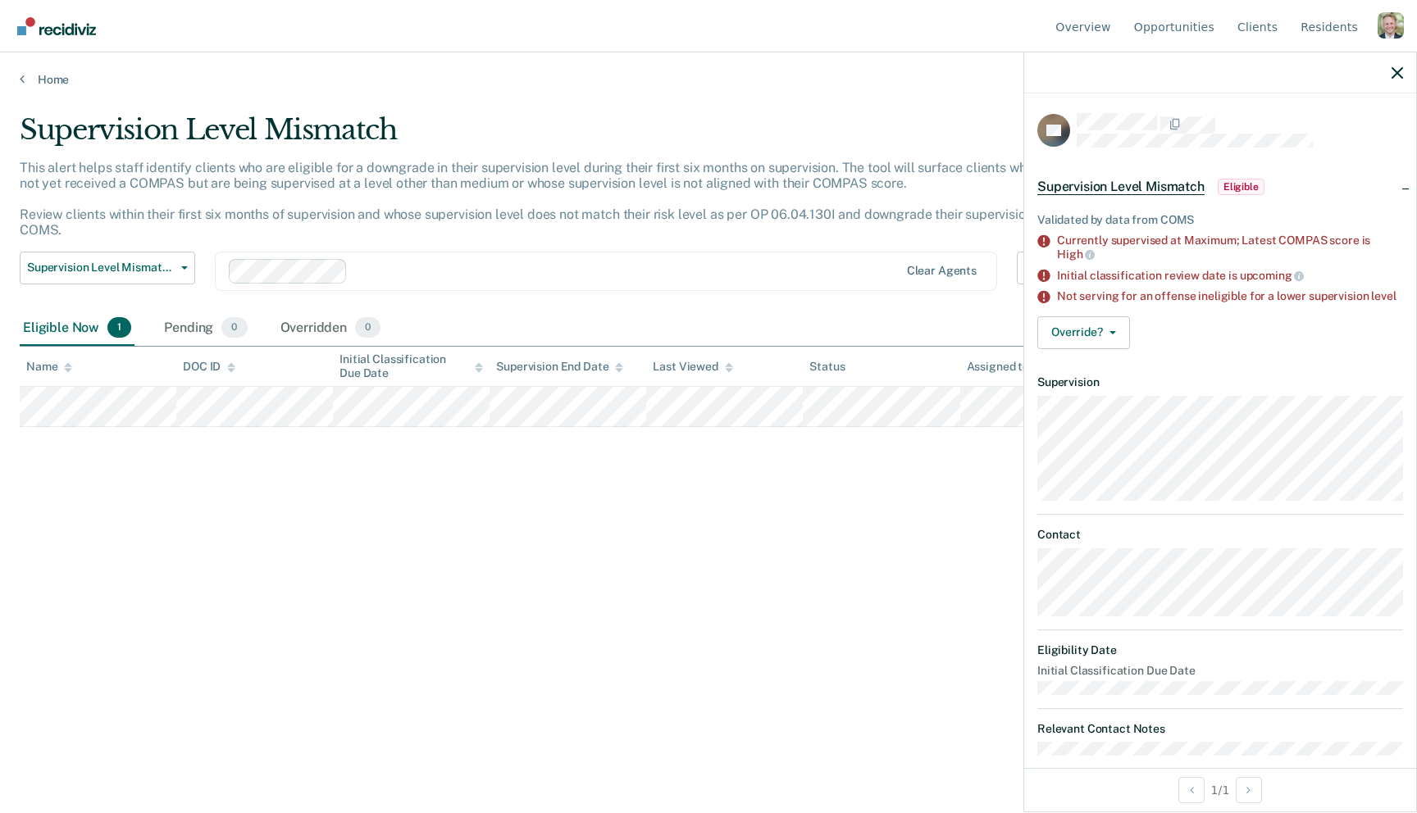
click at [53, 87] on main "Supervision Level Mismatch This alert helps staff identify clients who are elig…" at bounding box center [708, 447] width 1417 height 721
click at [50, 75] on link "Home" at bounding box center [708, 79] width 1377 height 15
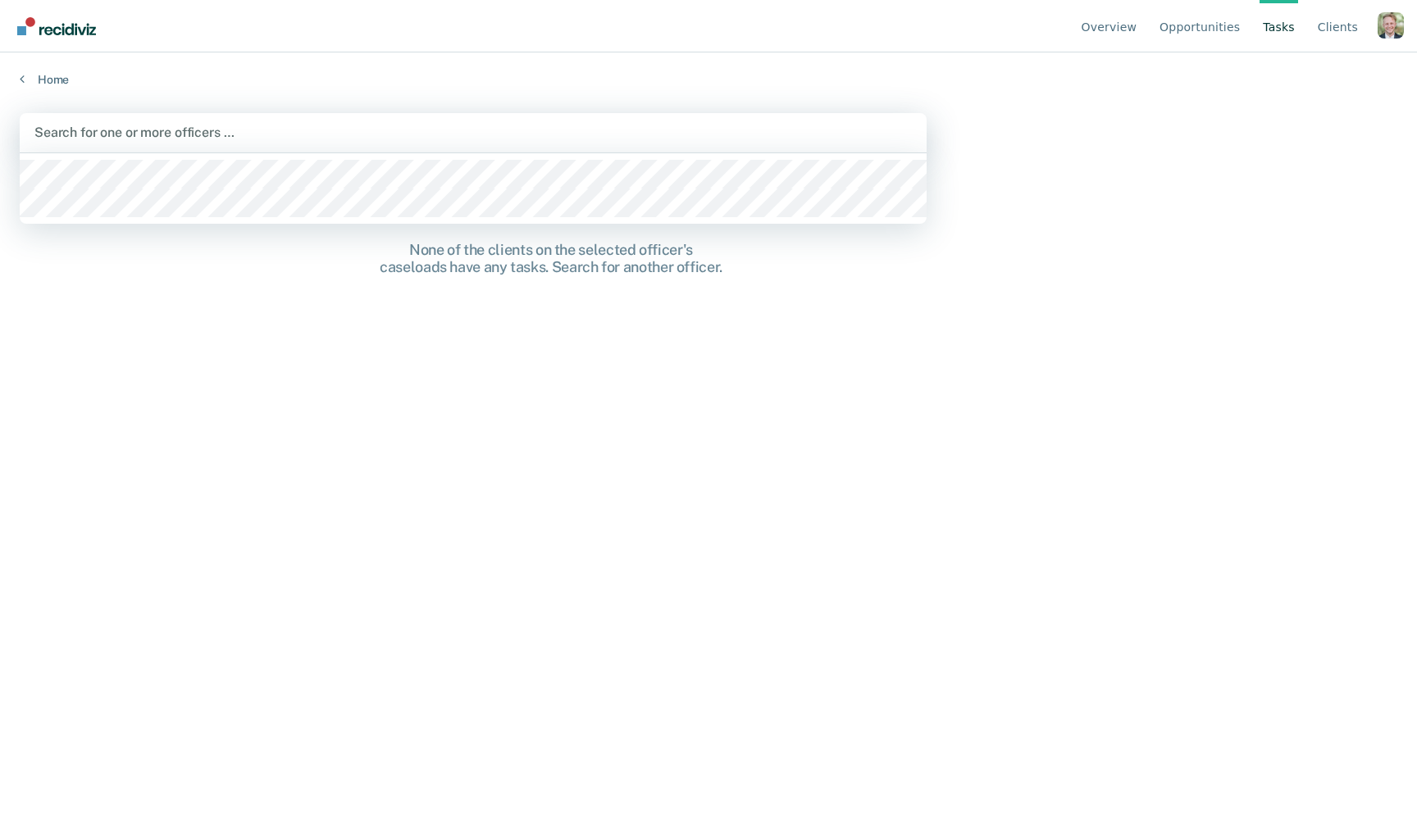
click at [591, 125] on div at bounding box center [472, 132] width 877 height 19
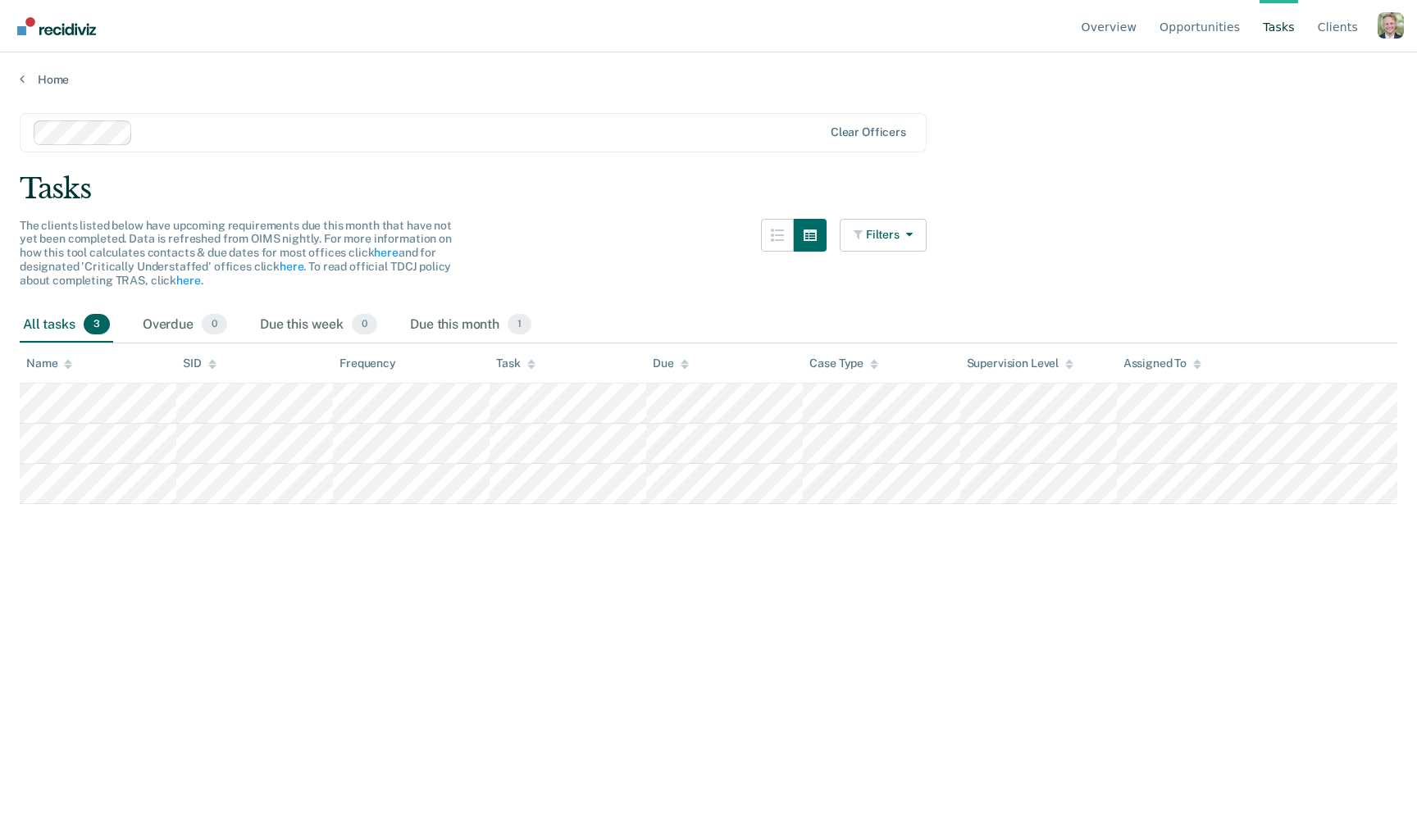
click at [402, 150] on div "Clear officers" at bounding box center [473, 132] width 907 height 39
click at [480, 635] on main "option Arthur Dent, selected. Clear officers Tasks Critically Understaffed The …" at bounding box center [708, 447] width 1417 height 721
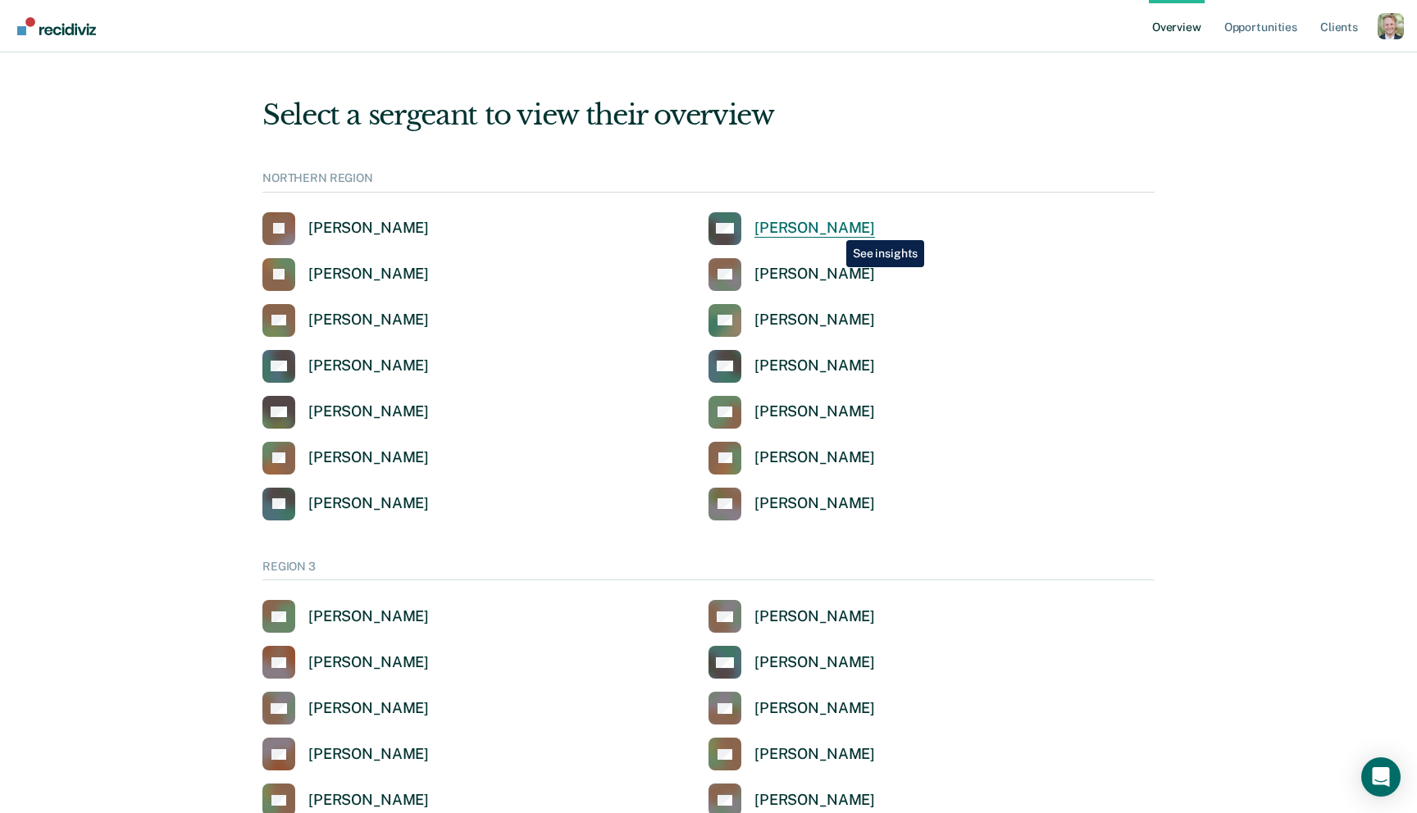
click at [834, 228] on div "[PERSON_NAME]" at bounding box center [814, 228] width 121 height 19
click at [368, 219] on div "[PERSON_NAME]" at bounding box center [368, 228] width 121 height 19
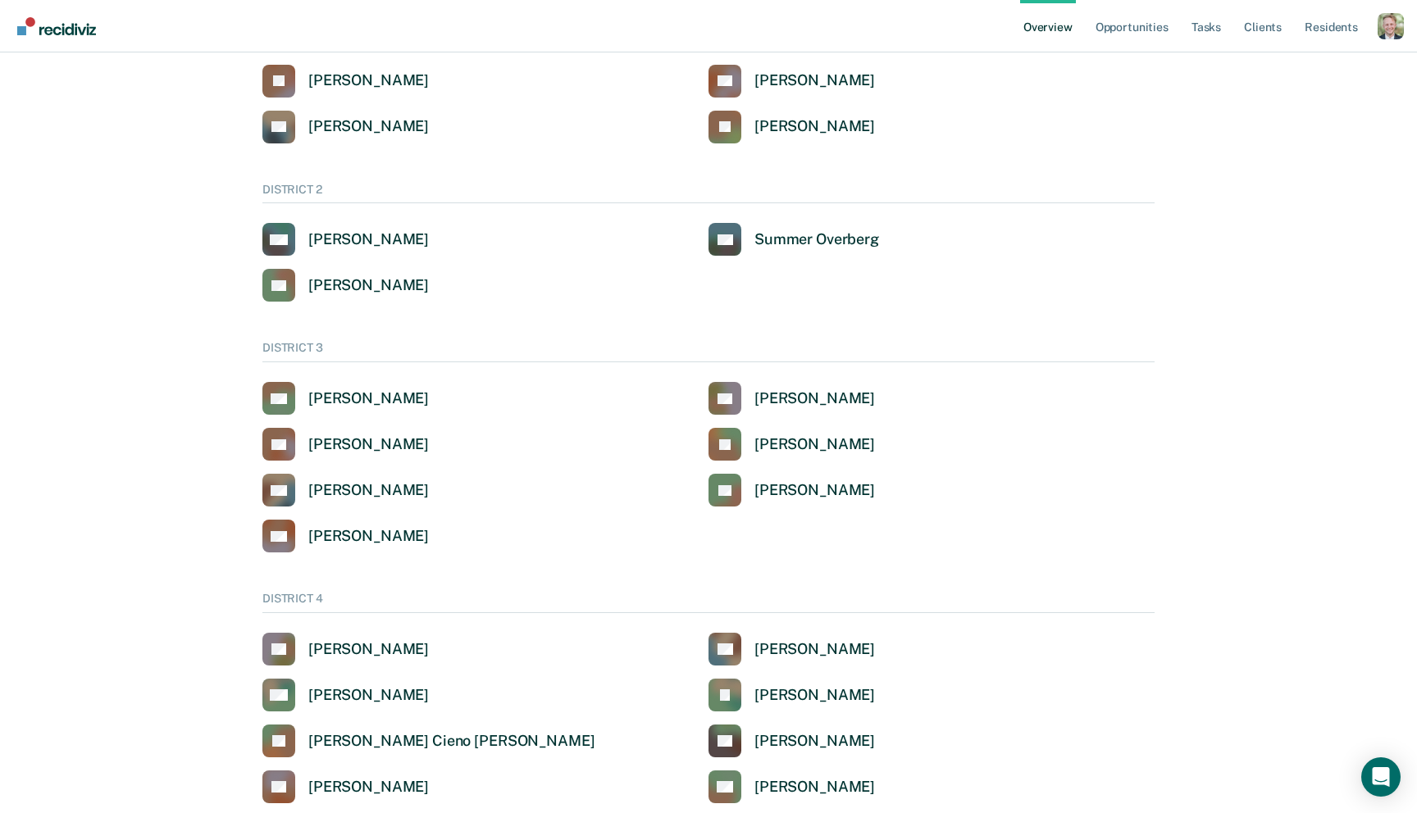
scroll to position [252, 0]
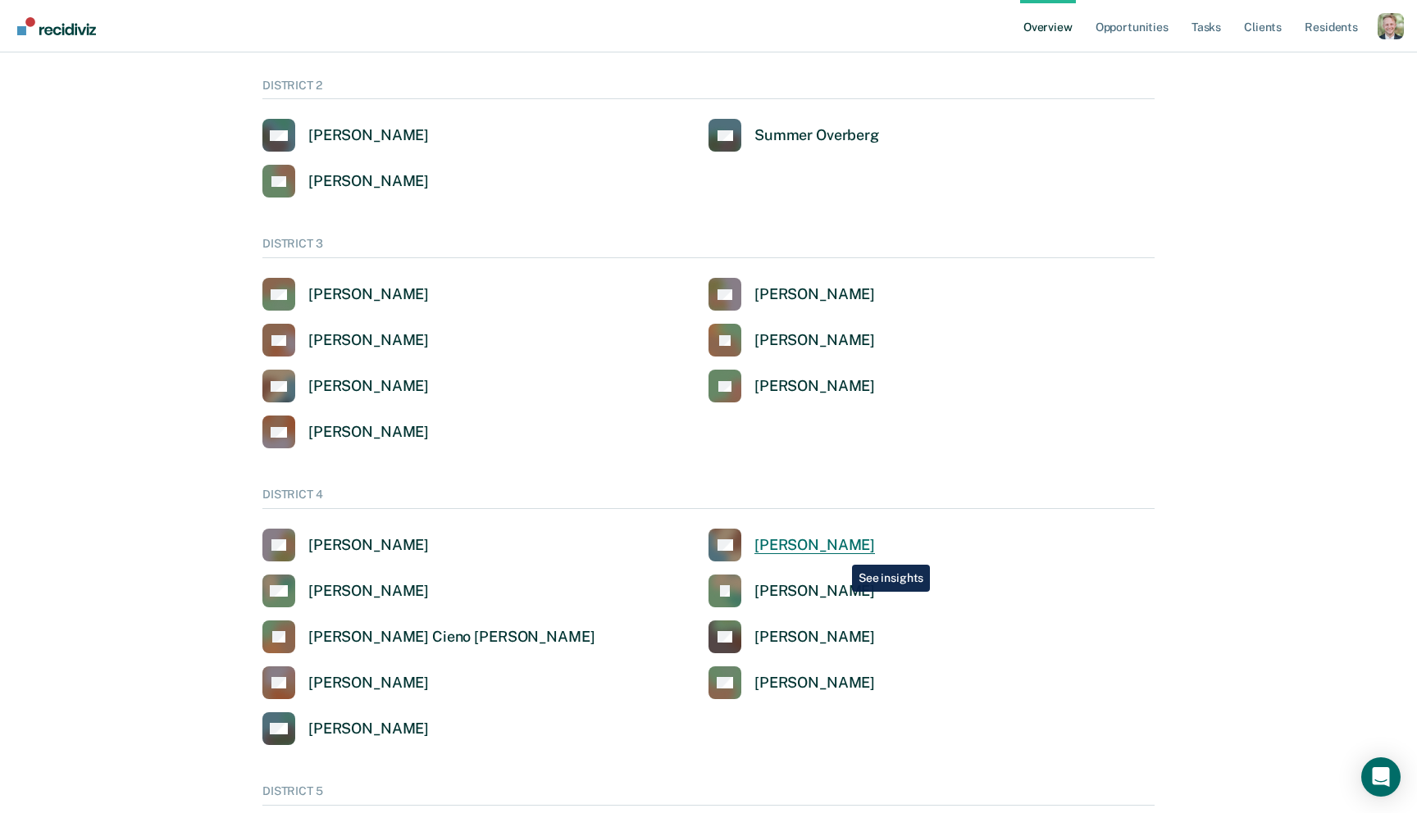
click at [839, 553] on div "[PERSON_NAME]" at bounding box center [814, 545] width 121 height 19
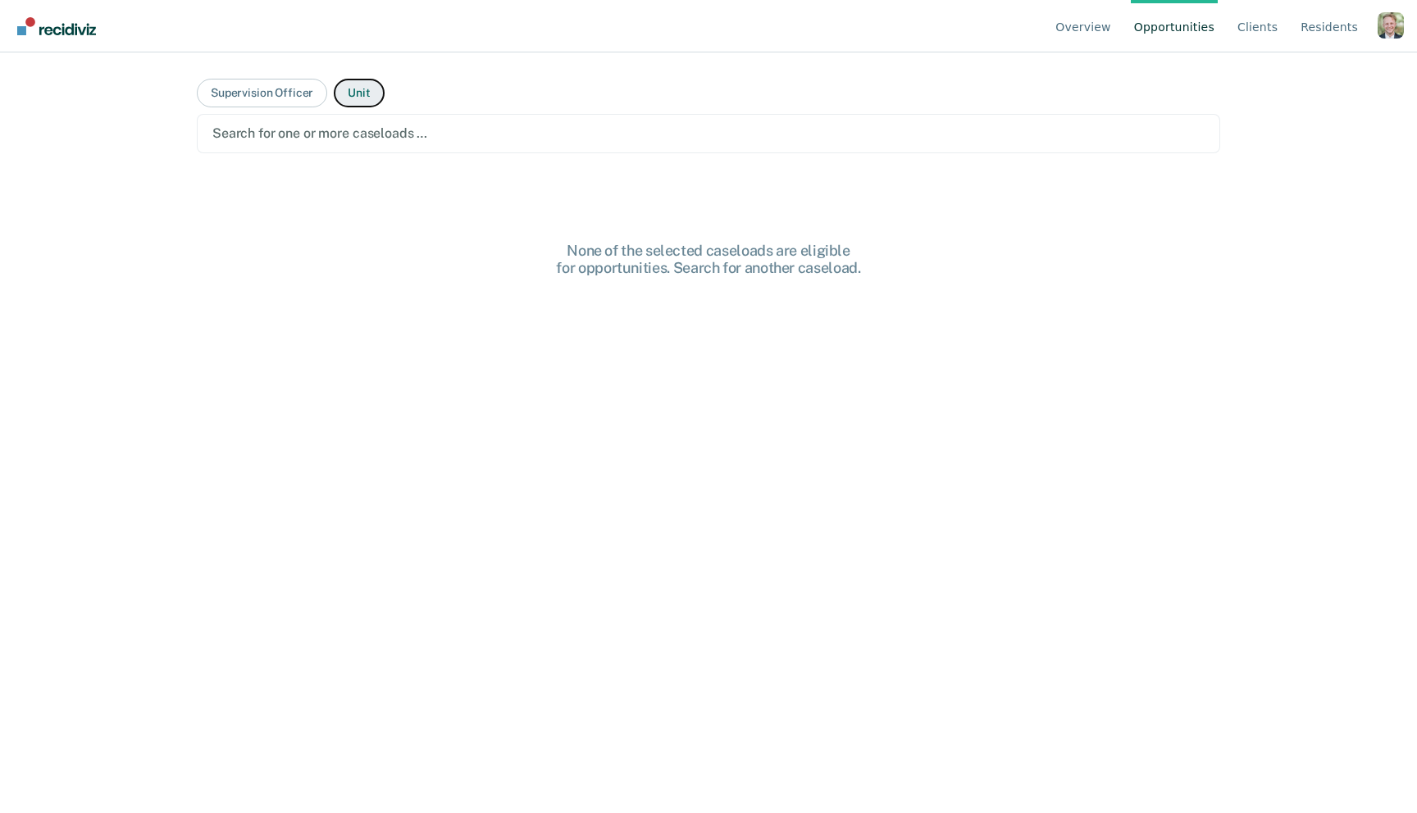
click at [356, 92] on button "Unit" at bounding box center [359, 93] width 50 height 29
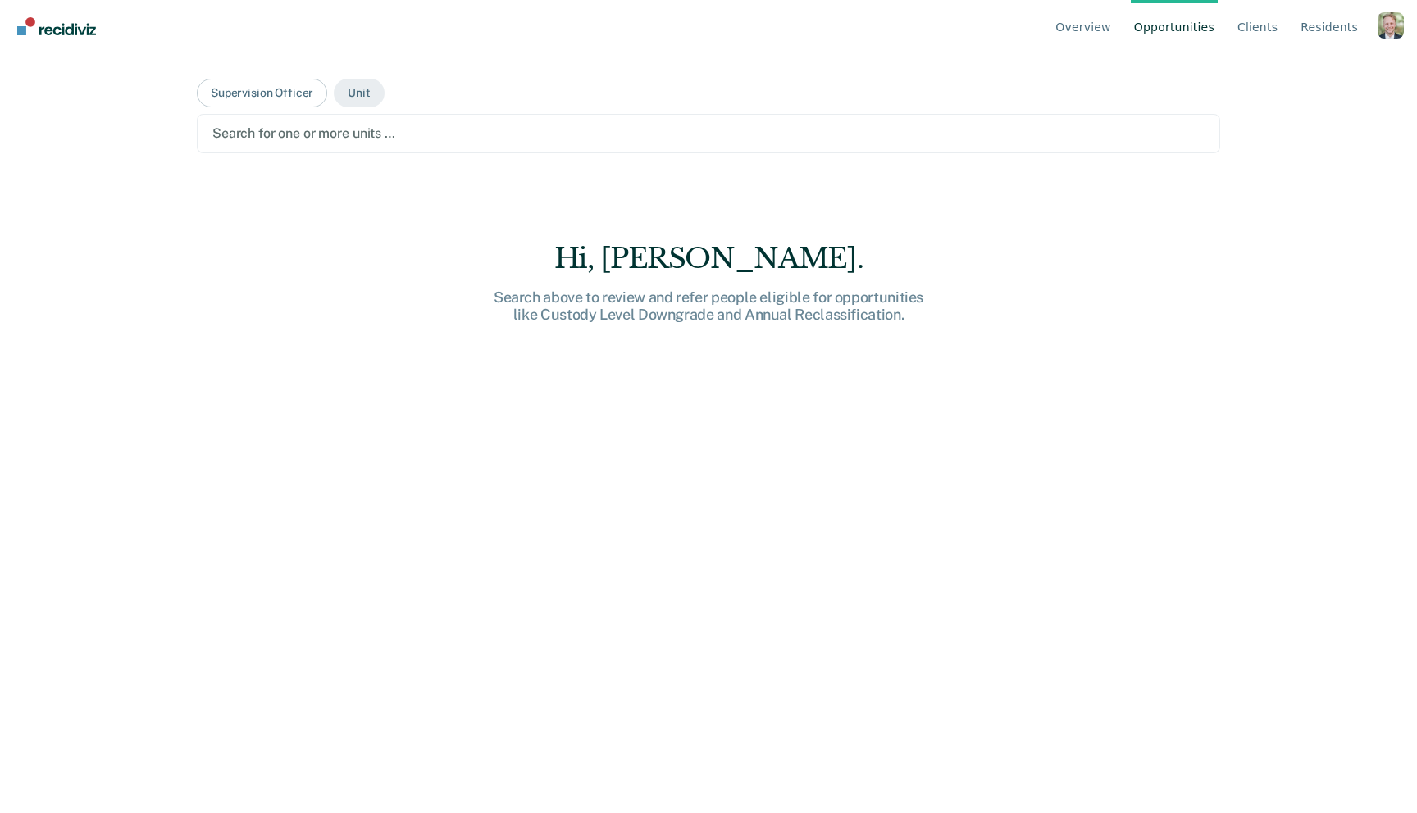
click at [357, 135] on div at bounding box center [708, 133] width 992 height 19
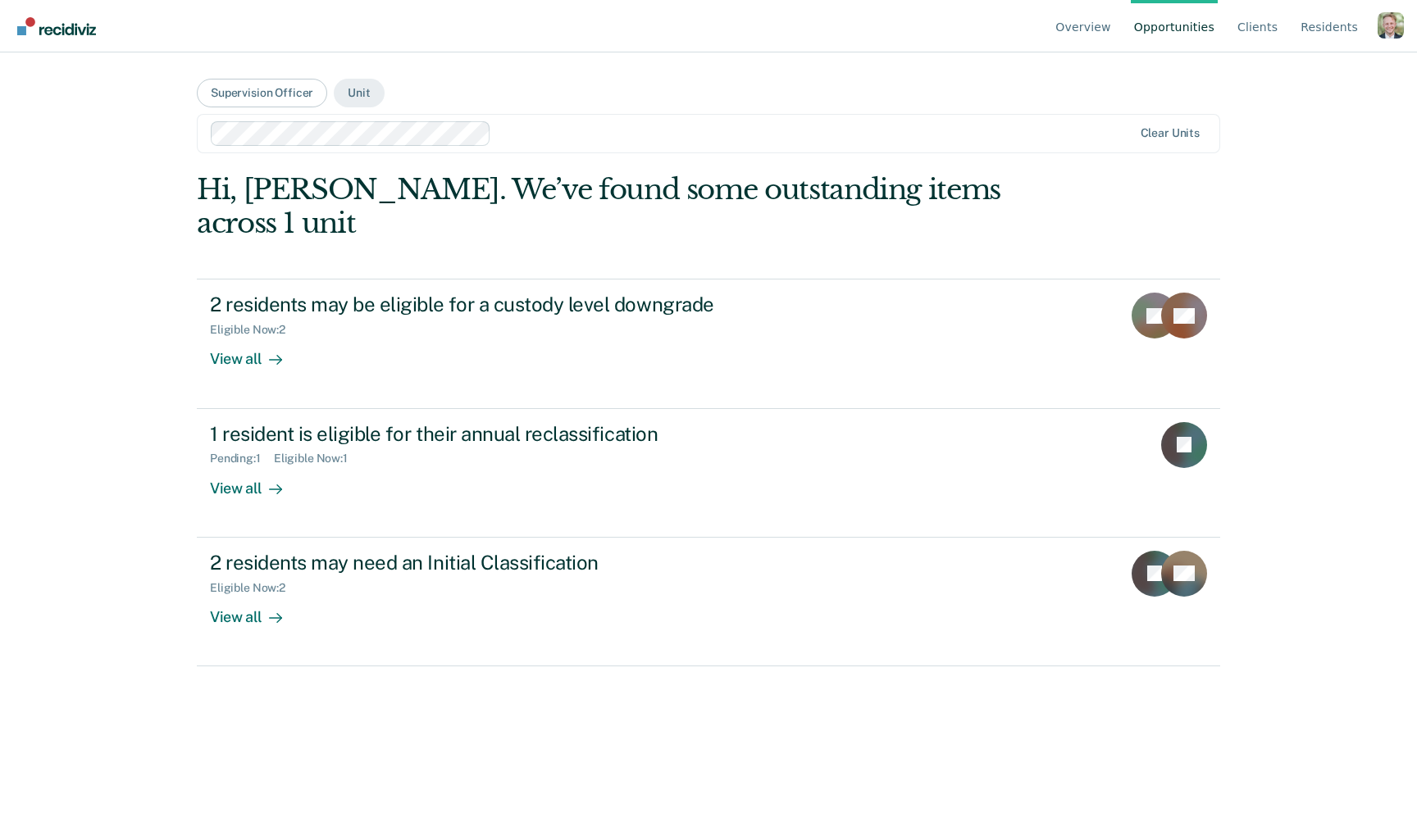
click at [1378, 26] on div "Profile dropdown button" at bounding box center [1390, 25] width 26 height 26
click at [1303, 77] on link "Profile" at bounding box center [1324, 77] width 106 height 14
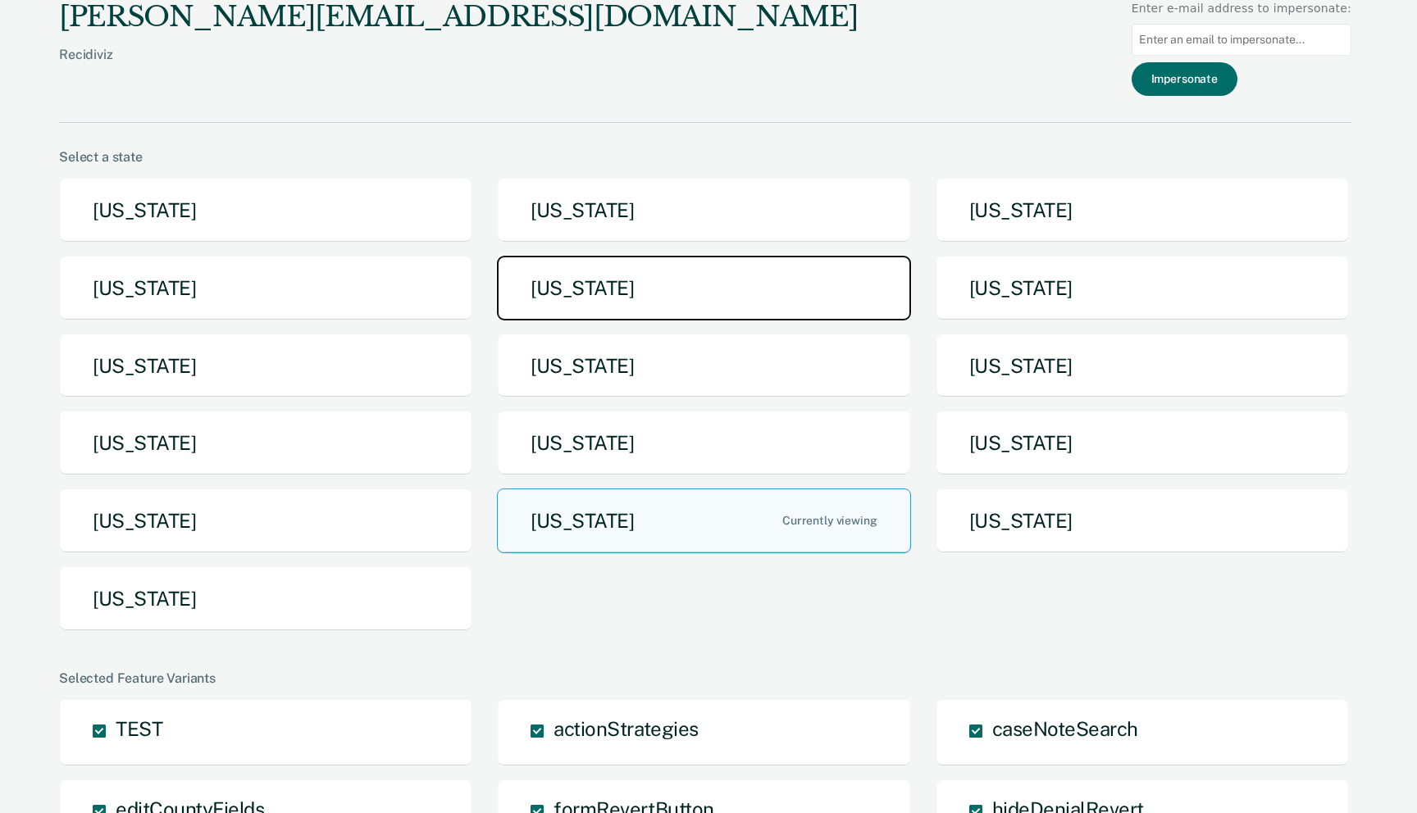
click at [821, 275] on button "Iowa" at bounding box center [703, 288] width 413 height 65
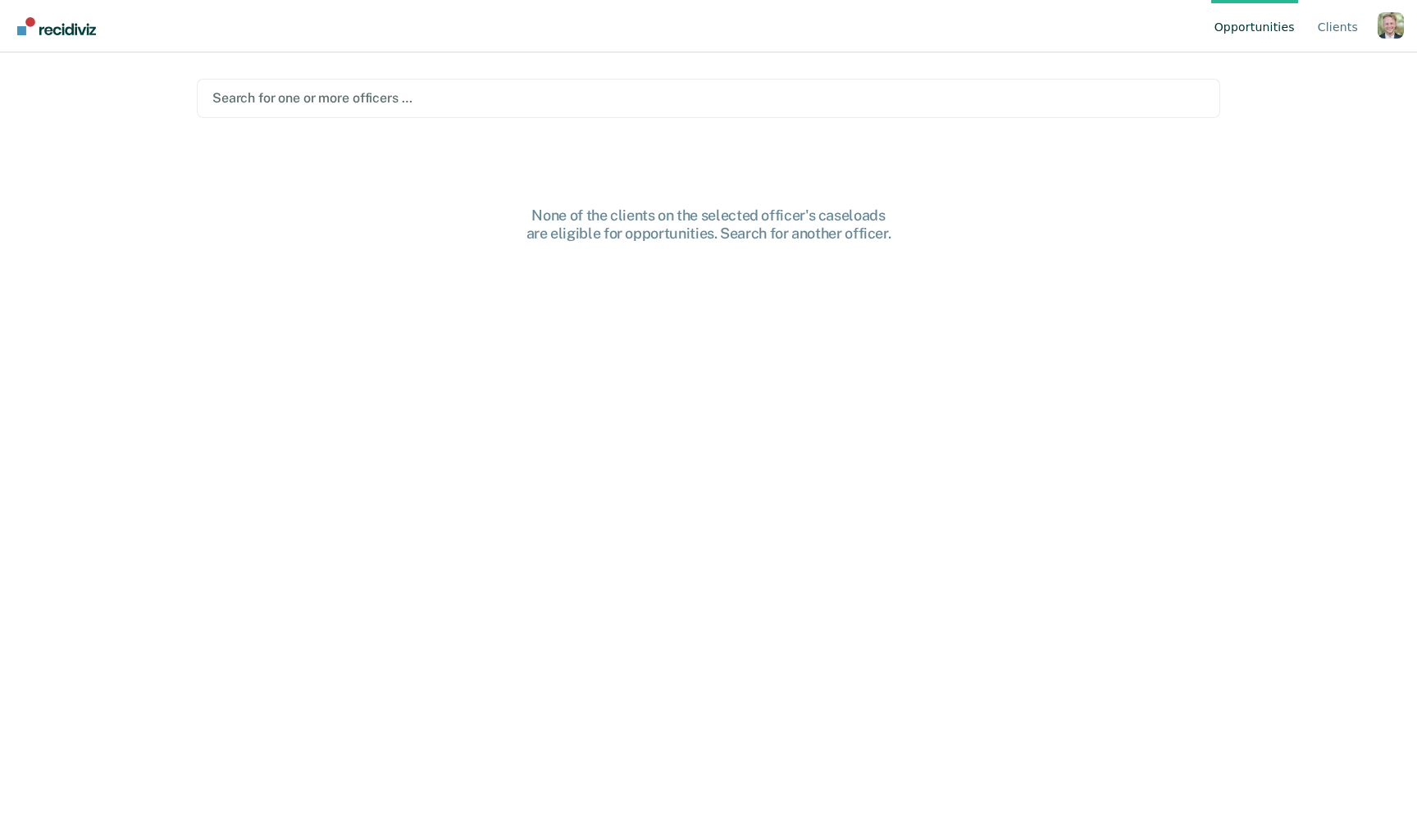
click at [321, 89] on div at bounding box center [708, 98] width 992 height 19
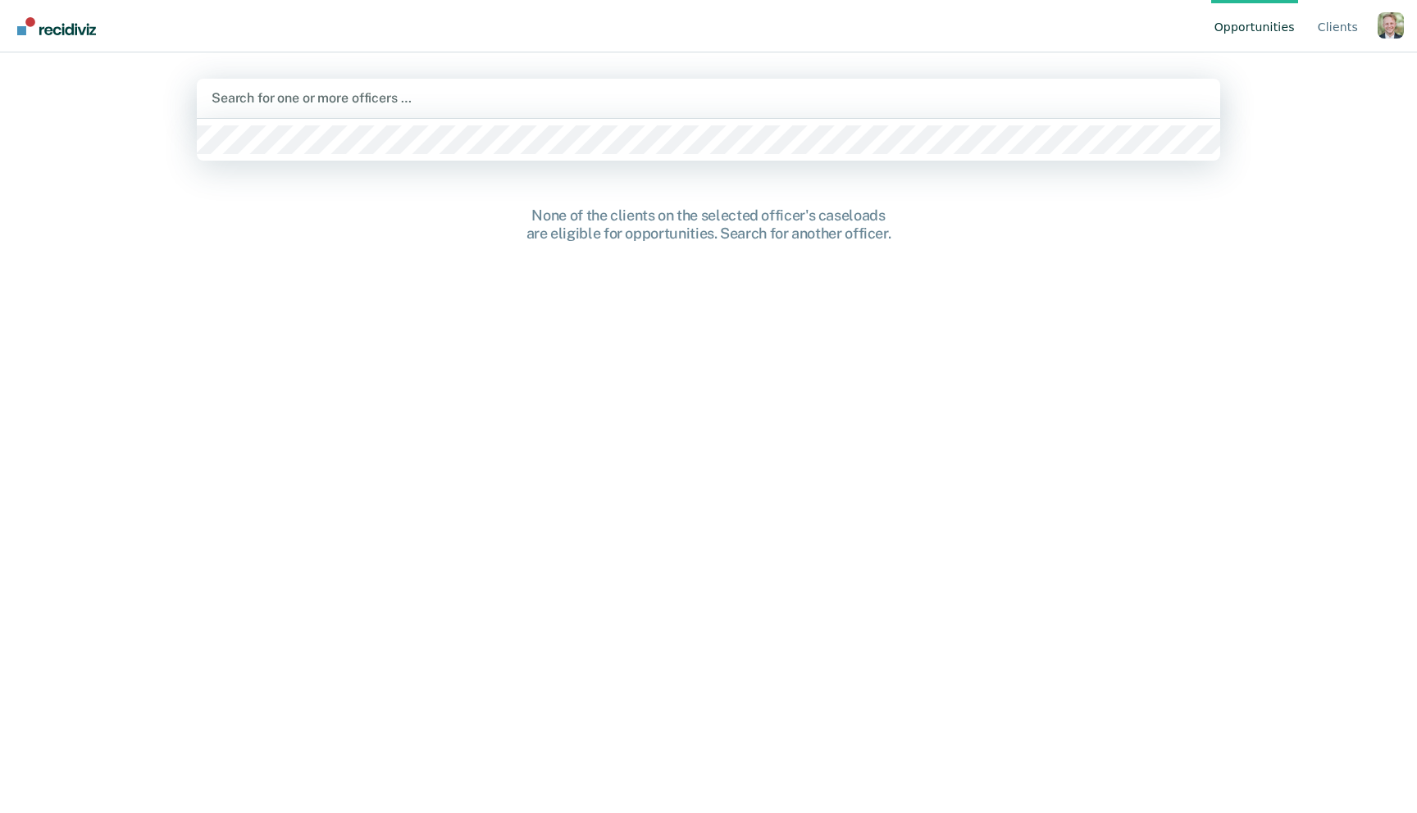
click at [1403, 39] on div "Opportunities Client s Profile How it works Log Out" at bounding box center [708, 26] width 1417 height 52
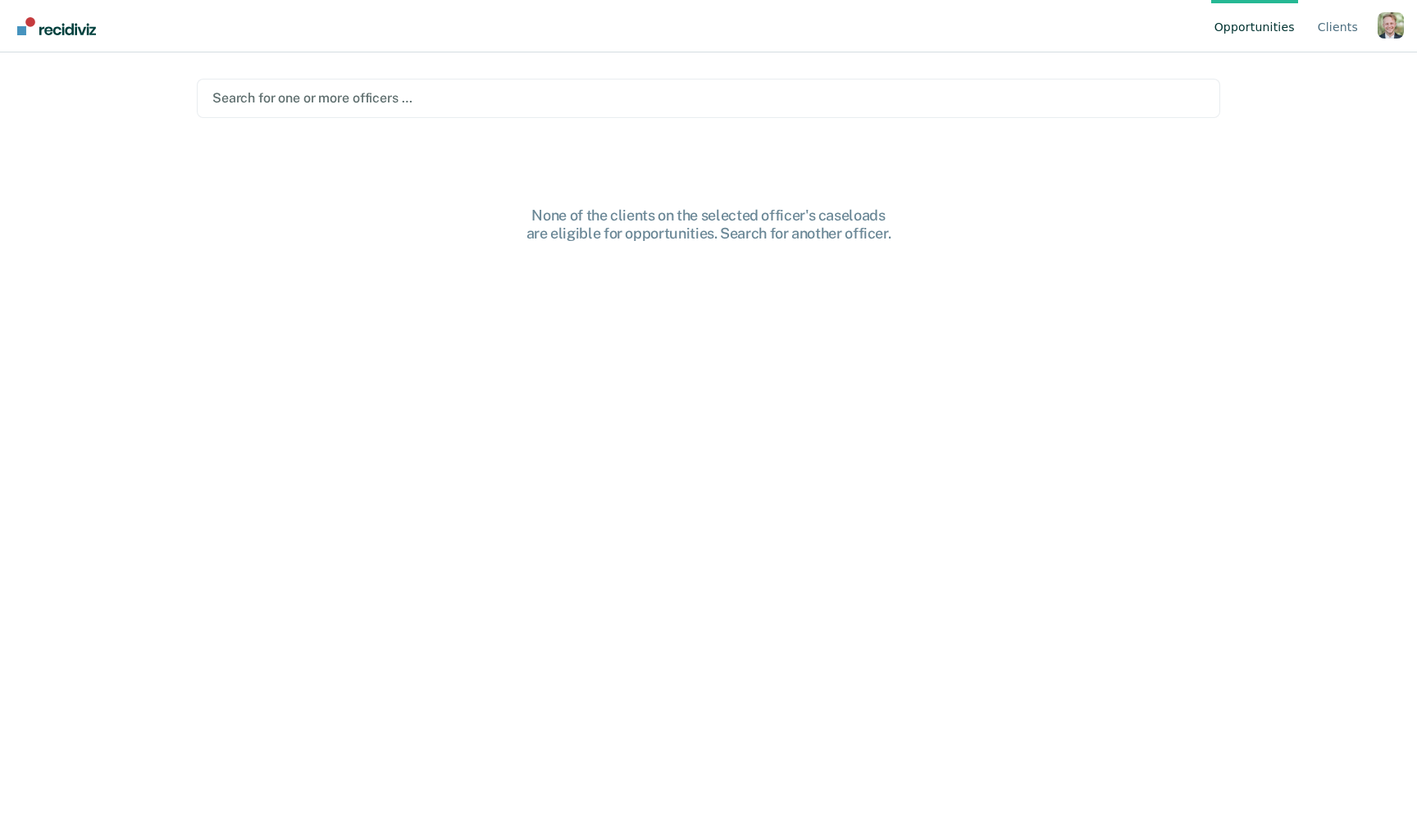
click at [1393, 27] on div "Profile dropdown button" at bounding box center [1390, 25] width 26 height 26
click at [1298, 79] on link "Profile" at bounding box center [1324, 77] width 106 height 14
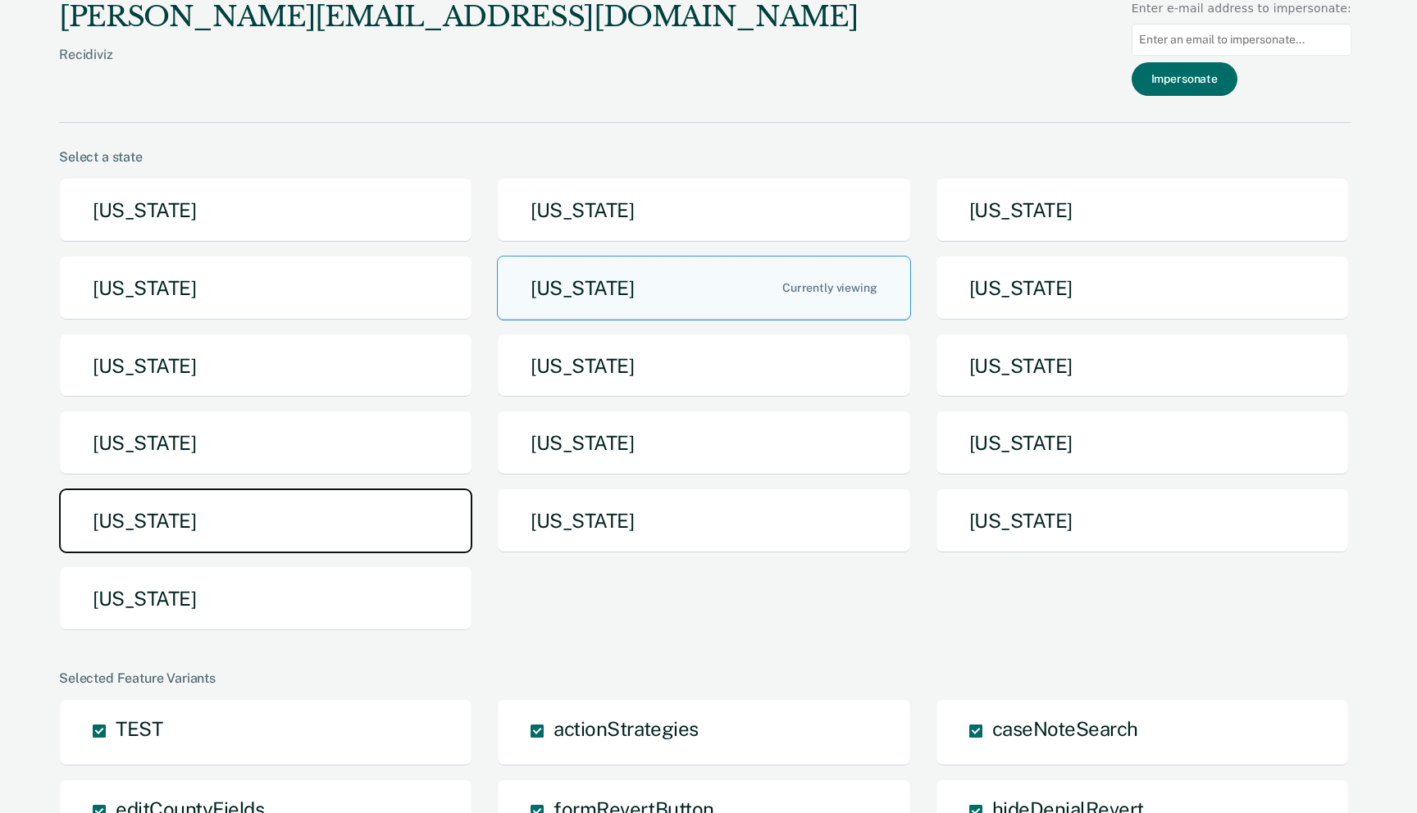
click at [344, 515] on button "Pennsylvania" at bounding box center [265, 521] width 413 height 65
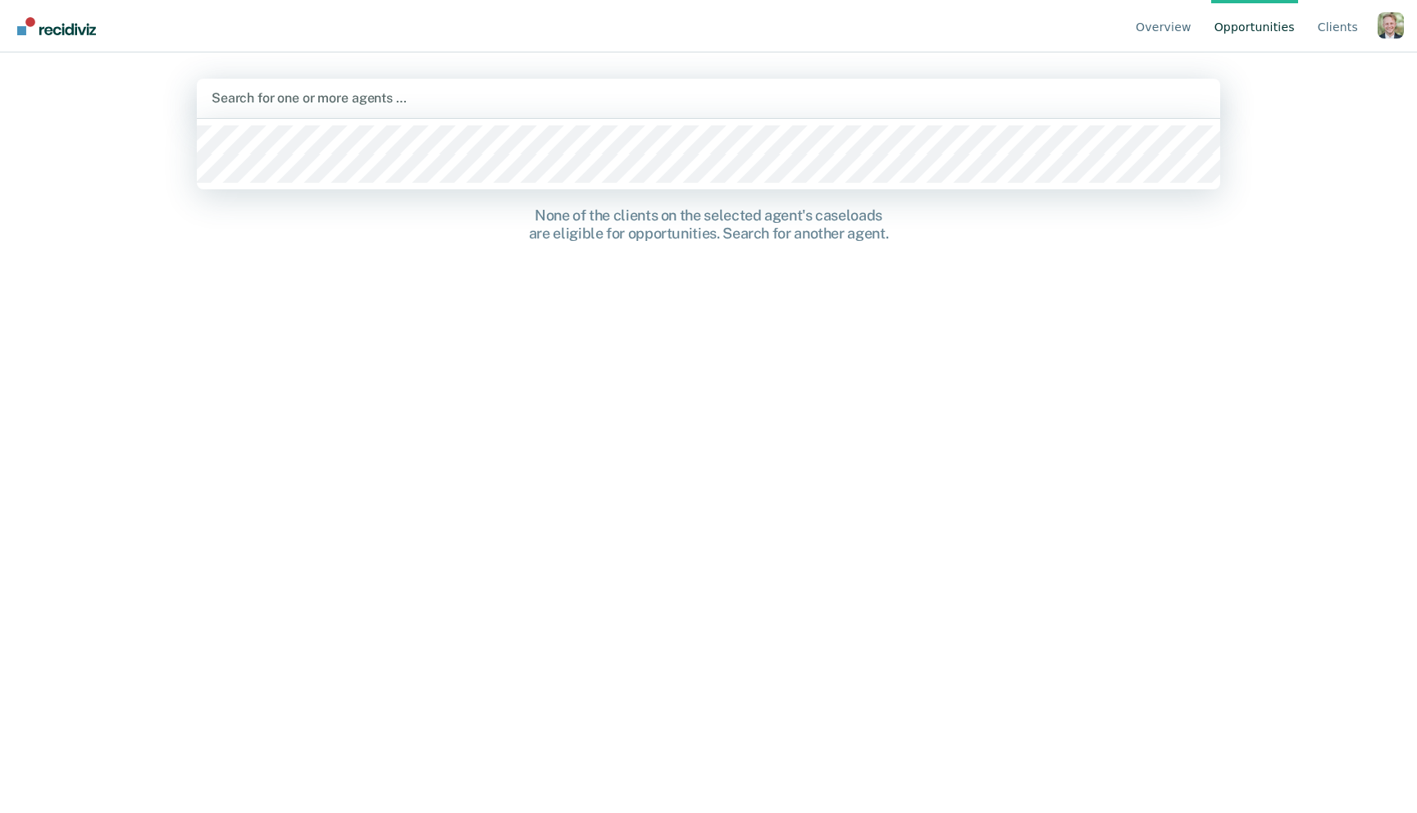
click at [380, 109] on div "Search for one or more agents …" at bounding box center [708, 98] width 997 height 22
click at [834, 70] on main "Katelyn Frederick, 1 of 2. 2 results available. Use Up and Down to choose optio…" at bounding box center [708, 412] width 1062 height 721
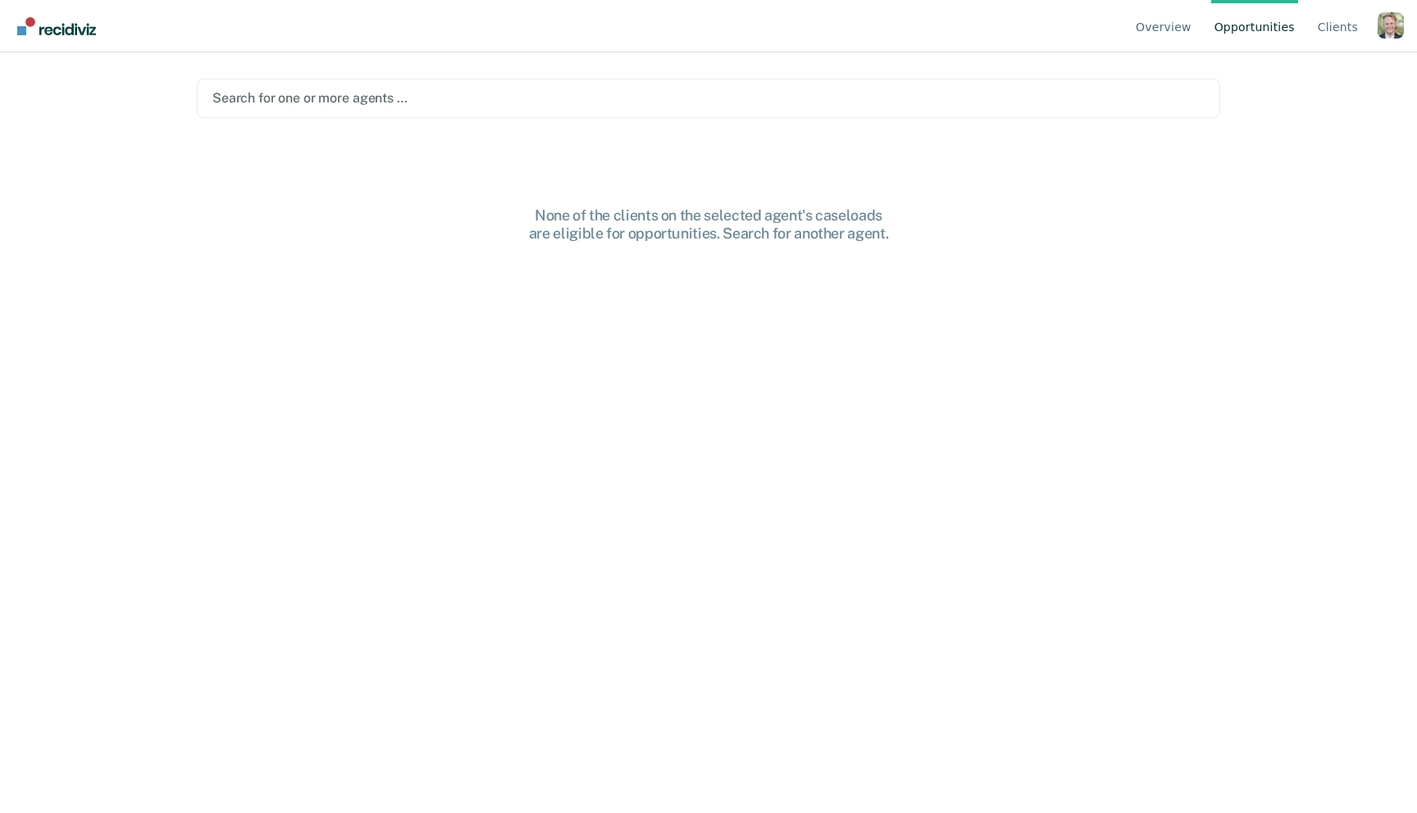
click at [1390, 25] on div "Profile dropdown button" at bounding box center [1390, 25] width 26 height 26
click at [1319, 73] on link "Profile" at bounding box center [1324, 77] width 106 height 14
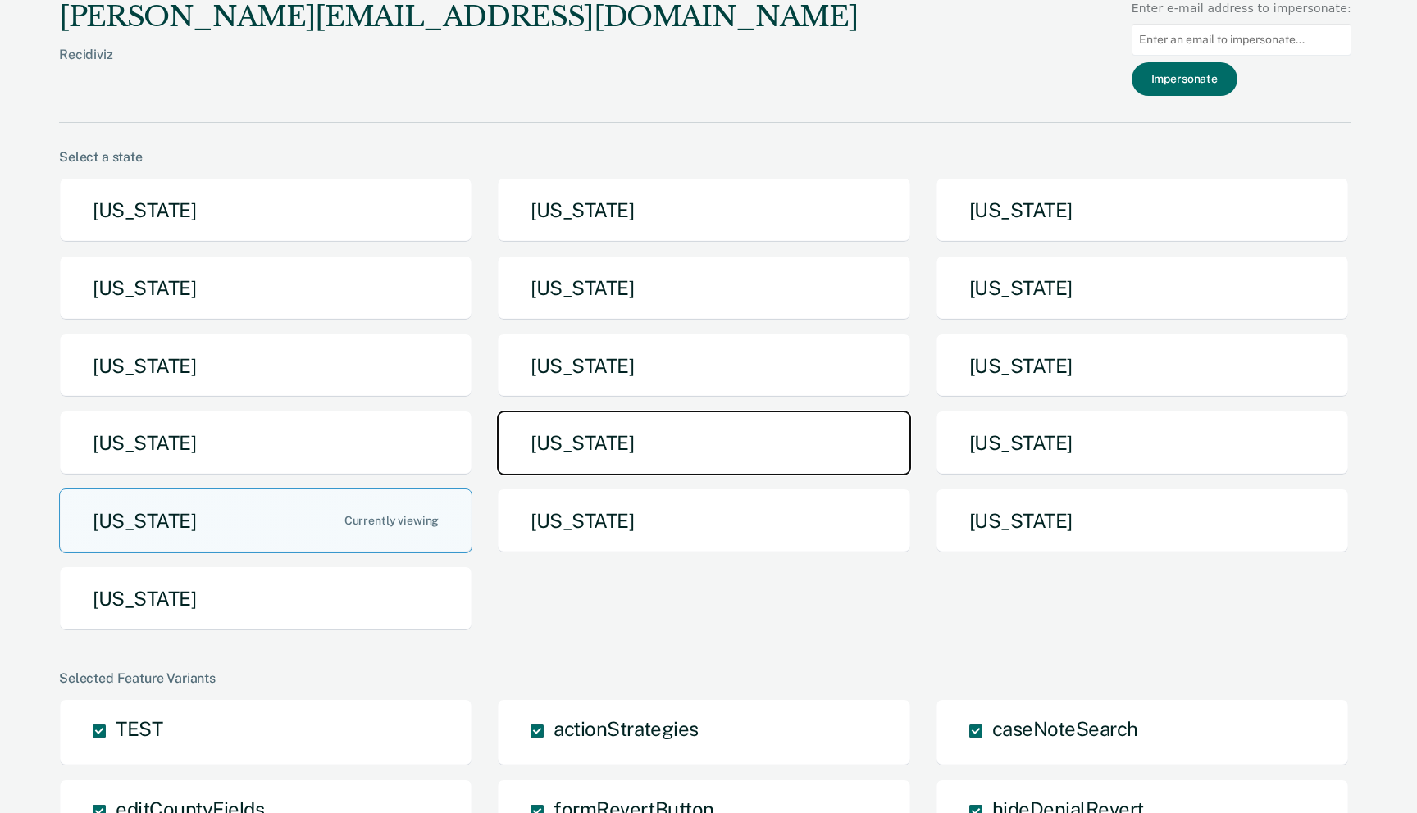
click at [720, 466] on button "North Dakota" at bounding box center [703, 443] width 413 height 65
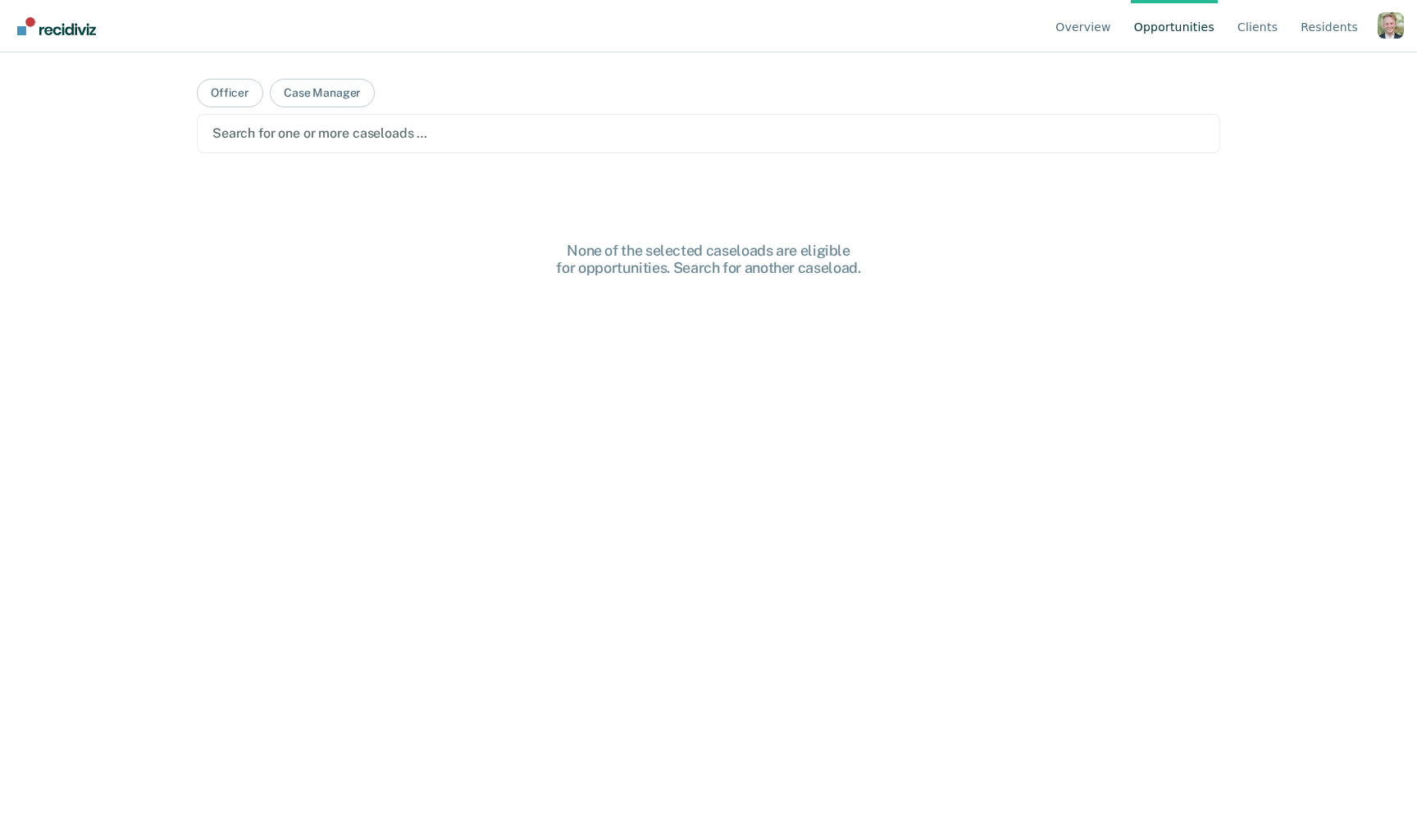
click at [1376, 25] on ul "Overview Opportunities Client s Resident s" at bounding box center [1214, 26] width 325 height 52
click at [1380, 26] on div "Profile dropdown button" at bounding box center [1390, 25] width 26 height 26
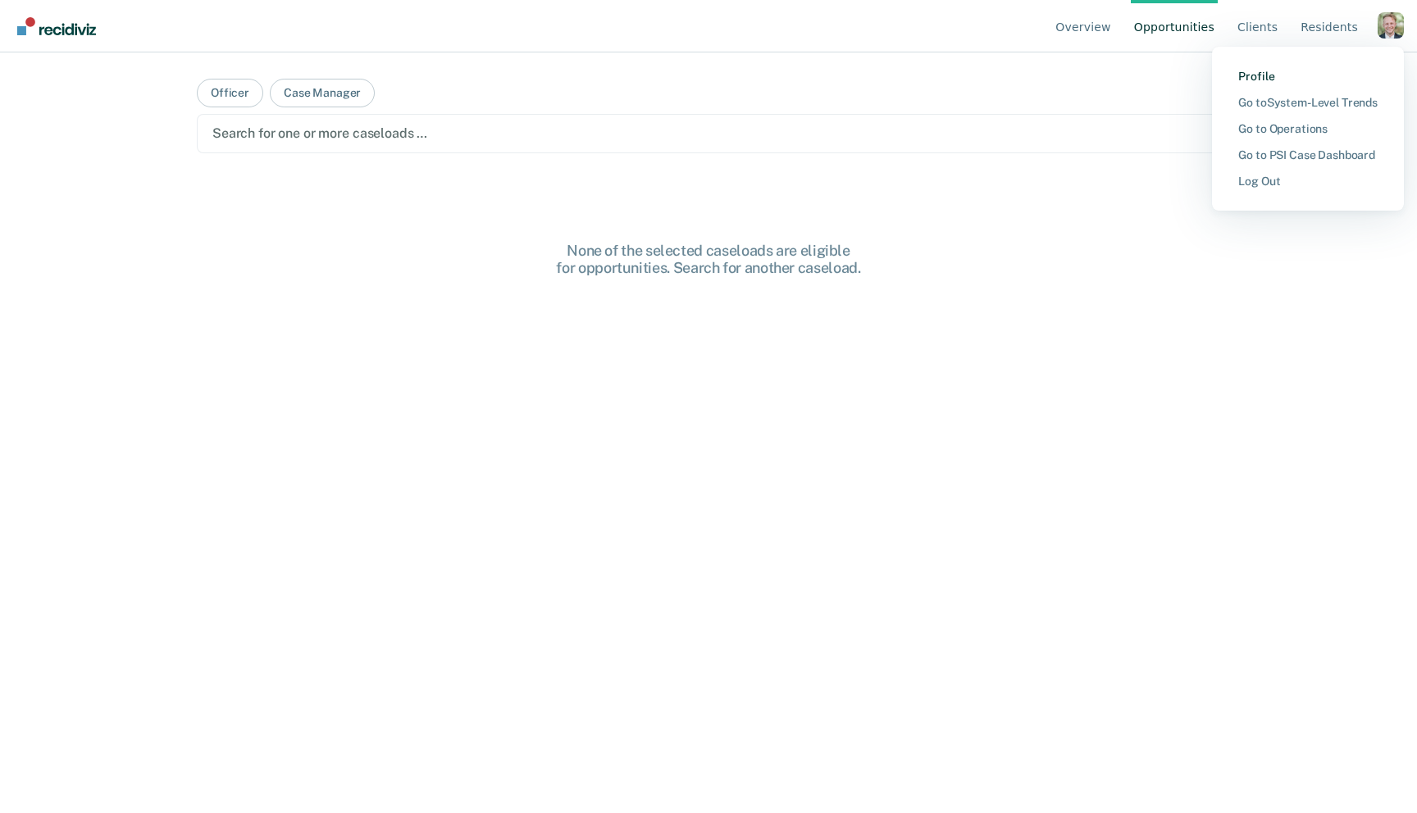
click at [1270, 72] on link "Profile" at bounding box center [1307, 77] width 139 height 14
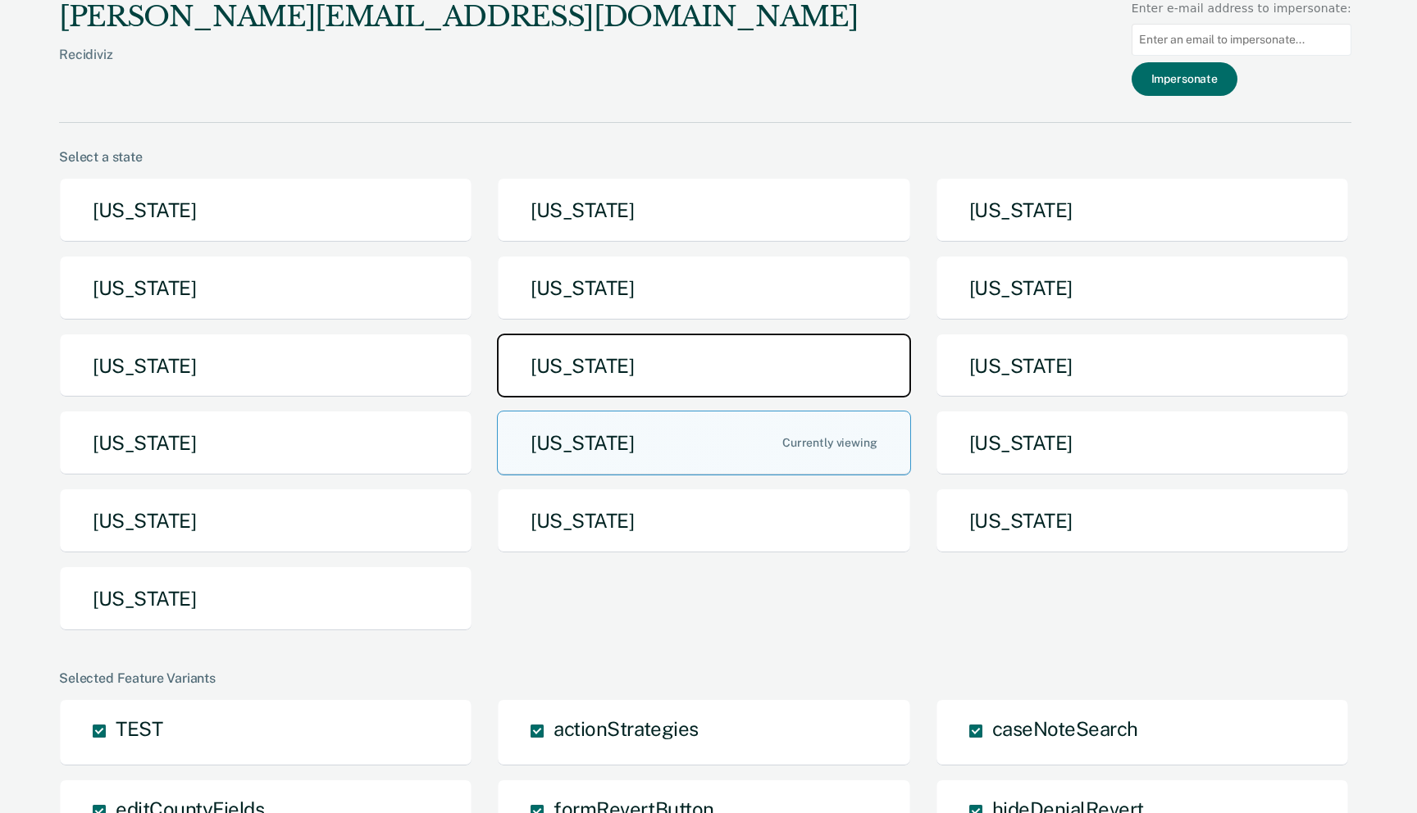
click at [608, 362] on button "Missouri" at bounding box center [703, 366] width 413 height 65
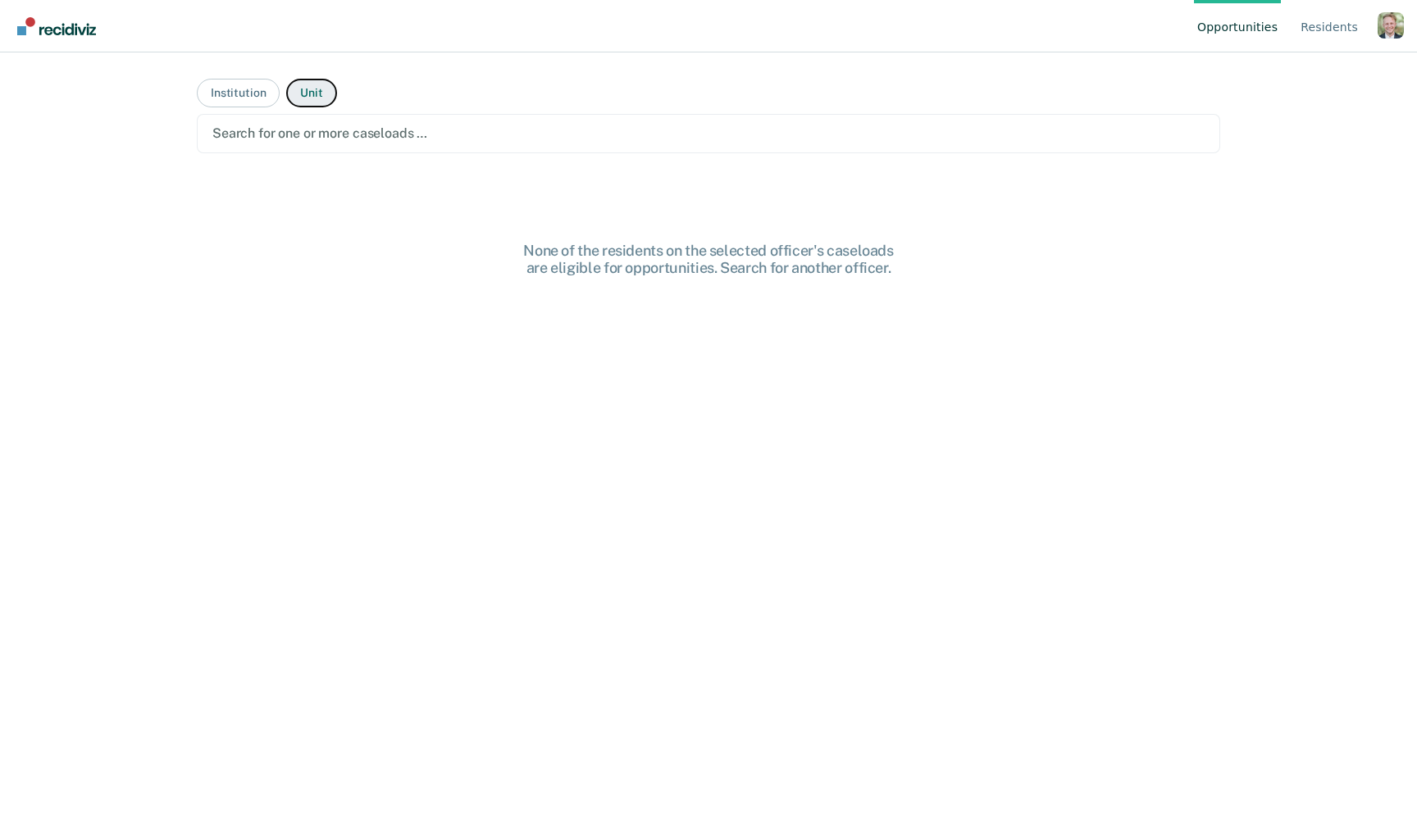
click at [321, 99] on button "Unit" at bounding box center [311, 93] width 50 height 29
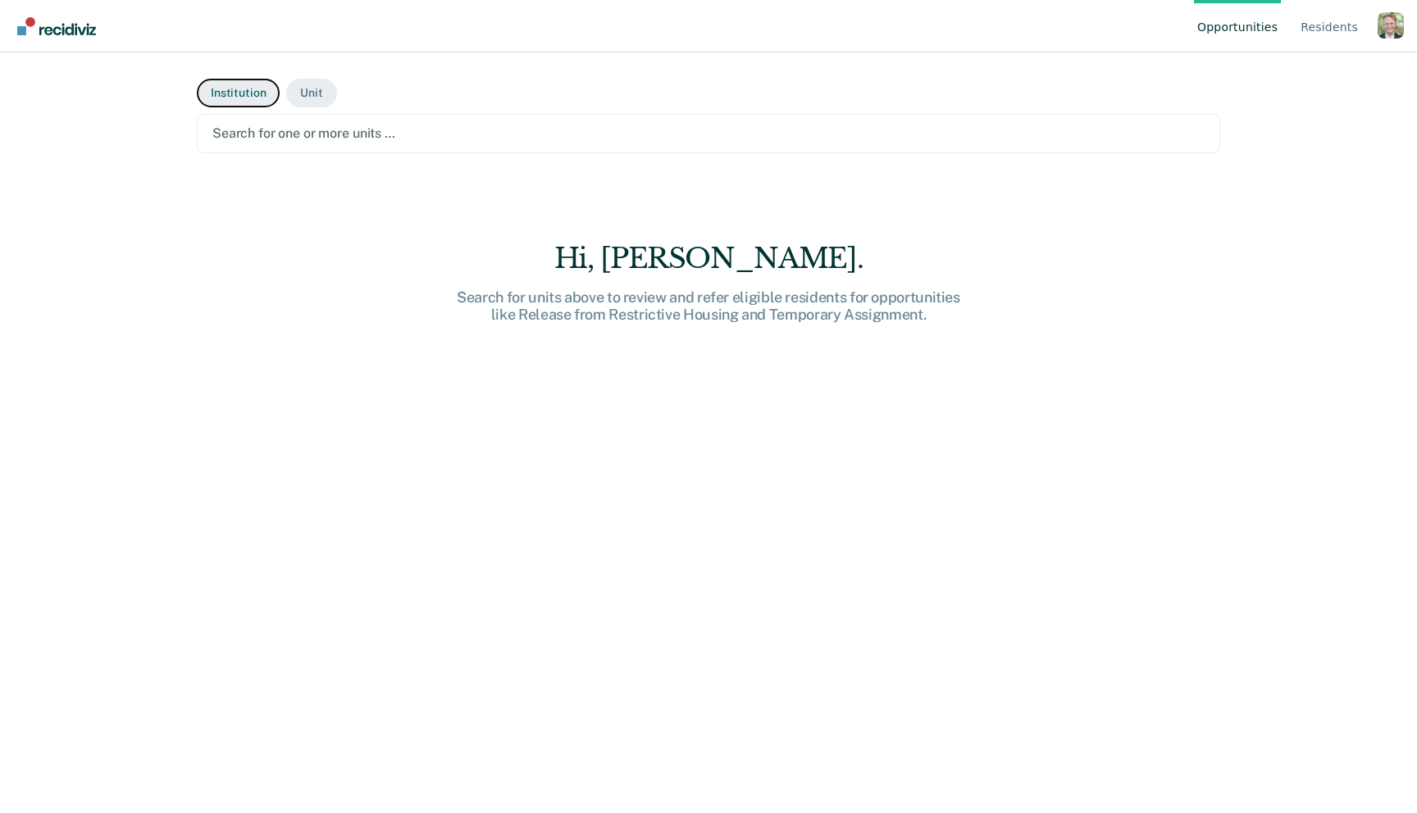
click at [249, 88] on button "Institution" at bounding box center [238, 93] width 83 height 29
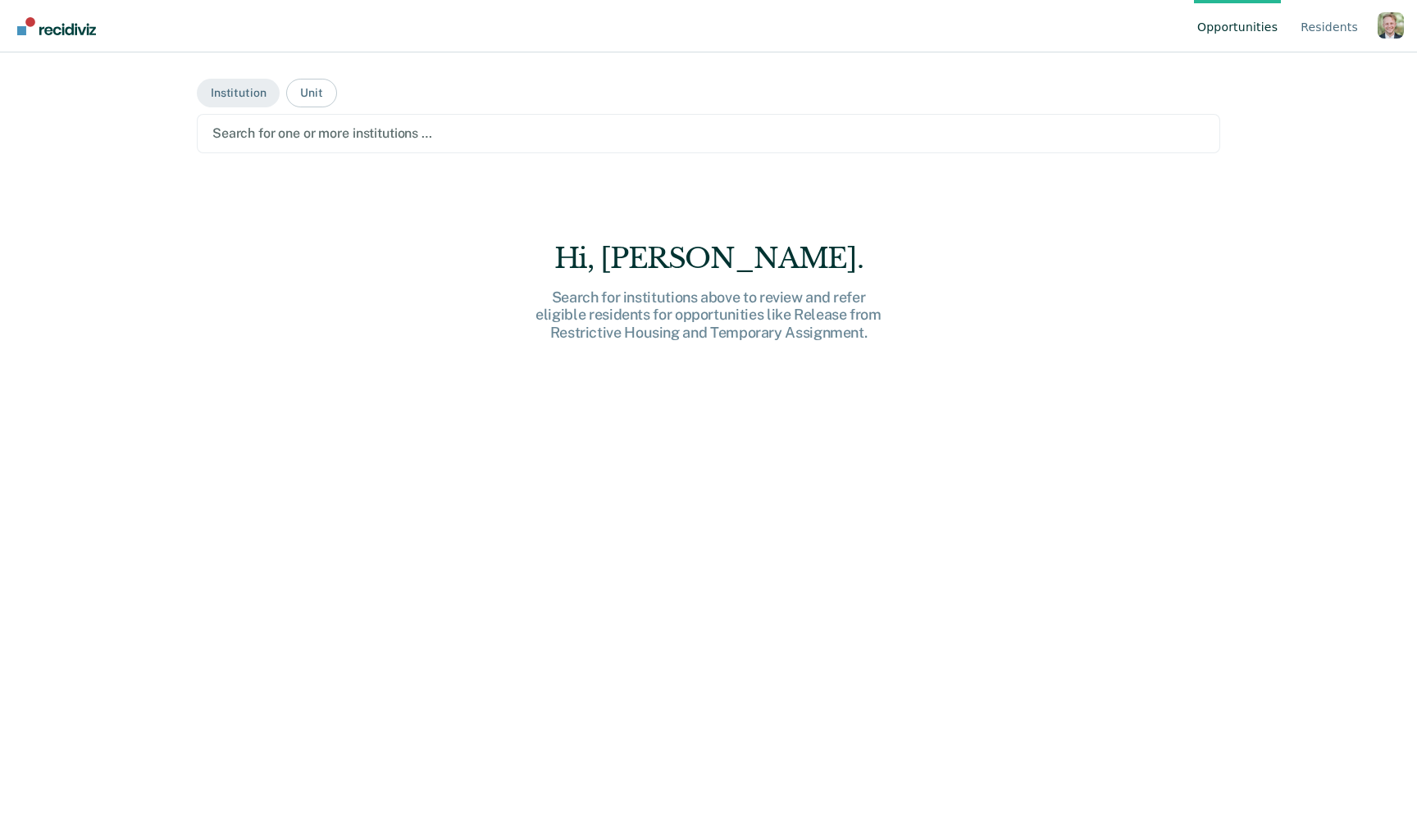
click at [272, 130] on div at bounding box center [708, 133] width 992 height 19
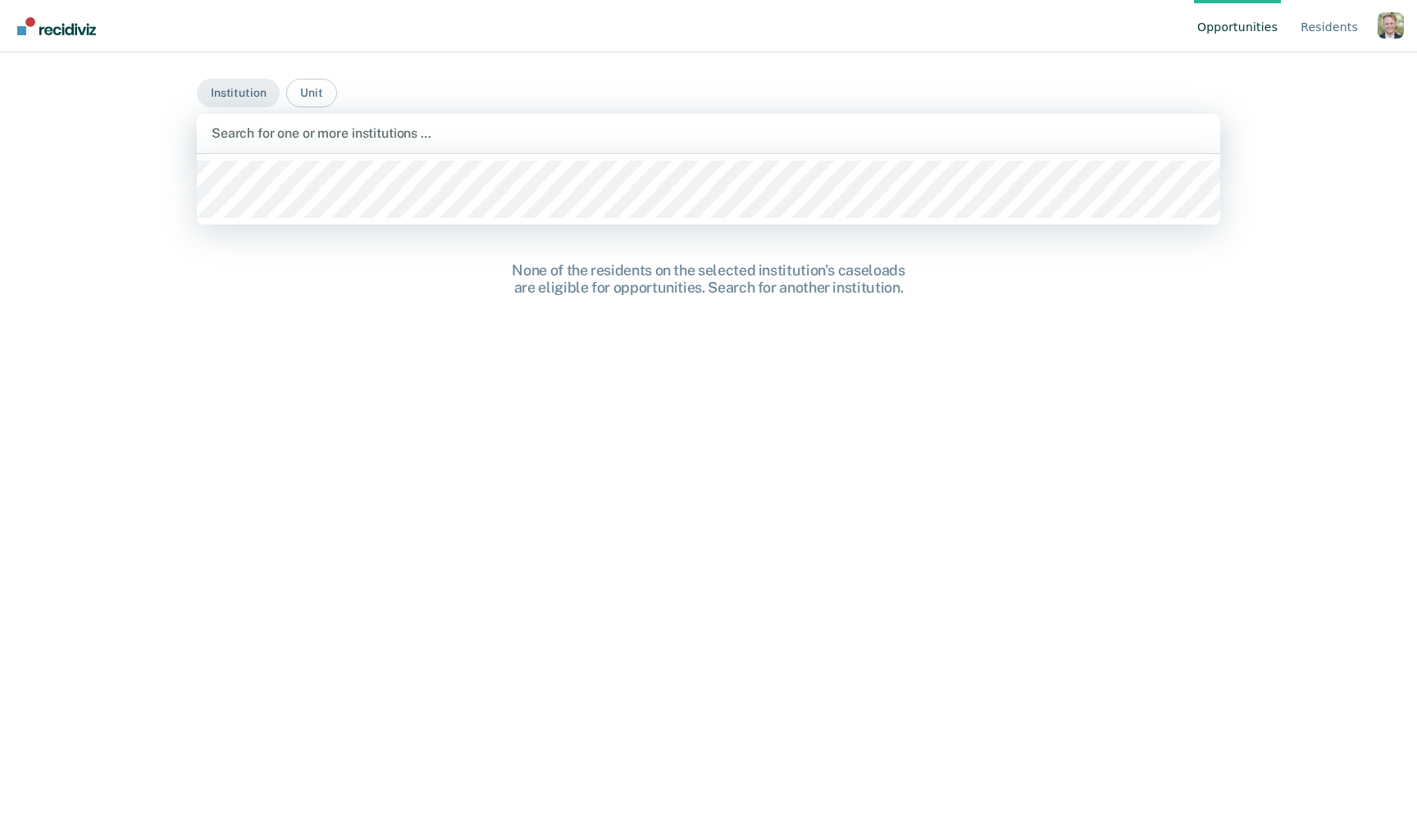
click at [323, 117] on div "Search for one or more institutions …" at bounding box center [708, 133] width 1023 height 39
click at [389, 130] on div at bounding box center [708, 133] width 994 height 19
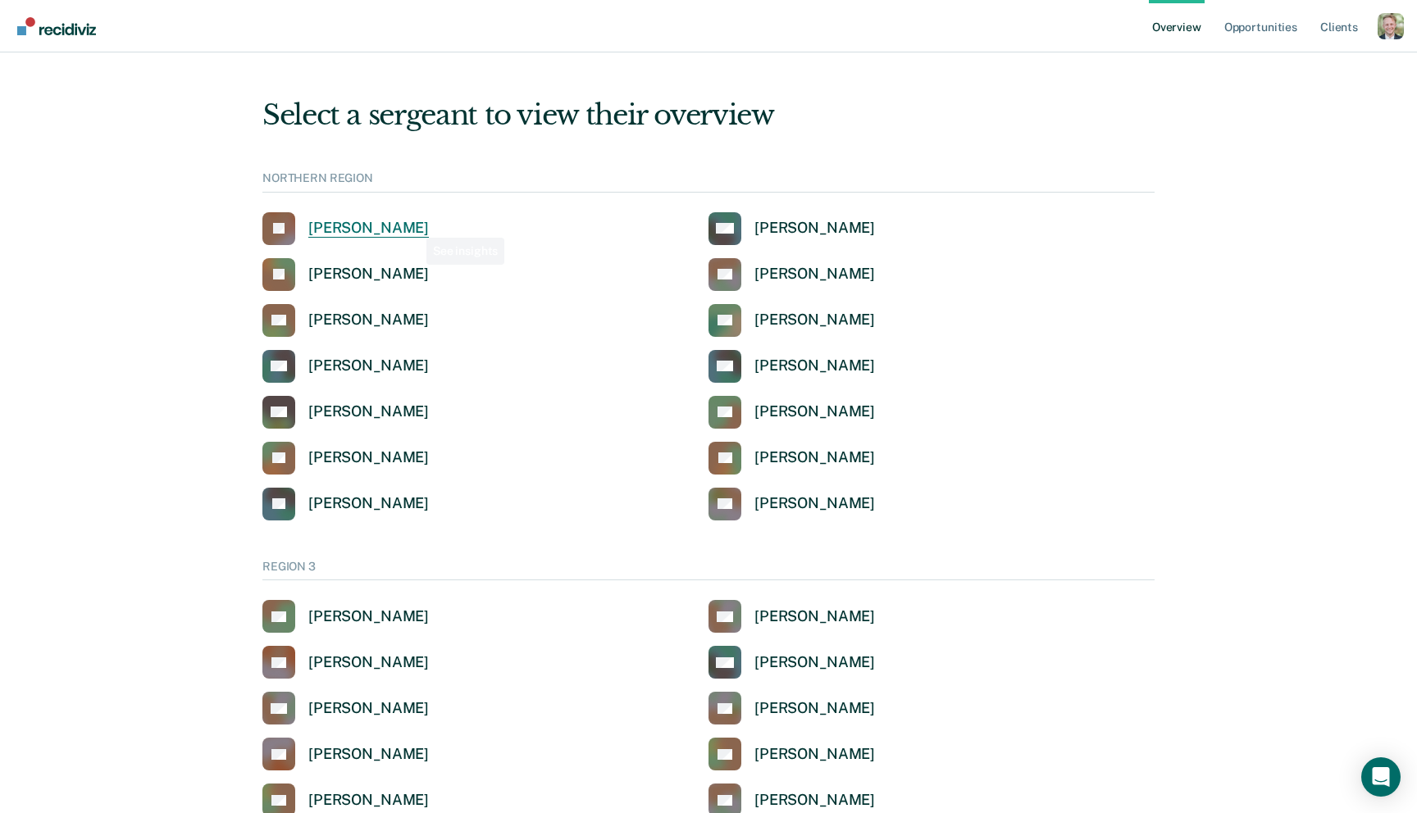
click at [381, 221] on div "Joseph C Abbott" at bounding box center [368, 228] width 121 height 19
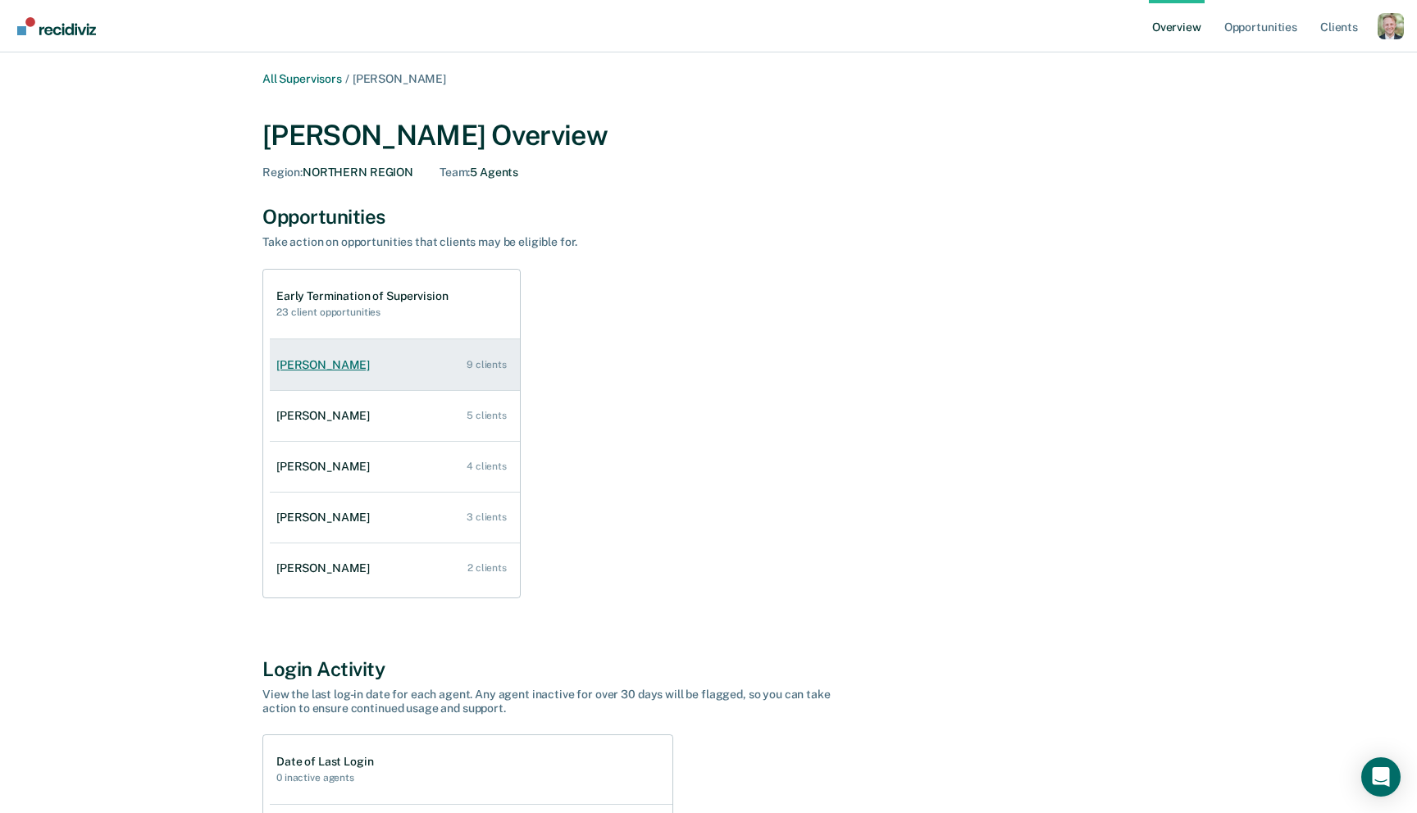
click at [358, 366] on link "Jared Naylor 9 clients" at bounding box center [395, 365] width 250 height 47
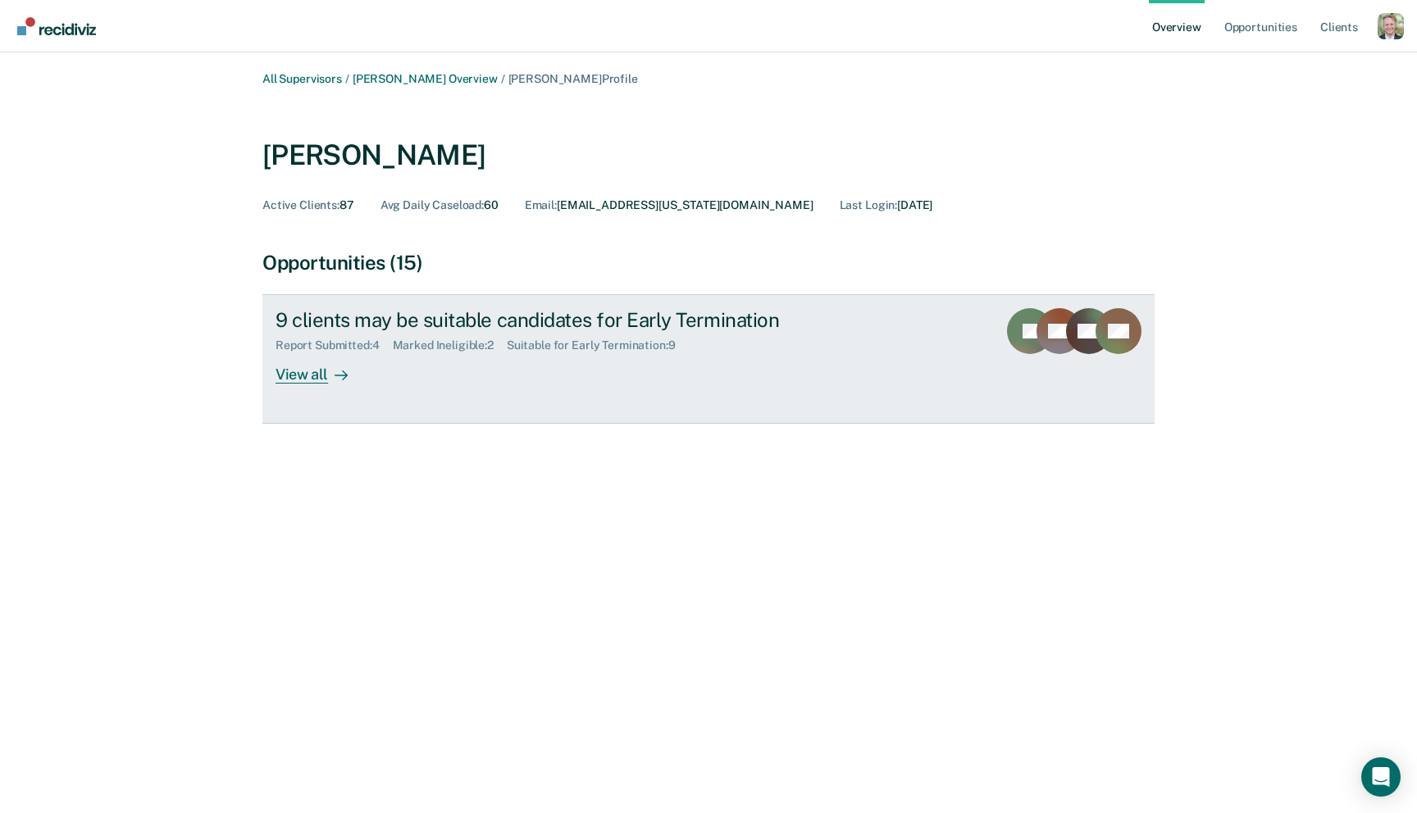
click at [569, 330] on div "9 clients may be suitable candidates for Early Termination" at bounding box center [562, 320] width 575 height 24
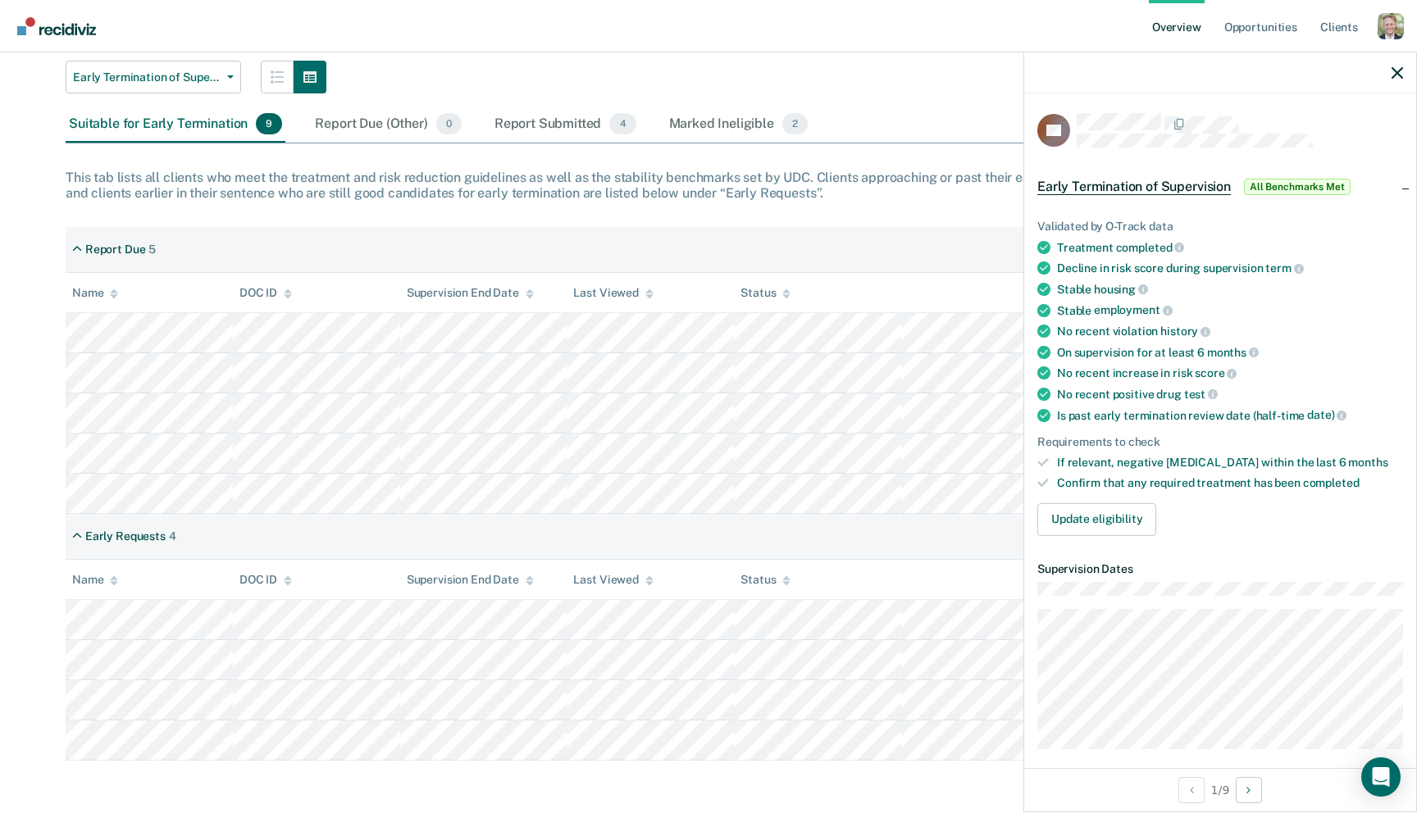
click at [1397, 82] on div at bounding box center [1220, 72] width 392 height 41
click at [1397, 70] on icon "button" at bounding box center [1396, 72] width 11 height 11
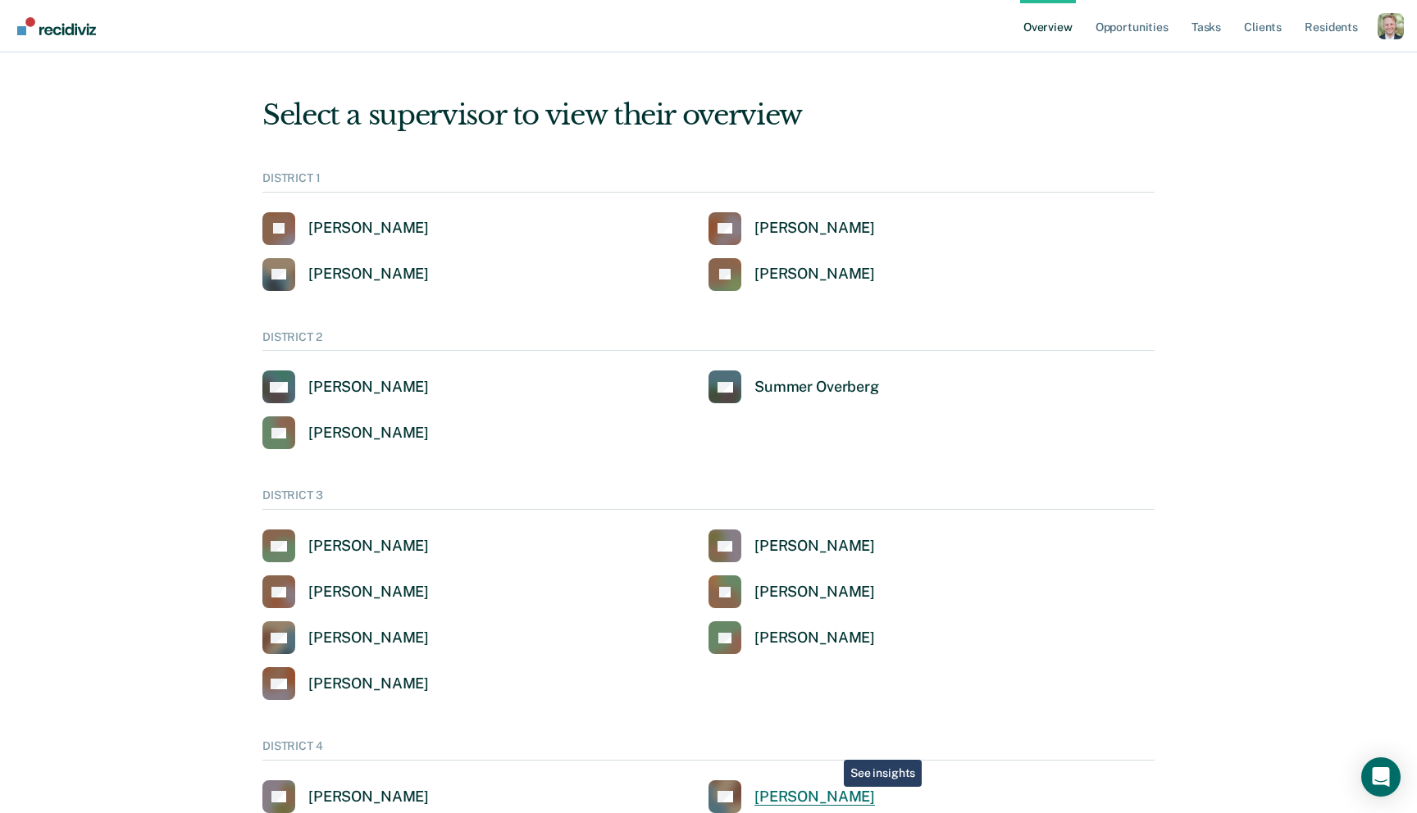
click at [830, 789] on div "[PERSON_NAME]" at bounding box center [814, 797] width 121 height 19
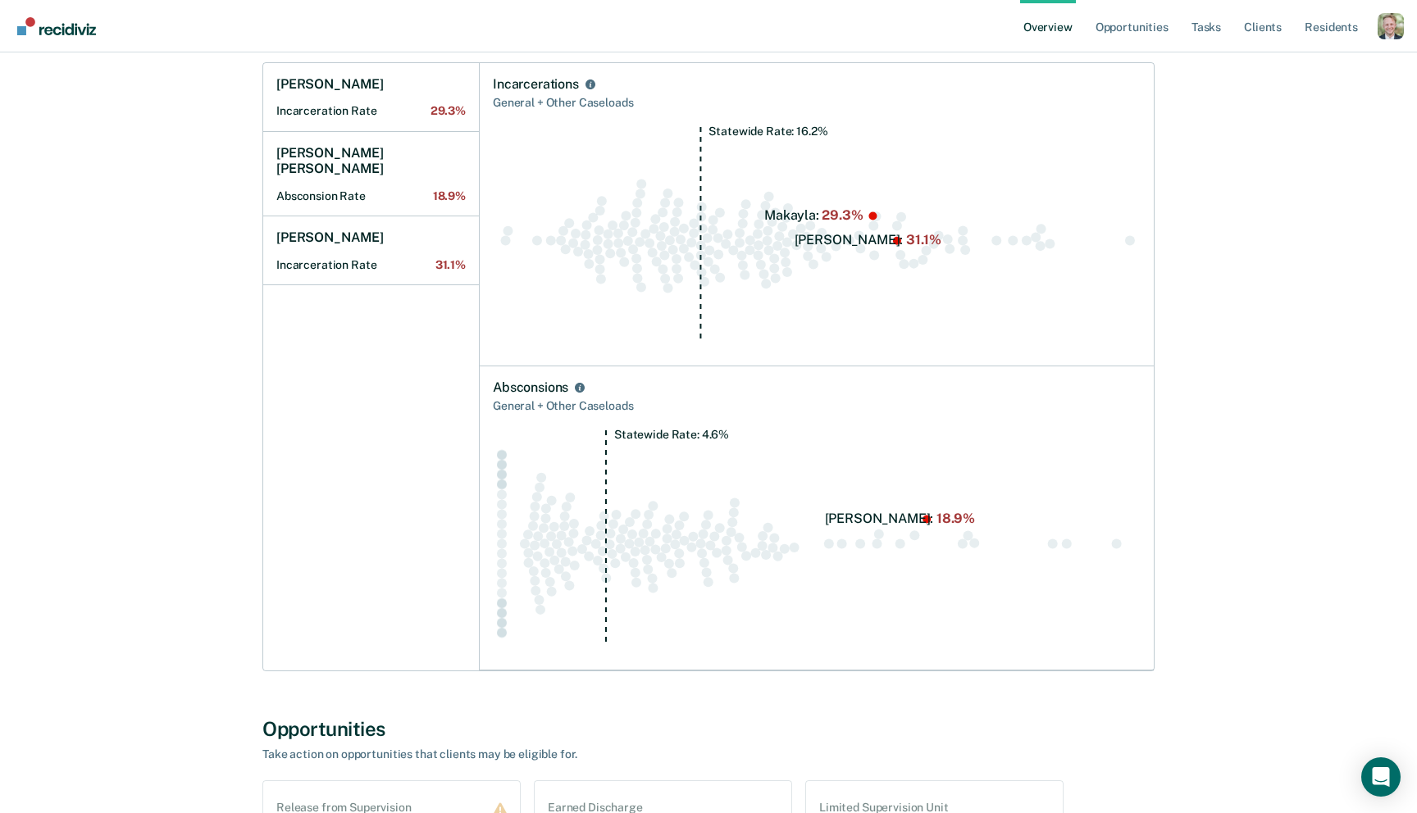
scroll to position [669, 0]
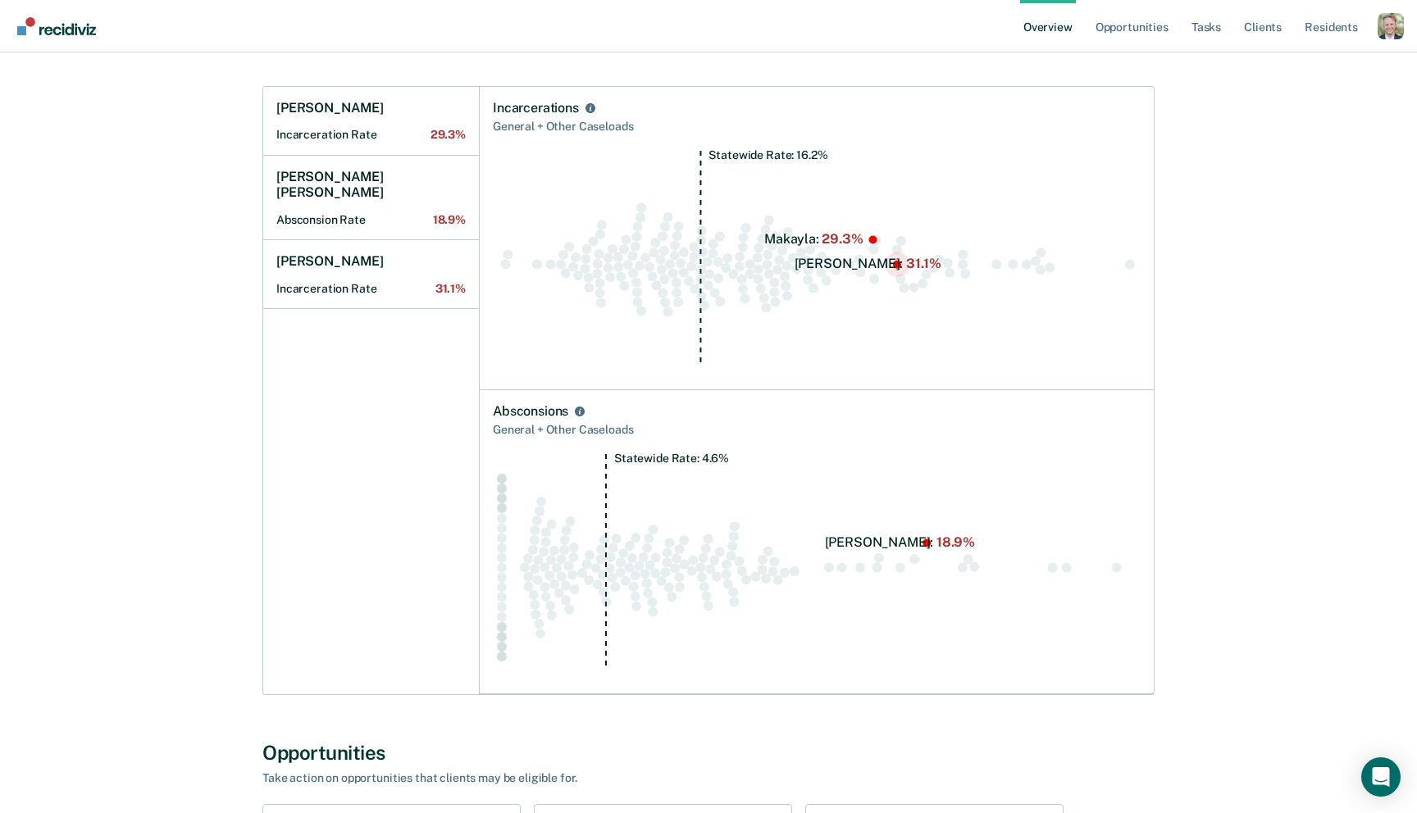
click at [898, 263] on circle "Swarm plot of all incarceration rates in the state for NOT_SEX_OFFENSE caseload…" at bounding box center [897, 265] width 8 height 8
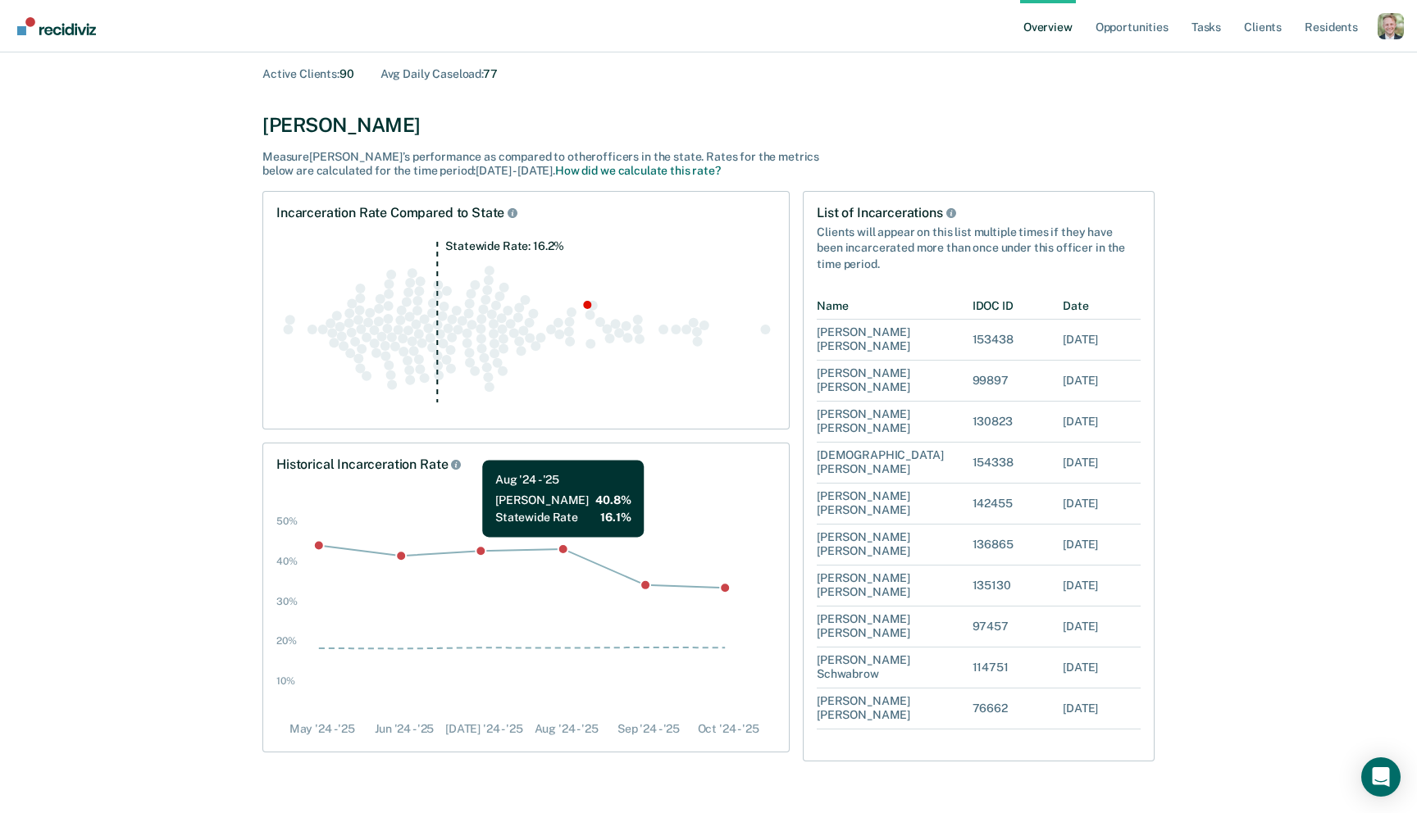
scroll to position [98, 0]
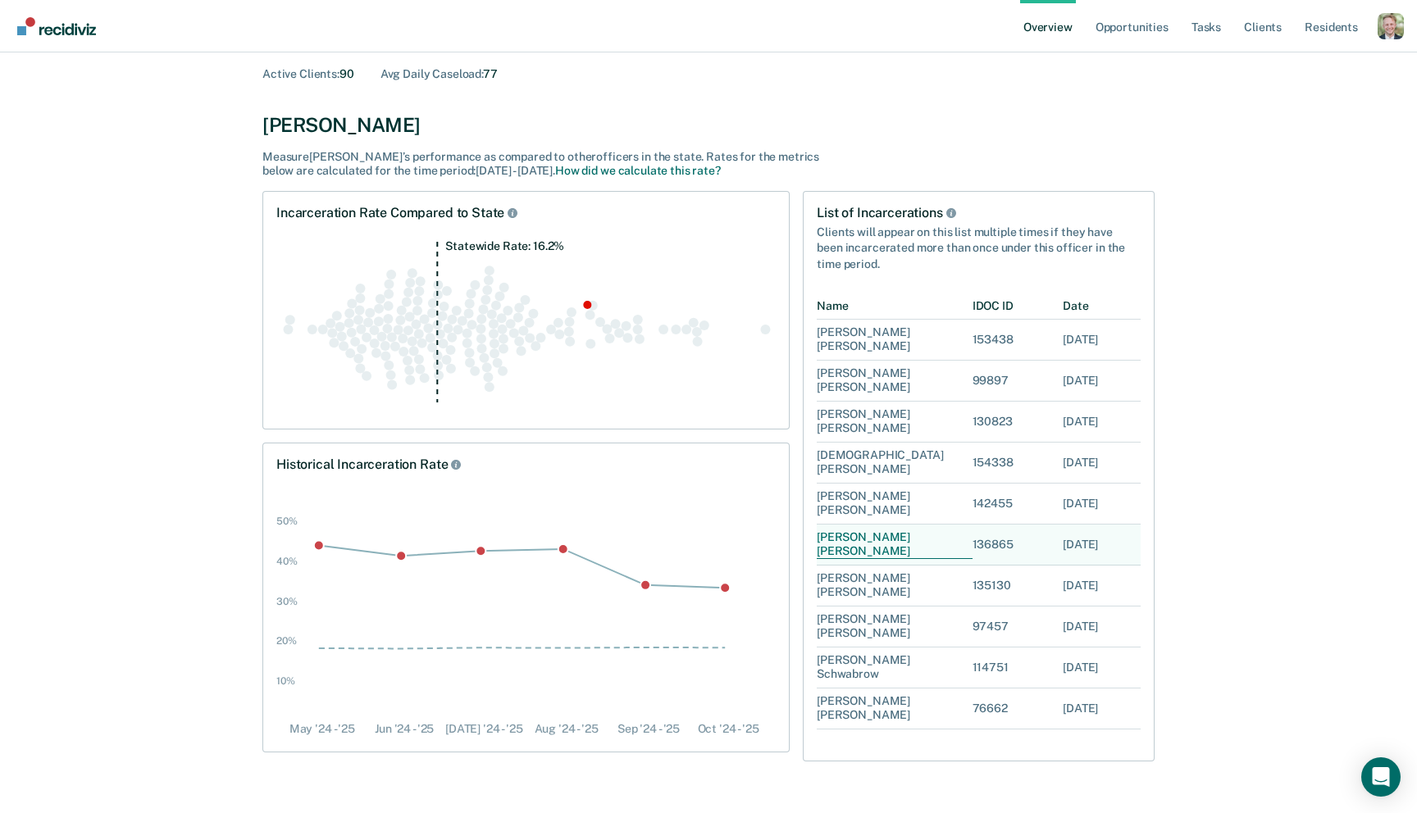
click at [877, 536] on div "Christopher Kensler" at bounding box center [894, 545] width 156 height 40
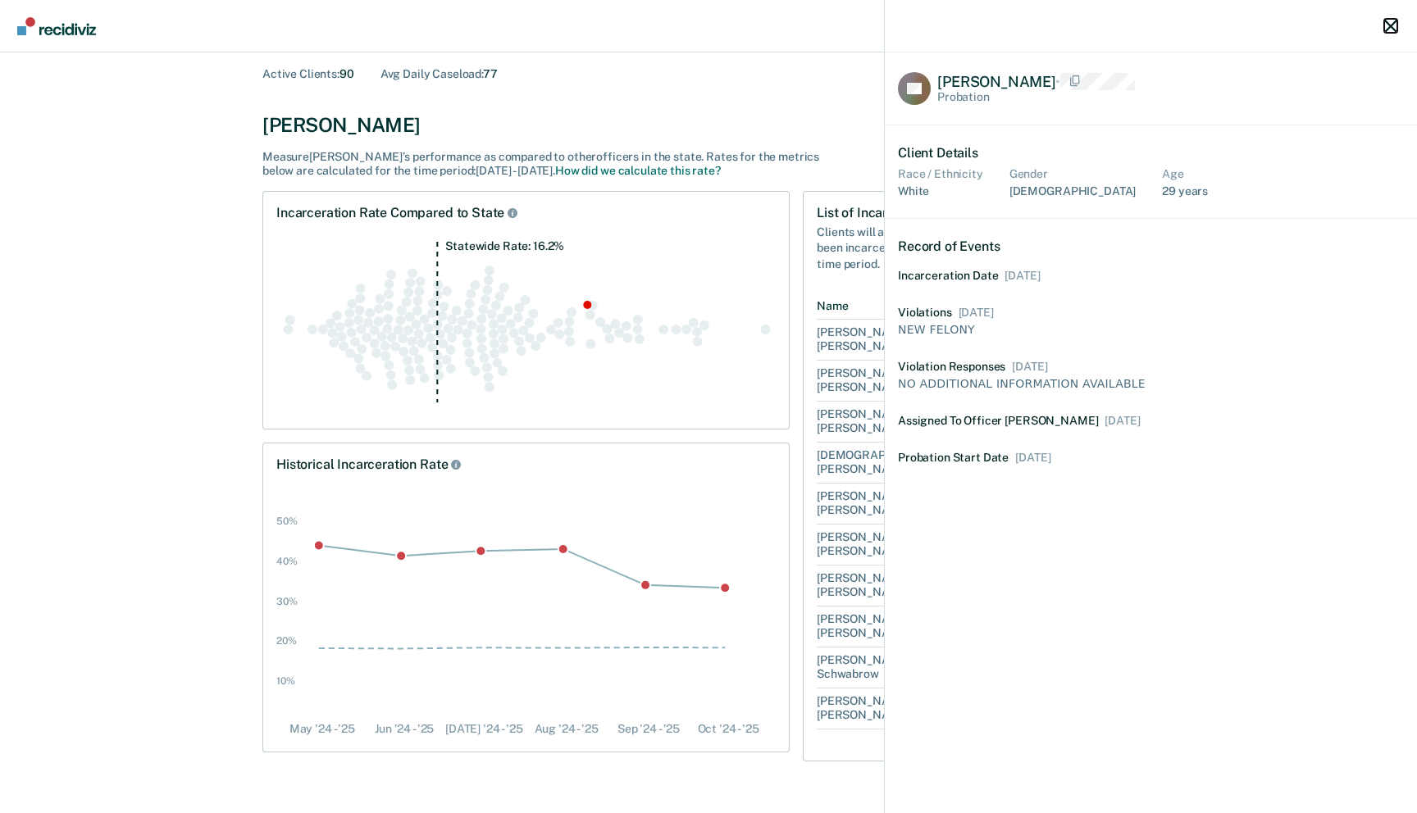
click at [1392, 27] on icon "button" at bounding box center [1390, 26] width 13 height 13
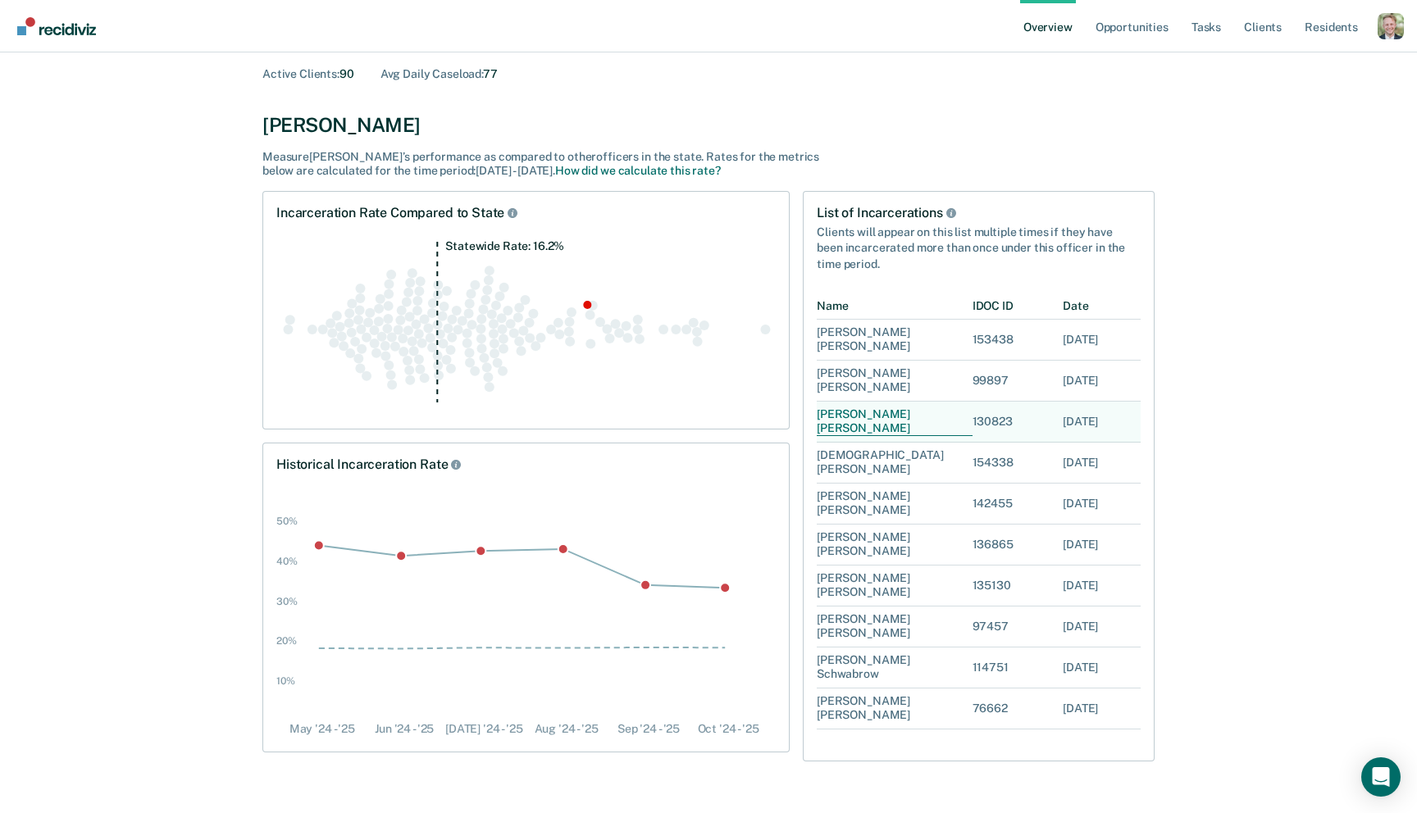
click at [884, 425] on div "Joseph Caldwell" at bounding box center [894, 422] width 156 height 29
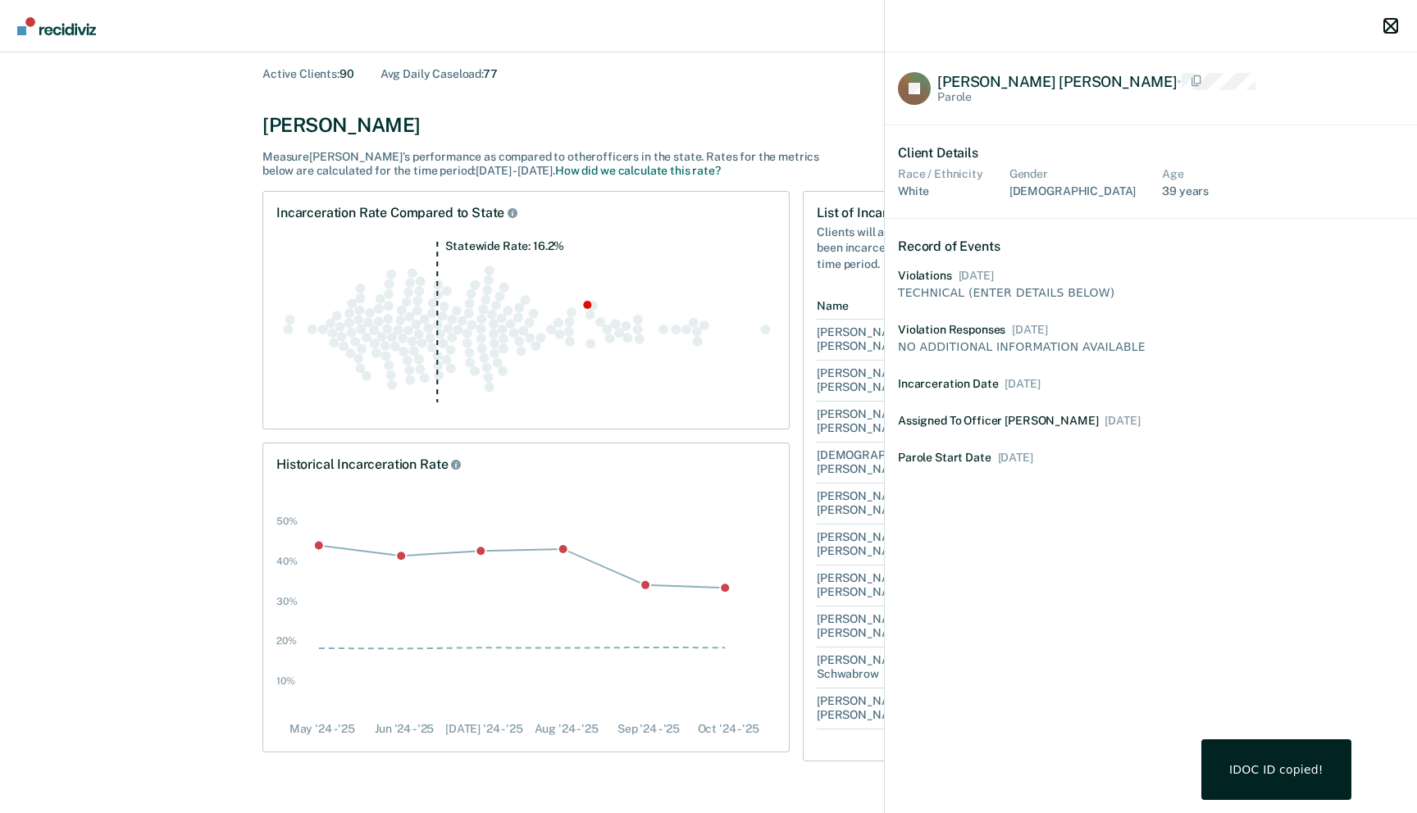
click at [1389, 25] on icon "button" at bounding box center [1390, 26] width 13 height 13
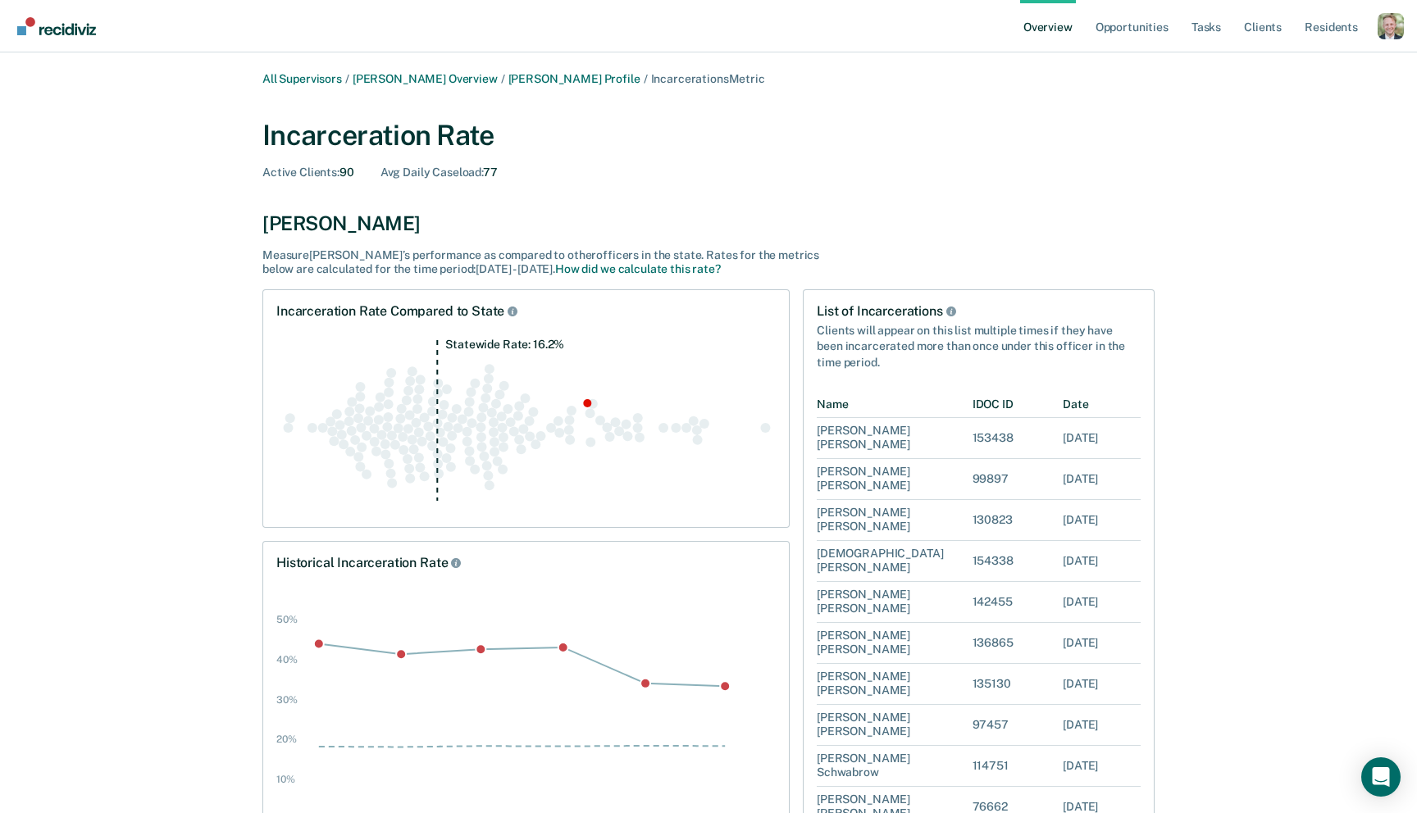
click at [501, 425] on circle "Swarm plot of all incarceration rates in the state for NOT_SEX_OFFENSE caseload…" at bounding box center [503, 427] width 10 height 10
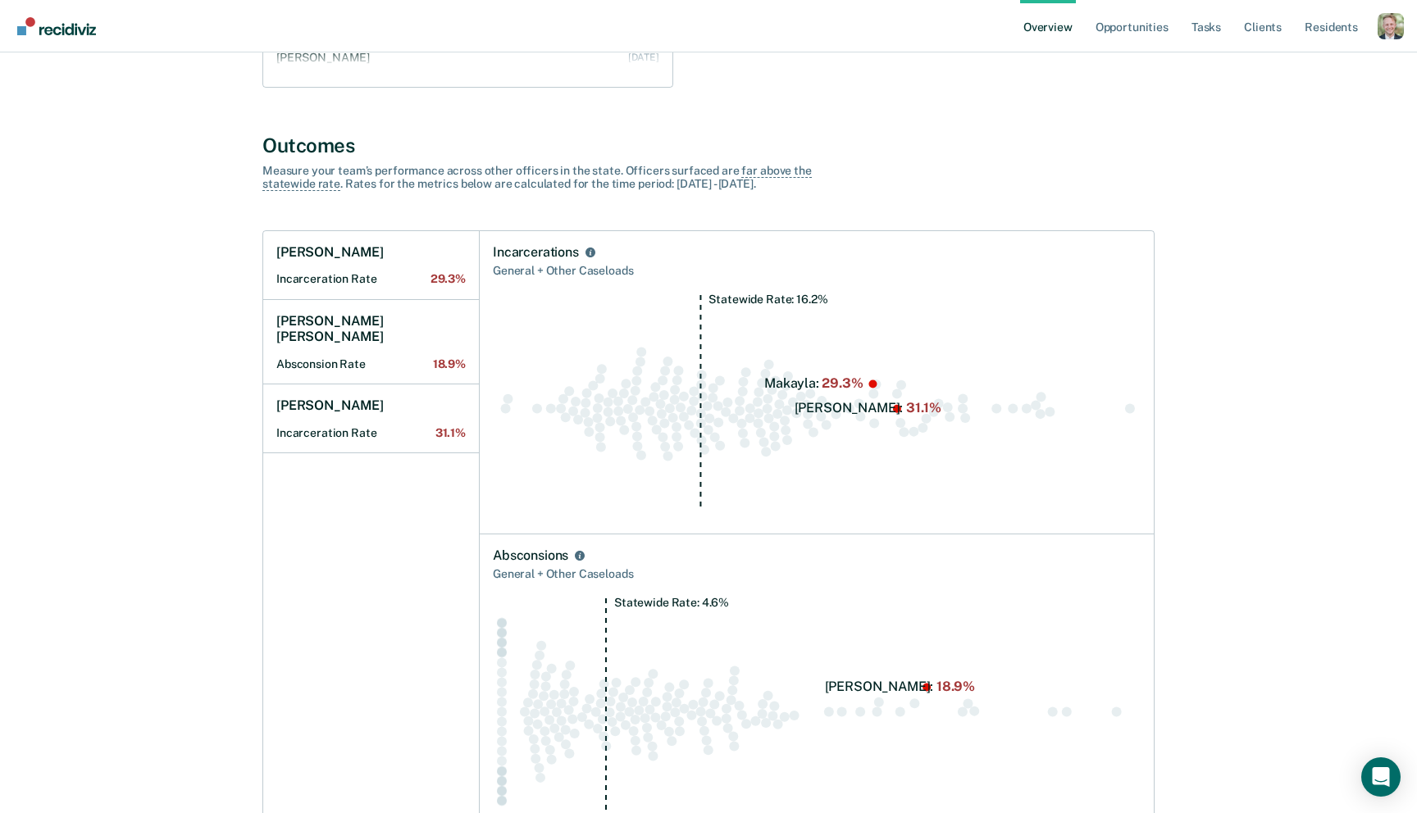
scroll to position [608, 0]
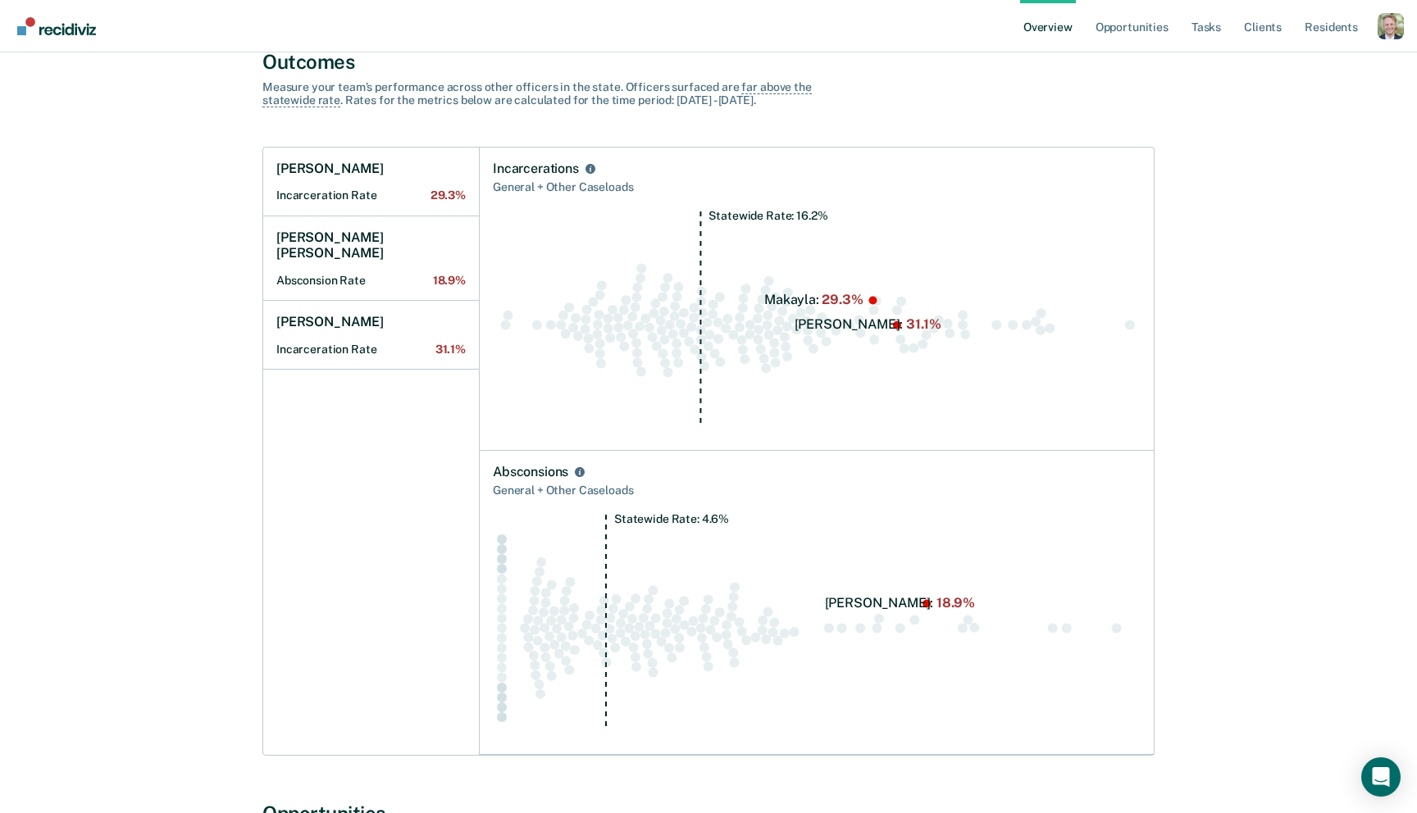
click at [663, 230] on icon "Statewide Rate: 16.2%" at bounding box center [817, 324] width 648 height 227
click at [557, 169] on div "Incarcerations" at bounding box center [536, 169] width 86 height 16
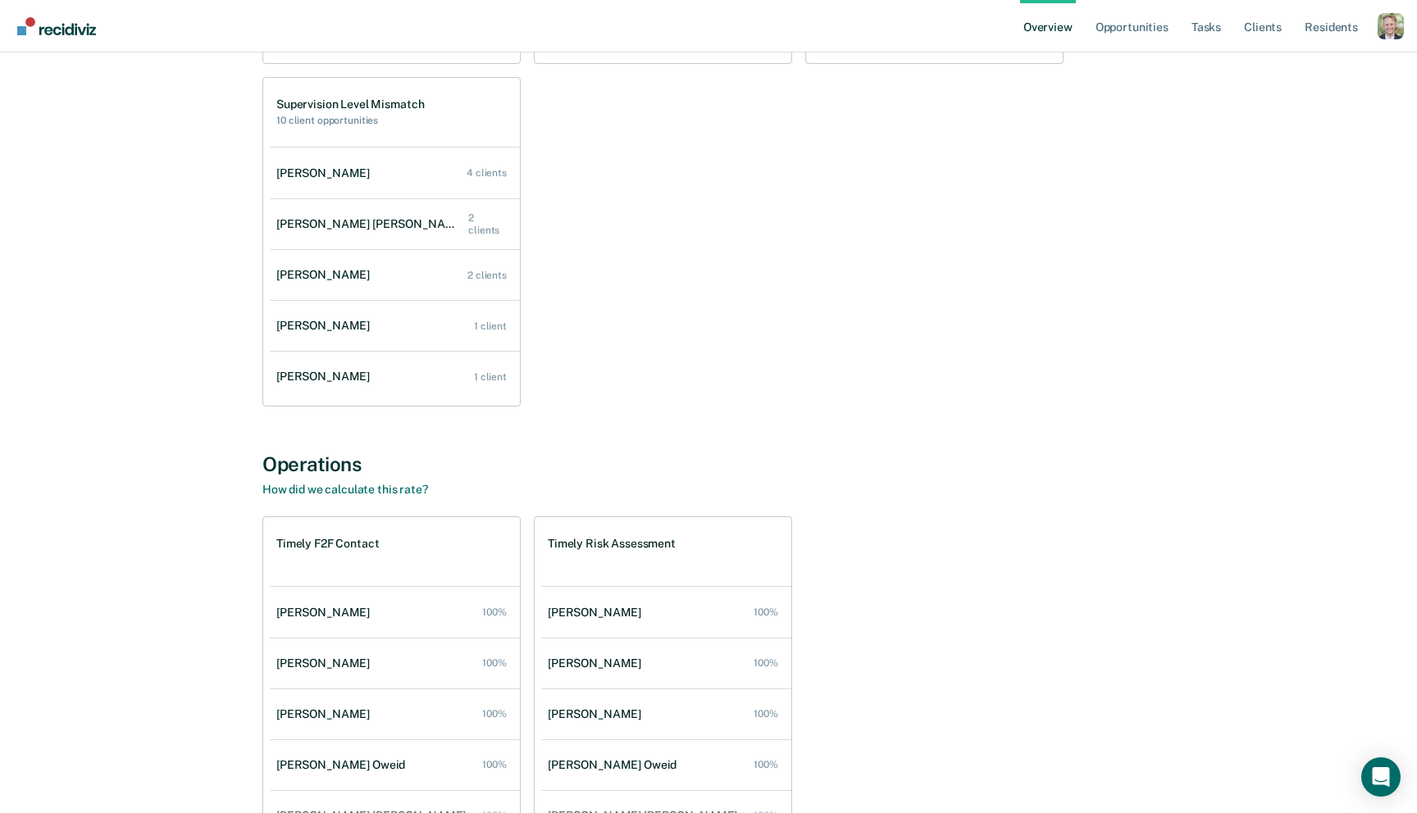
scroll to position [1857, 0]
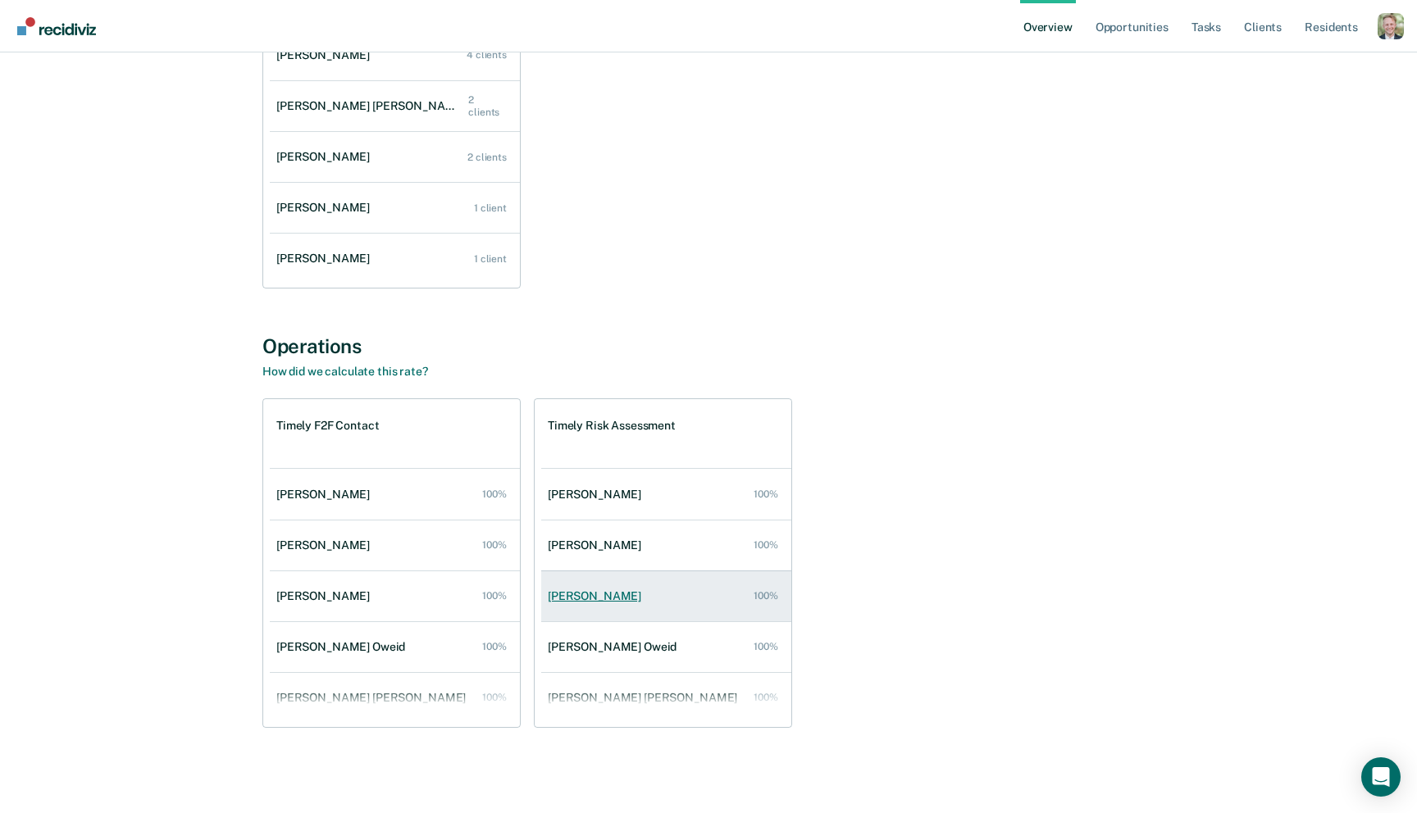
click at [600, 615] on link "Makayla Martinez 100%" at bounding box center [666, 596] width 250 height 47
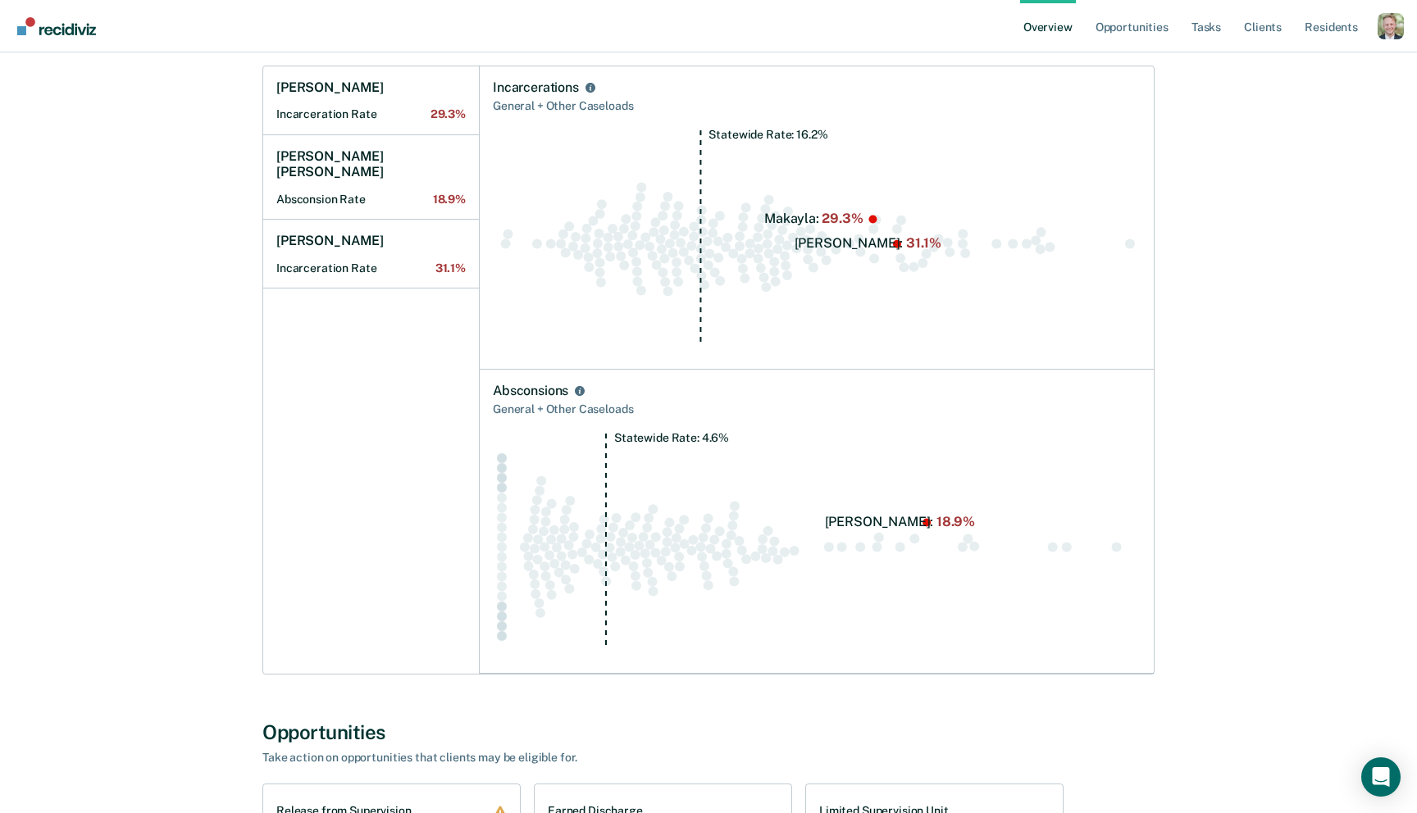
scroll to position [615, 0]
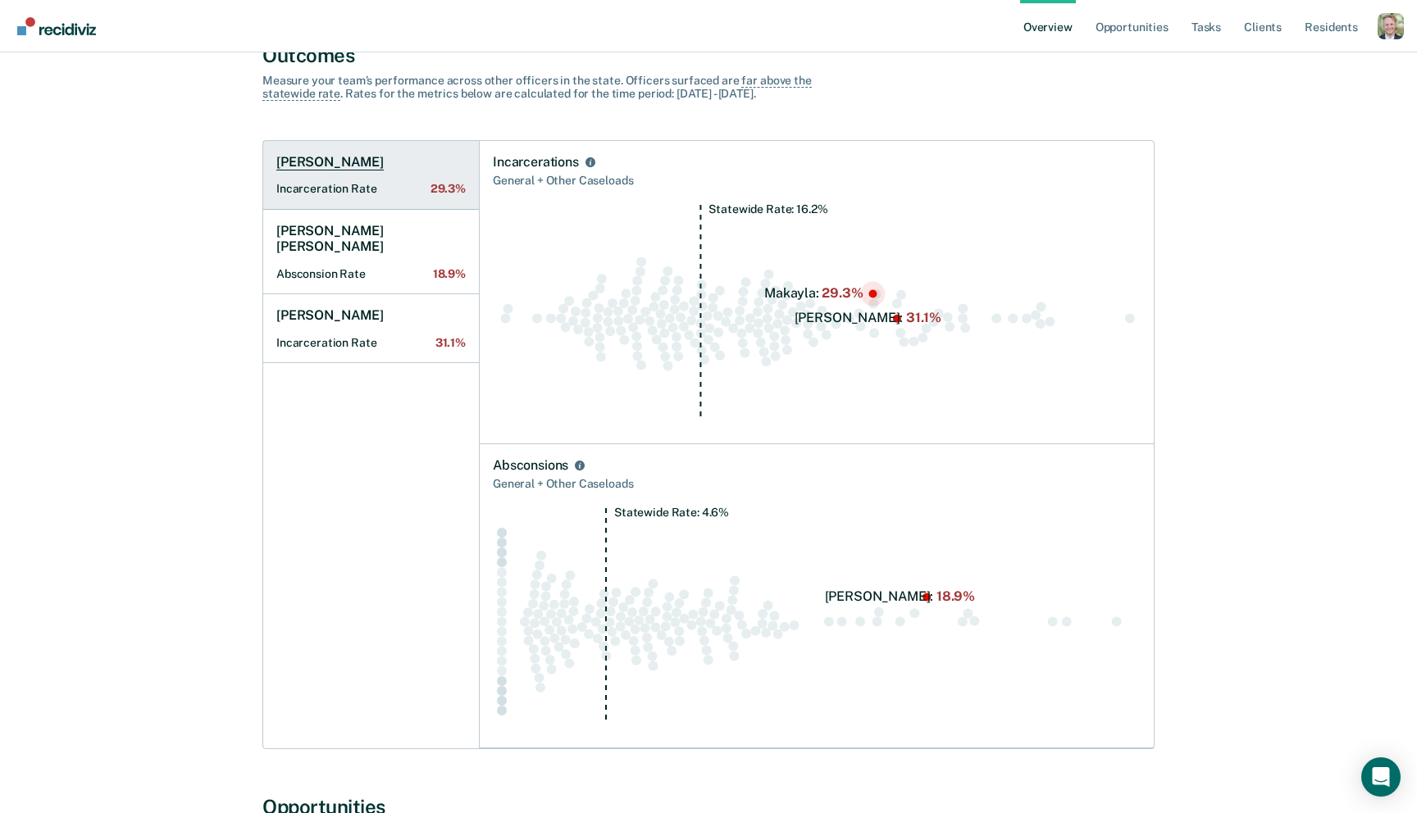
click at [339, 164] on h1 "Makayla Martinez" at bounding box center [329, 162] width 107 height 16
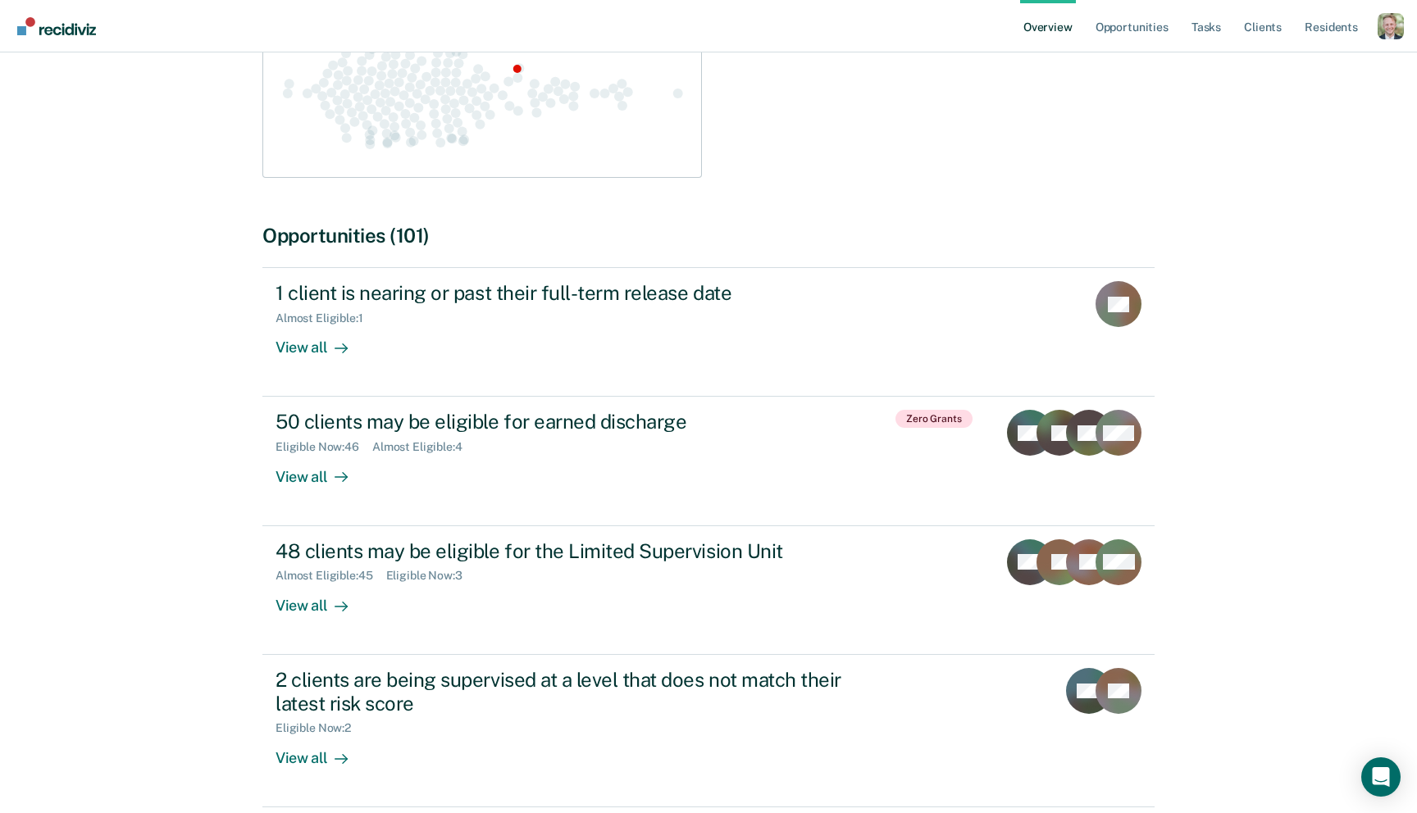
scroll to position [379, 0]
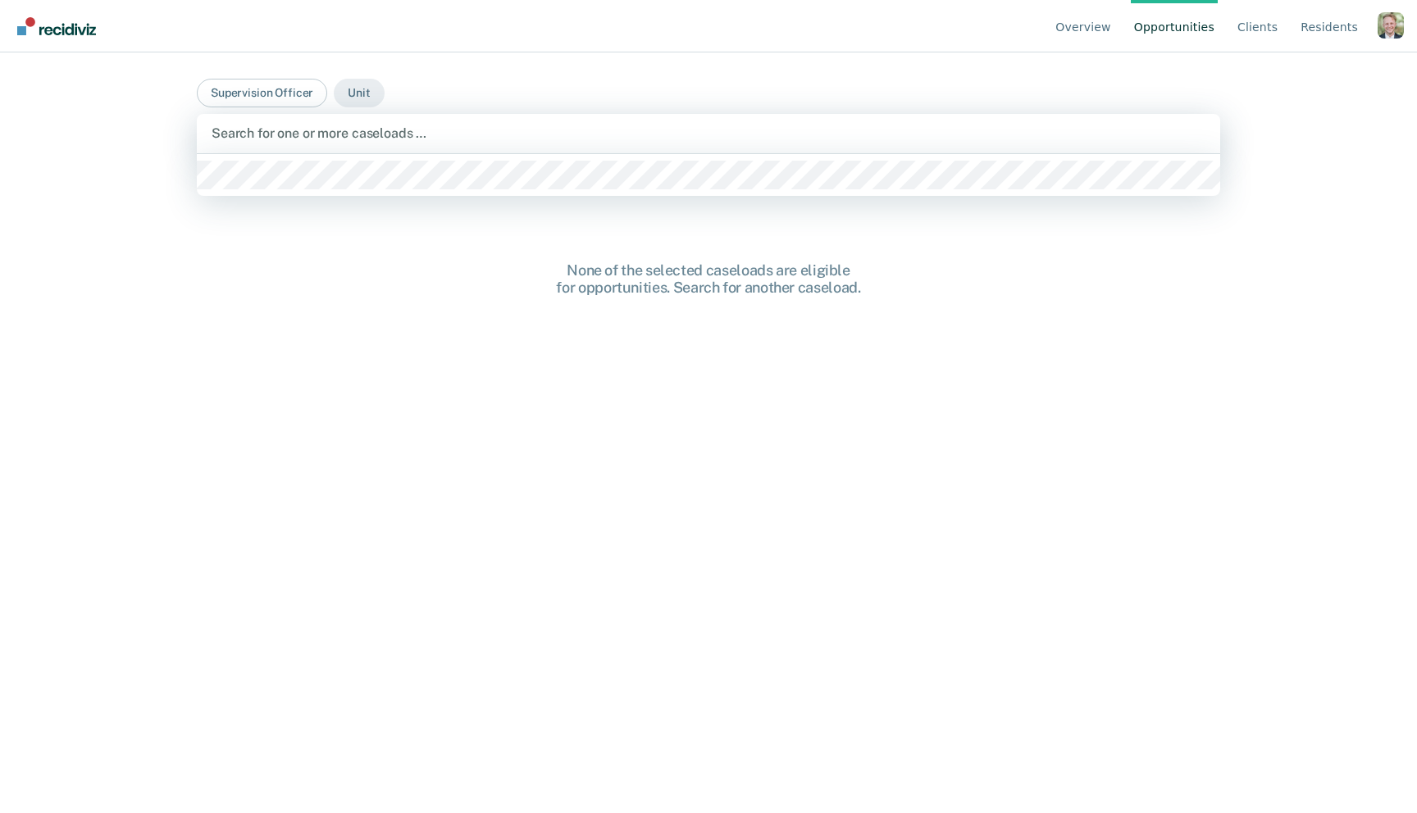
click at [347, 144] on div "Search for one or more caseloads …" at bounding box center [708, 133] width 997 height 22
click at [754, 143] on div "Search for one or more caseloads …" at bounding box center [708, 133] width 997 height 22
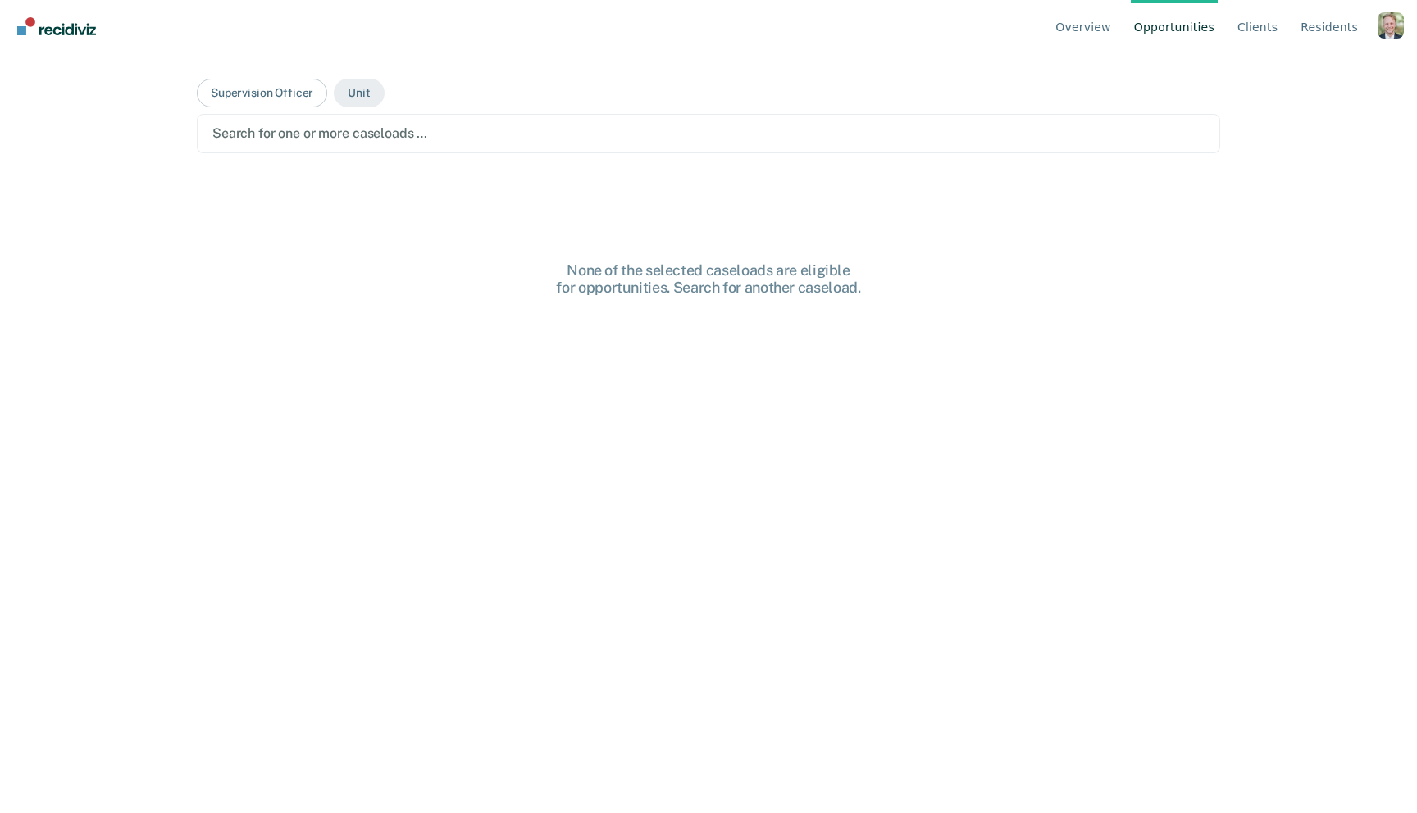
click at [377, 124] on div at bounding box center [708, 133] width 992 height 19
click at [319, 141] on div at bounding box center [708, 133] width 992 height 19
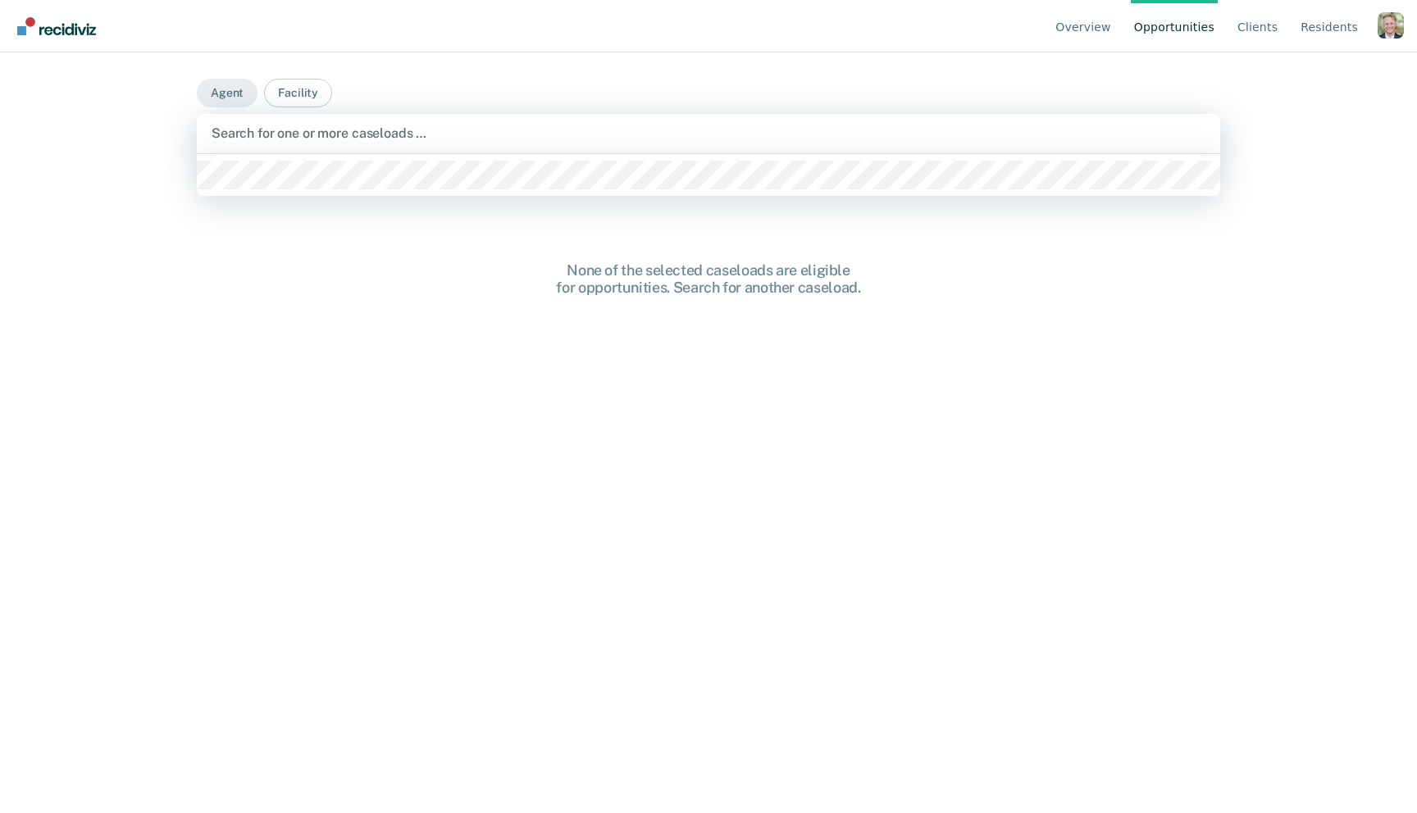
click at [512, 127] on div at bounding box center [708, 133] width 994 height 19
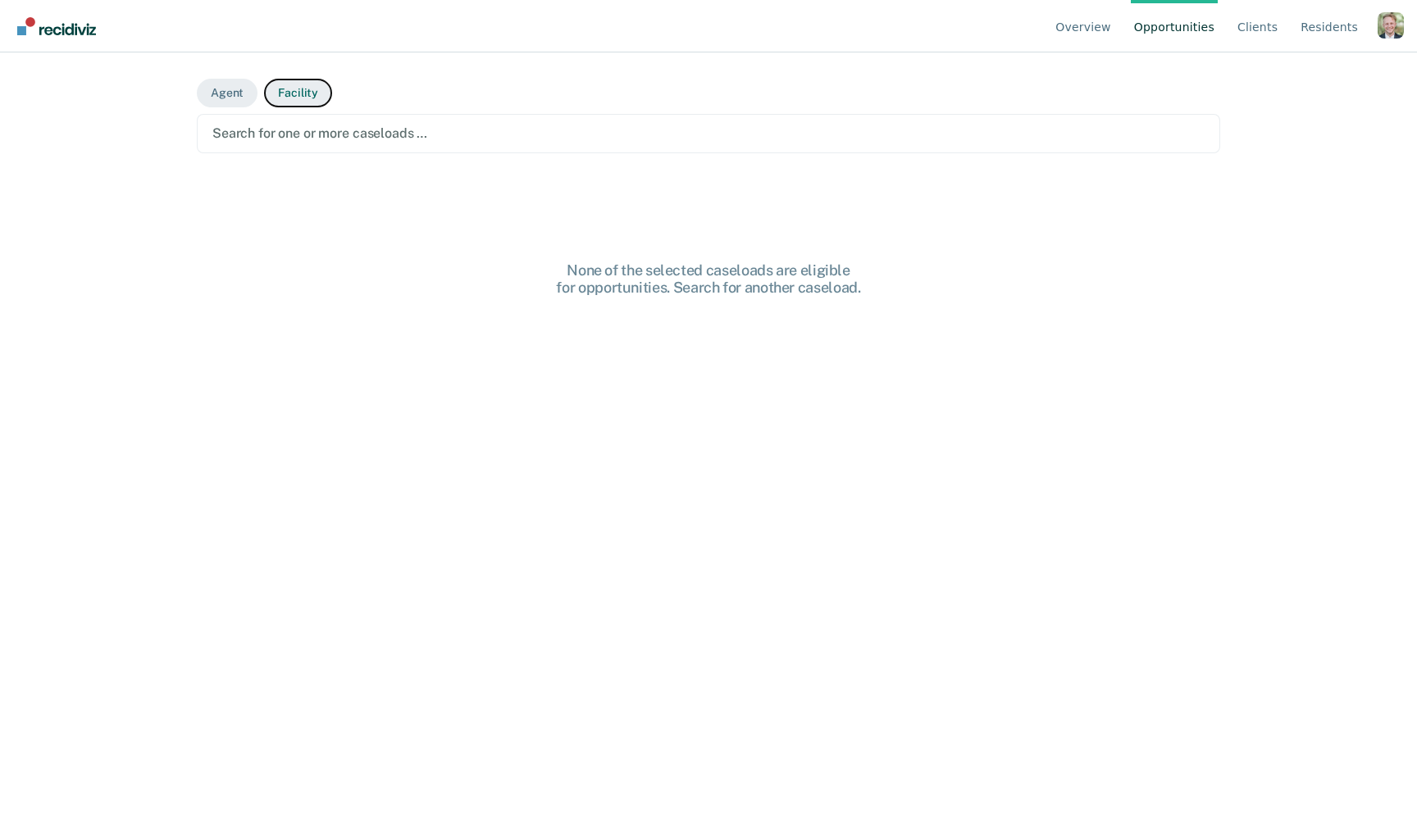
click at [288, 95] on button "Facility" at bounding box center [298, 93] width 68 height 29
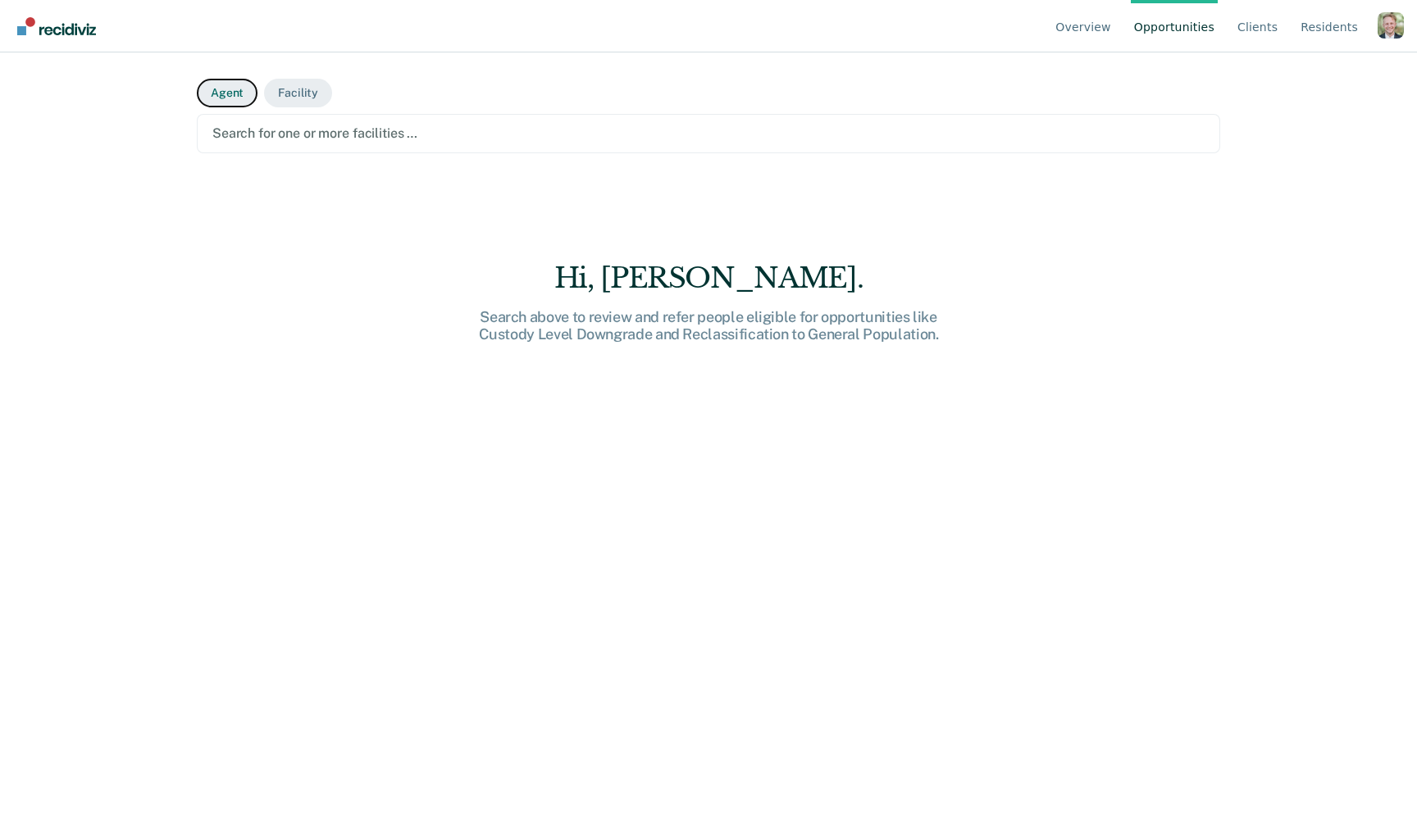
click at [227, 92] on button "Agent" at bounding box center [227, 93] width 61 height 29
click at [290, 92] on button "Facility" at bounding box center [298, 93] width 68 height 29
click at [312, 130] on div at bounding box center [708, 133] width 992 height 19
click at [221, 95] on button "Agent" at bounding box center [227, 93] width 61 height 29
click at [268, 125] on div at bounding box center [708, 133] width 992 height 19
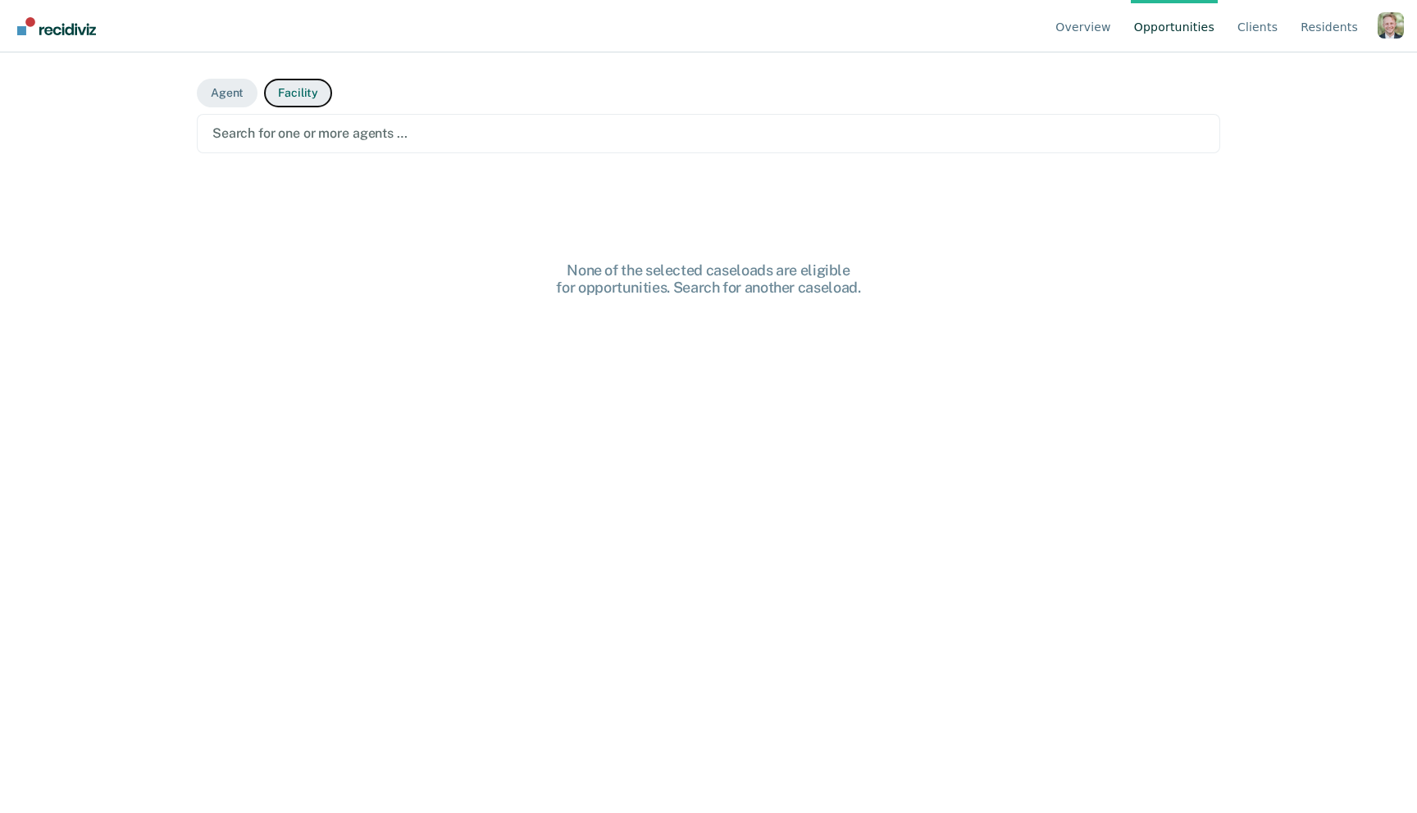
click at [294, 90] on button "Facility" at bounding box center [298, 93] width 68 height 29
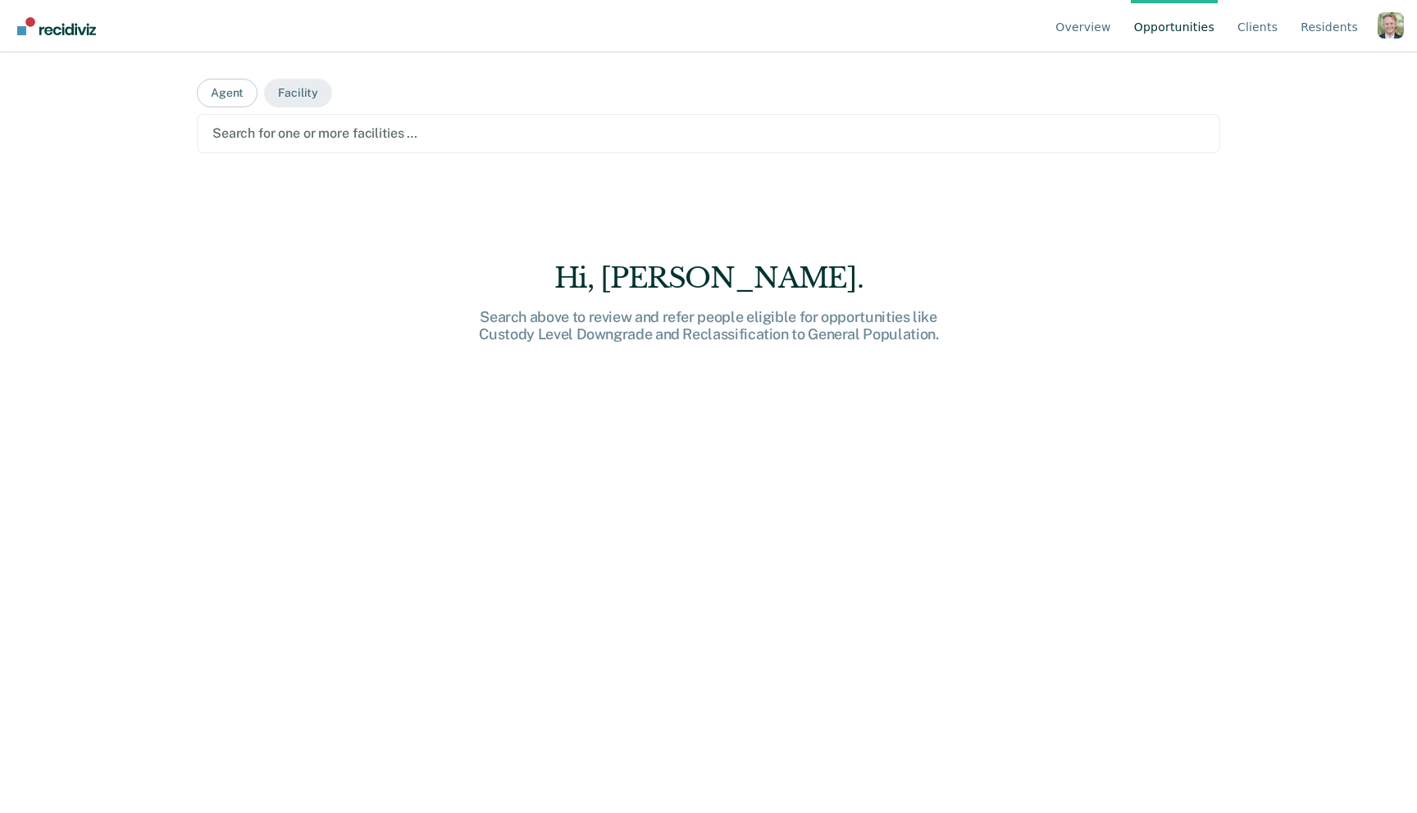
click at [307, 128] on div at bounding box center [708, 133] width 992 height 19
click at [306, 139] on div at bounding box center [708, 133] width 992 height 19
click at [247, 102] on button "Agent" at bounding box center [227, 93] width 61 height 29
click at [282, 136] on div at bounding box center [708, 133] width 992 height 19
click at [300, 85] on button "Facility" at bounding box center [298, 93] width 68 height 29
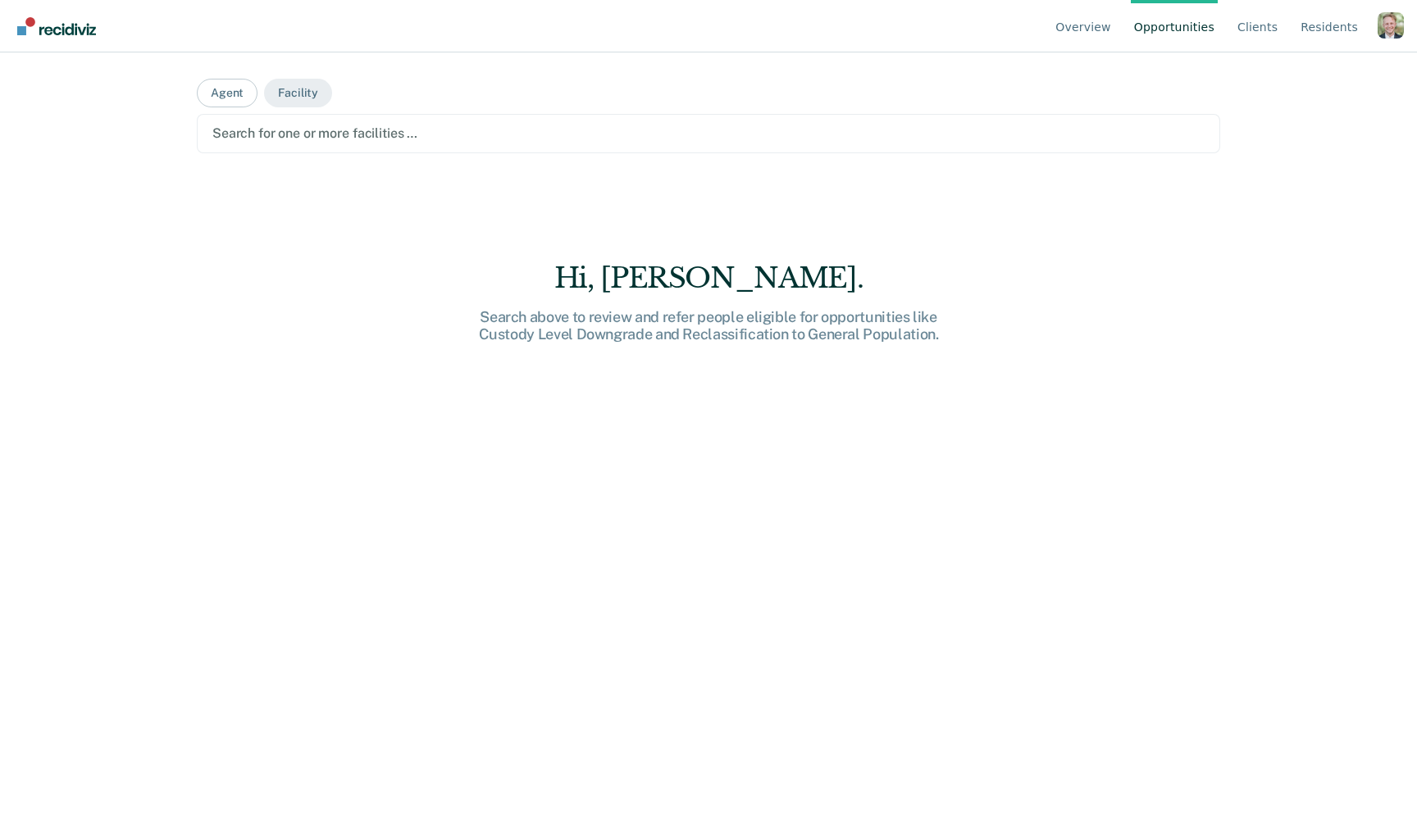
click at [309, 128] on div at bounding box center [708, 133] width 992 height 19
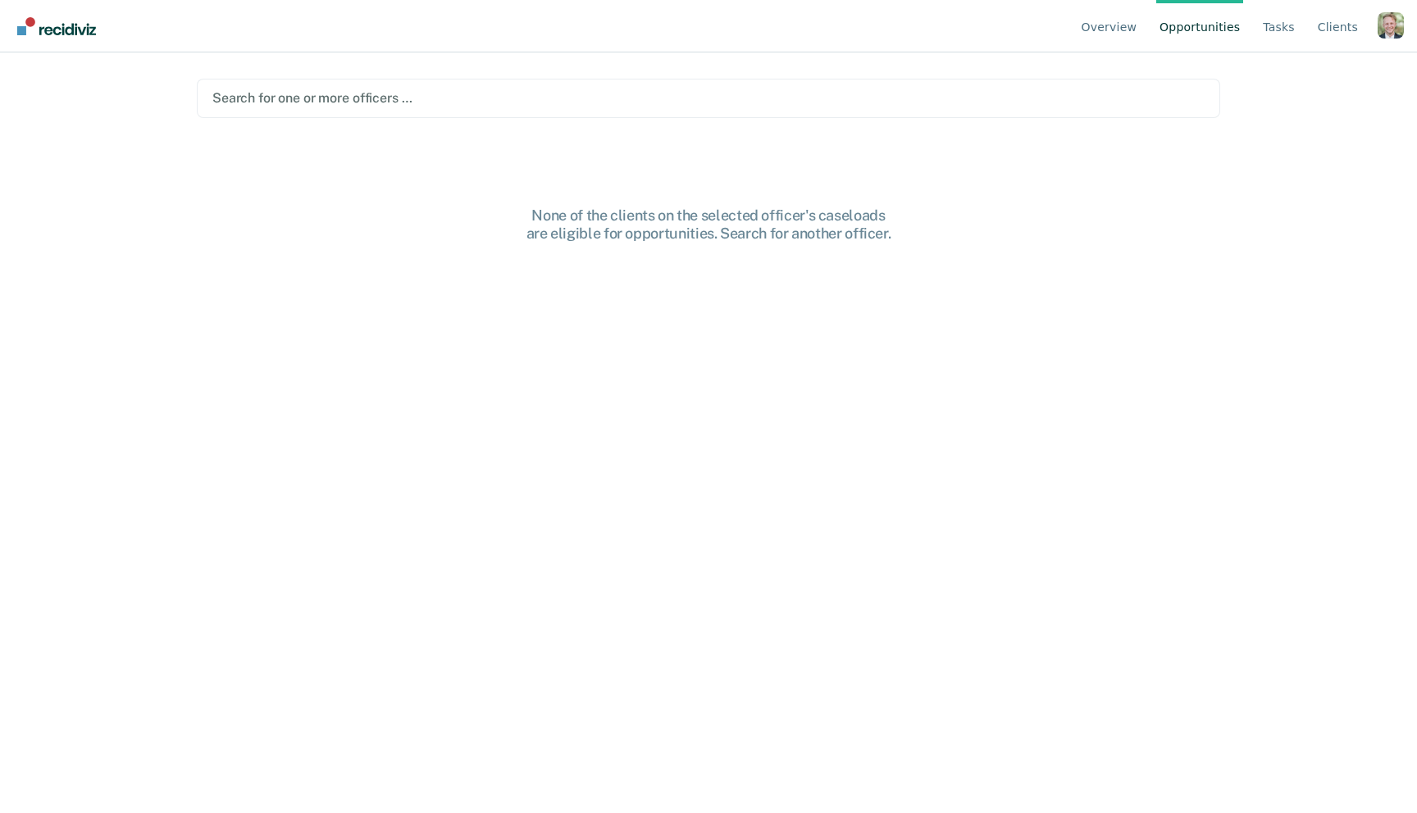
click at [648, 95] on div at bounding box center [708, 98] width 992 height 19
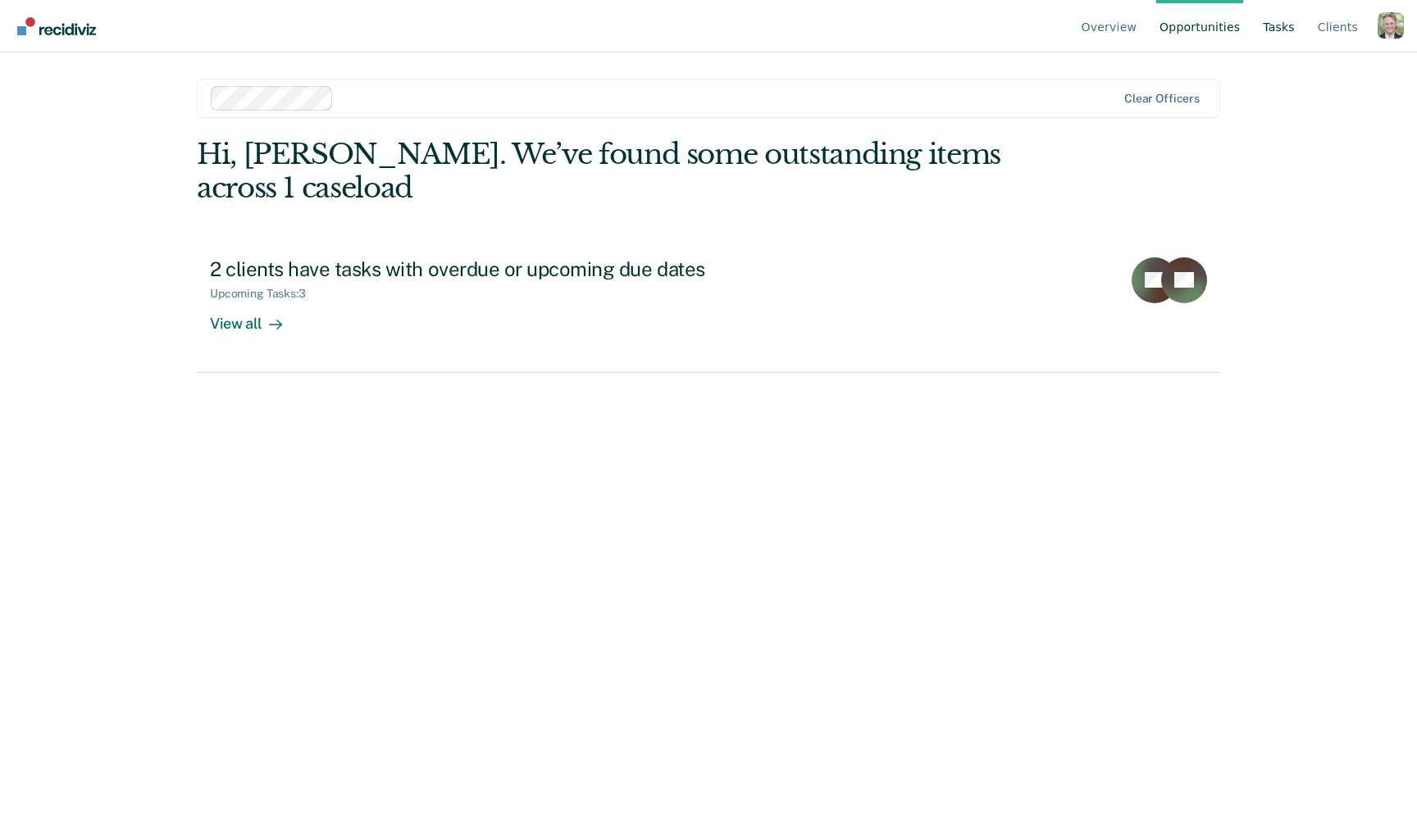
click at [1285, 29] on link "Tasks" at bounding box center [1278, 26] width 39 height 52
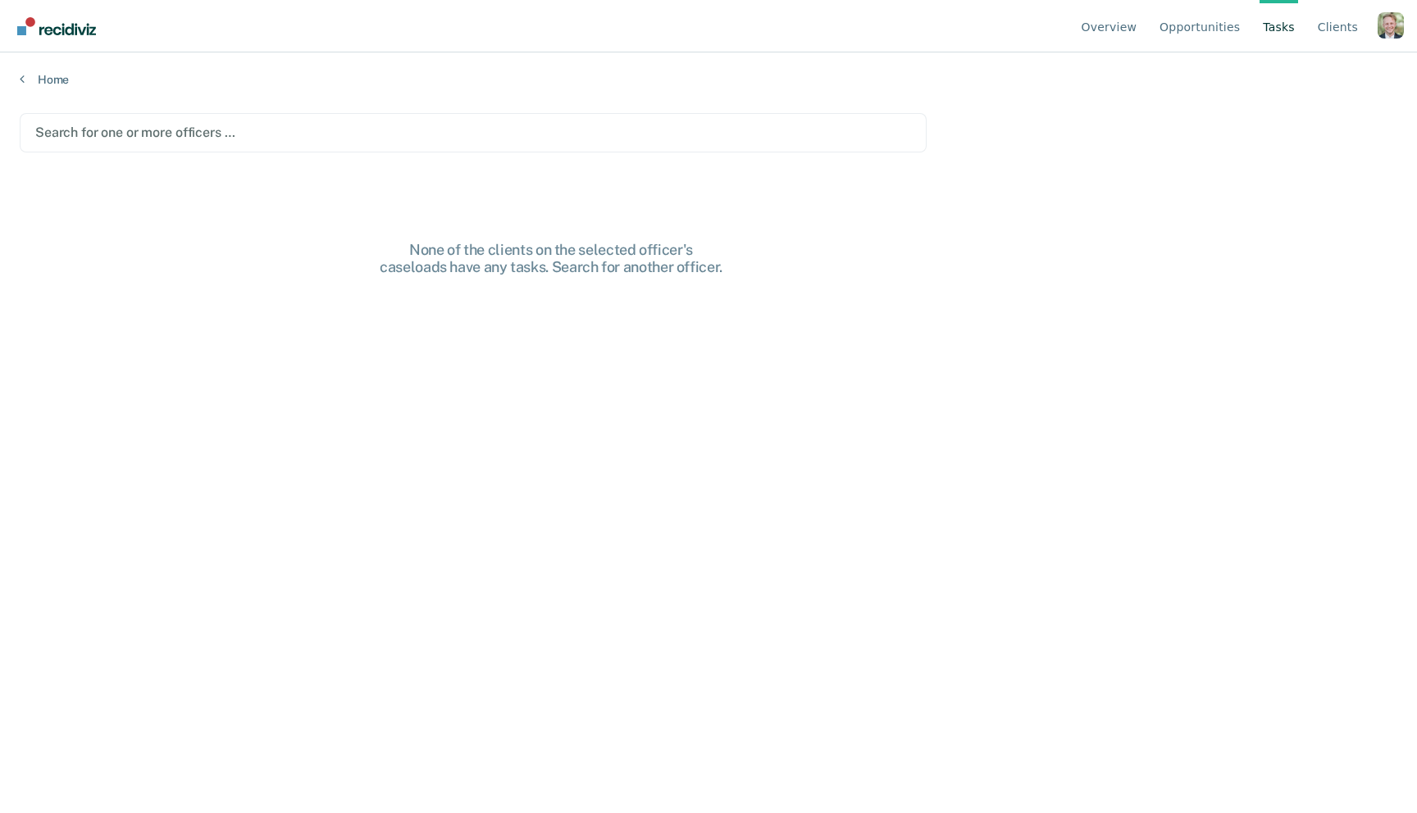
click at [314, 129] on div at bounding box center [472, 132] width 875 height 19
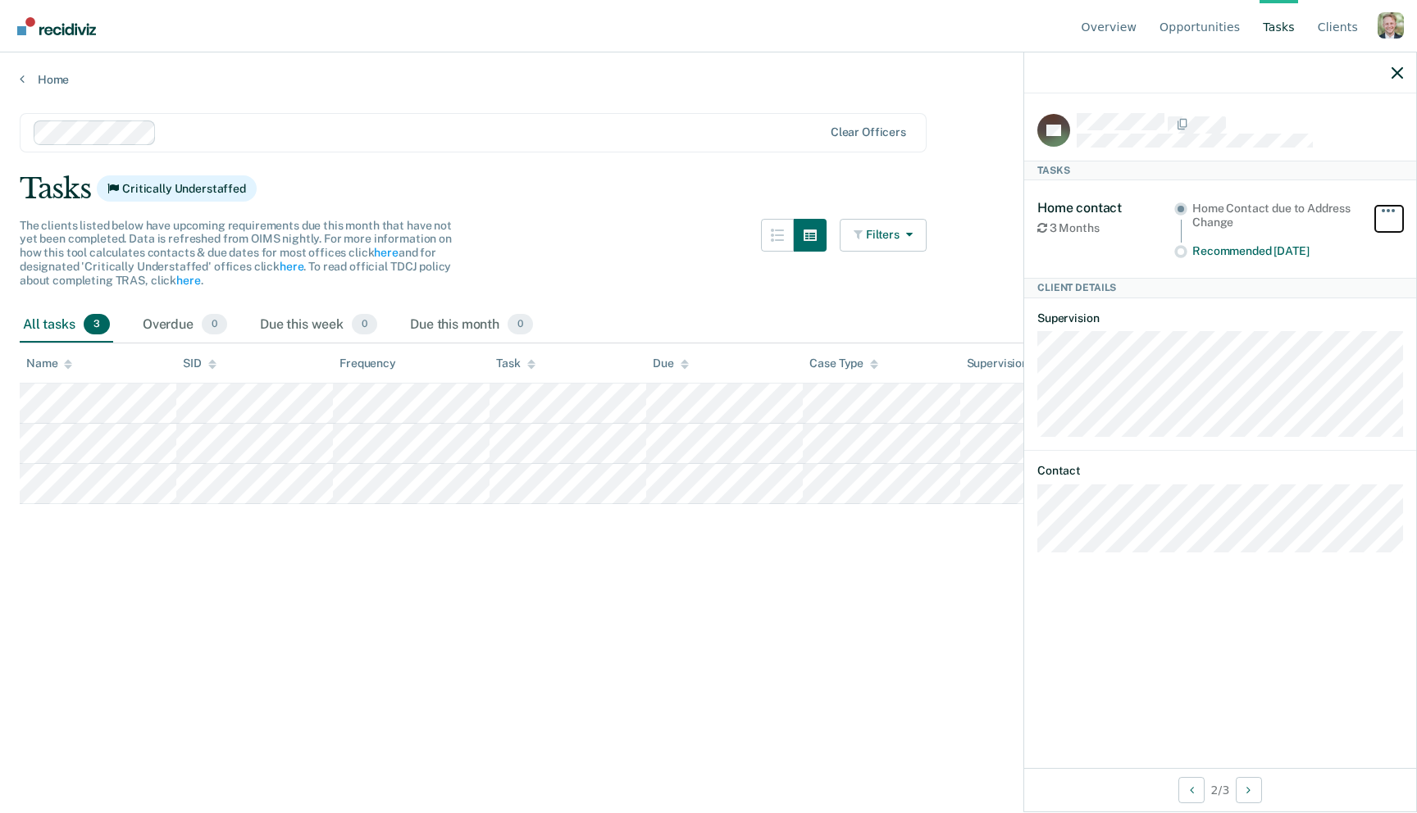
click at [1387, 209] on span "button" at bounding box center [1387, 210] width 3 height 3
click at [1285, 480] on dl "Contact" at bounding box center [1220, 508] width 366 height 89
click at [1253, 785] on button "Next Client" at bounding box center [1248, 790] width 26 height 26
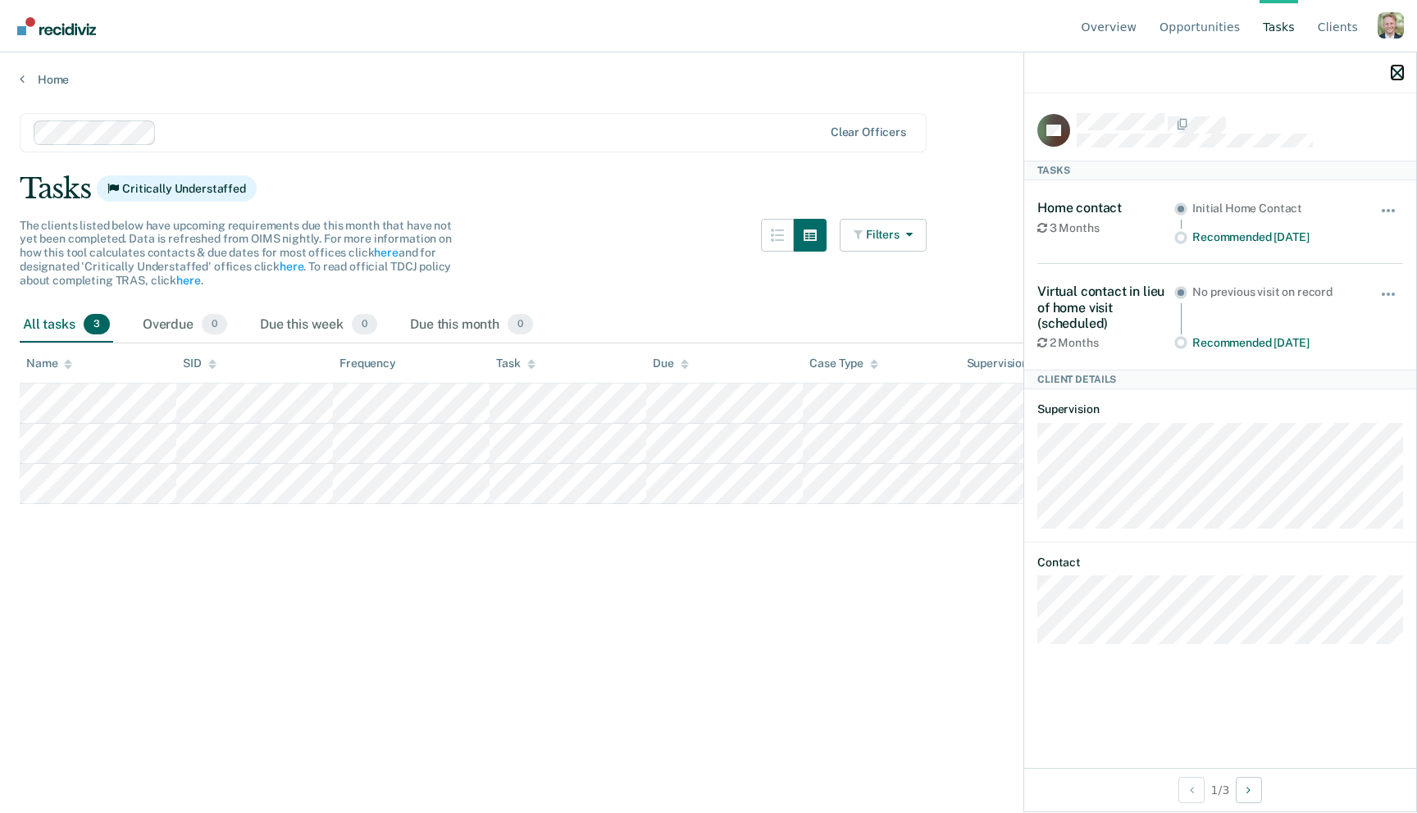
click at [1395, 68] on icon "button" at bounding box center [1396, 72] width 11 height 11
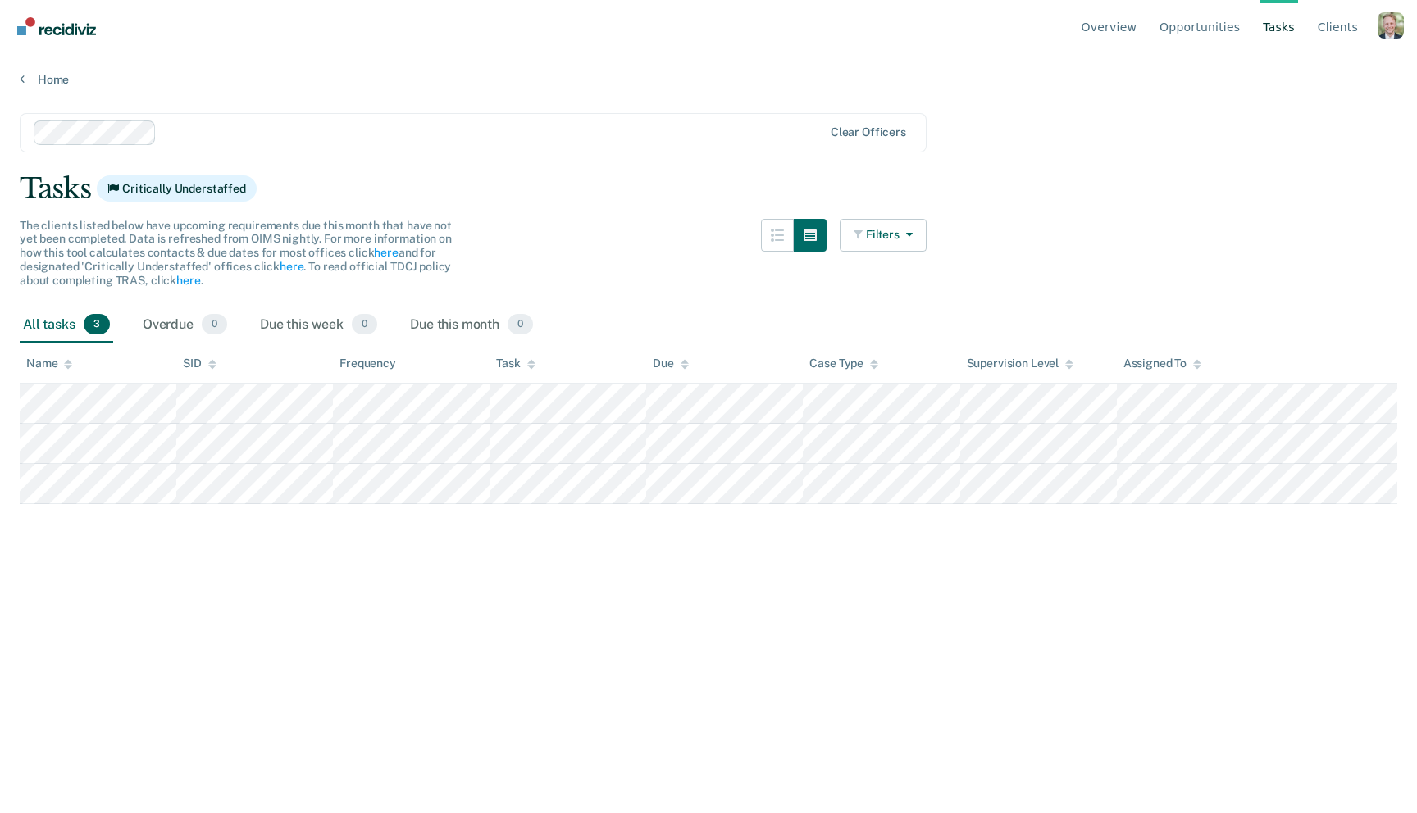
click at [1039, 182] on div "Tasks Critically Understaffed" at bounding box center [708, 189] width 1377 height 34
click at [767, 238] on button "button" at bounding box center [777, 235] width 33 height 33
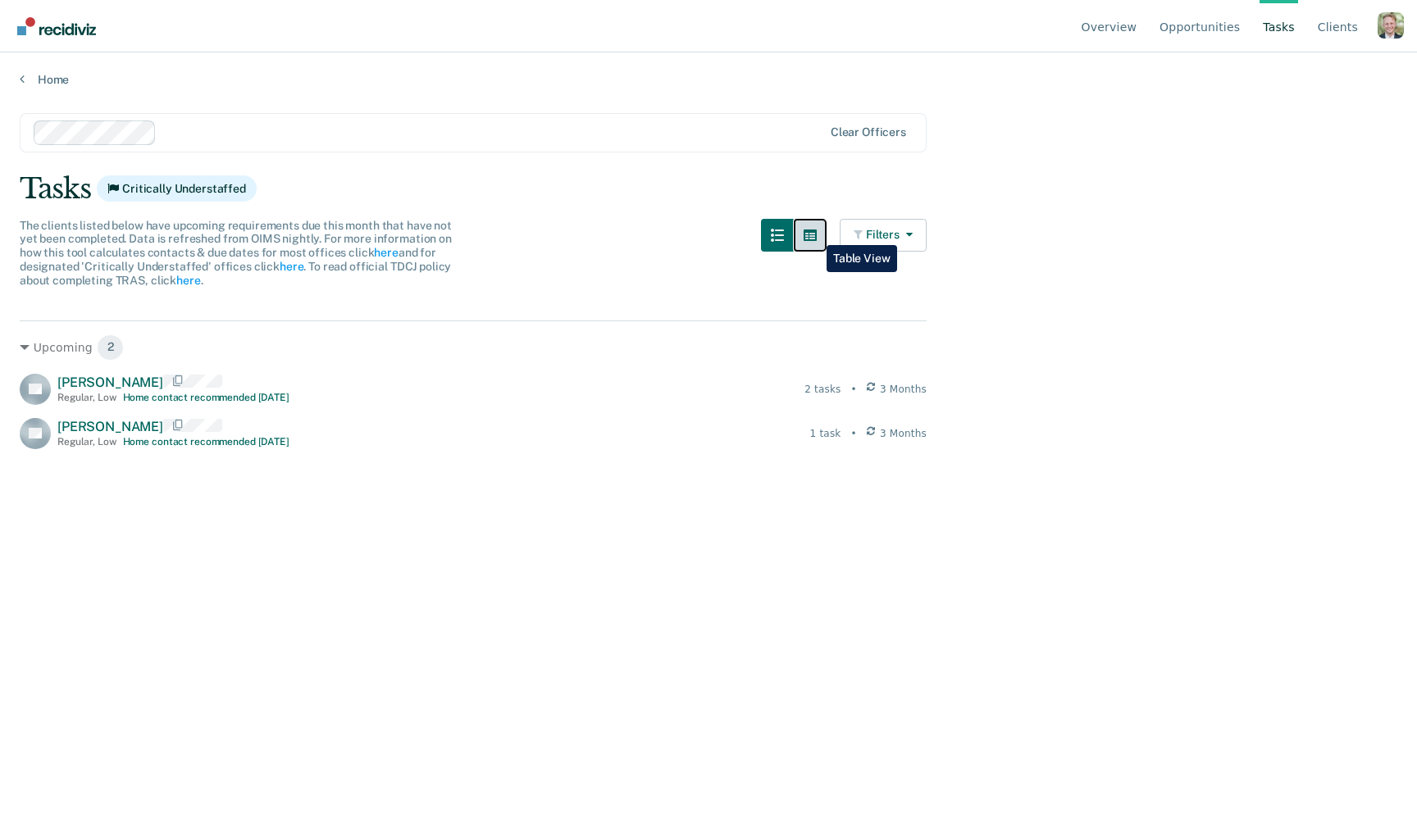
click at [814, 233] on icon "button" at bounding box center [809, 235] width 13 height 13
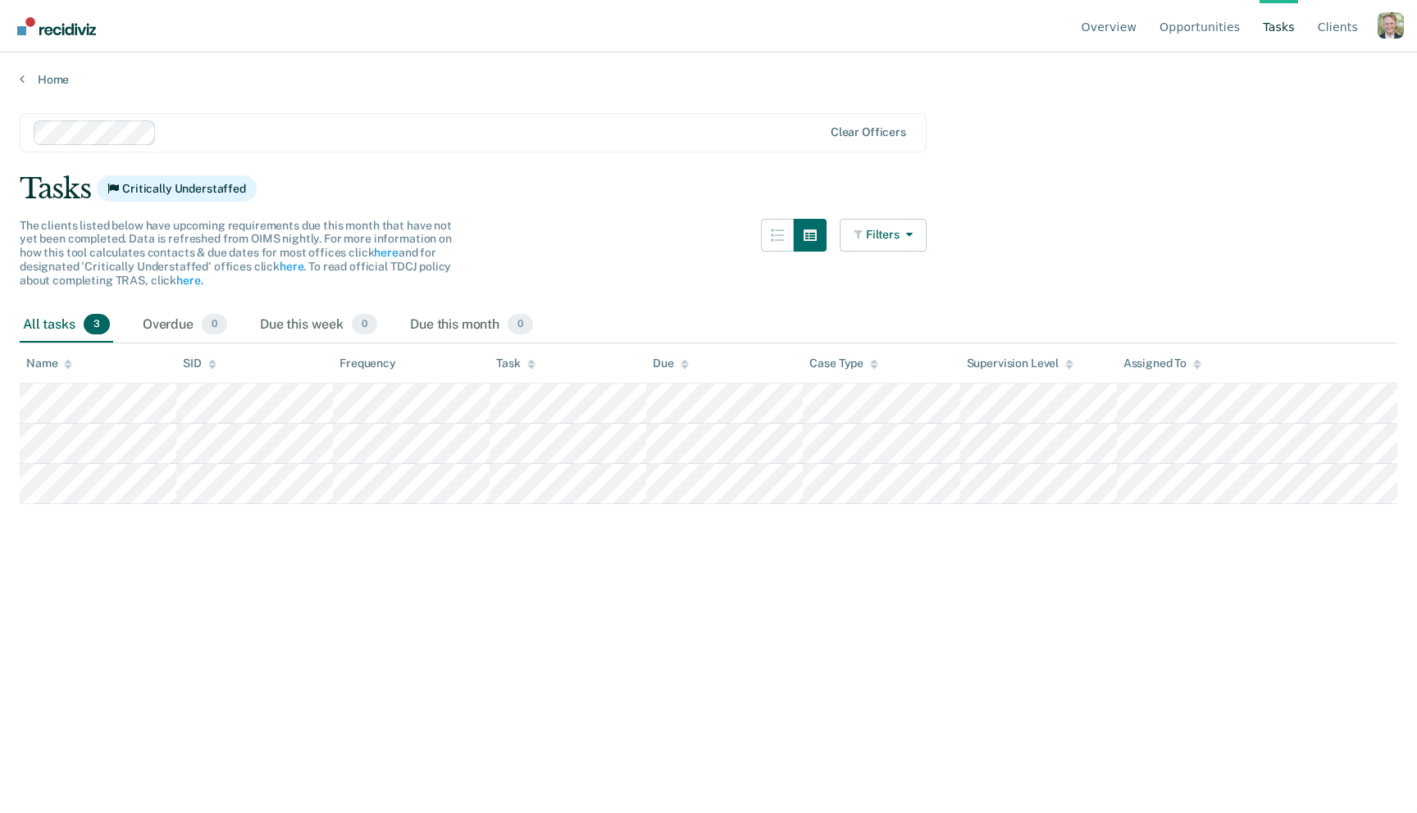
click at [616, 2] on nav "Overview Opportunities Tasks Client s Profile How it works Log Out" at bounding box center [708, 26] width 1390 height 52
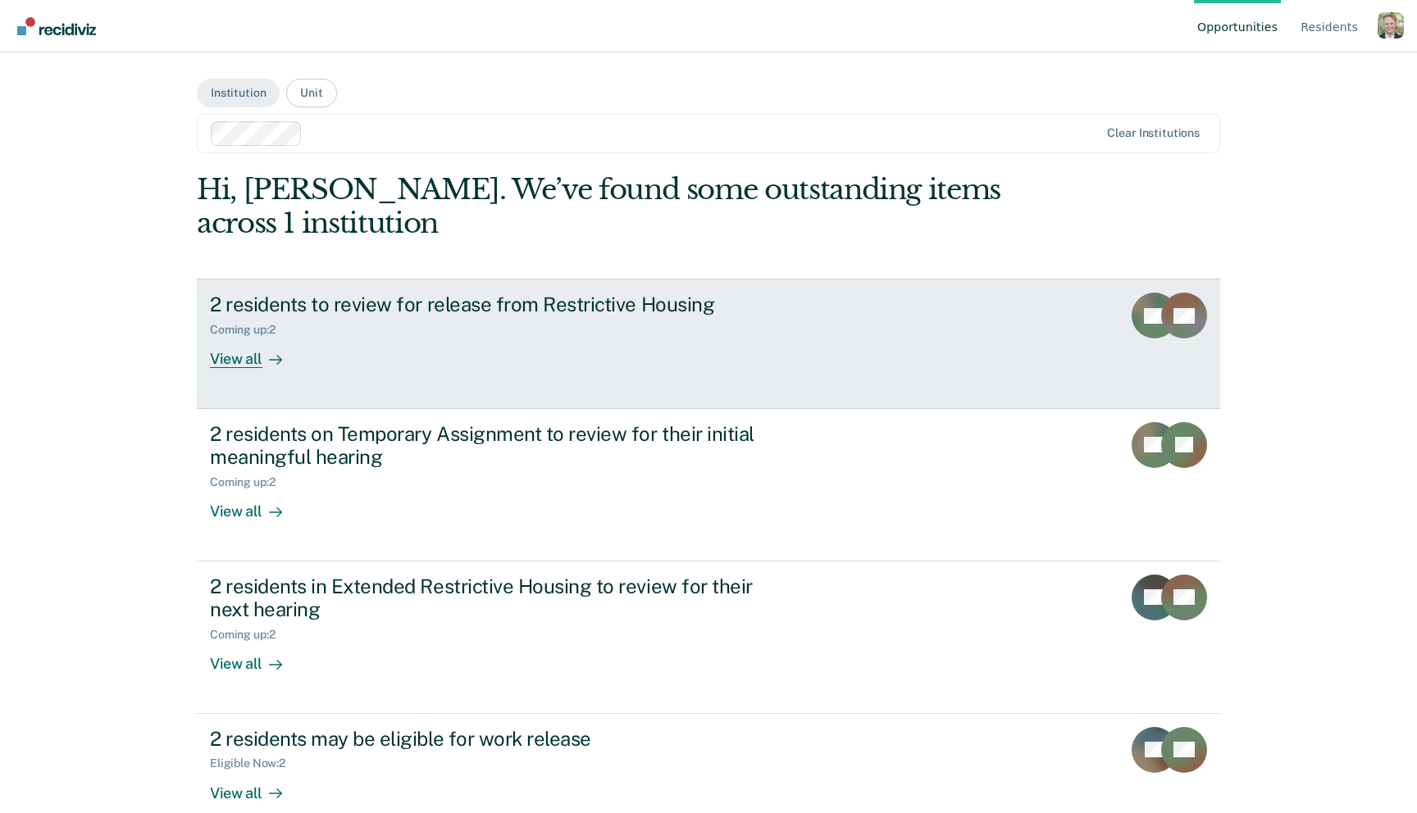
click at [561, 356] on div "2 residents to review for release from Restrictive Housing Coming up : 2 View a…" at bounding box center [517, 330] width 615 height 75
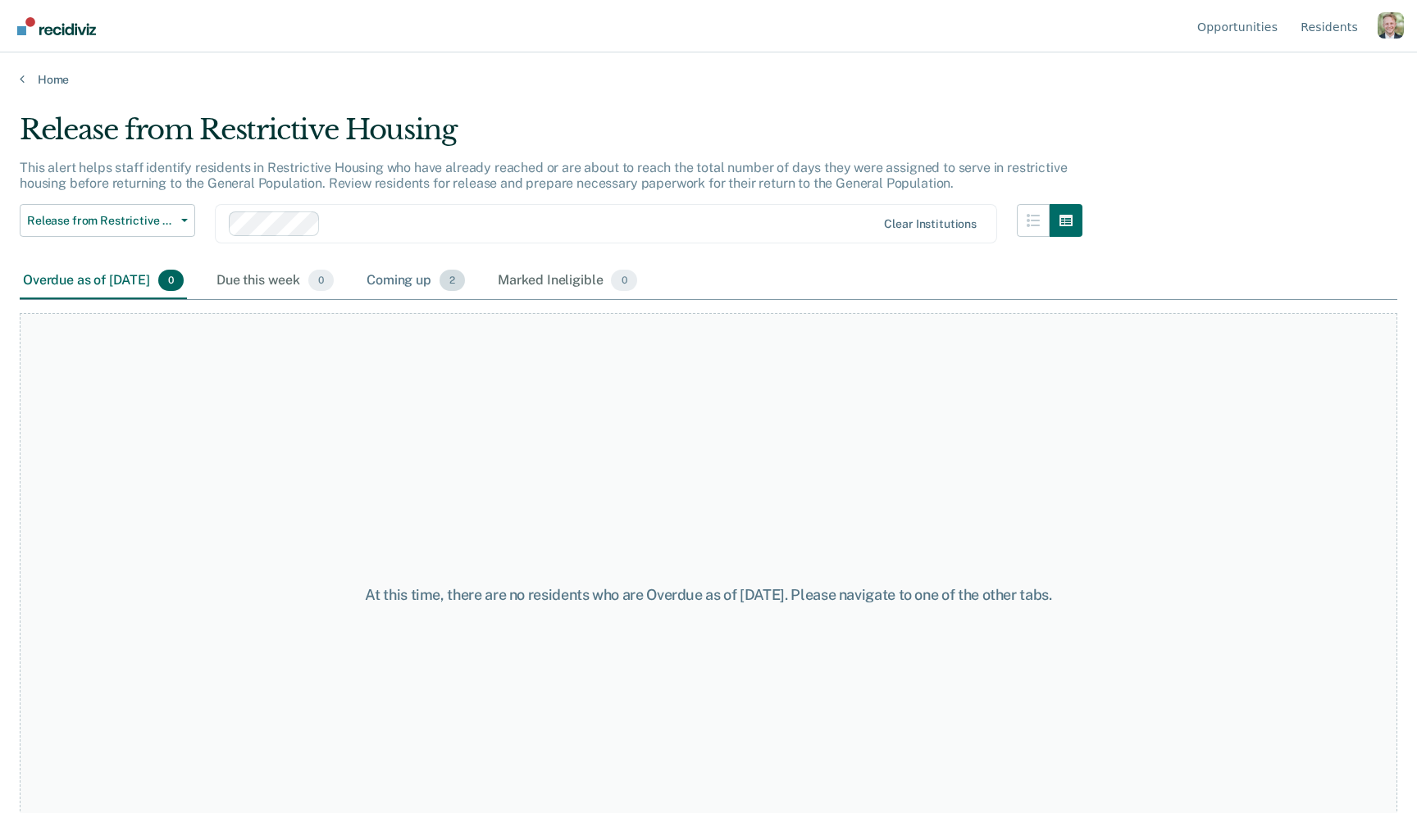
click at [449, 285] on div "Coming up 2" at bounding box center [415, 281] width 105 height 36
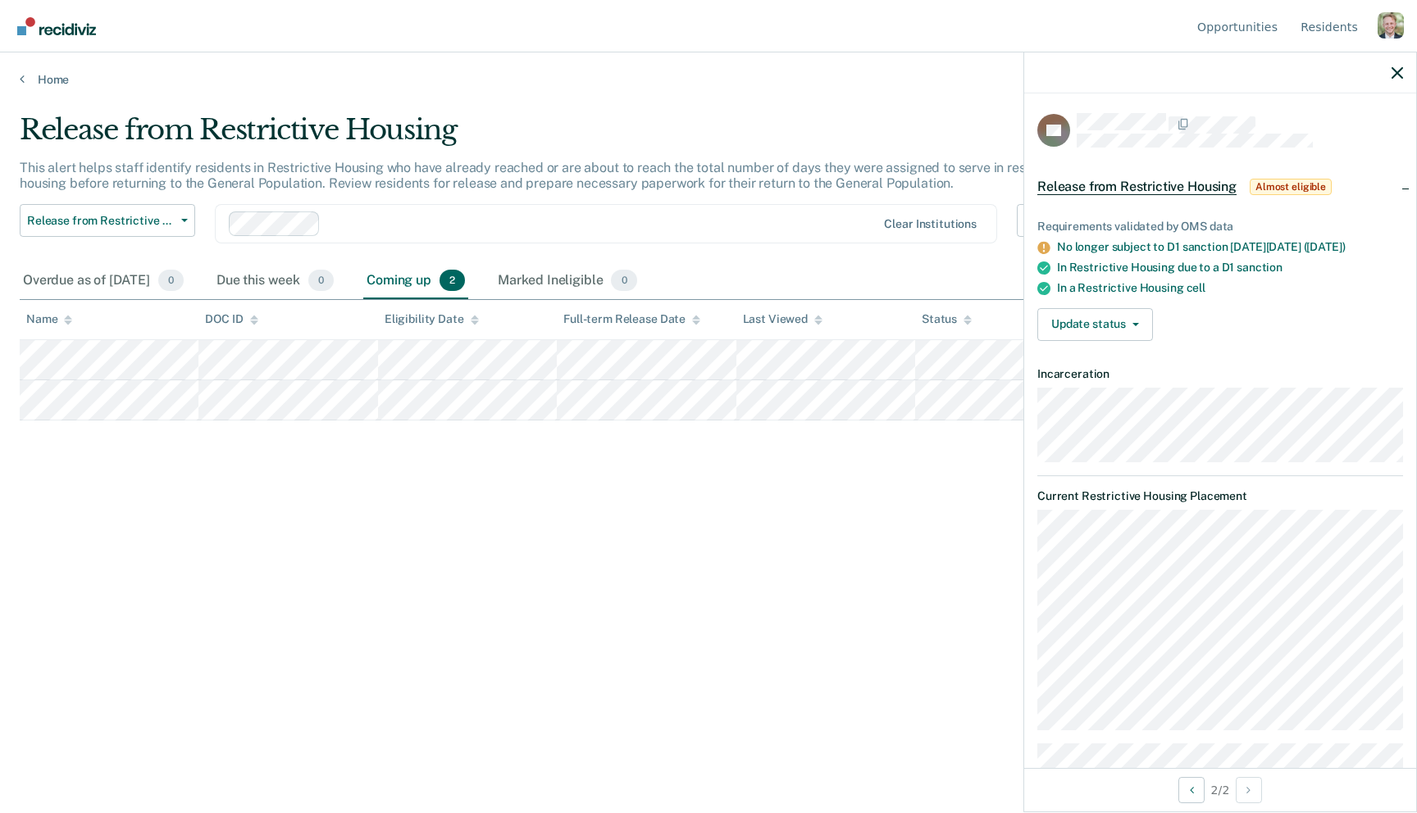
click at [1124, 248] on div "No longer subject to D1 sanction [DATE][DATE] ([DATE])" at bounding box center [1230, 247] width 346 height 14
click at [1394, 71] on icon "button" at bounding box center [1396, 72] width 11 height 11
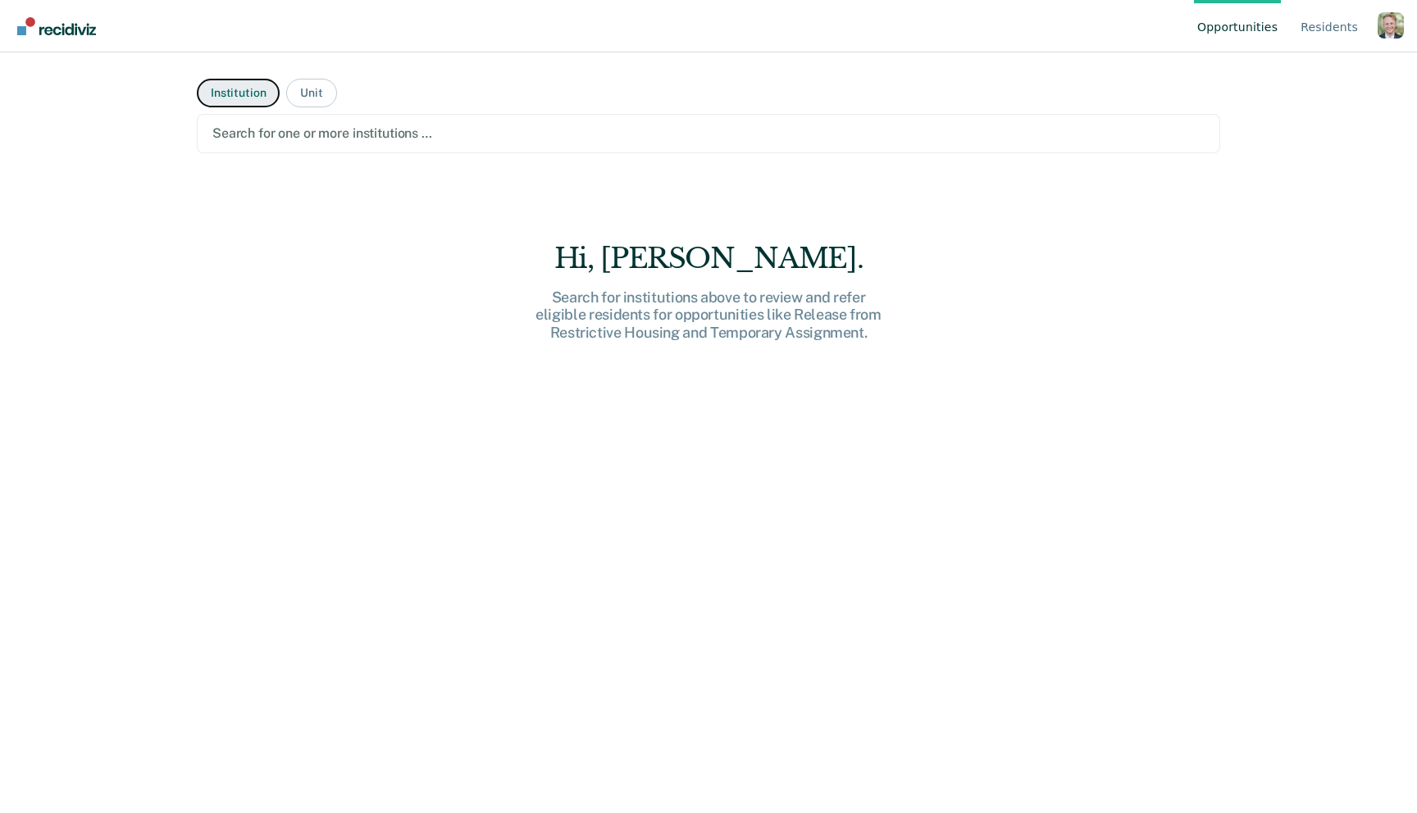
click at [251, 84] on button "Institution" at bounding box center [238, 93] width 83 height 29
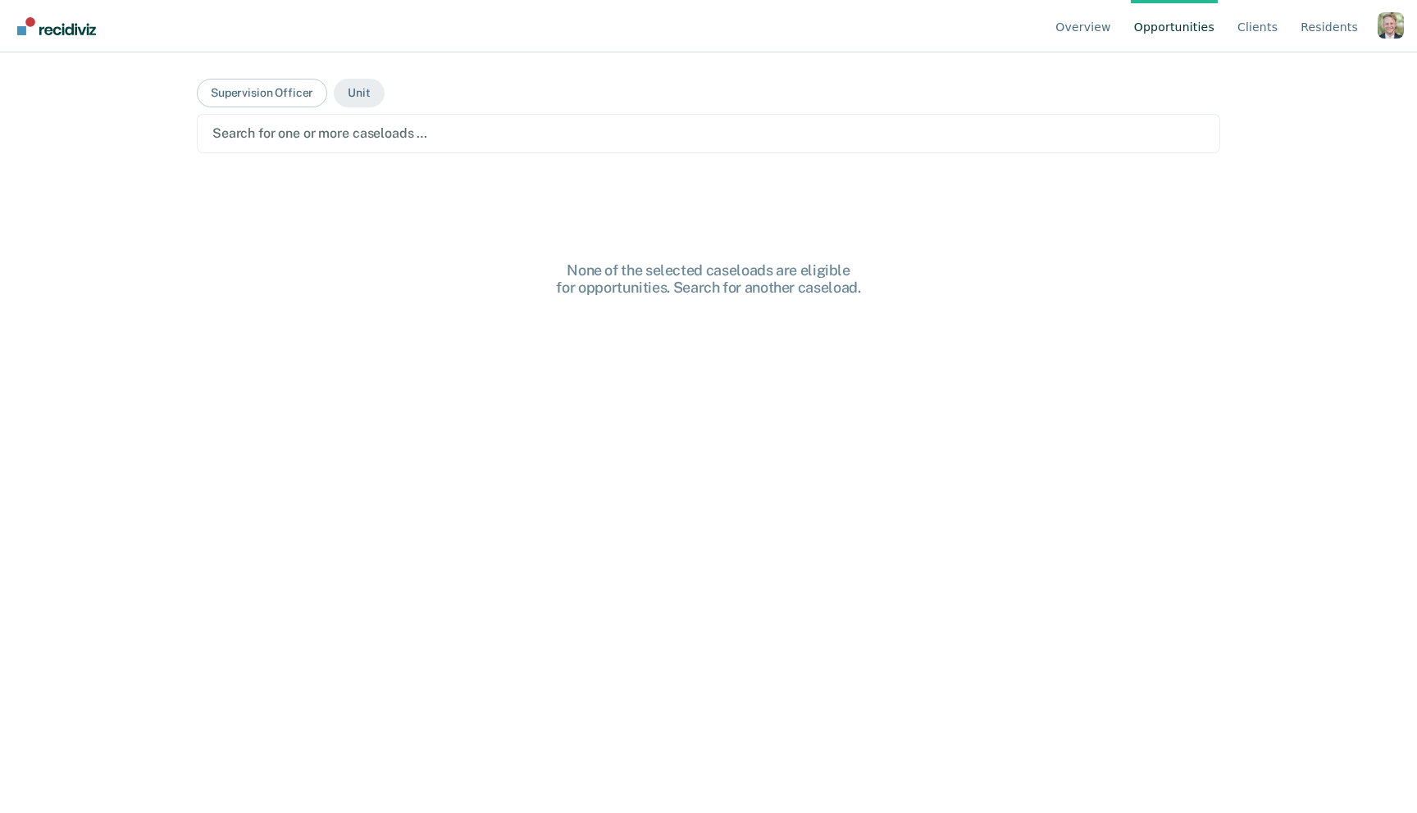
click at [516, 134] on div at bounding box center [708, 133] width 992 height 19
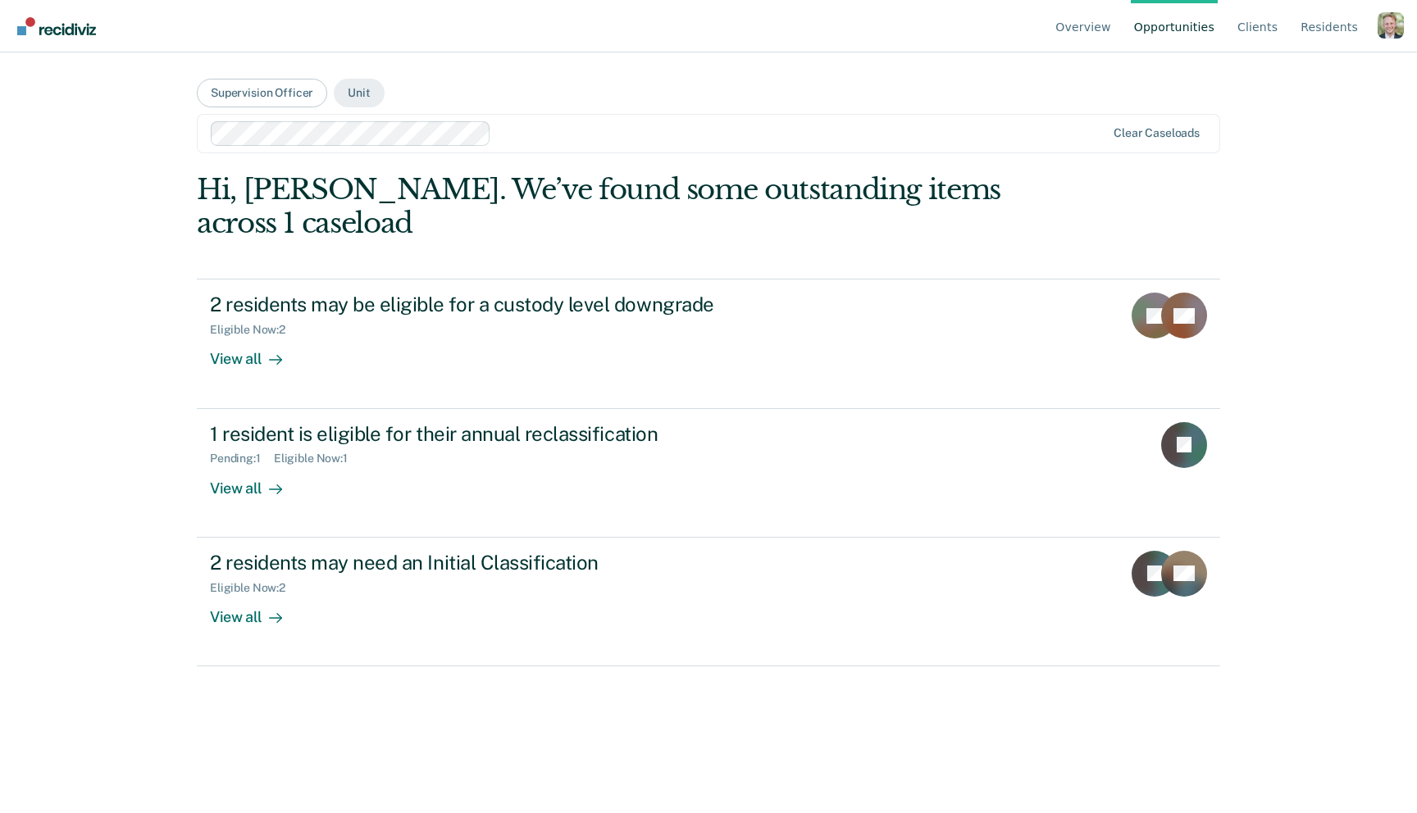
click at [127, 460] on div "Overview Opportunities Client s Resident s Profile How it works Go to Pathways …" at bounding box center [708, 406] width 1417 height 813
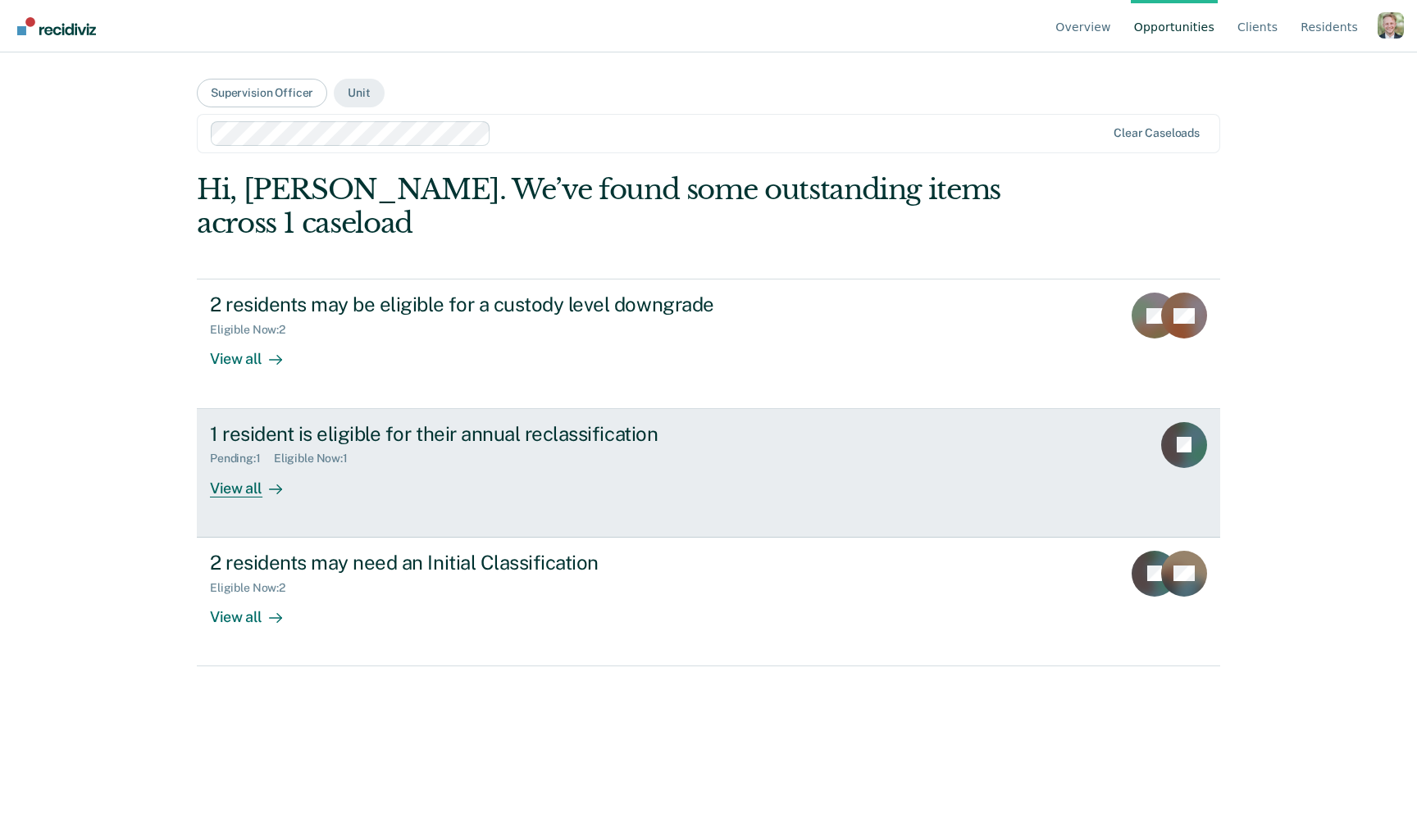
click at [483, 459] on div "Pending : 1 Eligible Now : 1" at bounding box center [497, 455] width 575 height 20
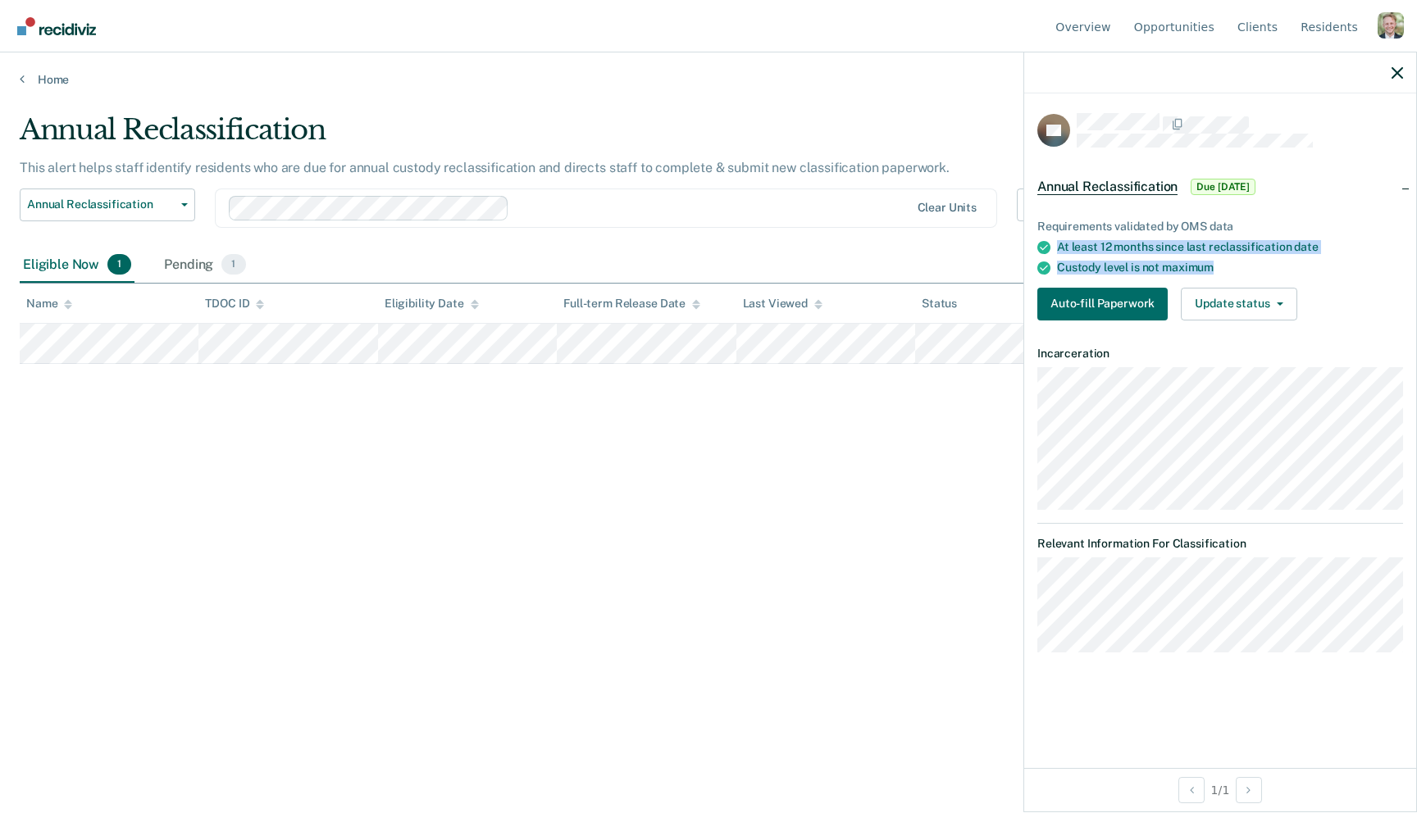
drag, startPoint x: 1056, startPoint y: 245, endPoint x: 1219, endPoint y: 266, distance: 164.4
click at [1219, 266] on ul "Requirements validated by OMS data At least 12 months since last reclassificati…" at bounding box center [1220, 247] width 366 height 55
click at [1219, 266] on div "Custody level is not maximum" at bounding box center [1230, 268] width 346 height 14
drag, startPoint x: 1216, startPoint y: 266, endPoint x: 1058, endPoint y: 248, distance: 159.1
click at [1058, 248] on ul "Requirements validated by OMS data At least 12 months since last reclassificati…" at bounding box center [1220, 247] width 366 height 55
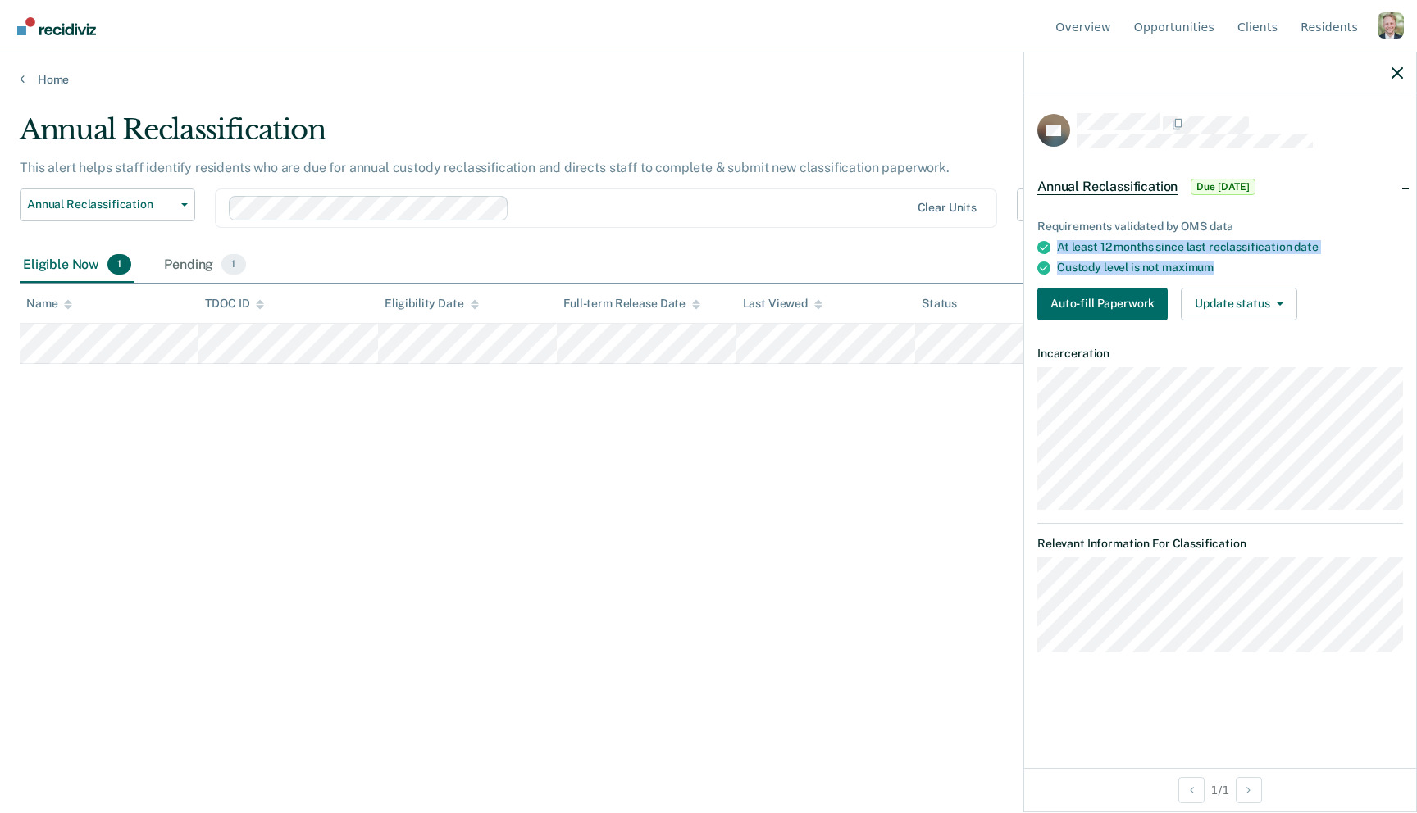
click at [1058, 248] on div "At least 12 months since last reclassification date" at bounding box center [1230, 247] width 346 height 14
click at [1132, 296] on button "Auto-fill Paperwork" at bounding box center [1102, 304] width 130 height 33
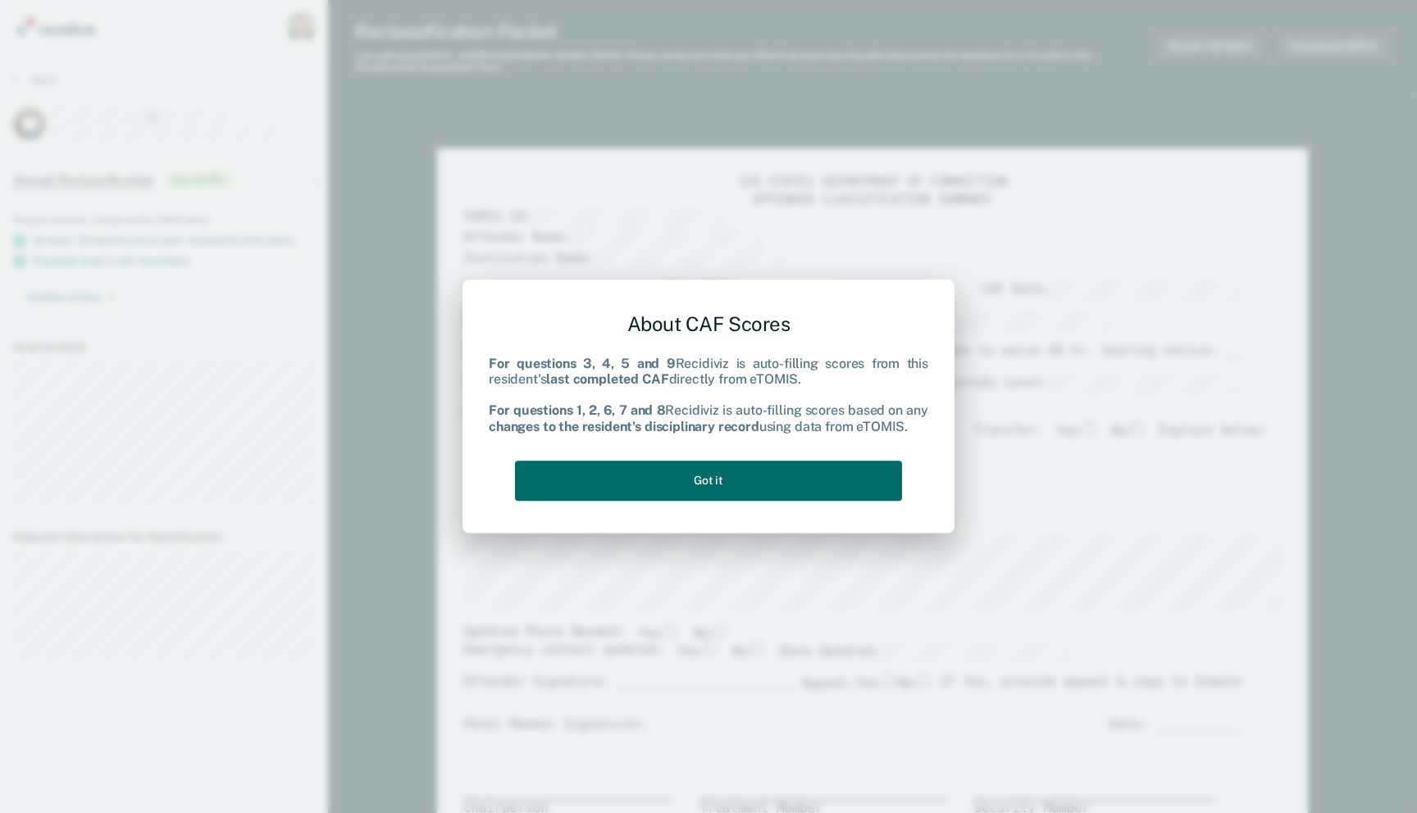
type textarea "x"
click at [845, 476] on button "Got it" at bounding box center [708, 481] width 387 height 40
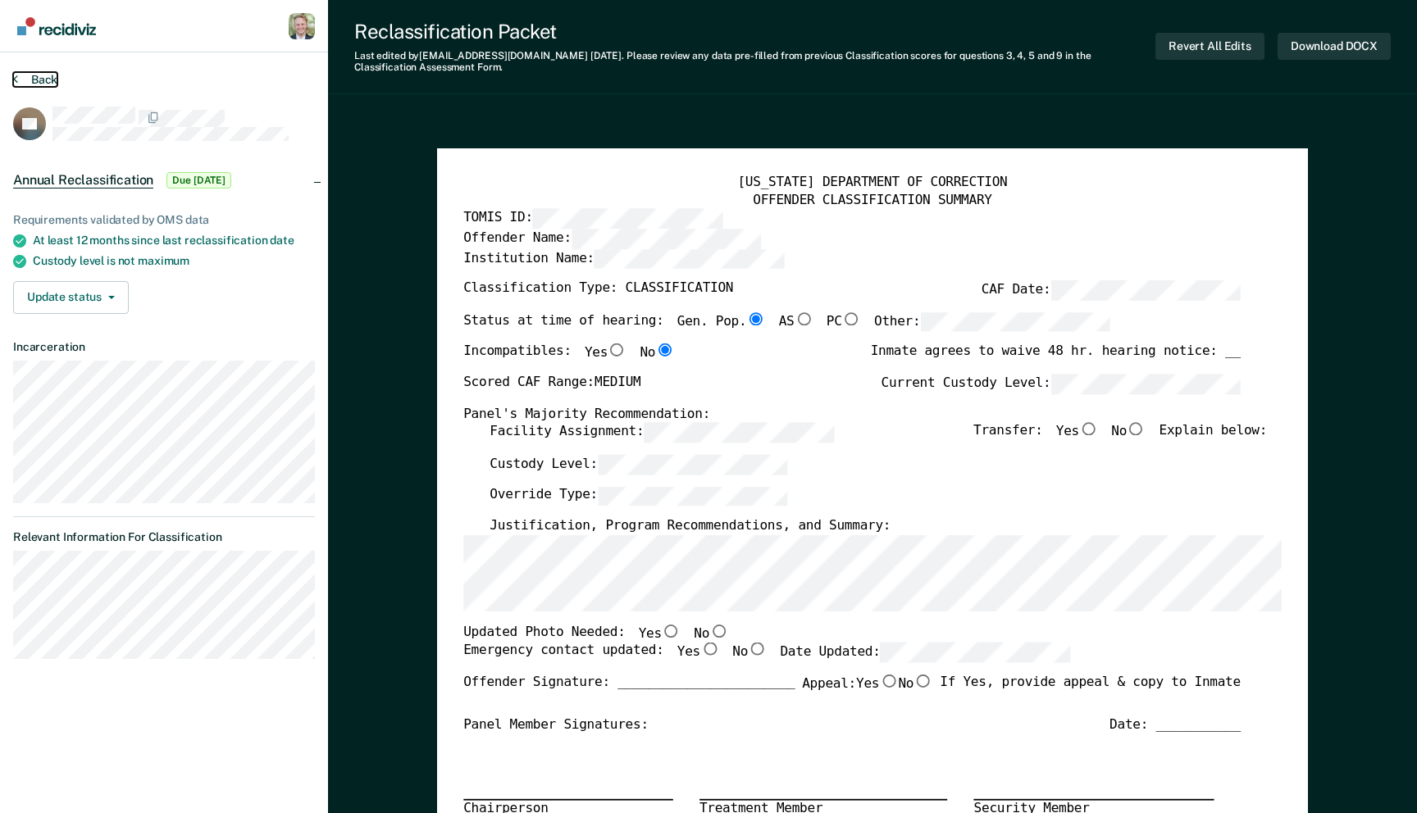
click at [43, 75] on button "Back" at bounding box center [35, 79] width 44 height 15
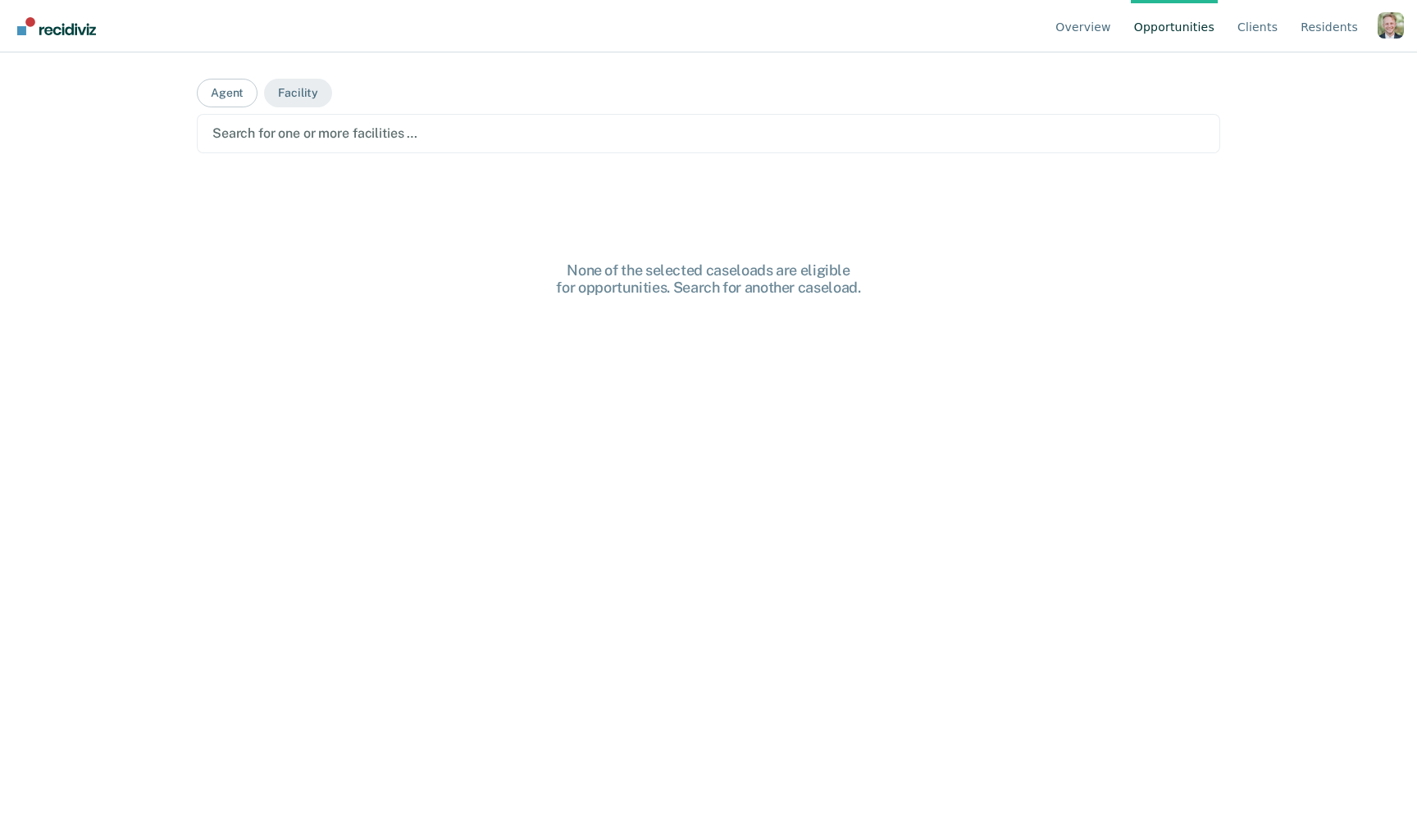
click at [336, 123] on div "Search for one or more facilities …" at bounding box center [708, 133] width 995 height 22
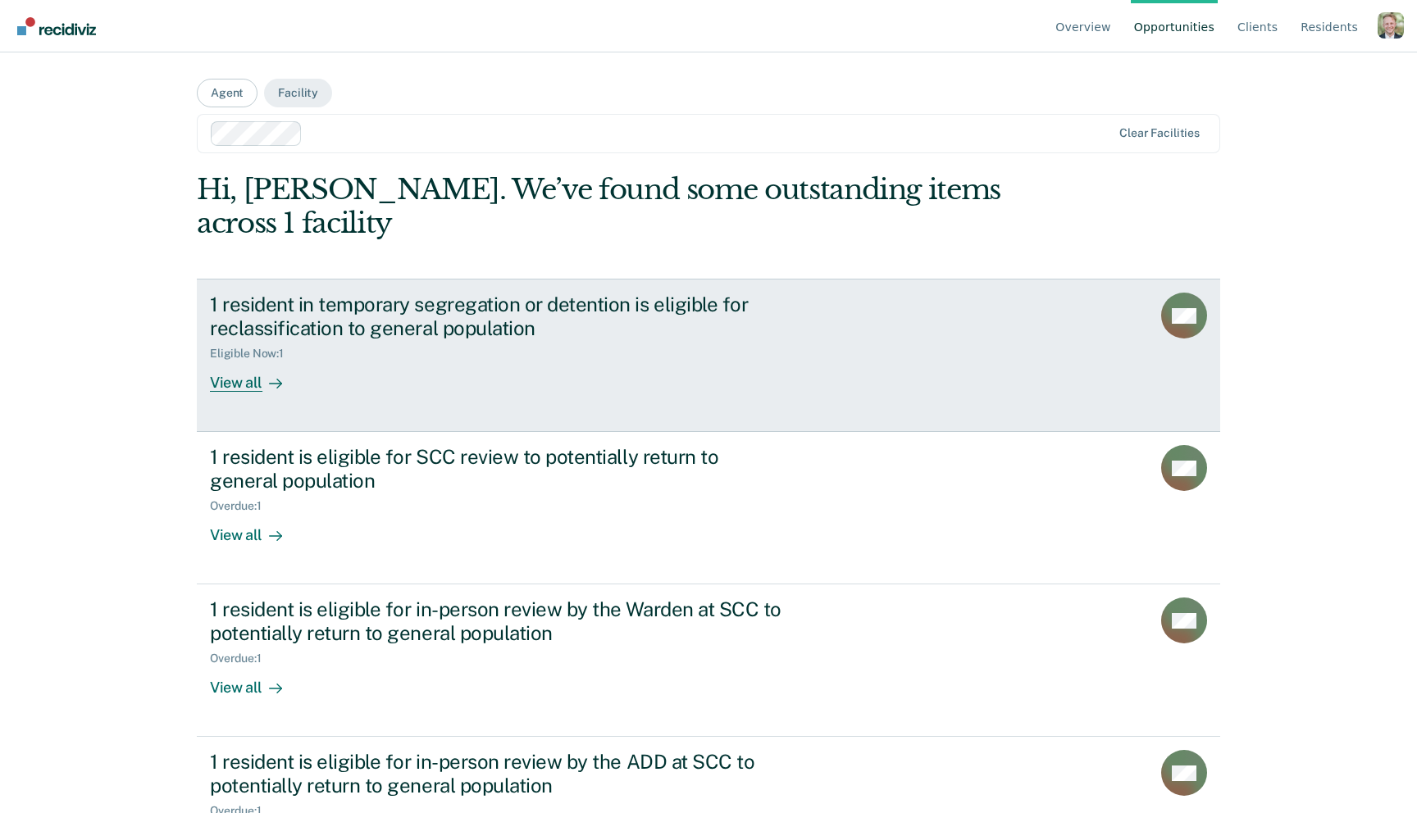
click at [712, 402] on link "1 resident in temporary segregation or detention is eligible for reclassificati…" at bounding box center [708, 355] width 1023 height 153
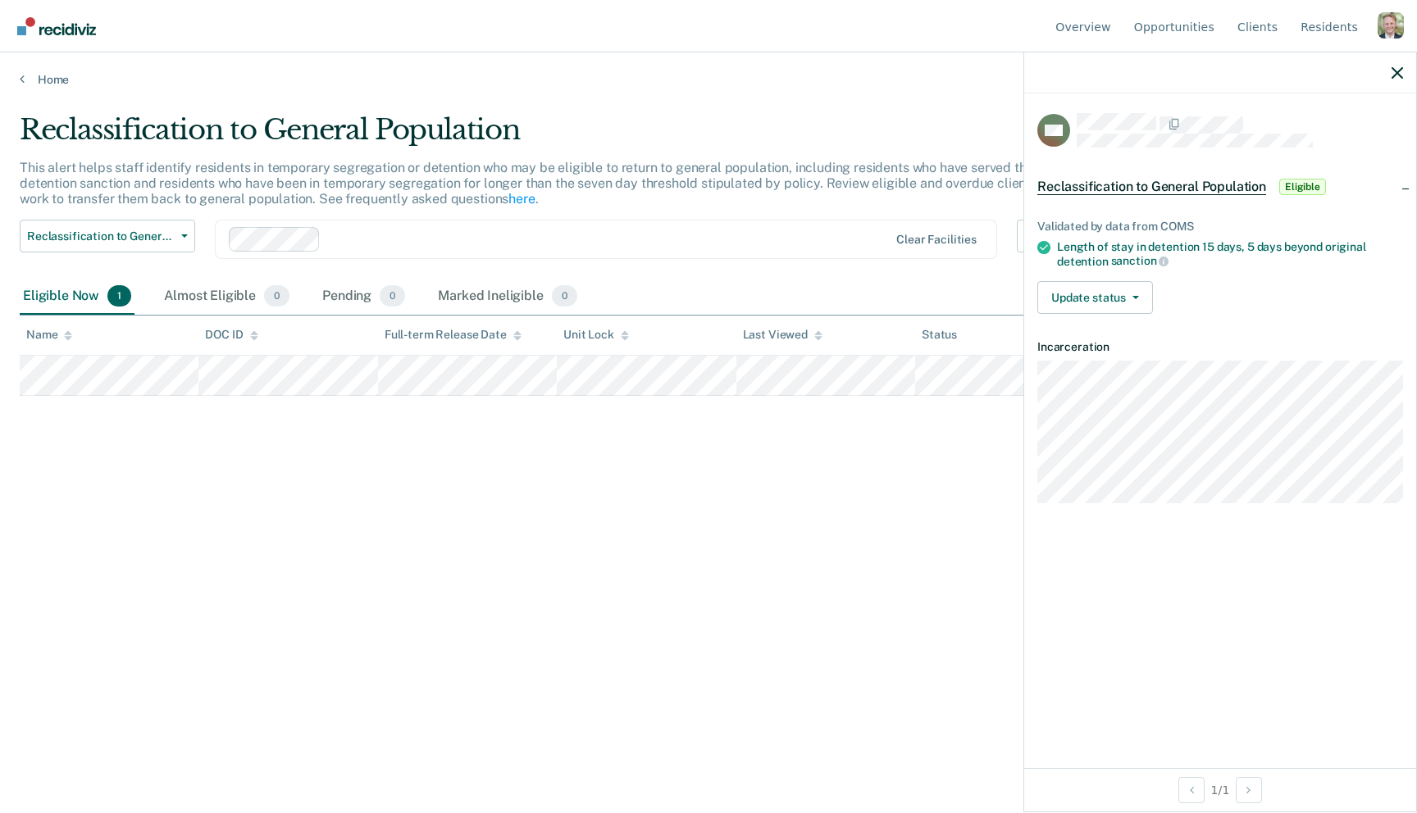
click at [1220, 243] on div "Length of stay in detention 15 days, 5 days beyond original detention sanction" at bounding box center [1230, 254] width 346 height 28
click at [1039, 348] on dl "Incarceration" at bounding box center [1220, 421] width 366 height 163
click at [1039, 348] on dt "Incarceration" at bounding box center [1220, 347] width 366 height 14
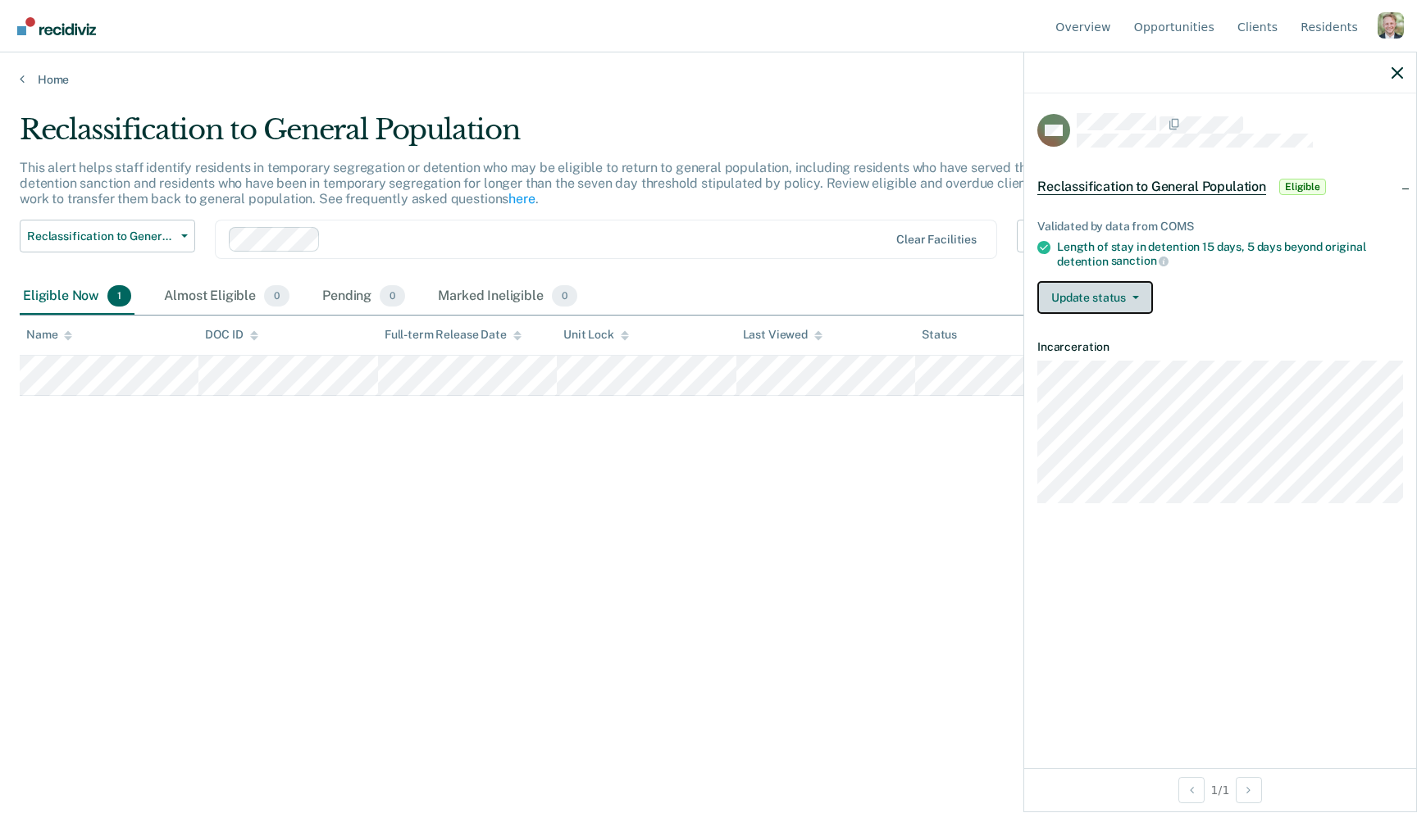
click at [1137, 289] on button "Update status" at bounding box center [1095, 297] width 116 height 33
click at [1249, 304] on div "Update status [PERSON_NAME] Mark Ineligible" at bounding box center [1220, 297] width 366 height 33
click at [1398, 73] on icon "button" at bounding box center [1396, 72] width 11 height 11
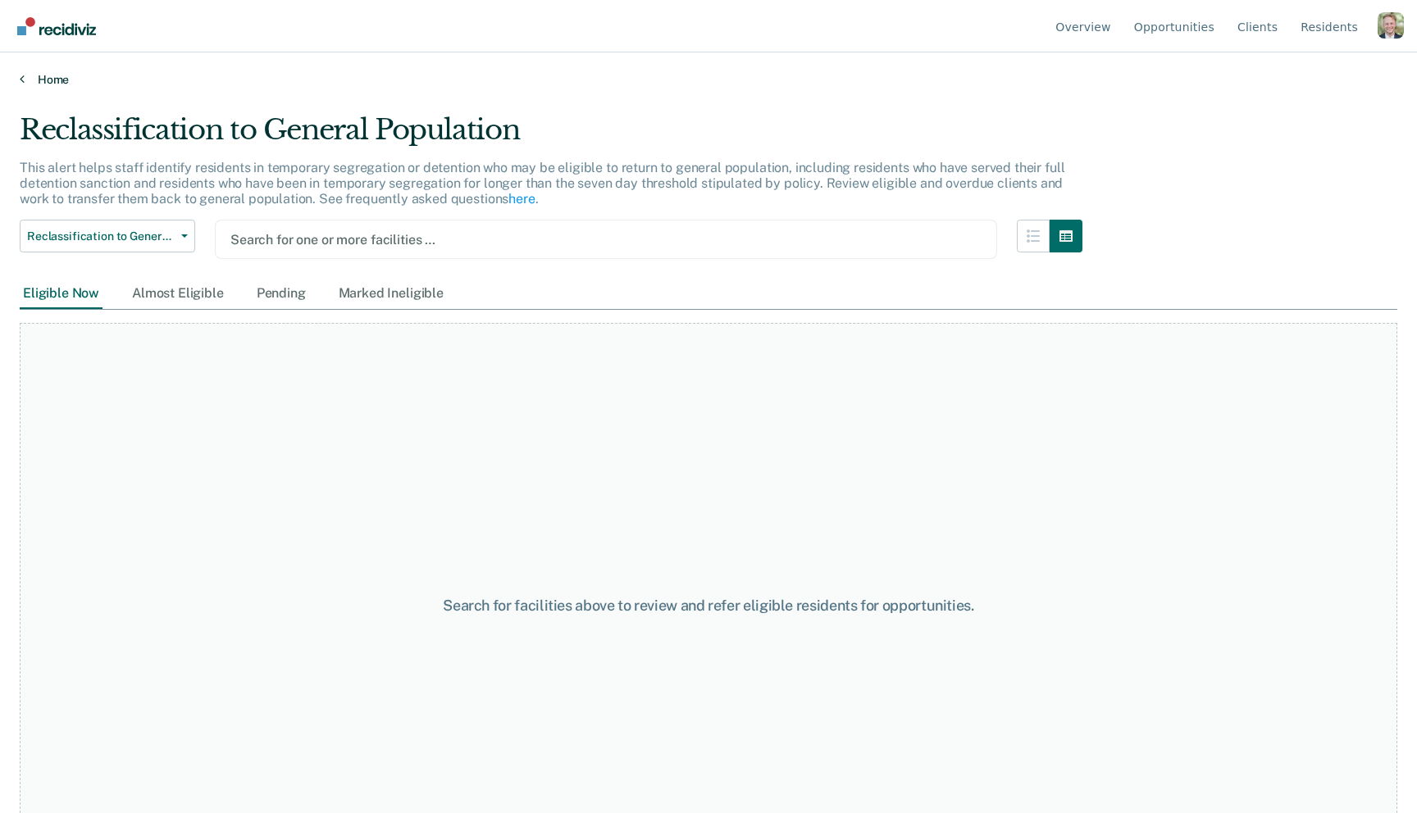
click at [54, 76] on link "Home" at bounding box center [708, 79] width 1377 height 15
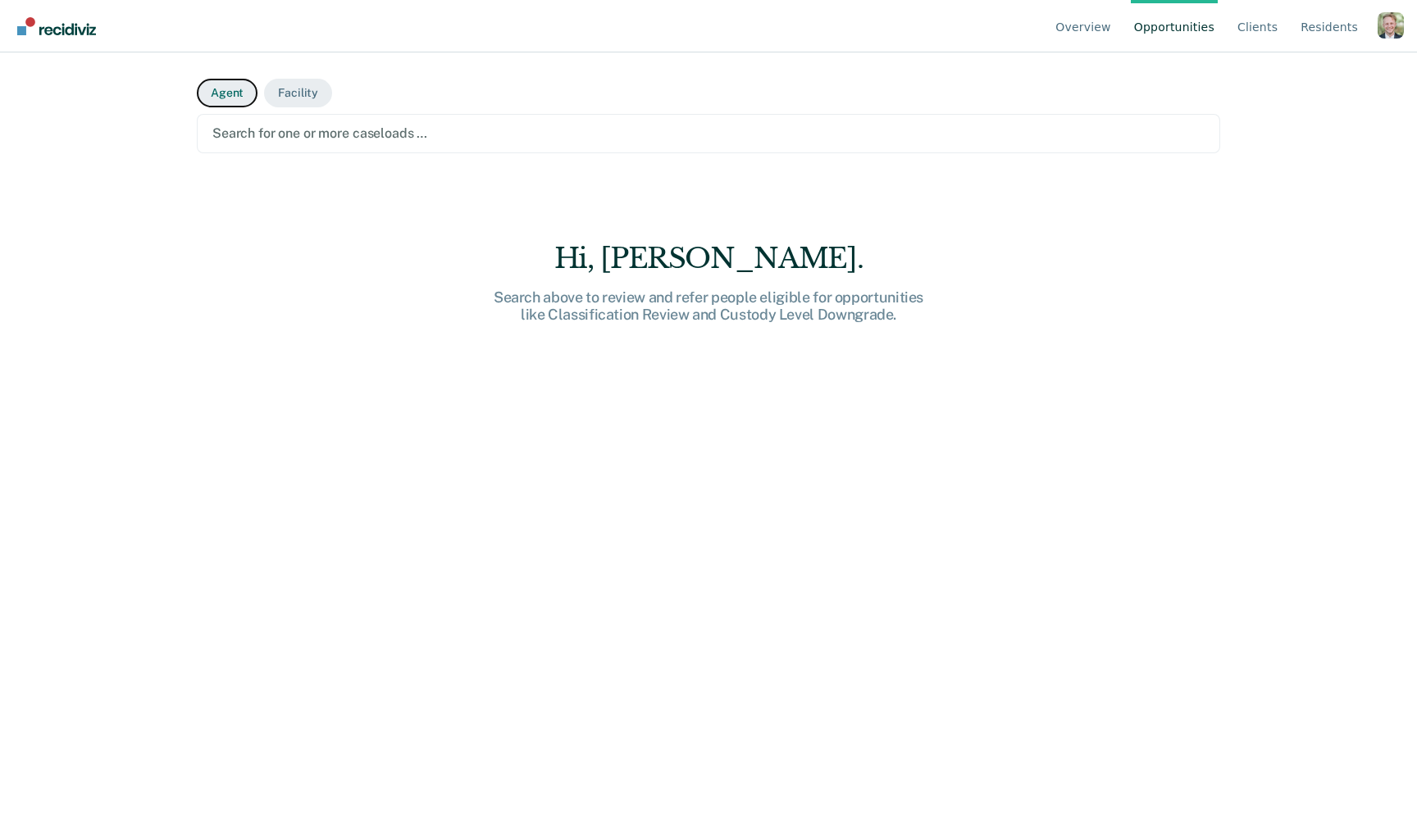
click at [239, 97] on button "Agent" at bounding box center [227, 93] width 61 height 29
click at [266, 132] on div at bounding box center [708, 133] width 992 height 19
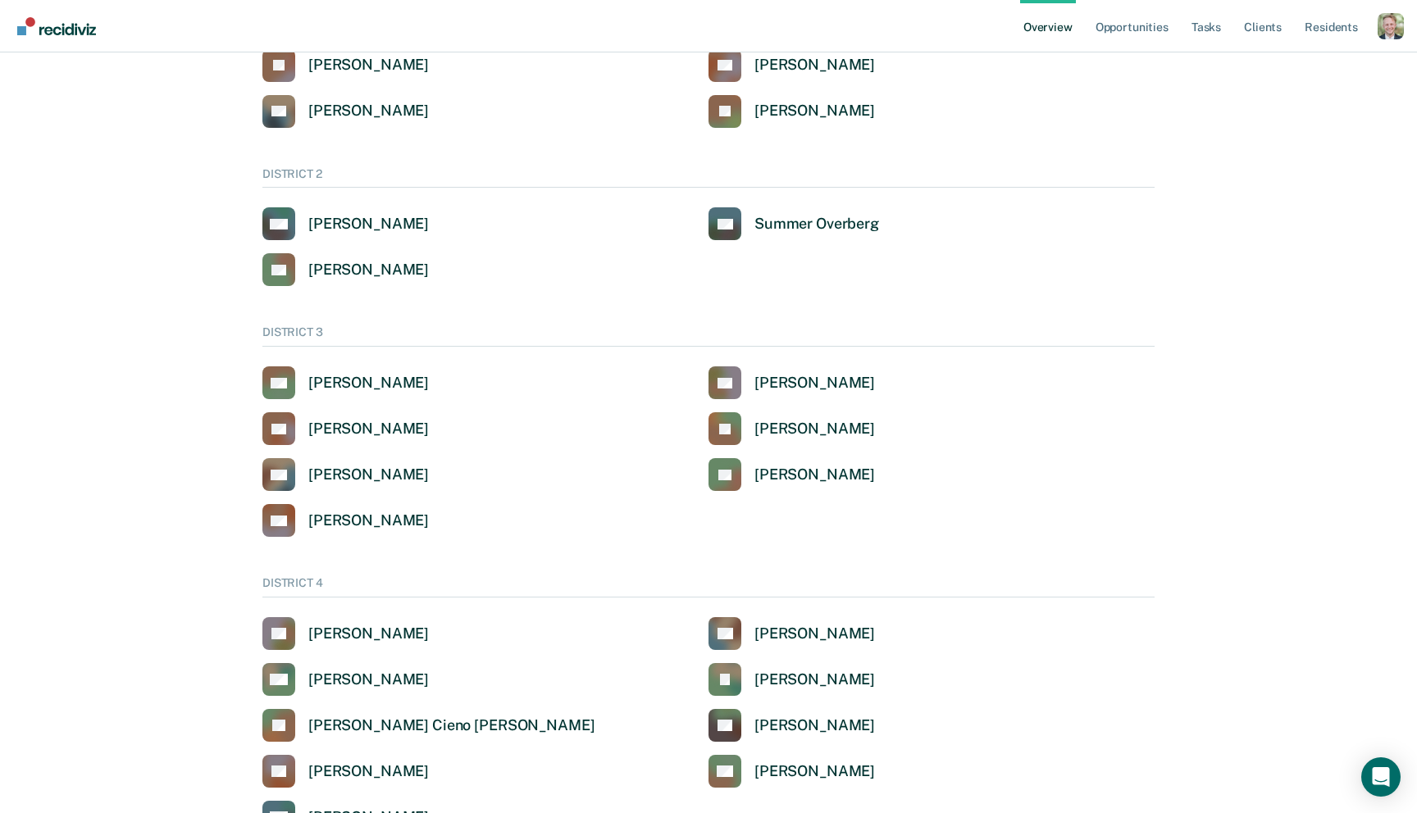
scroll to position [171, 0]
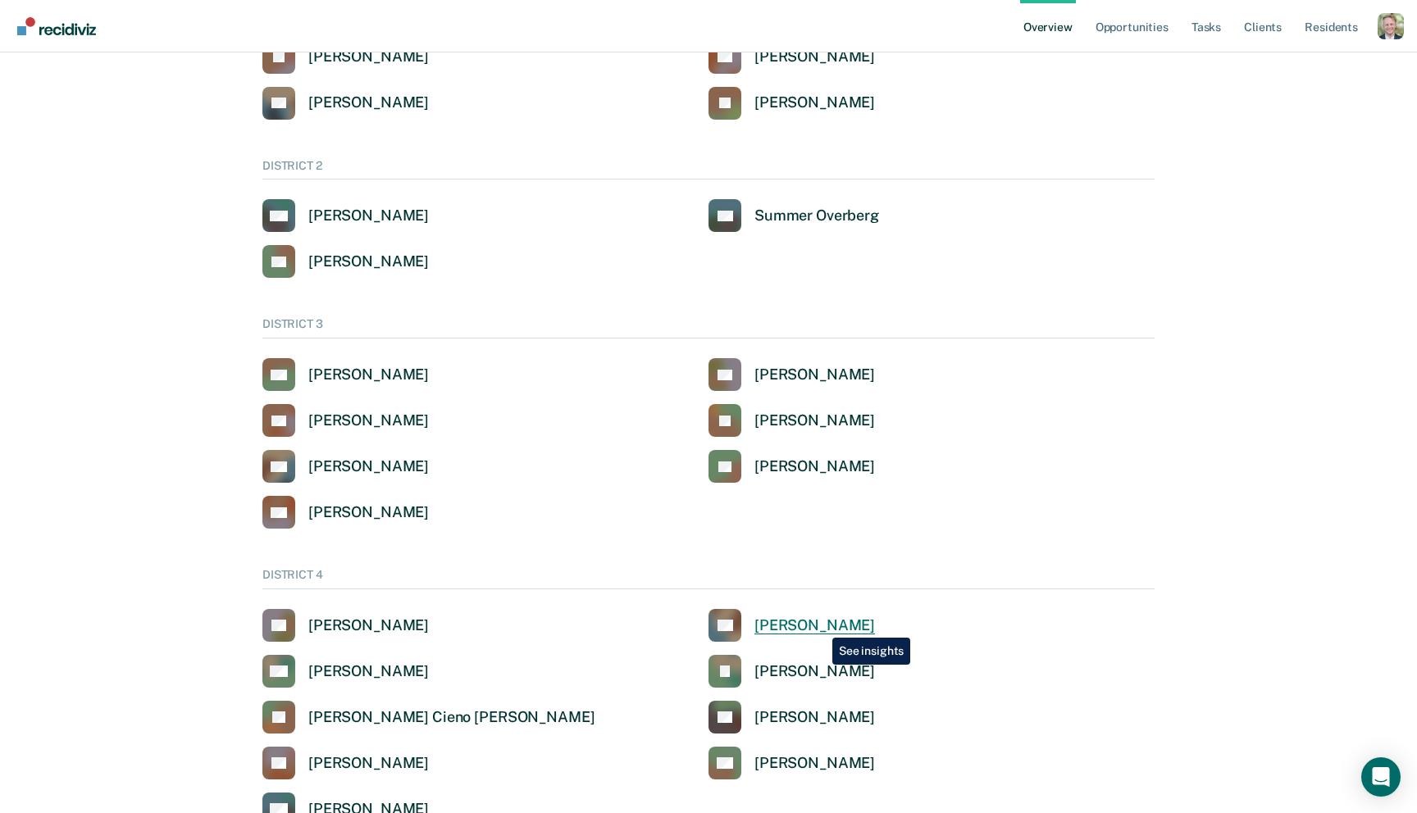
click at [820, 625] on div "Angel Andrew Dobrev" at bounding box center [814, 625] width 121 height 19
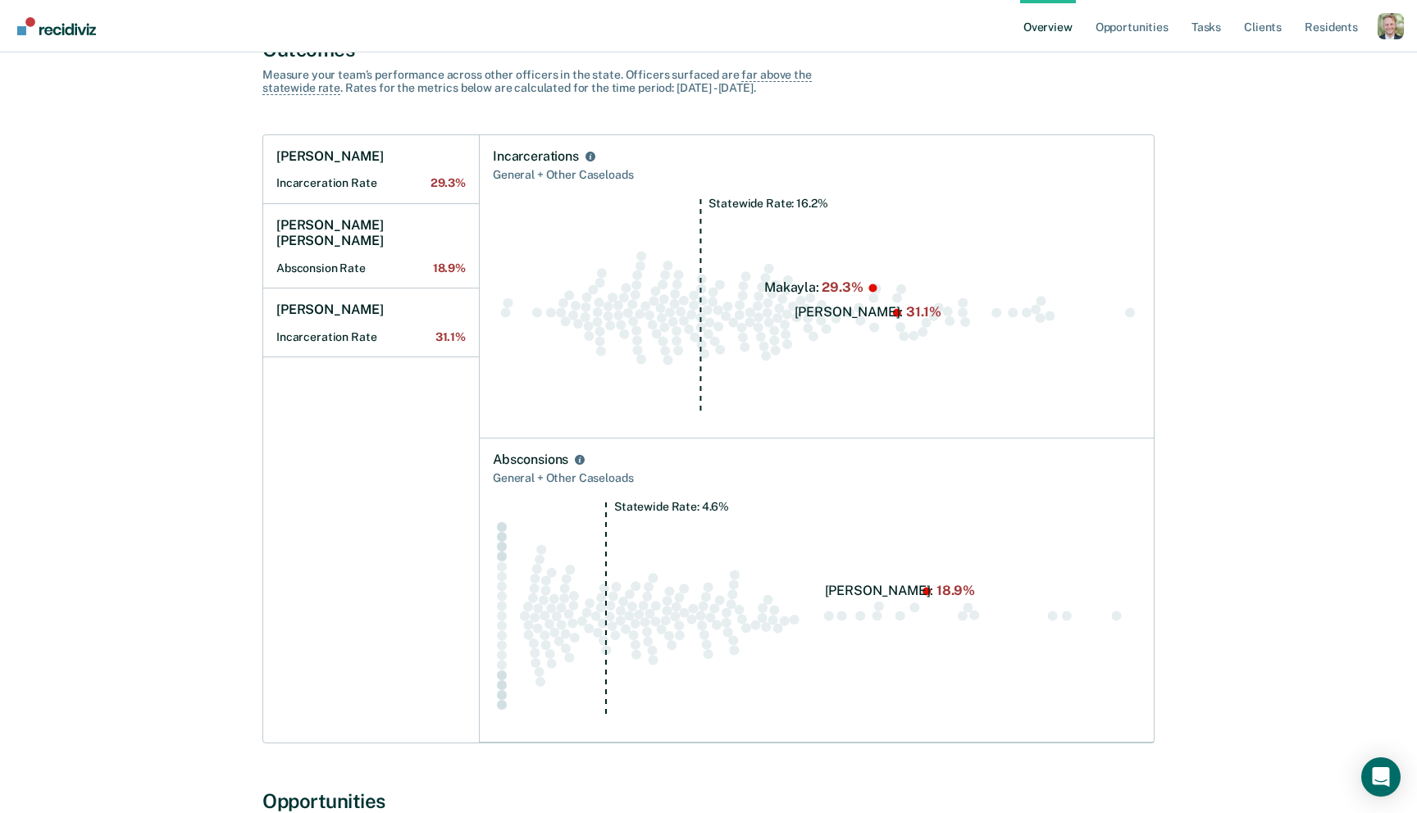
scroll to position [622, 0]
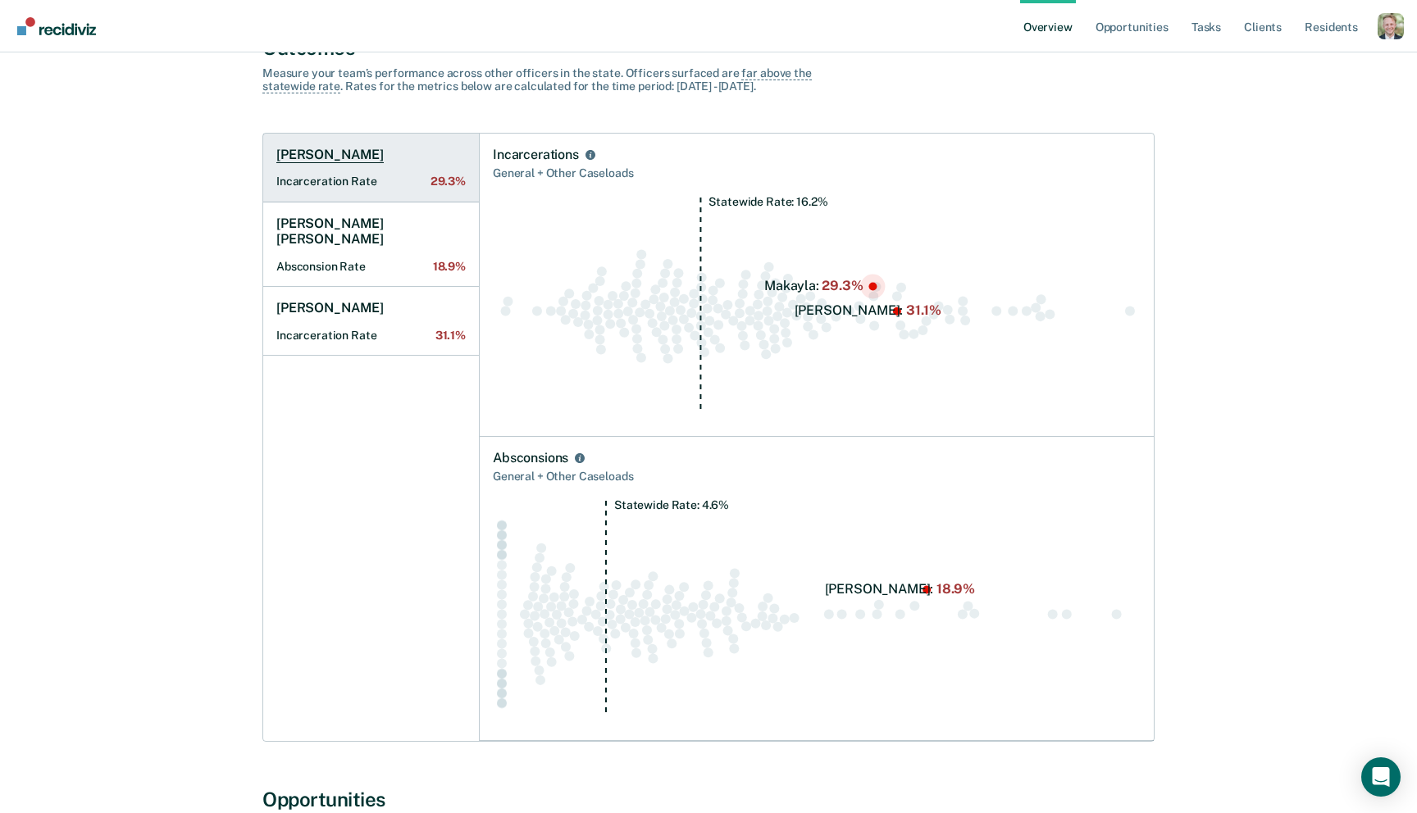
click at [357, 175] on Rate "Incarceration Rate 29.3%" at bounding box center [370, 182] width 189 height 14
